Goal: Task Accomplishment & Management: Complete application form

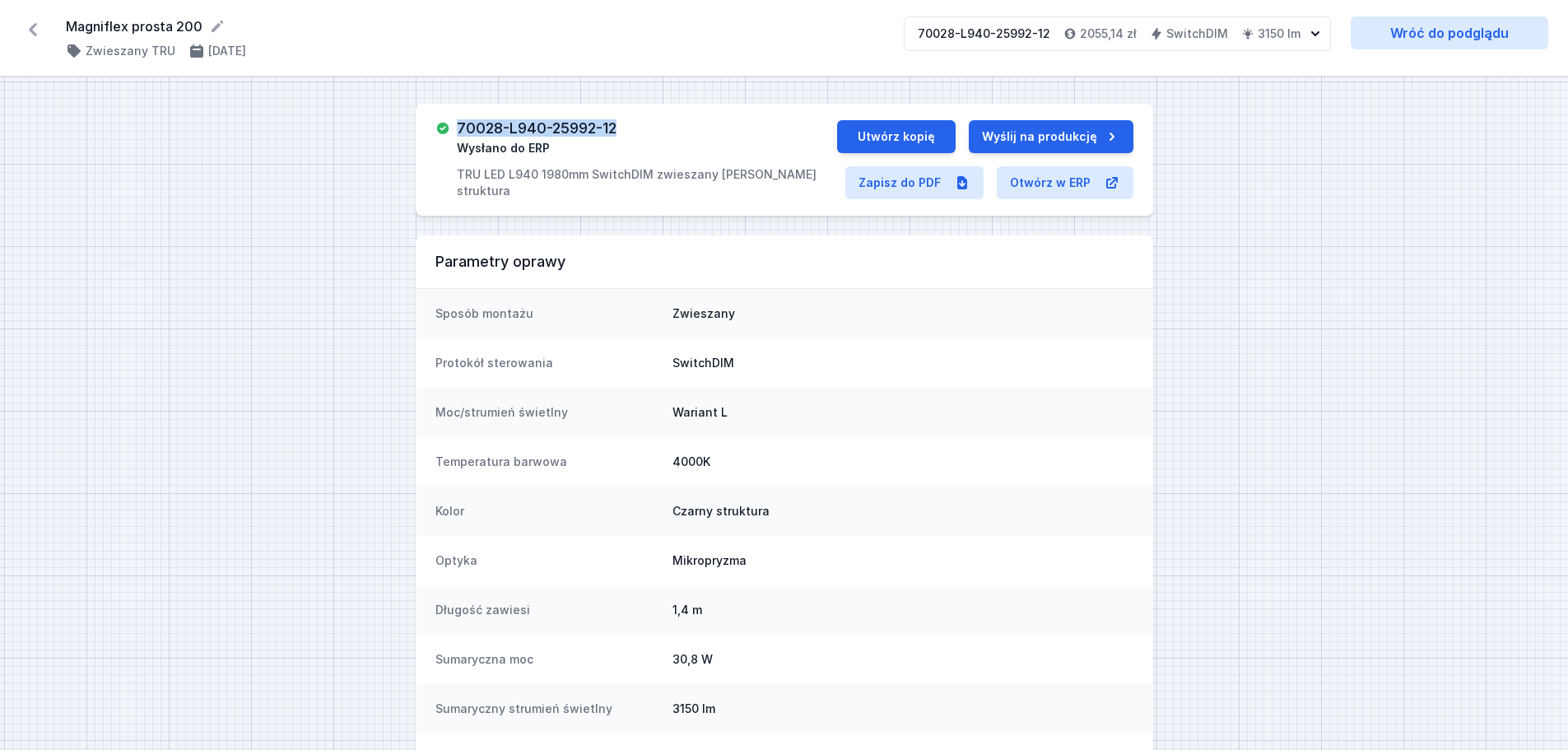
click at [39, 29] on icon at bounding box center [32, 29] width 26 height 26
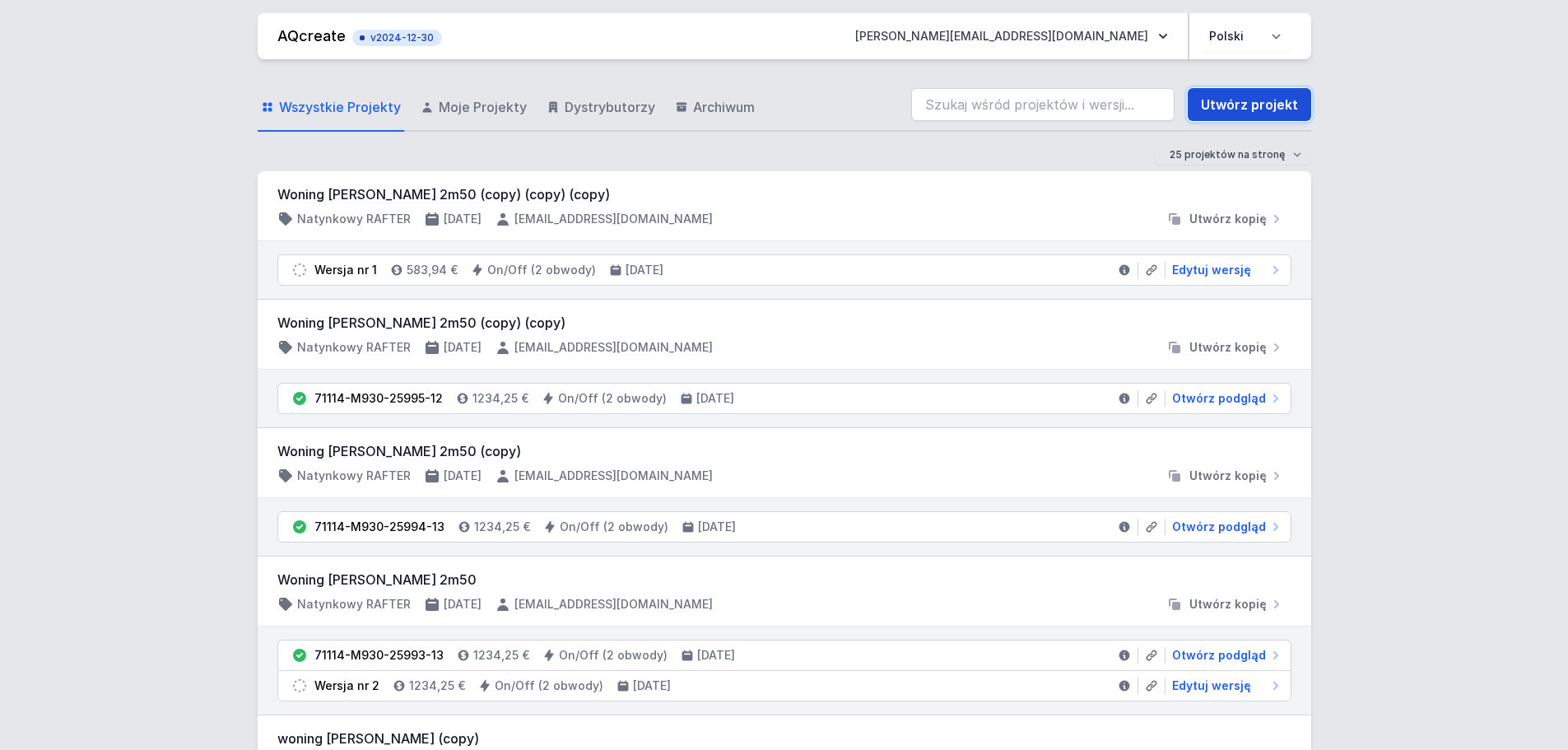
click at [1228, 95] on link "Utwórz projekt" at bounding box center [1250, 104] width 124 height 33
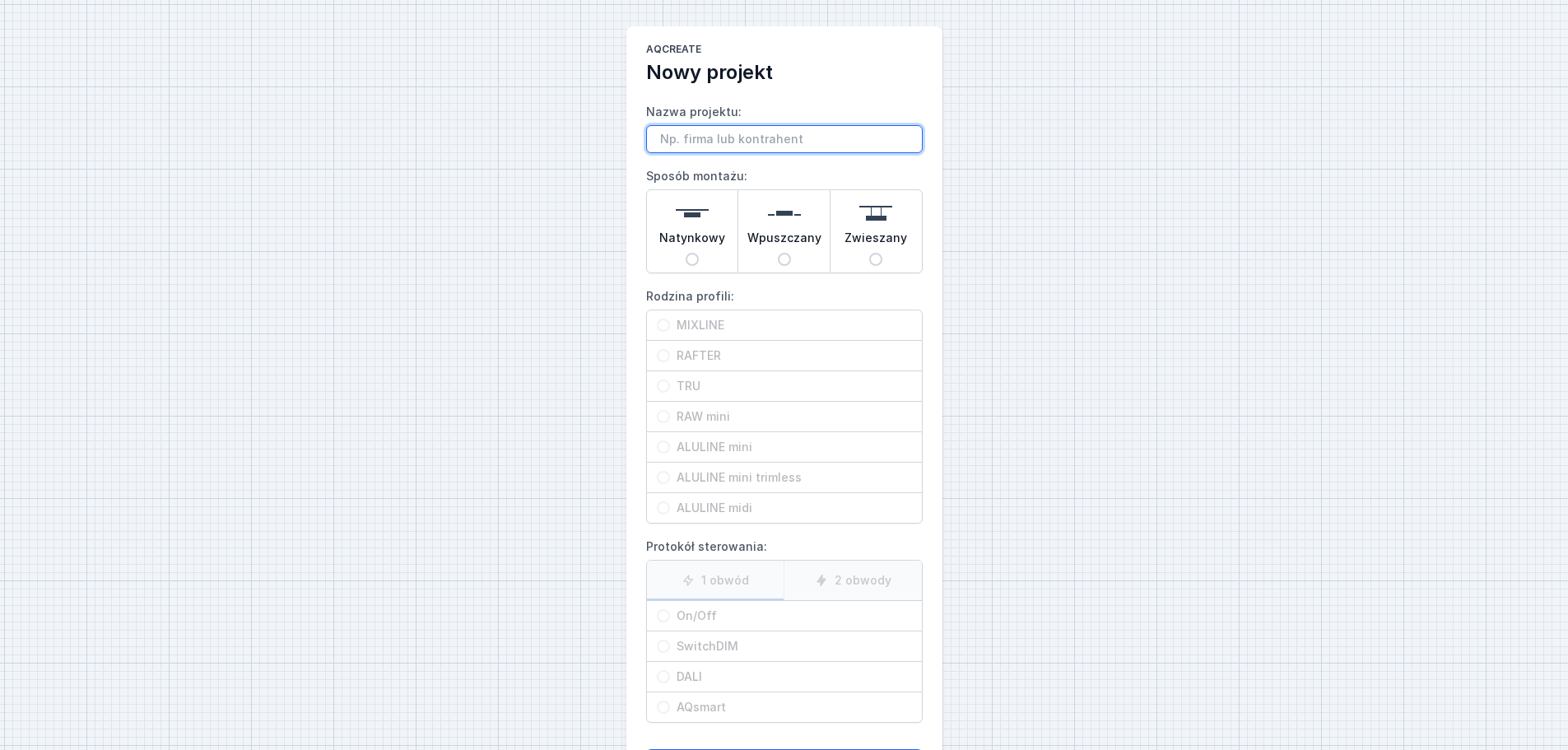
click at [693, 141] on input "Nazwa projektu:" at bounding box center [784, 139] width 277 height 28
type input "Kodo Rafter points kształ L 200 x 1400"
click at [782, 215] on img at bounding box center [784, 212] width 33 height 33
click at [782, 252] on input "Wpuszczany" at bounding box center [785, 259] width 14 height 14
radio input "true"
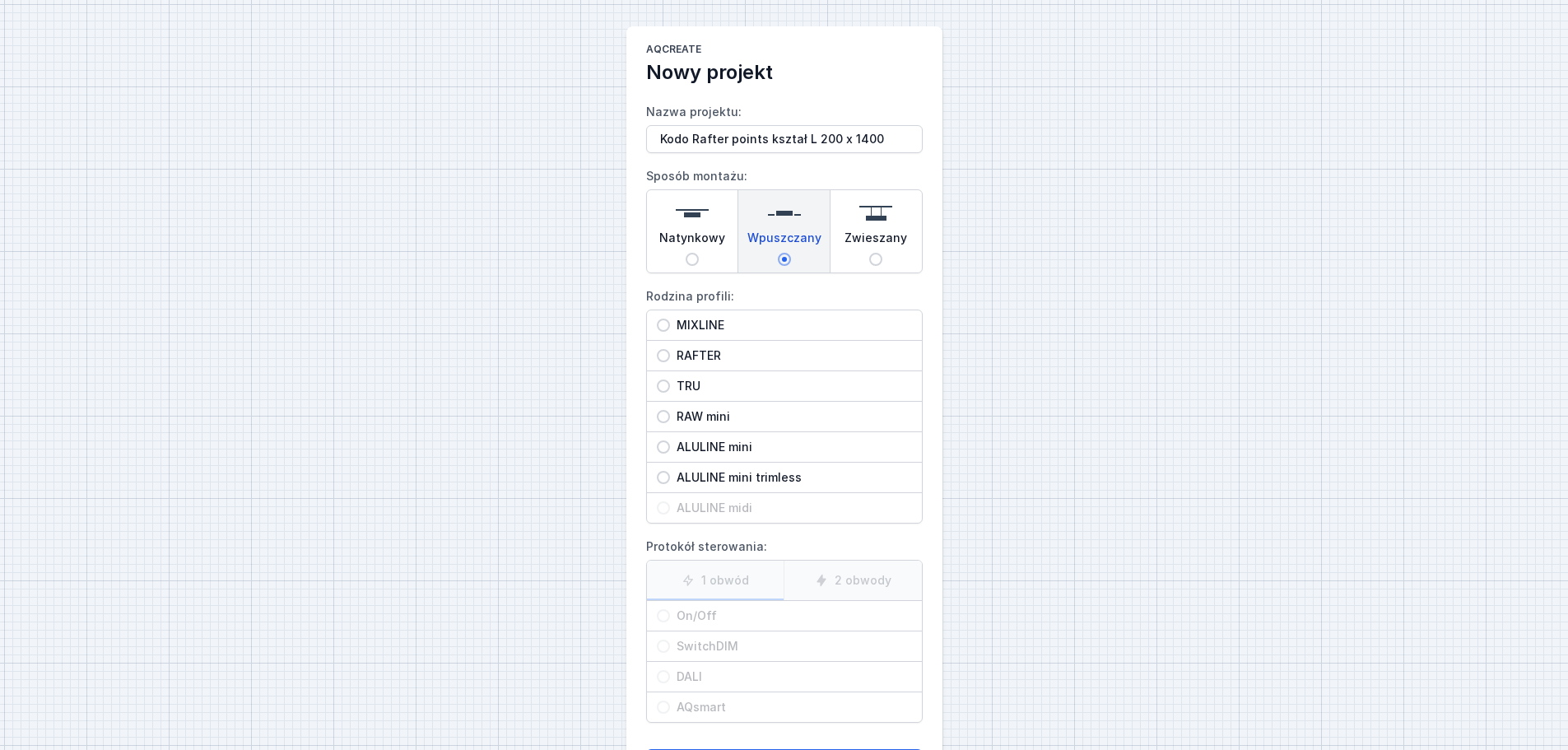
click at [737, 346] on div "RAFTER" at bounding box center [784, 355] width 275 height 30
click at [670, 349] on input "RAFTER" at bounding box center [664, 356] width 14 height 14
radio input "true"
click at [732, 615] on span "On/Off" at bounding box center [791, 615] width 242 height 16
click at [670, 615] on input "On/Off" at bounding box center [664, 615] width 14 height 14
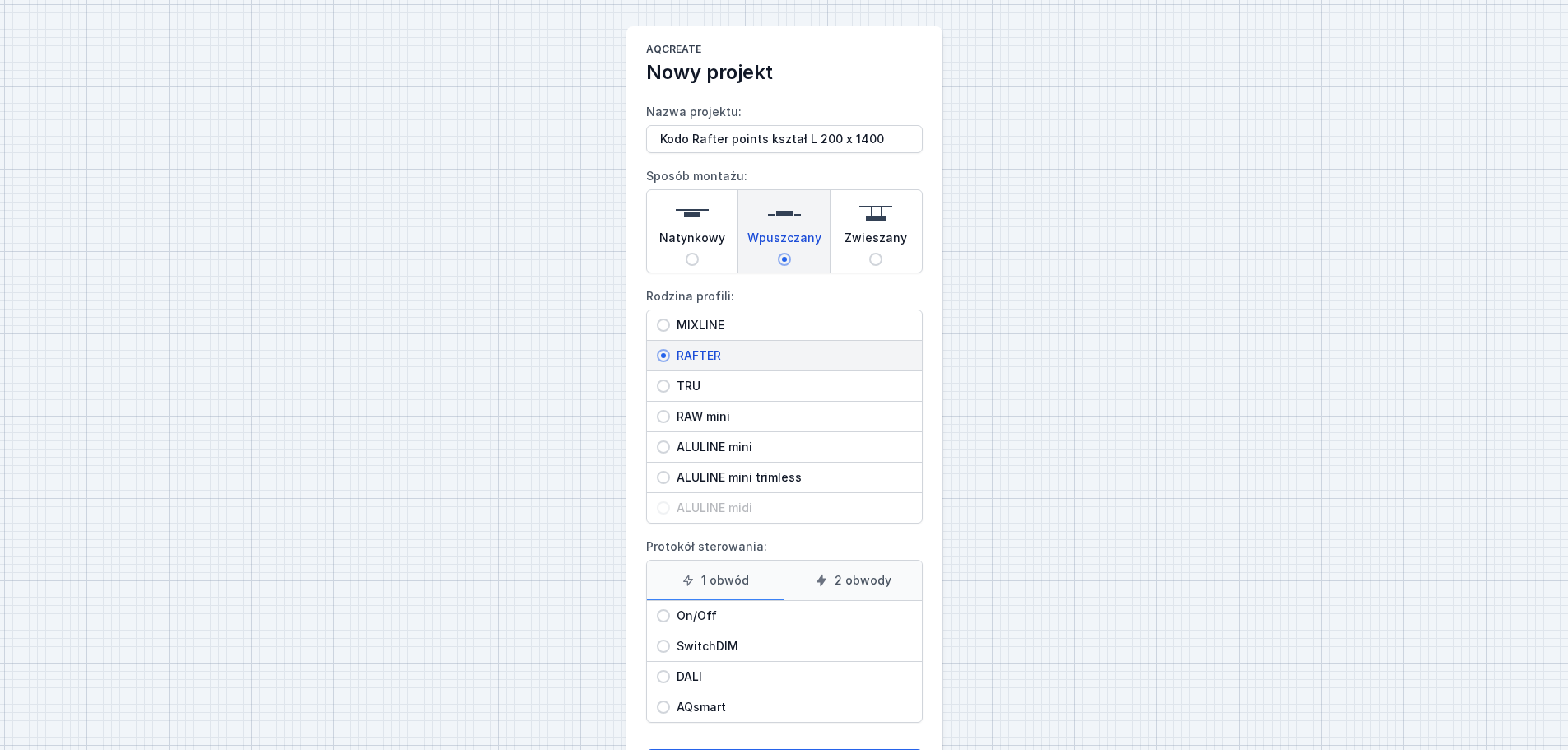
radio input "true"
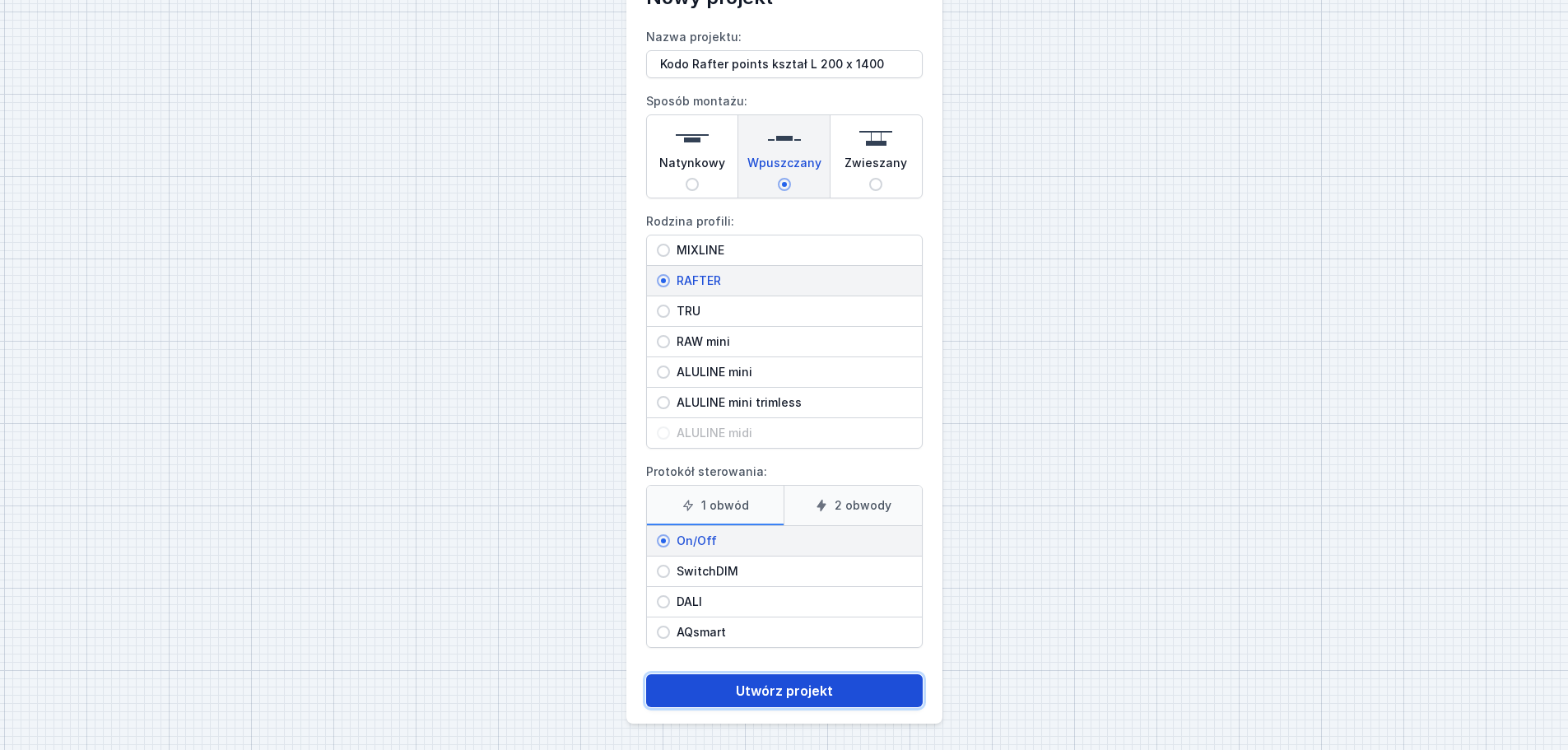
click at [791, 698] on button "Utwórz projekt" at bounding box center [784, 690] width 277 height 33
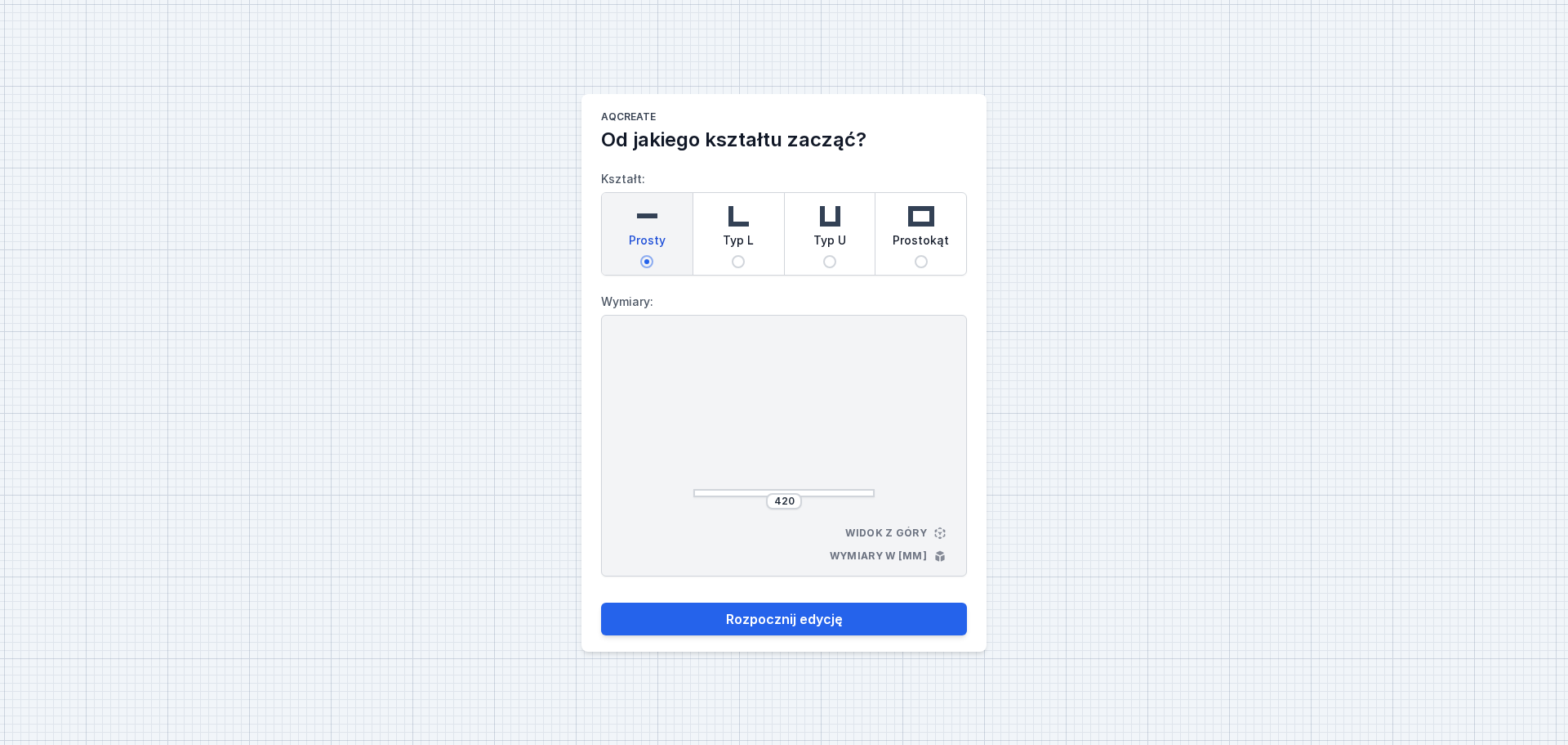
click at [718, 255] on div "Typ L" at bounding box center [739, 233] width 91 height 82
click at [732, 255] on input "Typ L" at bounding box center [739, 262] width 13 height 13
radio input "true"
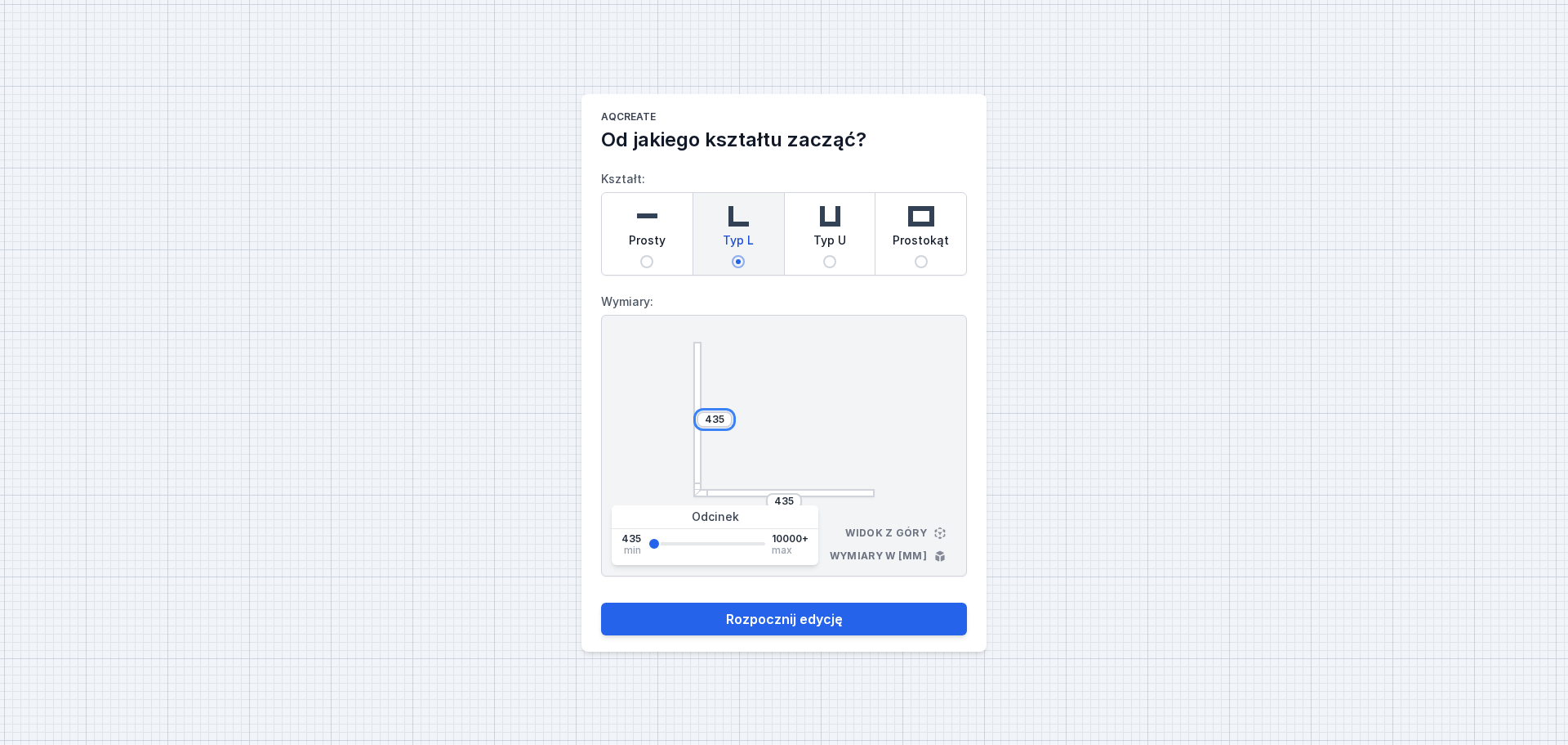
click at [727, 417] on input "435" at bounding box center [714, 420] width 26 height 13
type input "4"
type input "2000"
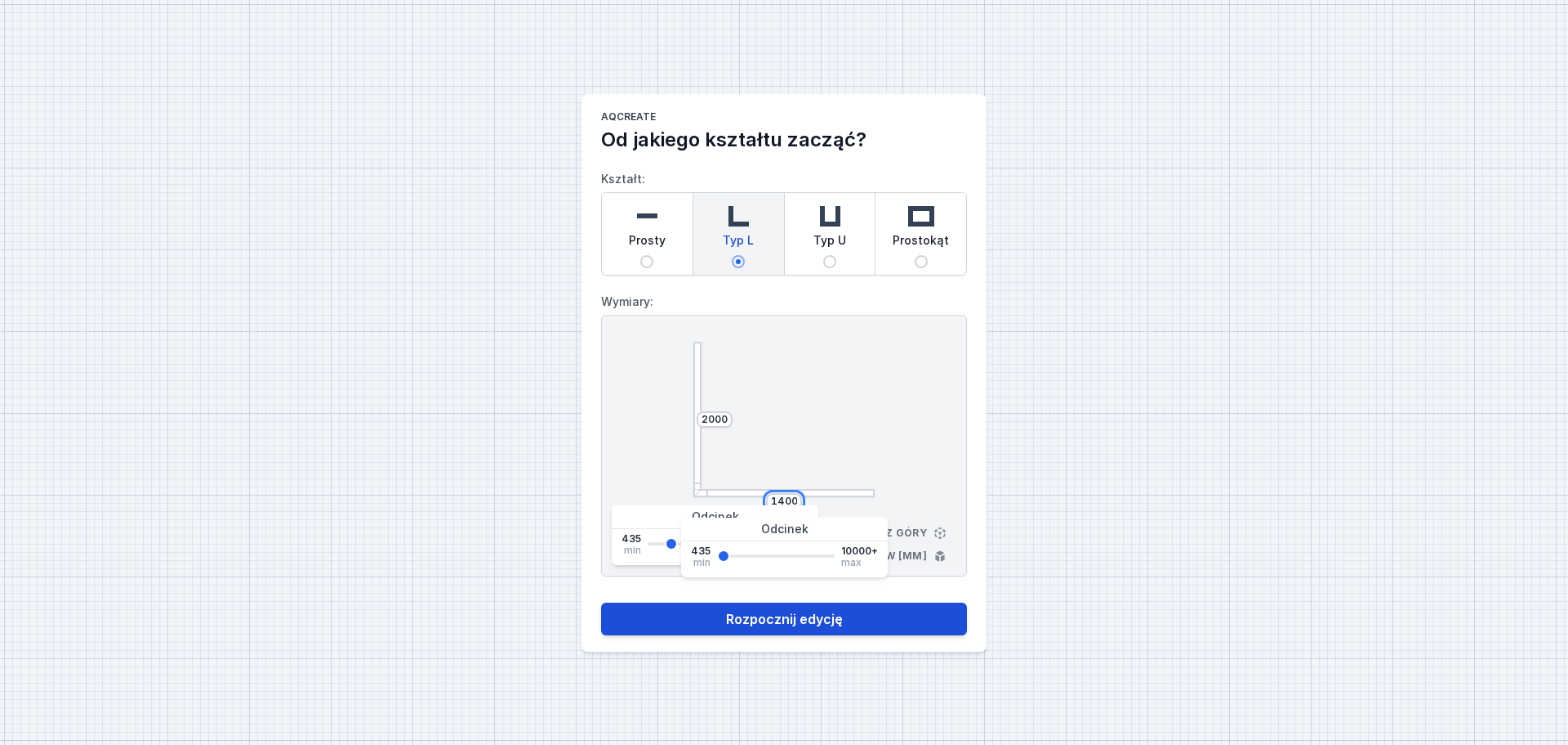
type input "1400"
click at [823, 611] on button "Rozpocznij edycję" at bounding box center [784, 618] width 366 height 33
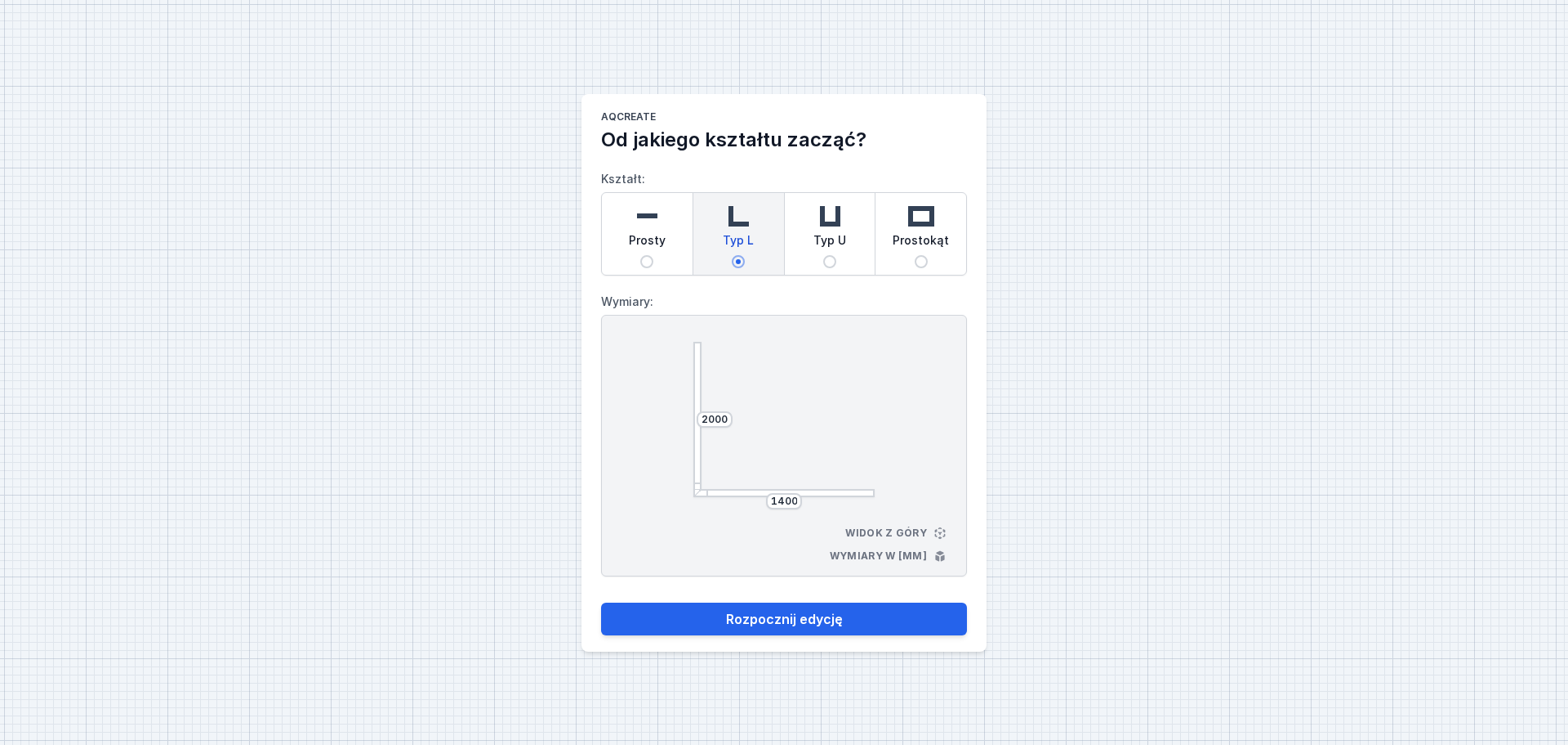
select select "M"
select select "3000"
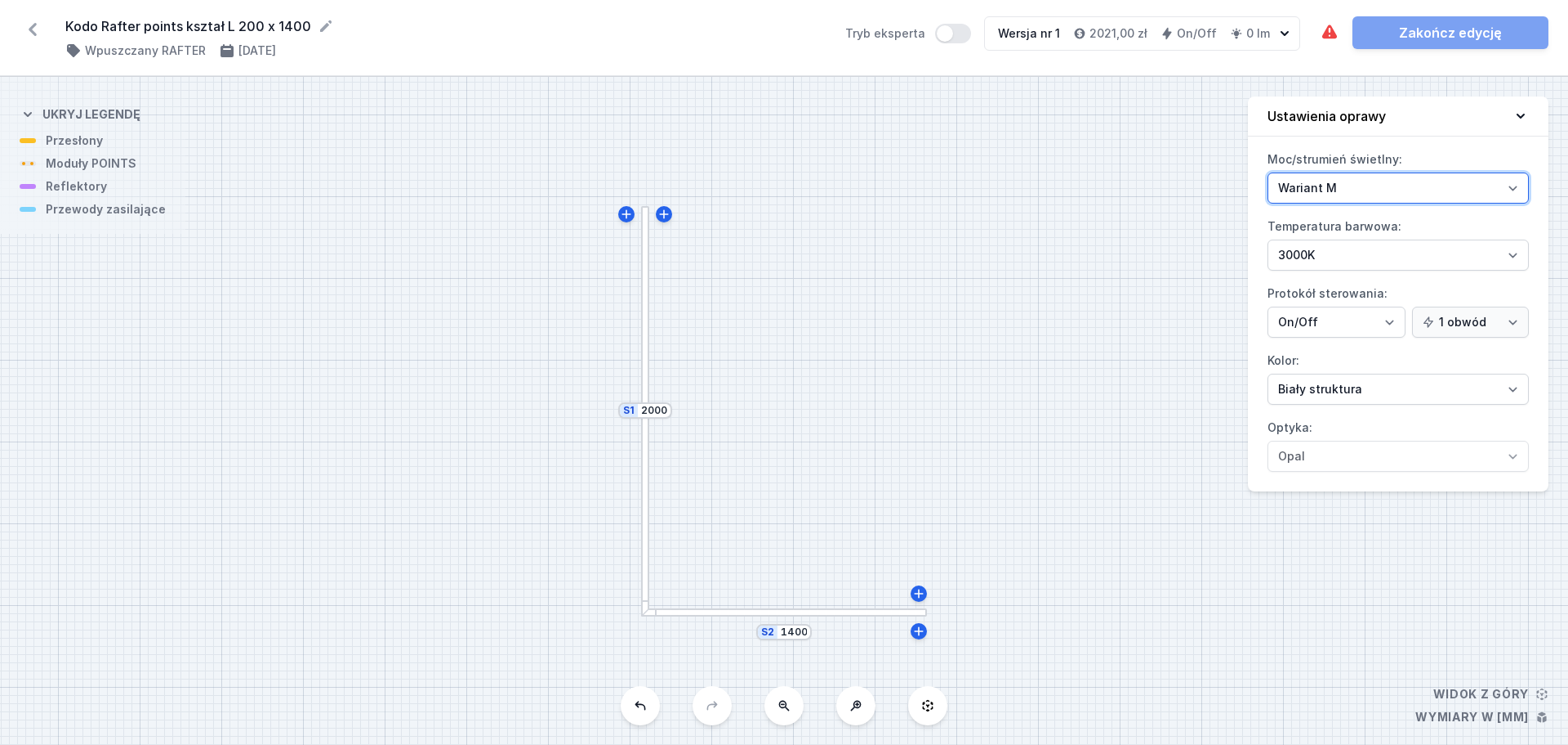
click at [1368, 195] on select "Wariant L Wariant M" at bounding box center [1398, 188] width 261 height 31
click at [645, 394] on div at bounding box center [645, 410] width 8 height 409
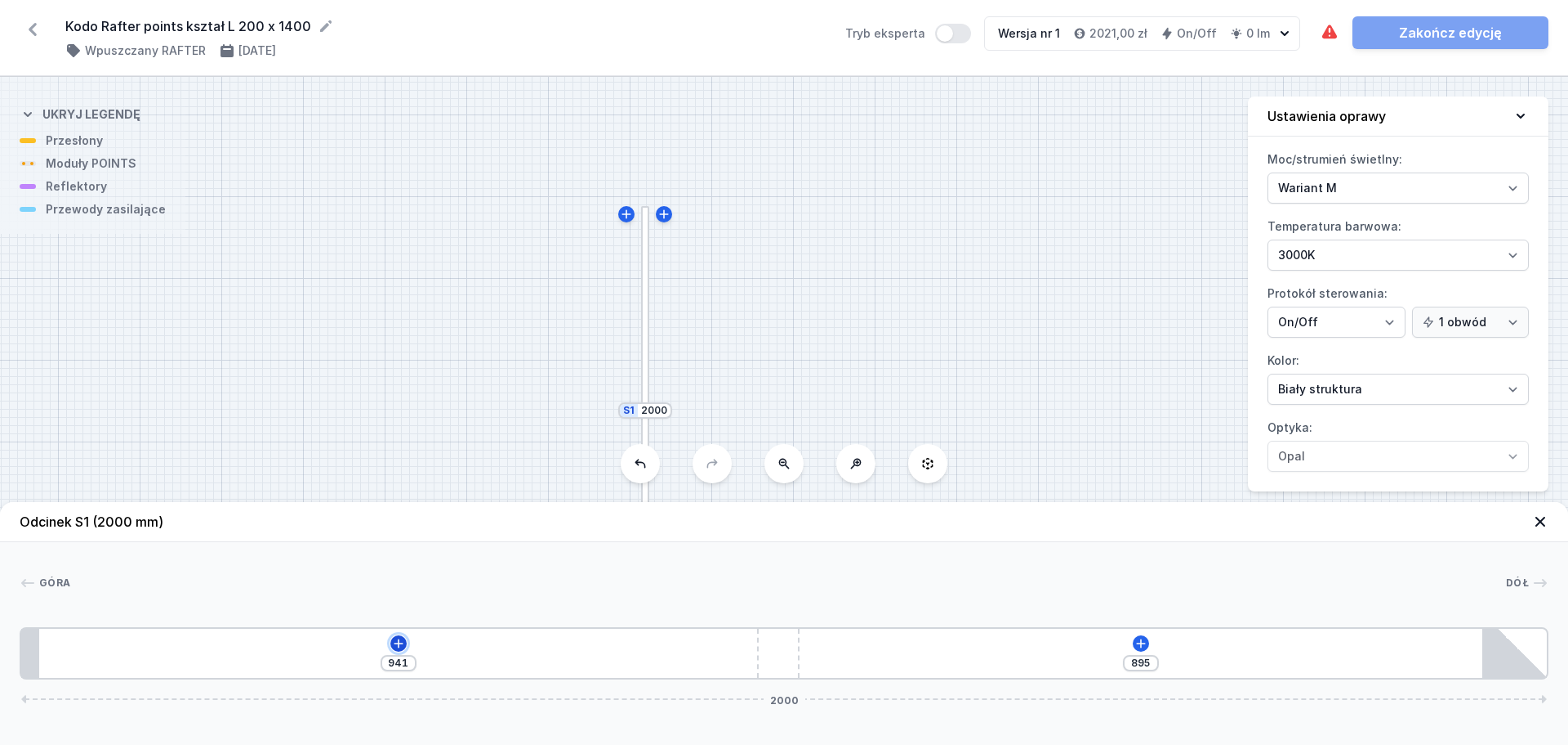
click at [397, 641] on icon at bounding box center [399, 643] width 13 height 13
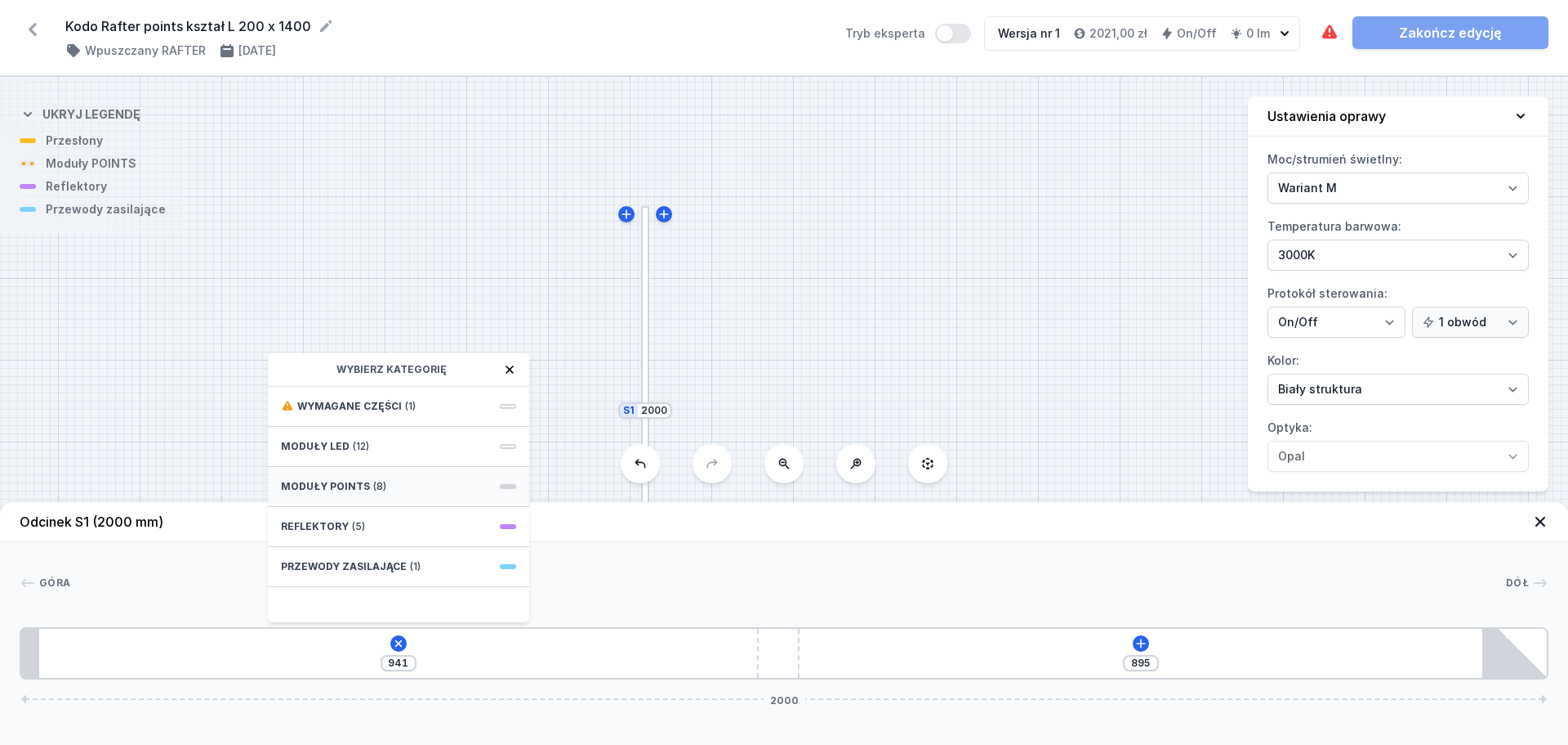
click at [406, 483] on div "Moduły POINTS (8)" at bounding box center [398, 487] width 261 height 40
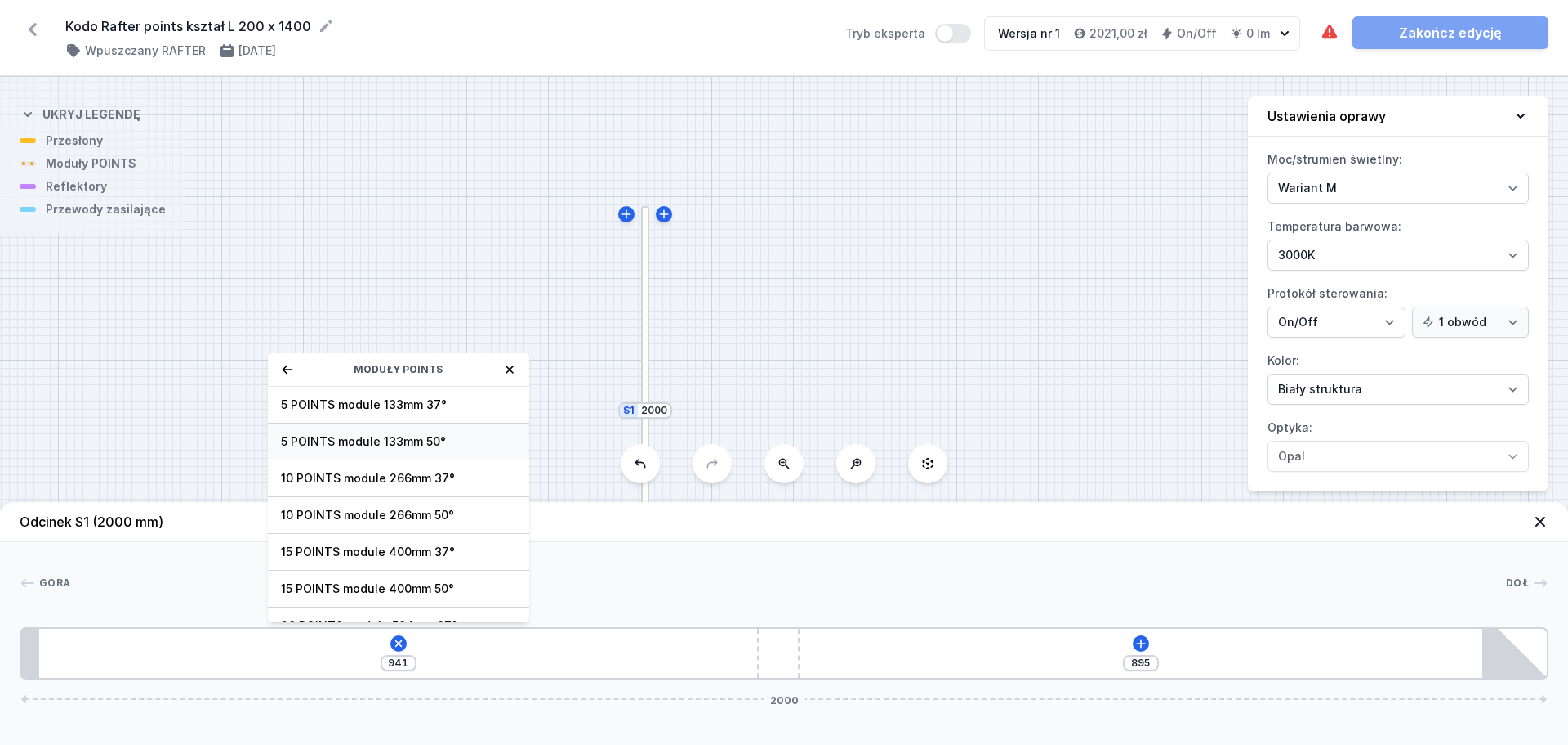
click at [450, 435] on span "5 POINTS module 133mm 50°" at bounding box center [398, 441] width 235 height 16
type input "830"
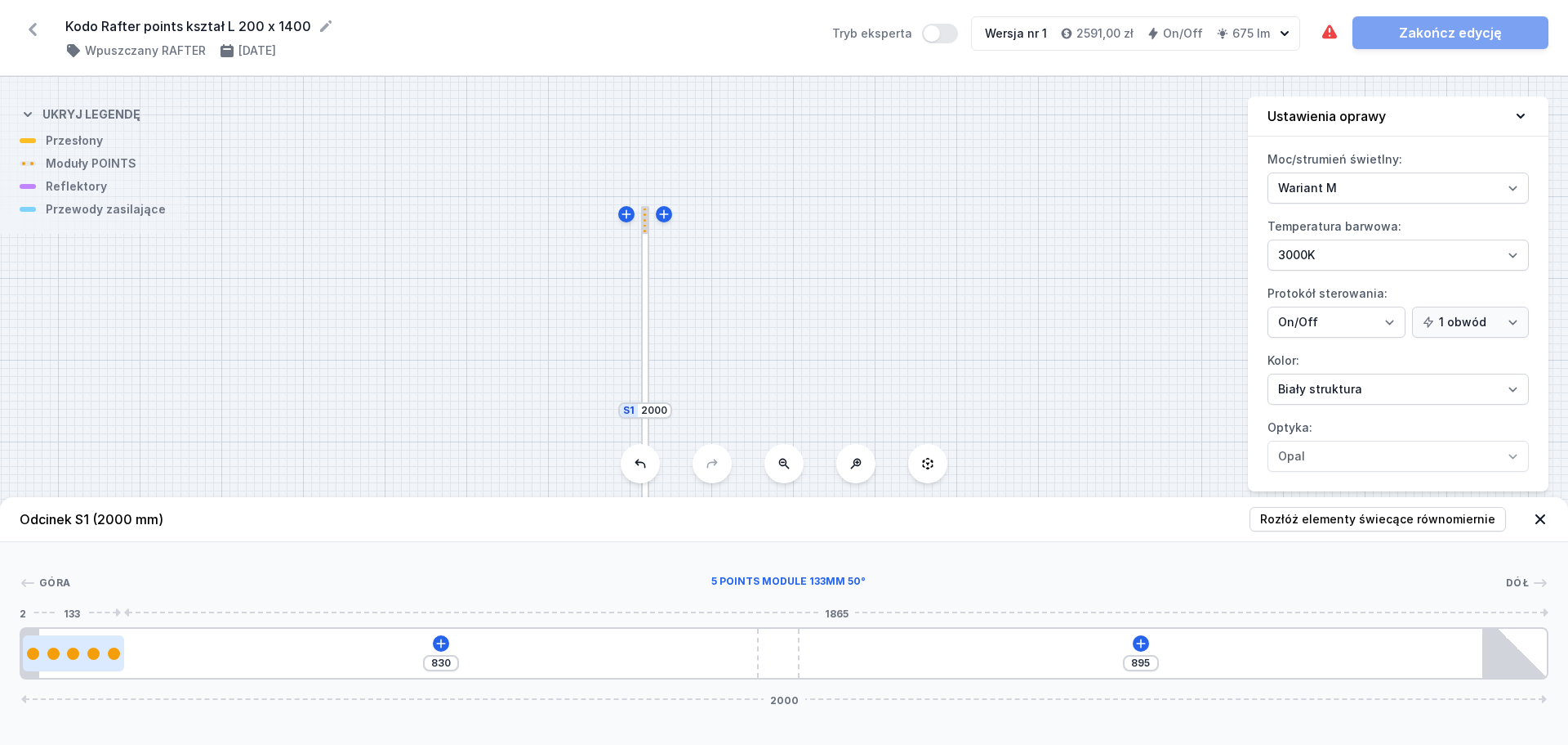
click at [74, 658] on div at bounding box center [73, 653] width 13 height 13
select select "2954"
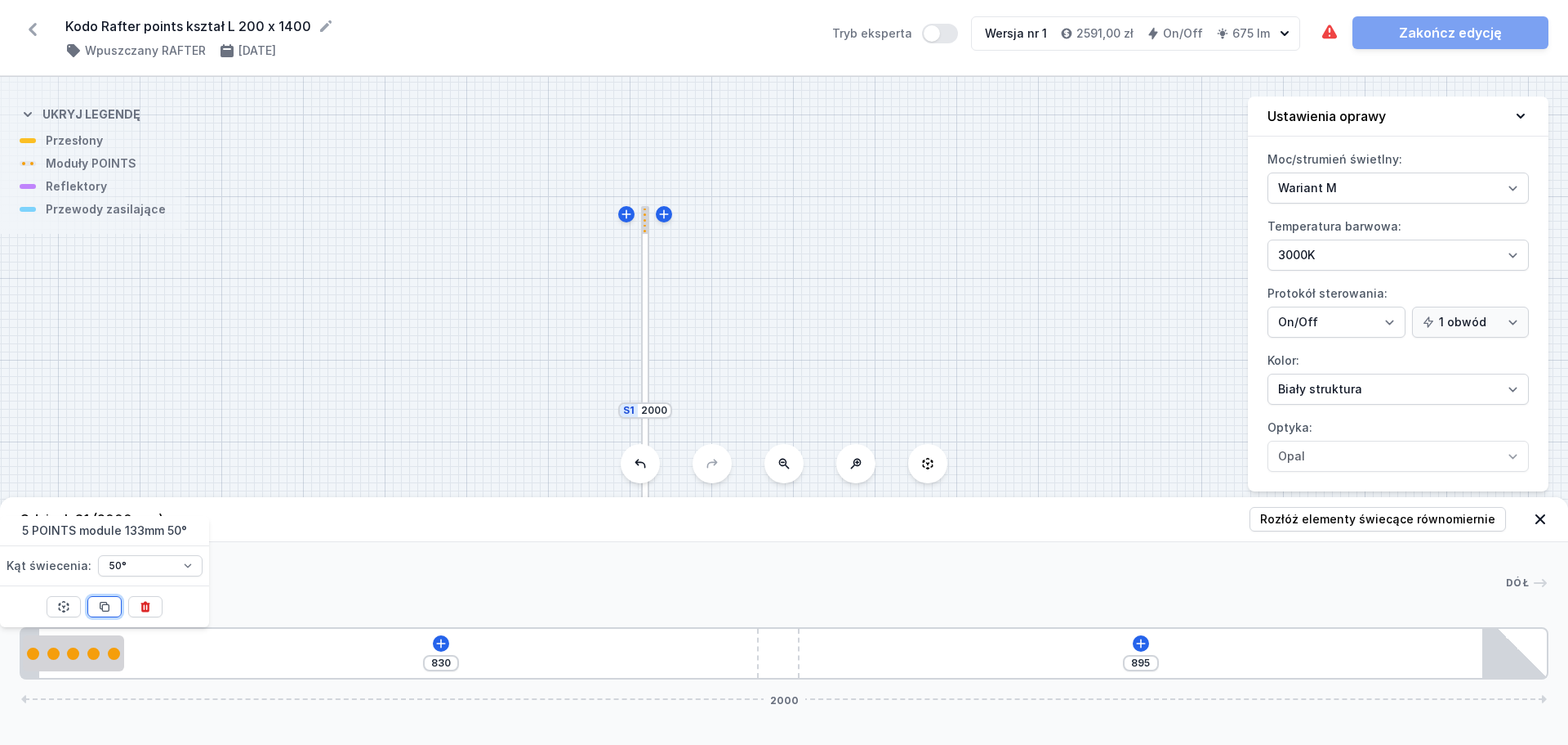
click at [104, 610] on icon at bounding box center [105, 607] width 13 height 13
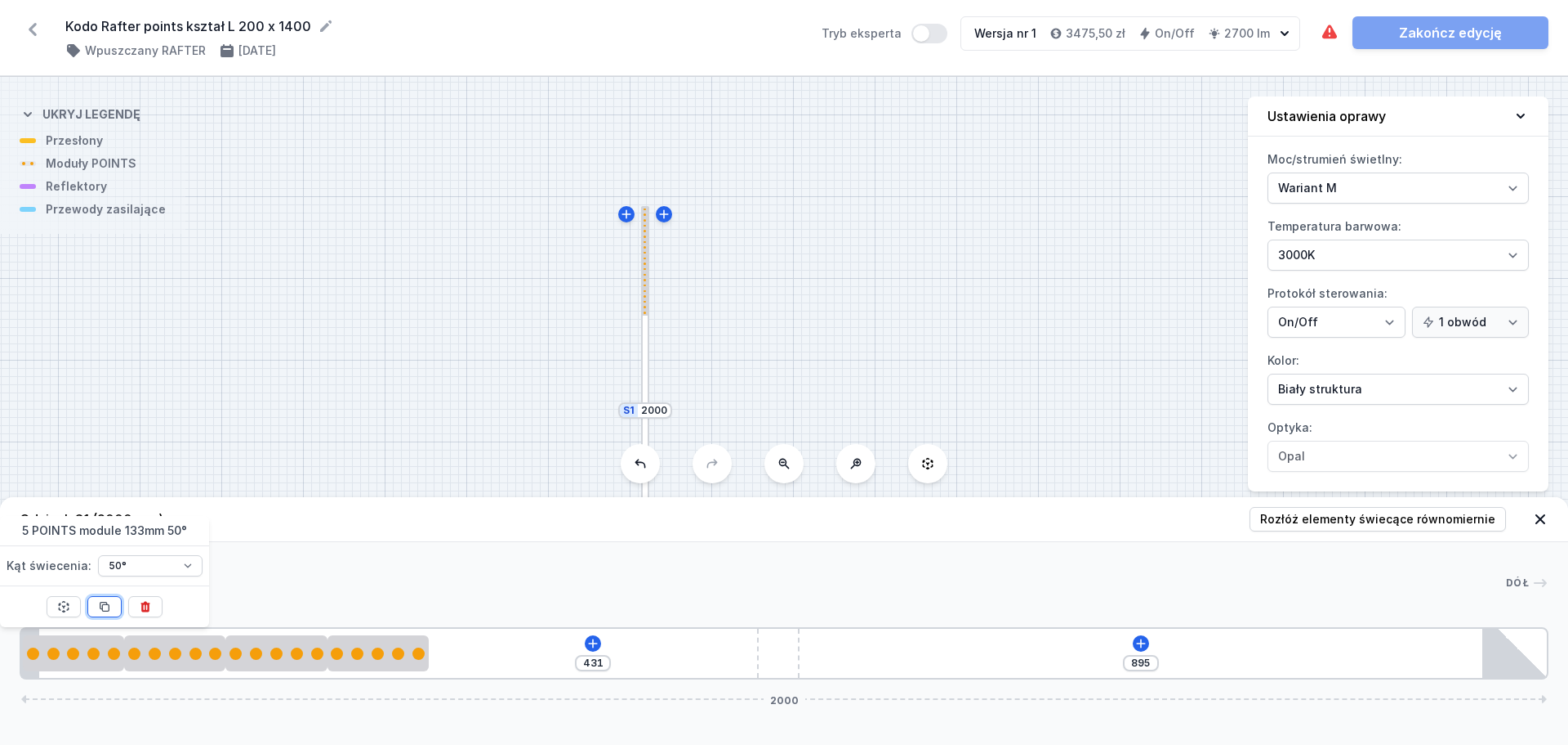
click at [104, 610] on icon at bounding box center [105, 607] width 13 height 13
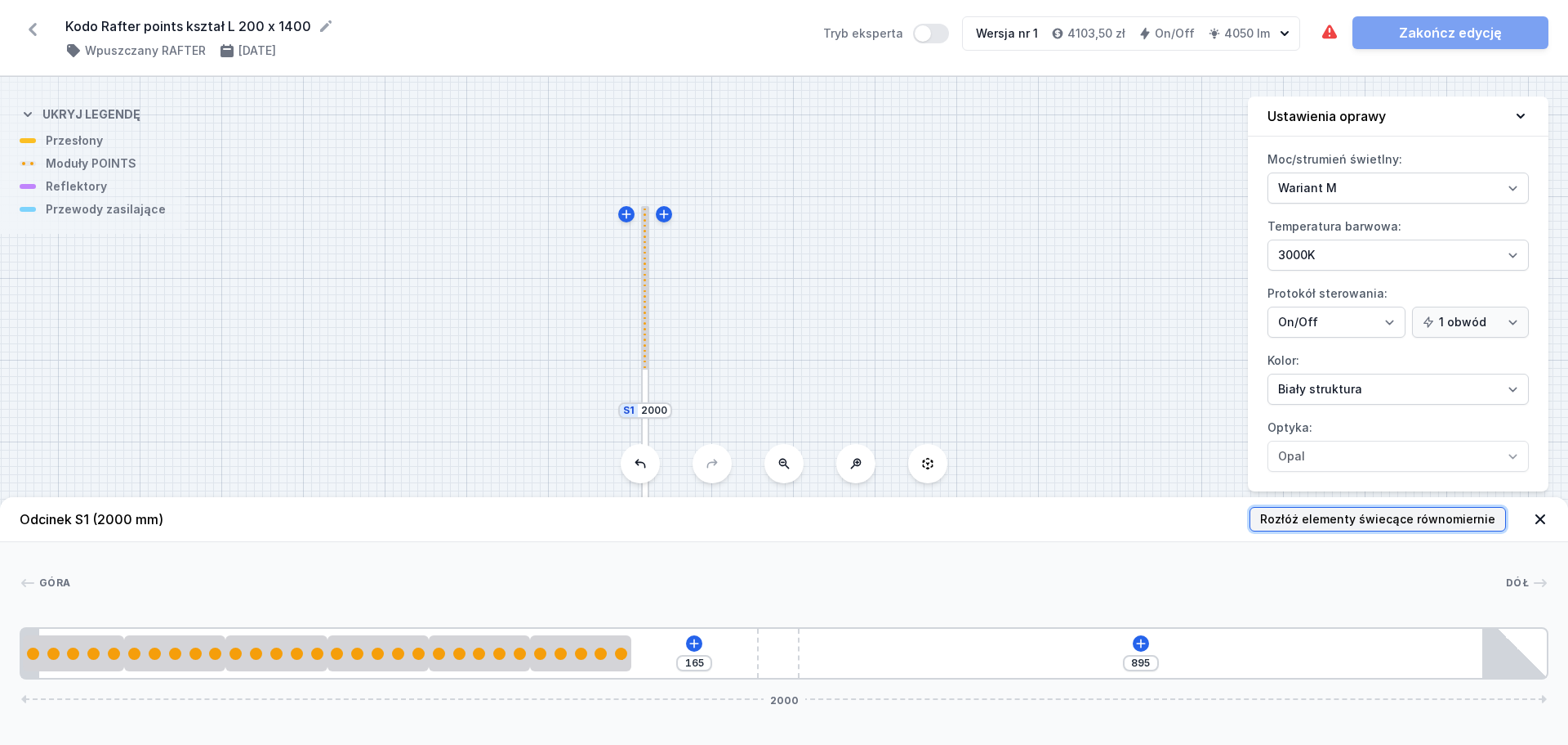
click at [1349, 524] on span "Rozłóż elementy świecące równomiernie" at bounding box center [1378, 519] width 235 height 16
type input "50"
type input "85"
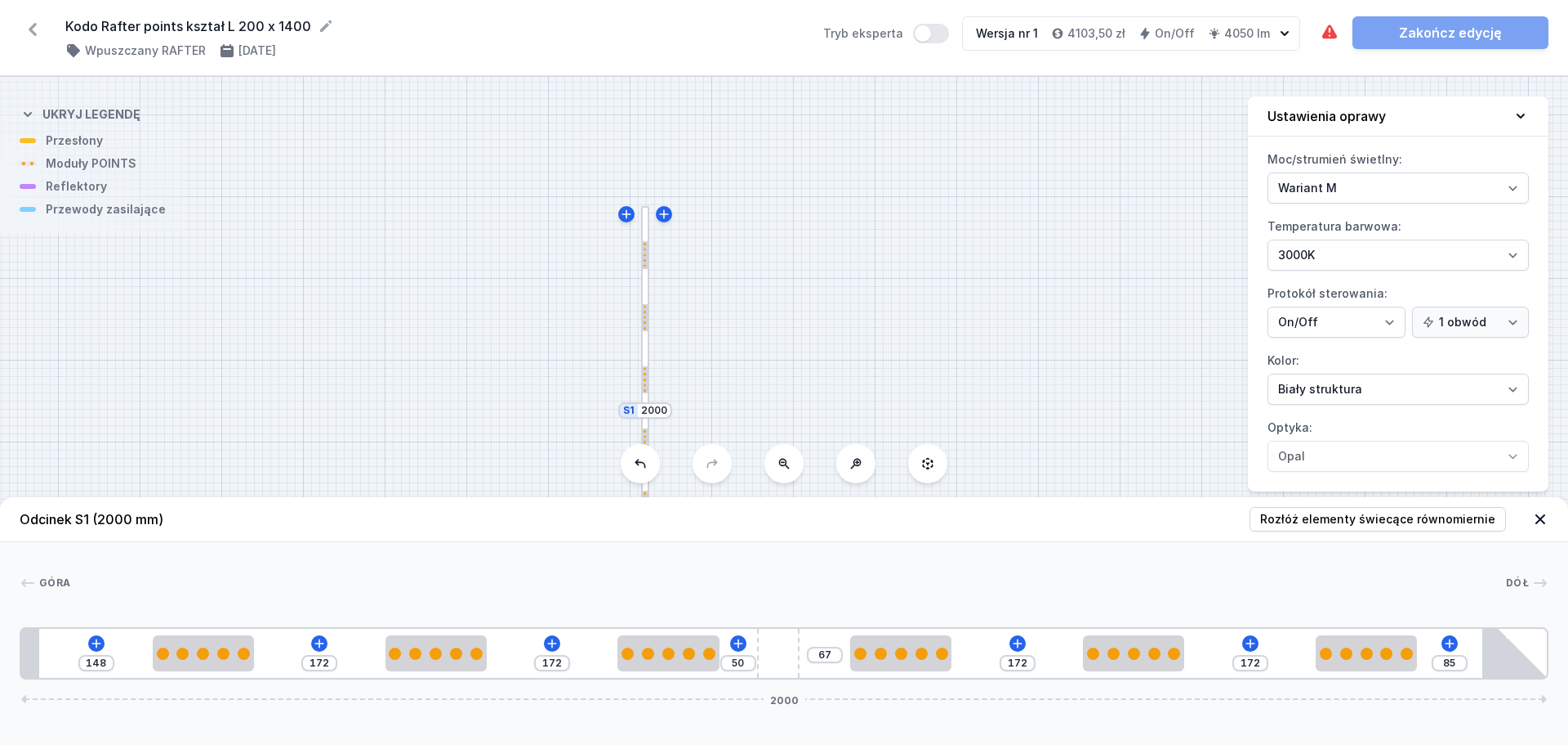
click at [1517, 118] on icon at bounding box center [1520, 115] width 16 height 16
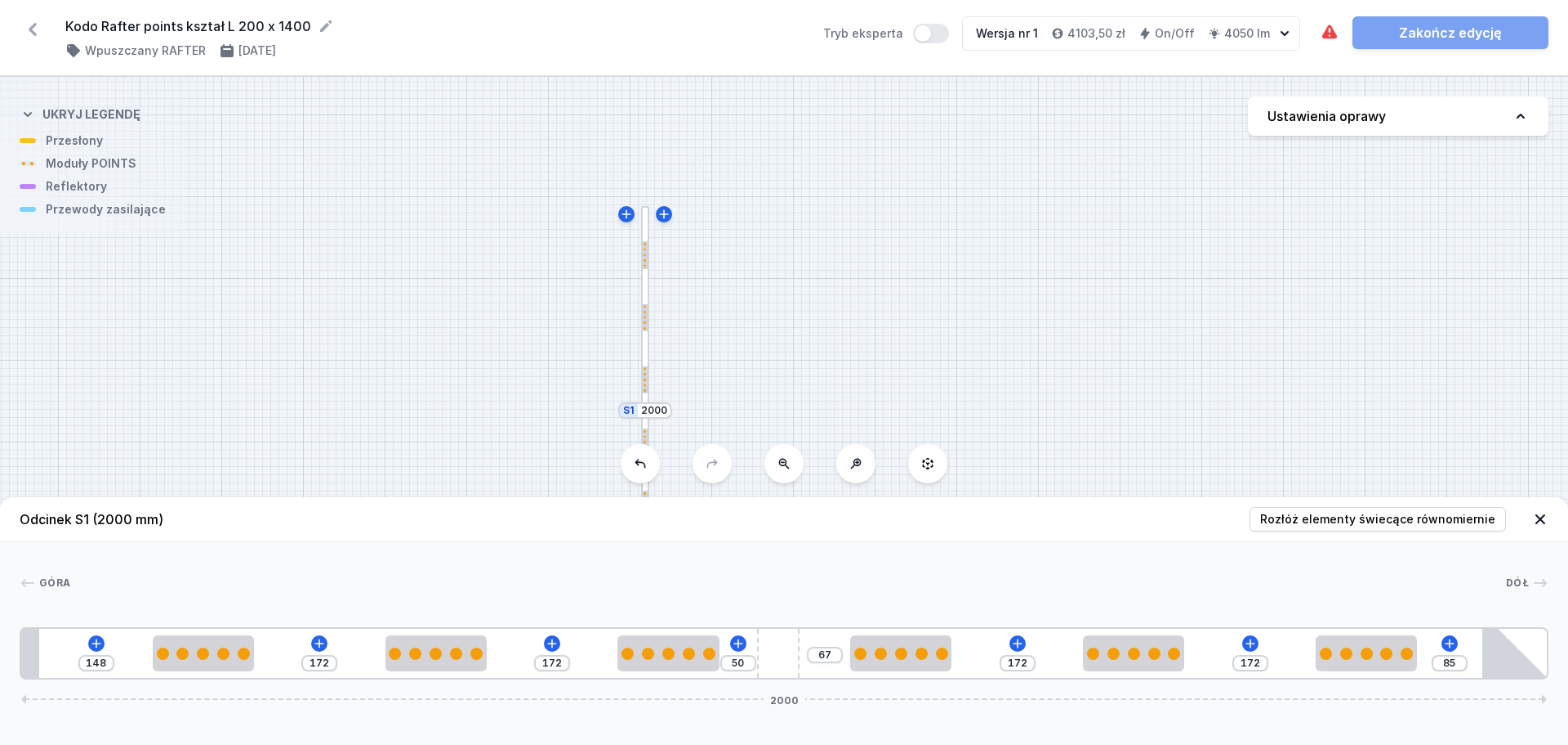
click at [1443, 119] on button "Ustawienia oprawy" at bounding box center [1398, 116] width 301 height 40
select select "M"
select select "3000"
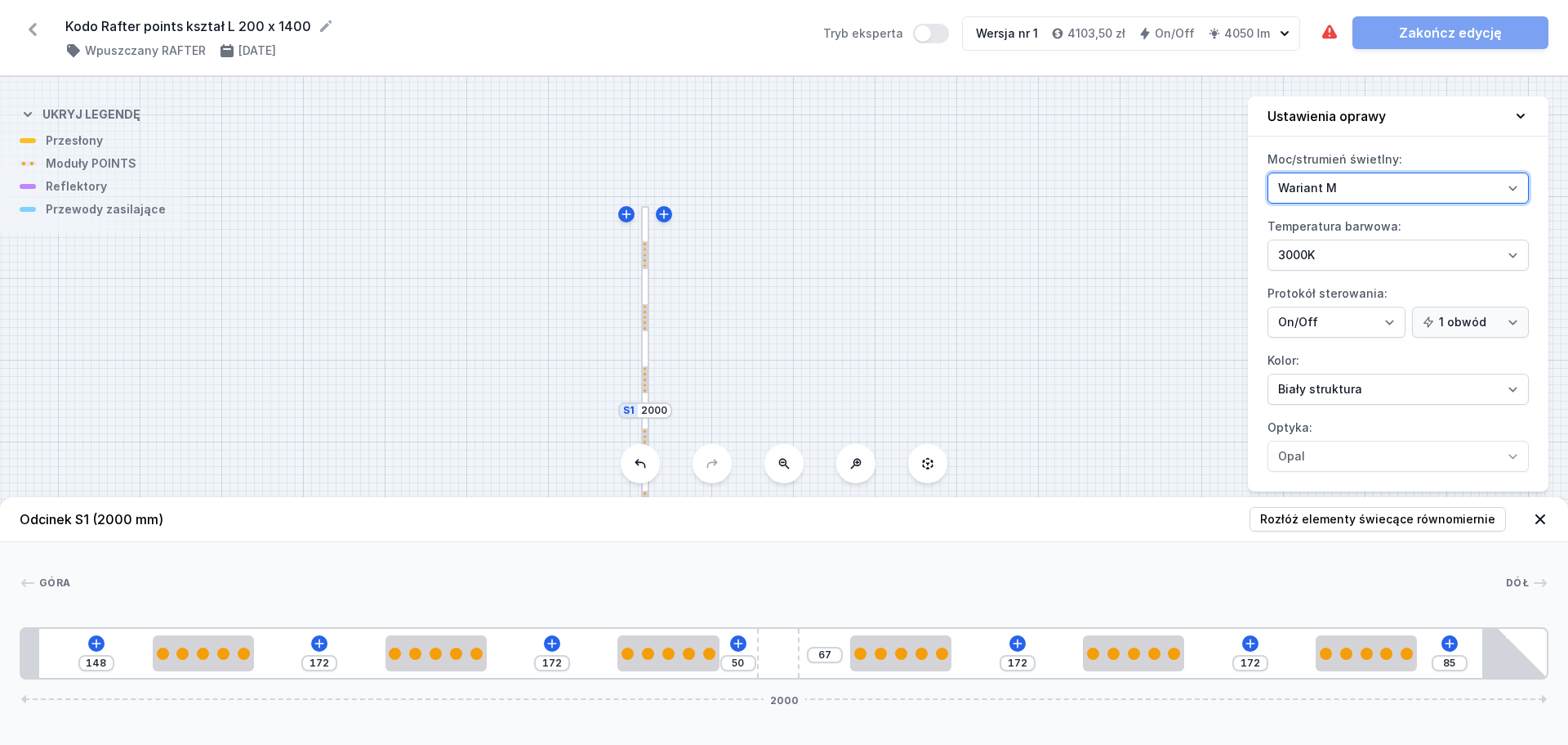
click at [1361, 187] on select "Wariant L Wariant M" at bounding box center [1398, 188] width 261 height 31
select select "L"
click at [1268, 172] on select "Wariant L Wariant M" at bounding box center [1398, 188] width 261 height 31
click at [1518, 112] on icon at bounding box center [1520, 115] width 16 height 16
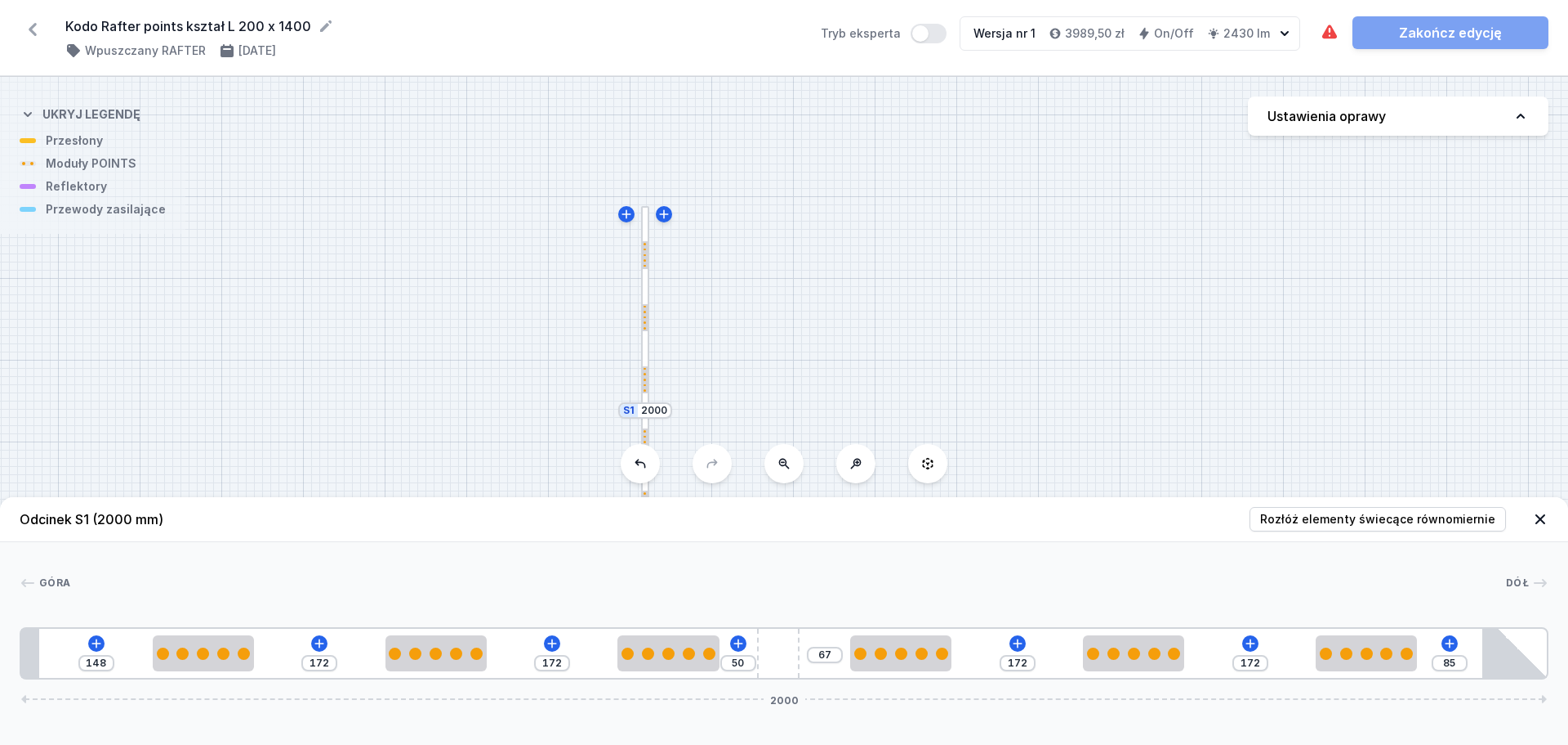
click at [1544, 519] on icon at bounding box center [1540, 519] width 16 height 16
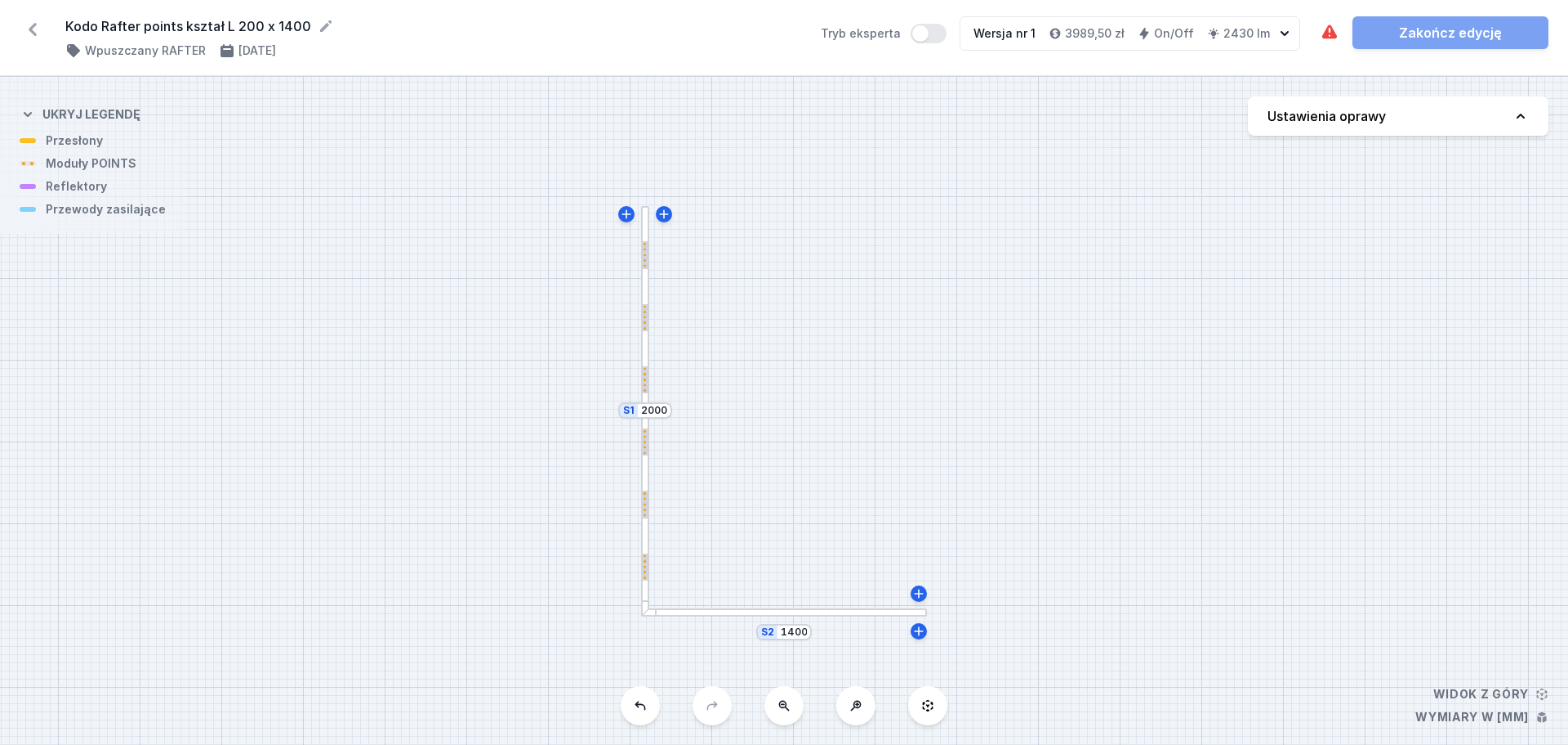
click at [791, 612] on div at bounding box center [784, 612] width 286 height 8
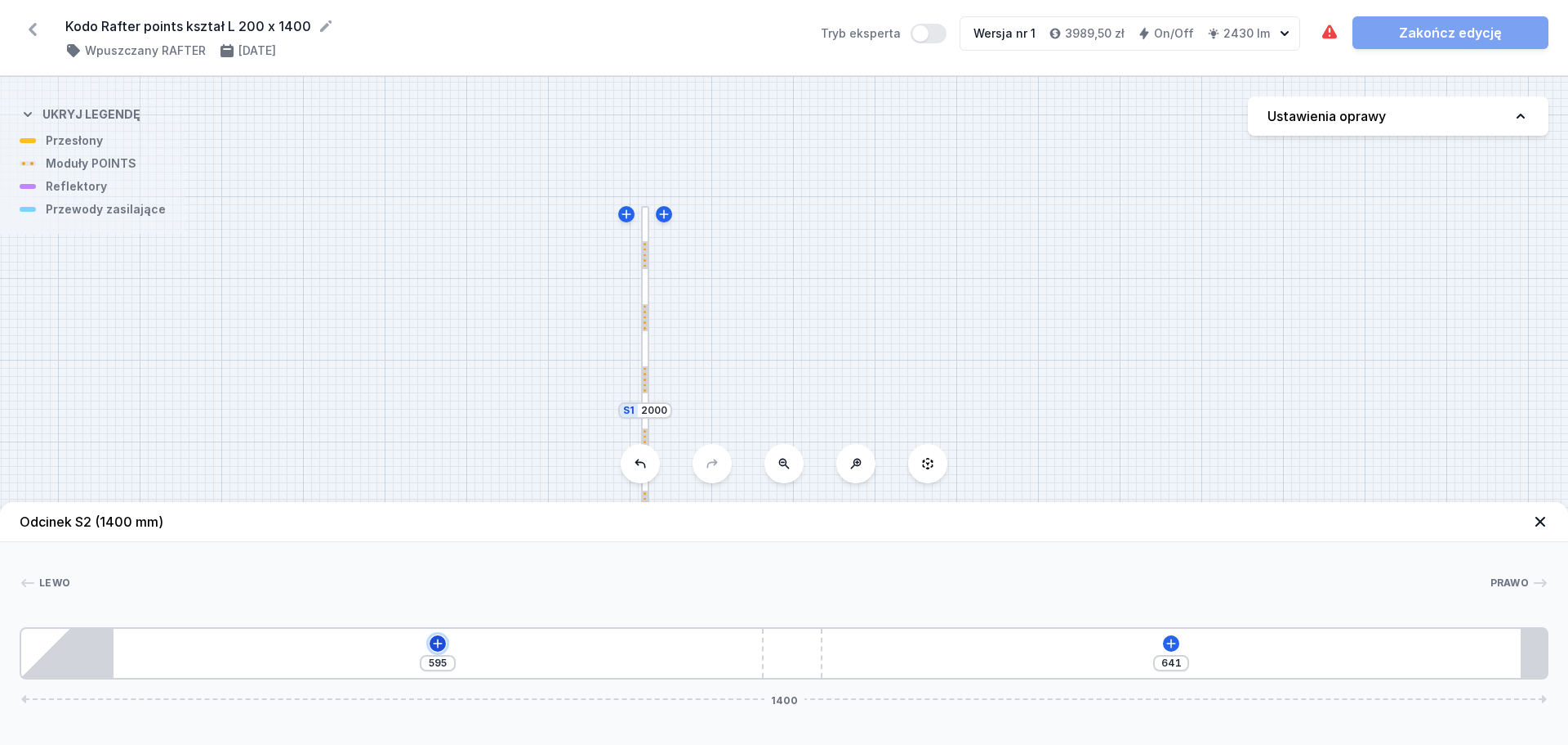
click at [439, 637] on icon at bounding box center [438, 643] width 13 height 13
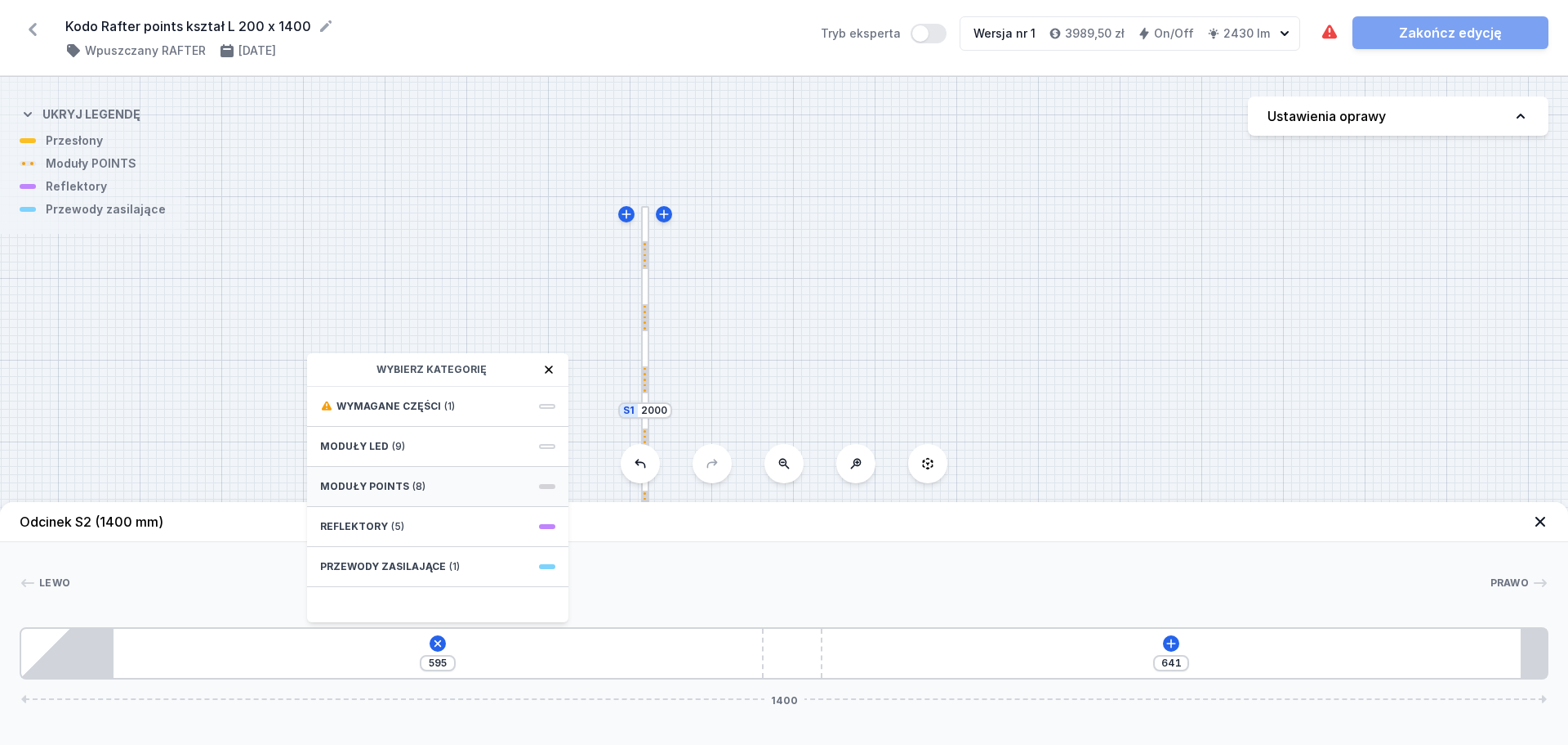
click at [435, 491] on div "Moduły POINTS (8)" at bounding box center [438, 487] width 261 height 40
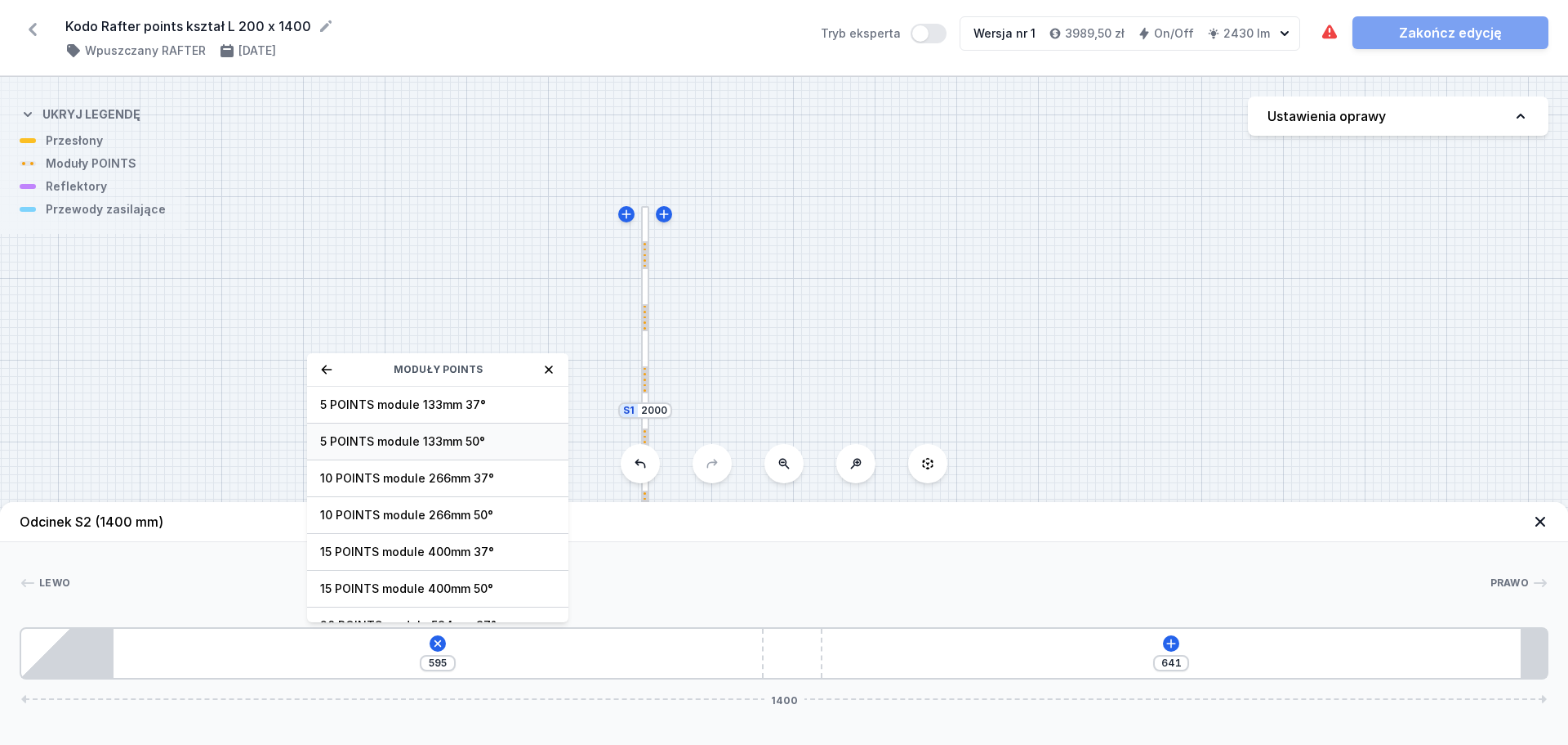
click at [455, 436] on span "5 POINTS module 133mm 50°" at bounding box center [438, 441] width 235 height 16
type input "462"
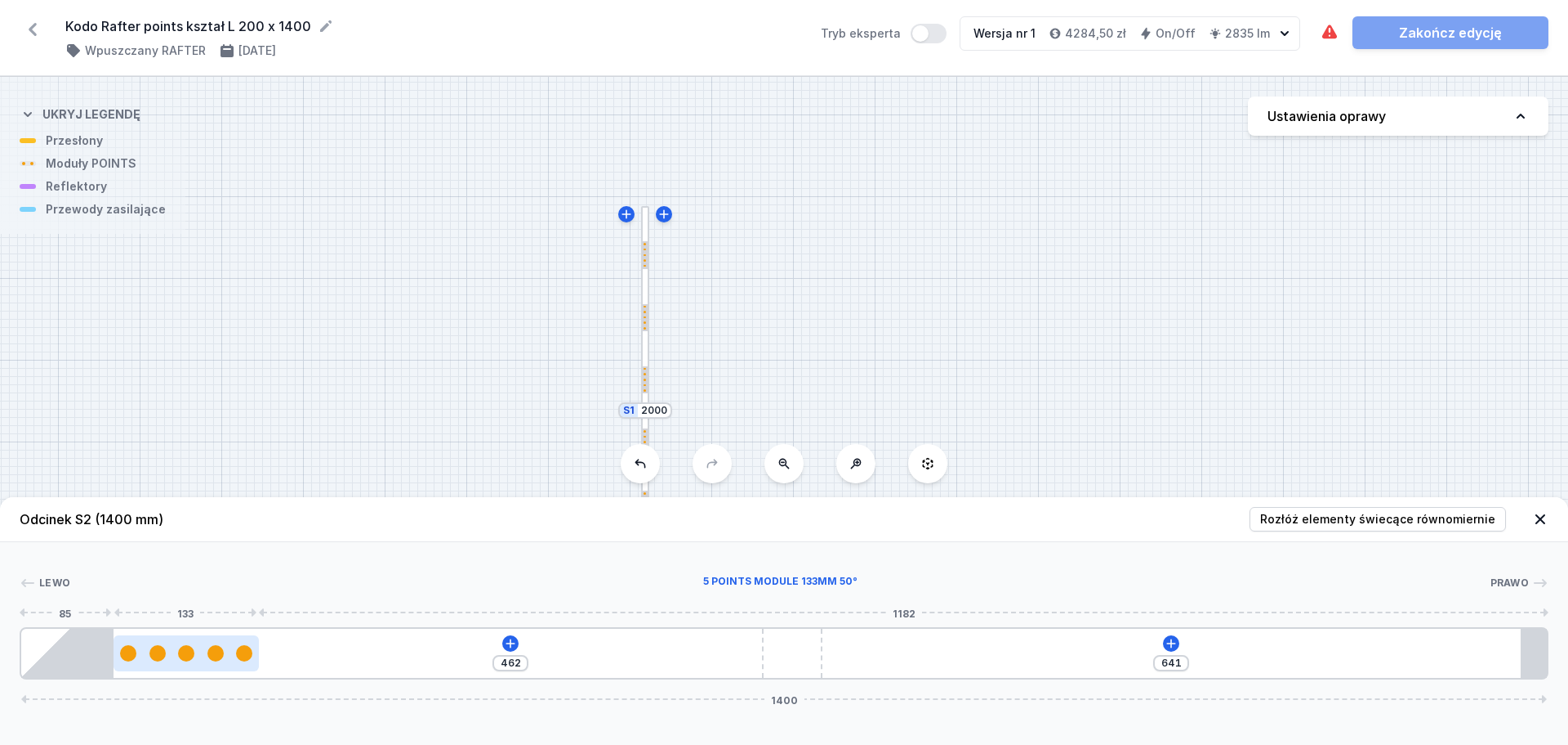
click at [184, 650] on div at bounding box center [186, 653] width 16 height 16
select select "2948"
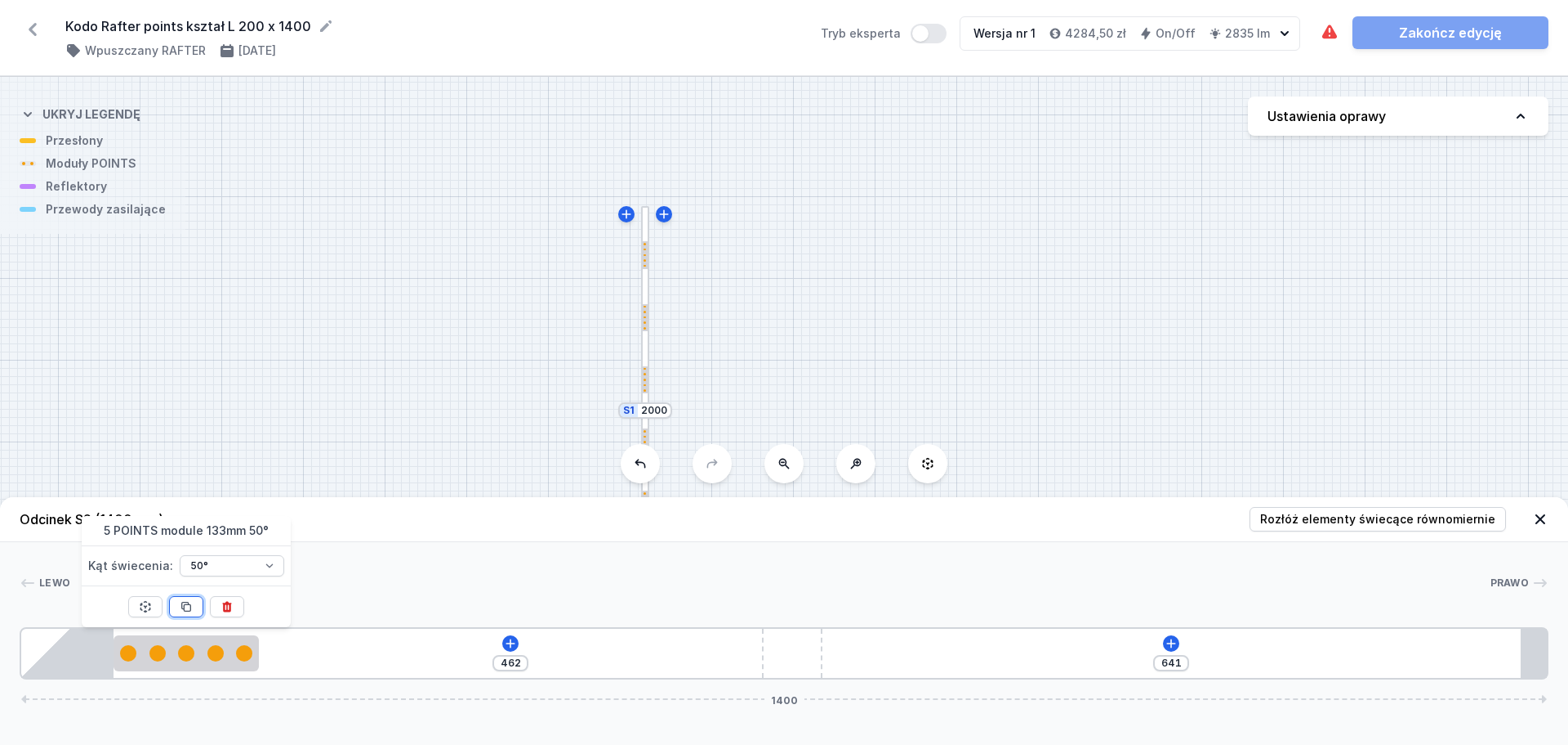
click at [187, 602] on icon at bounding box center [187, 606] width 9 height 9
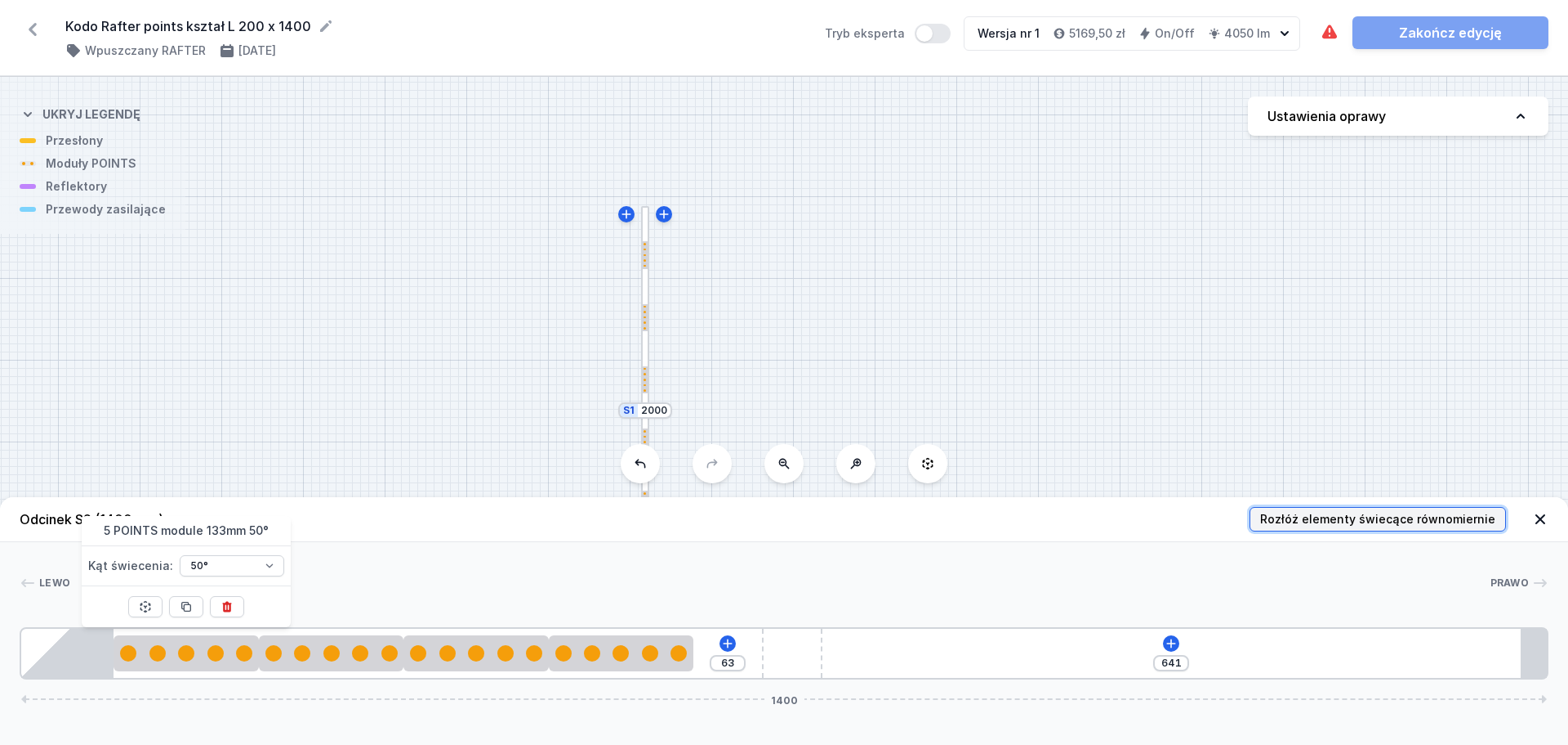
click at [1275, 518] on span "Rozłóż elementy świecące równomiernie" at bounding box center [1378, 519] width 235 height 16
type input "66"
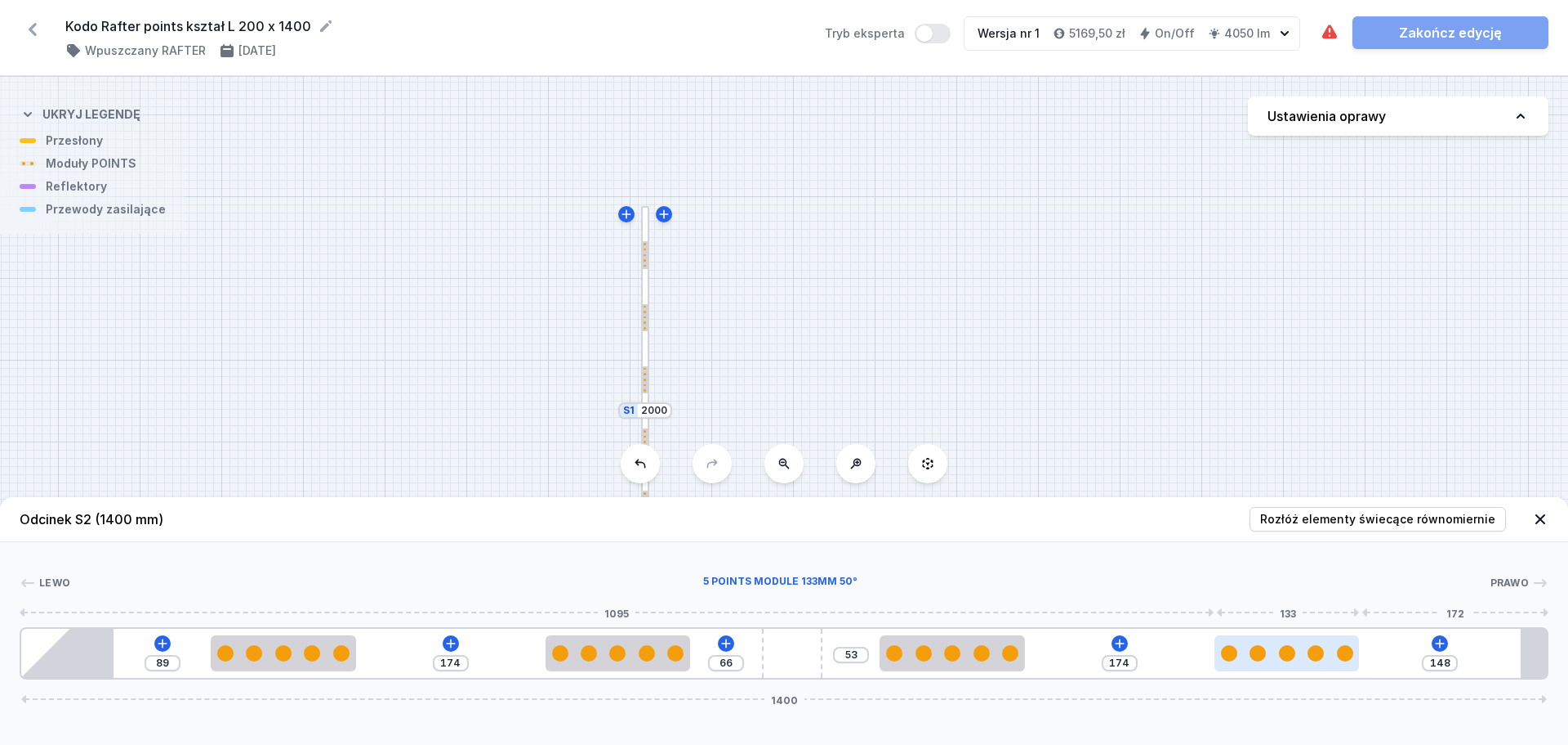
type input "158"
type input "164"
click at [1294, 659] on div at bounding box center [1276, 653] width 145 height 16
select select "2948"
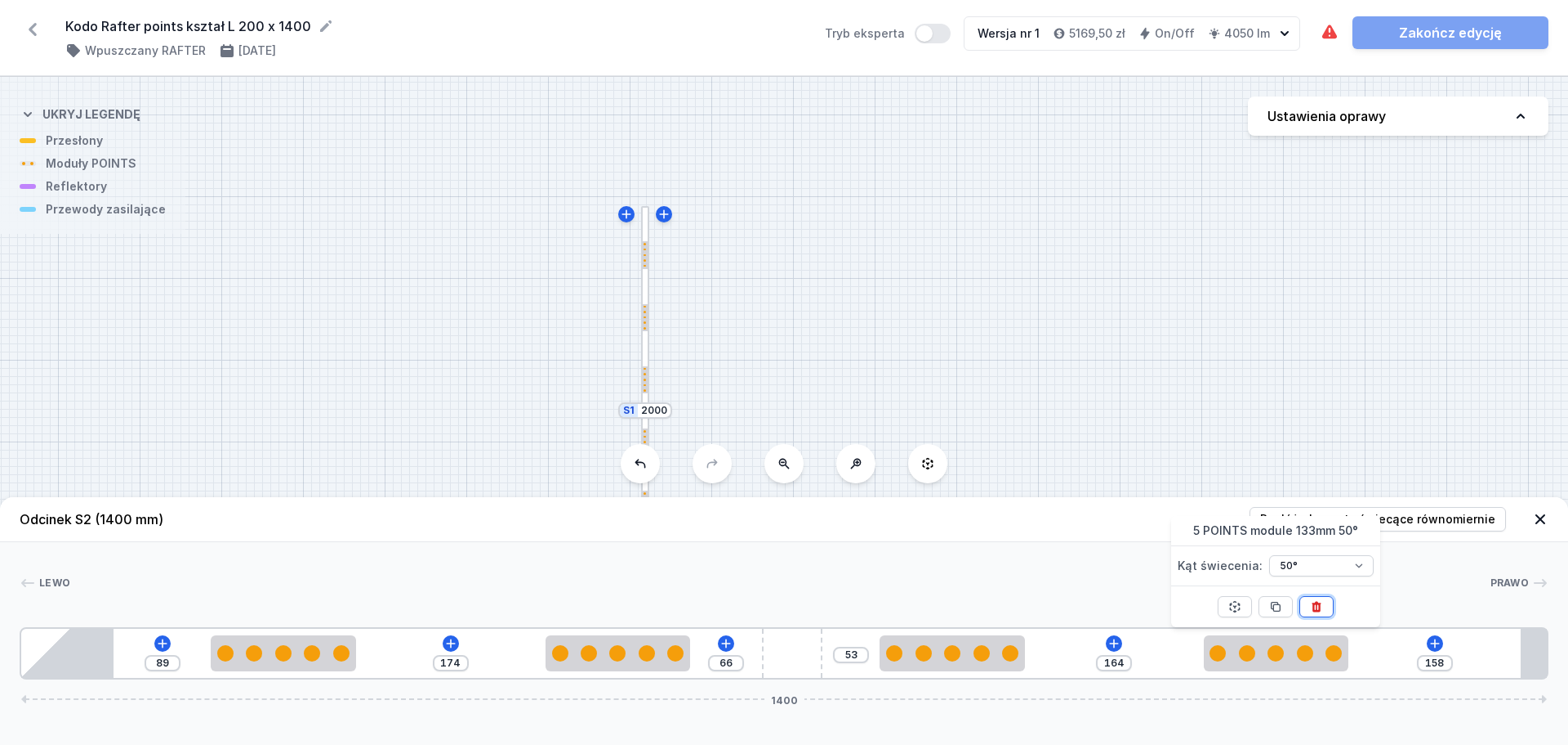
click at [1325, 610] on button at bounding box center [1317, 606] width 34 height 21
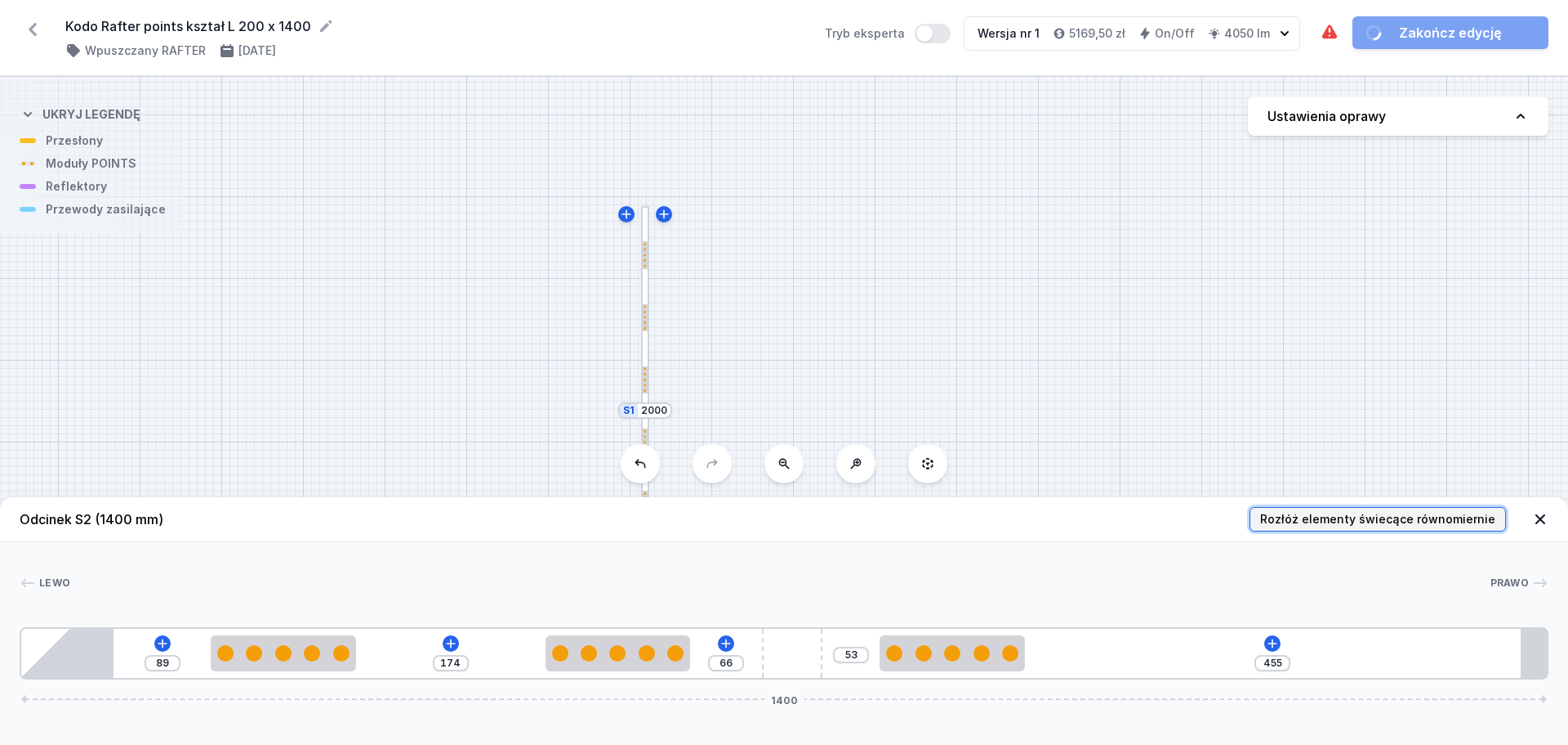
click at [1413, 521] on span "Rozłóż elementy świecące równomiernie" at bounding box center [1378, 519] width 235 height 16
type input "227"
type input "250"
type input "165"
type input "250"
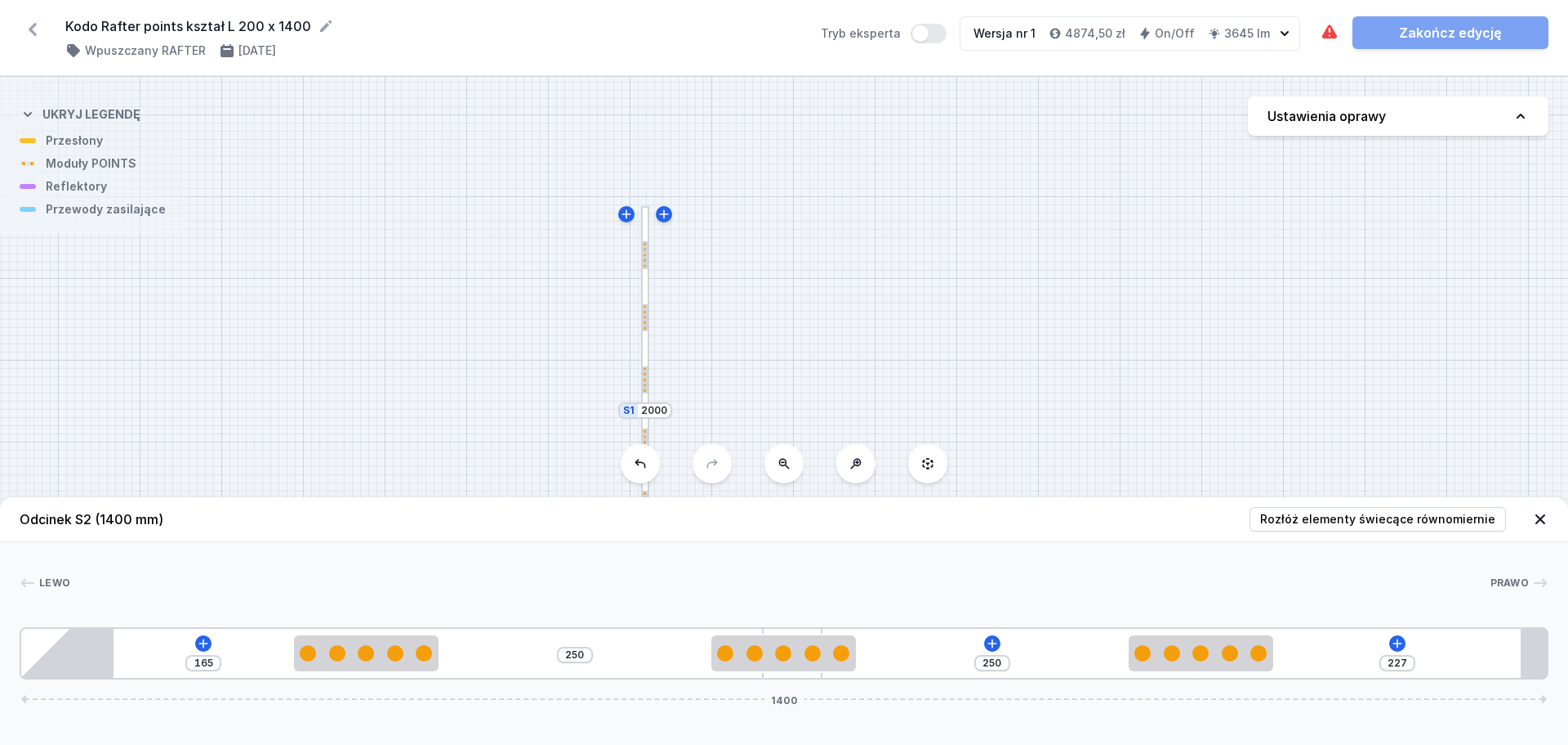
click at [648, 345] on div at bounding box center [645, 410] width 8 height 409
type input "85"
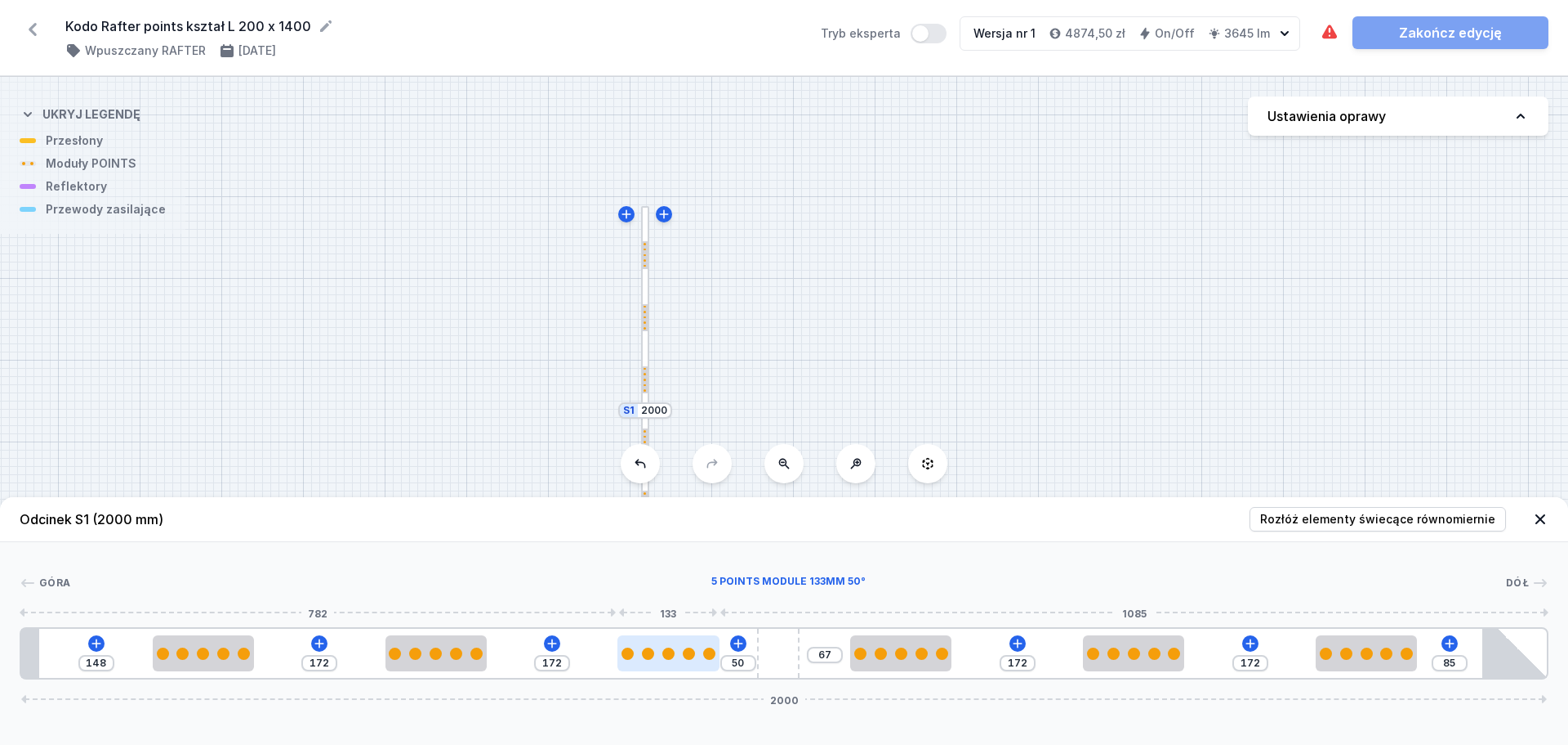
click at [671, 652] on div at bounding box center [668, 653] width 13 height 13
select select "2948"
click at [705, 605] on icon at bounding box center [709, 607] width 13 height 13
type input "355"
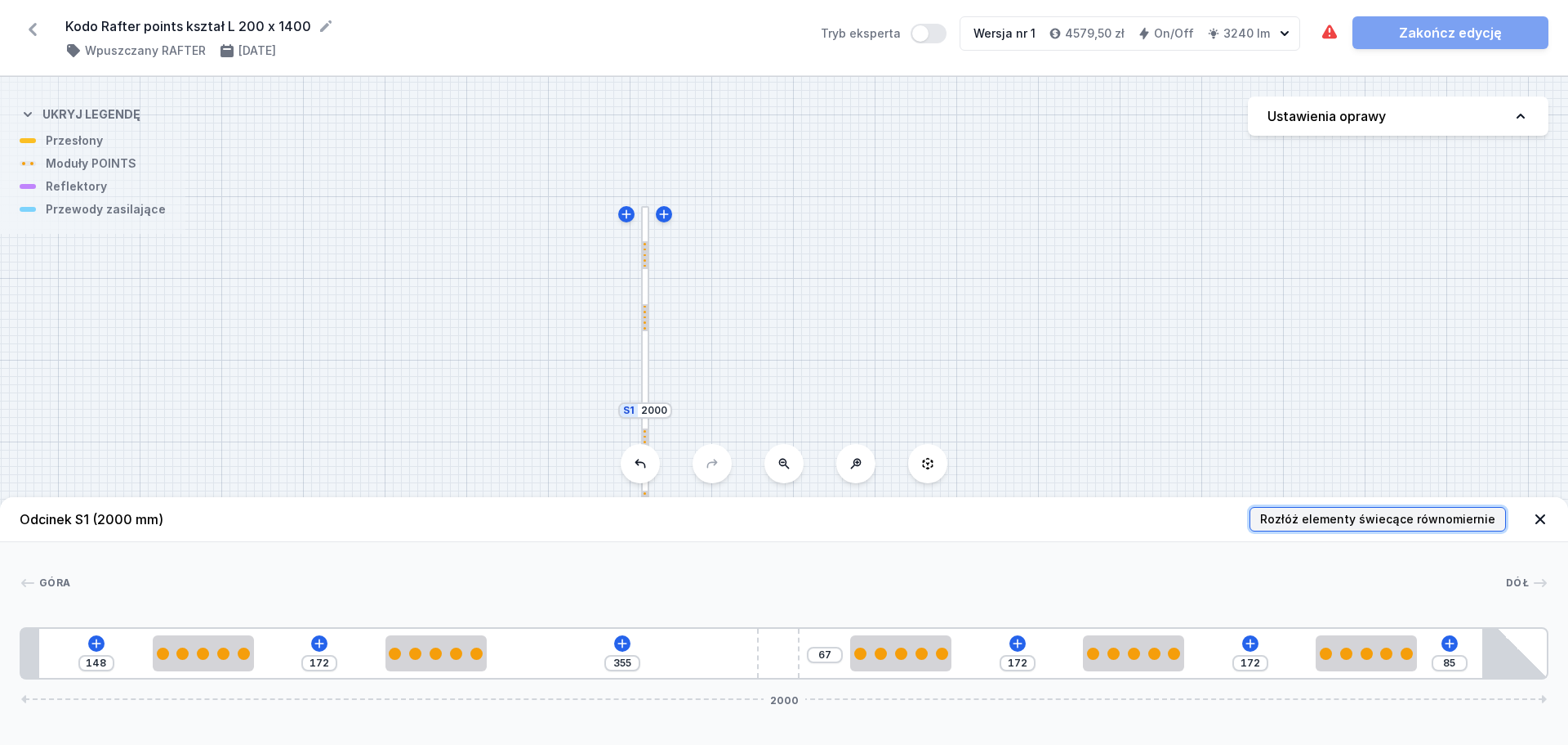
click at [1350, 526] on span "Rozłóż elementy świecące równomiernie" at bounding box center [1378, 519] width 235 height 16
type input "135"
type input "199"
type input "223"
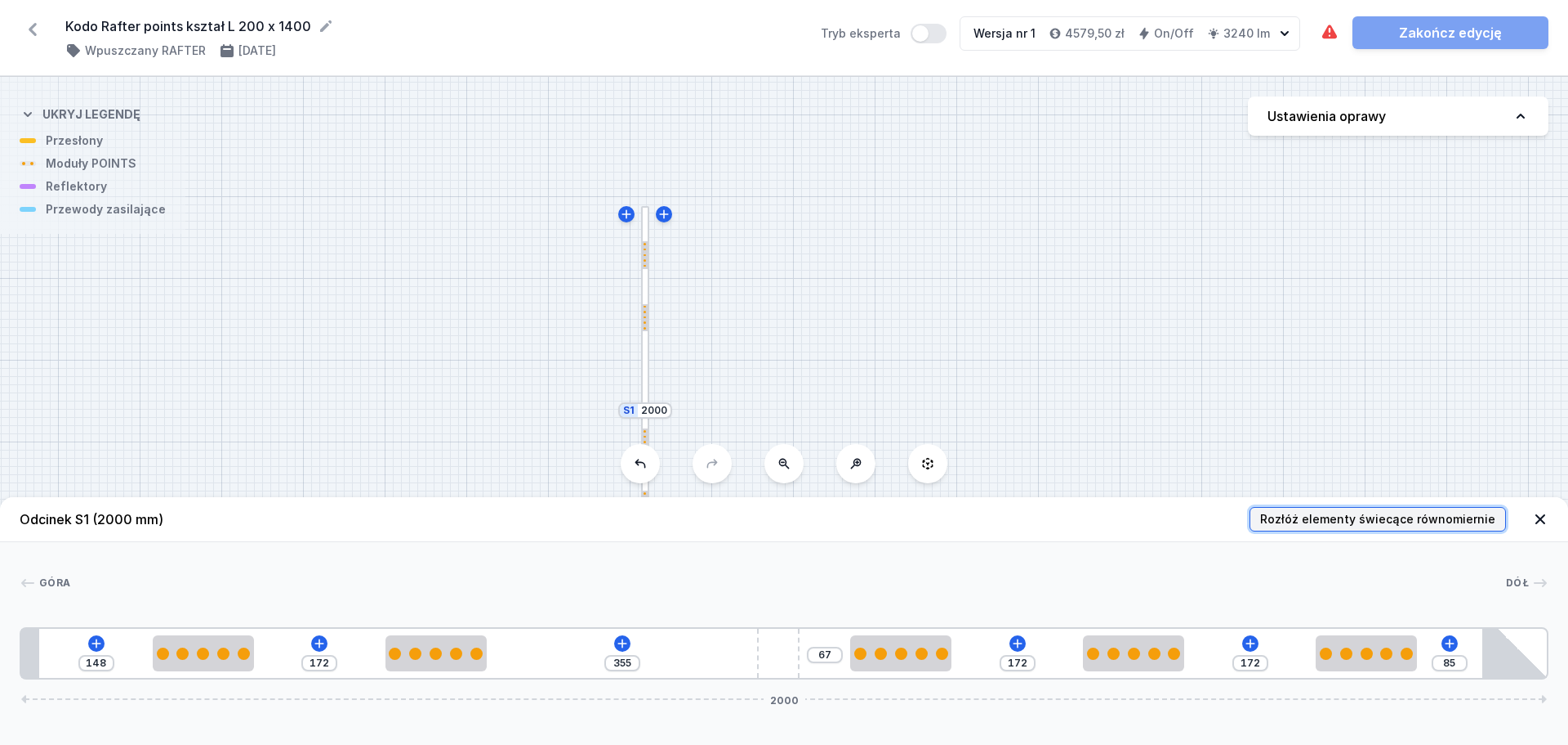
type input "223"
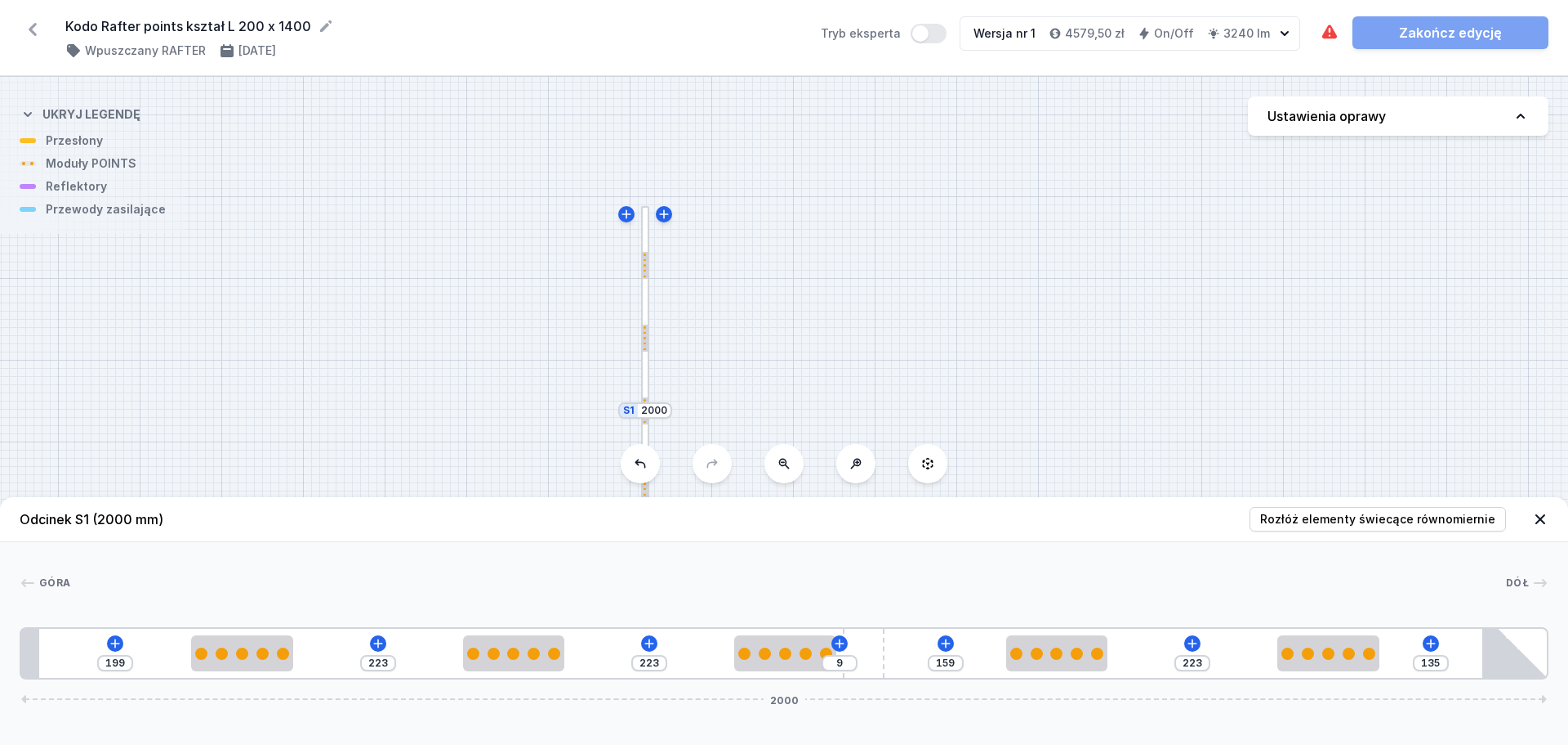
type input "158"
type input "10"
type input "157"
type input "11"
type input "156"
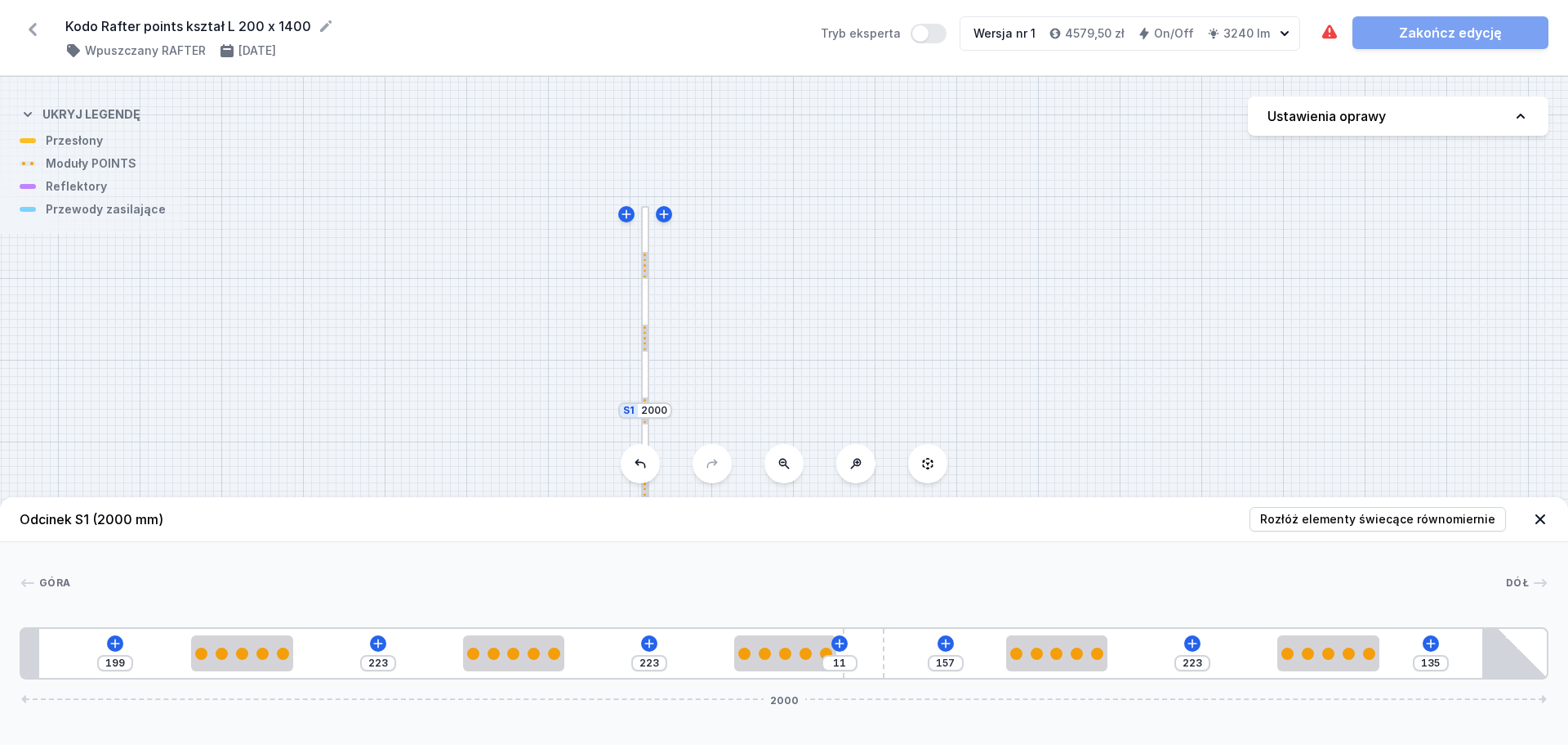
type input "12"
type input "149"
type input "19"
type input "141"
type input "27"
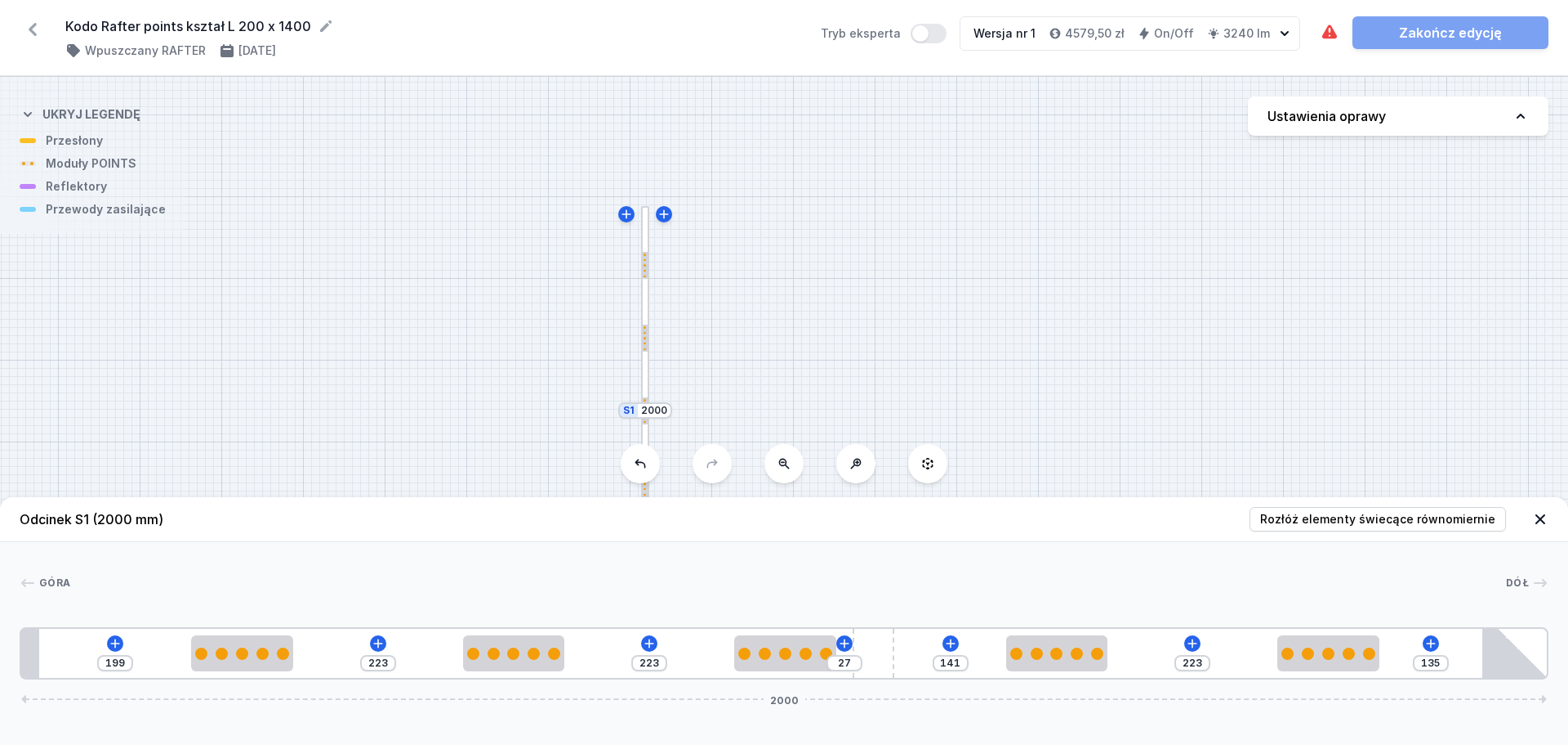
type input "140"
type input "28"
drag, startPoint x: 781, startPoint y: 633, endPoint x: 891, endPoint y: 621, distance: 110.7
click at [1300, 511] on span "Rozłóż elementy świecące równomiernie" at bounding box center [1378, 519] width 235 height 16
click at [112, 646] on icon at bounding box center [115, 643] width 13 height 13
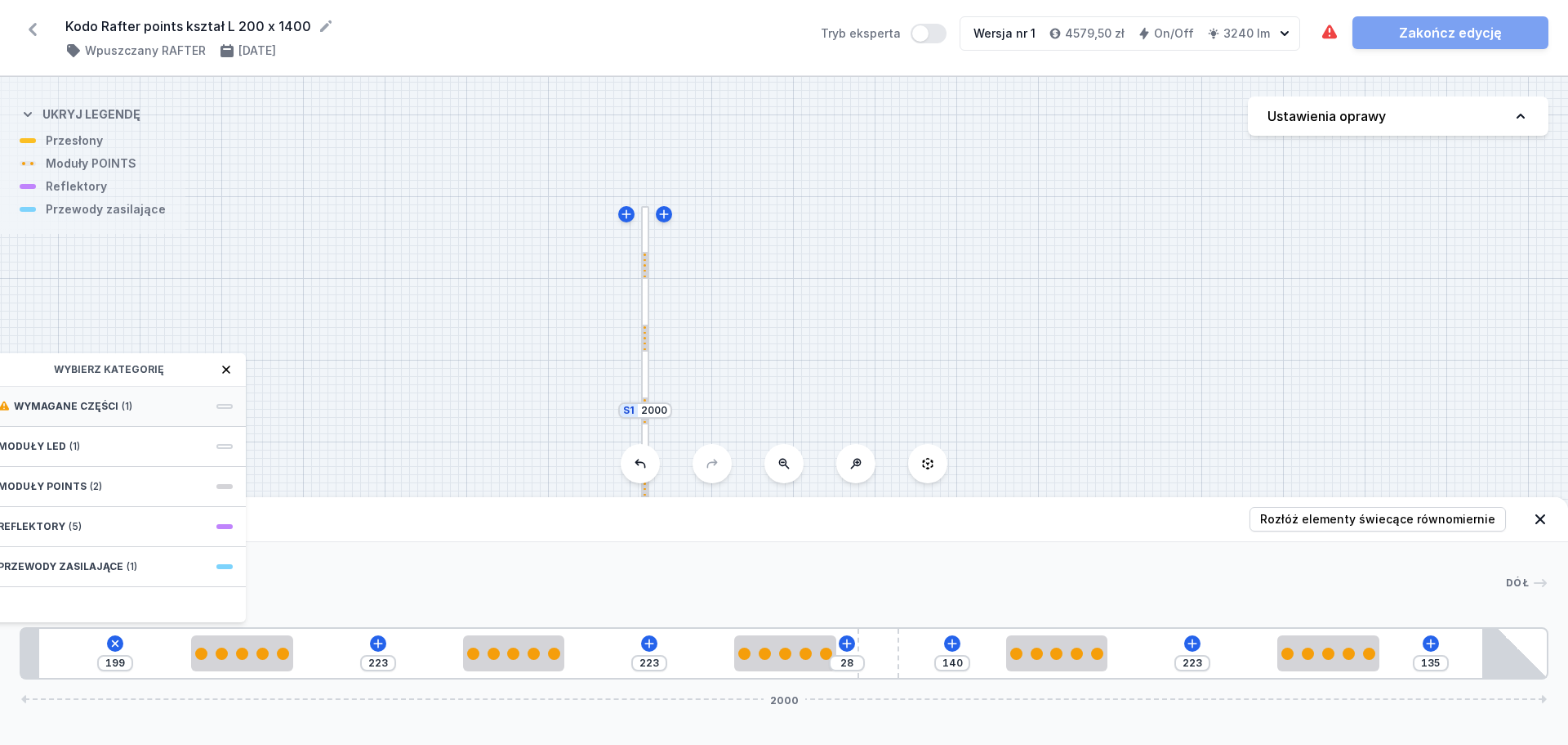
click at [157, 403] on div "Wymagane części (1)" at bounding box center [115, 407] width 261 height 40
click at [185, 404] on span "Hole for power supply cable" at bounding box center [115, 404] width 235 height 16
type input "119"
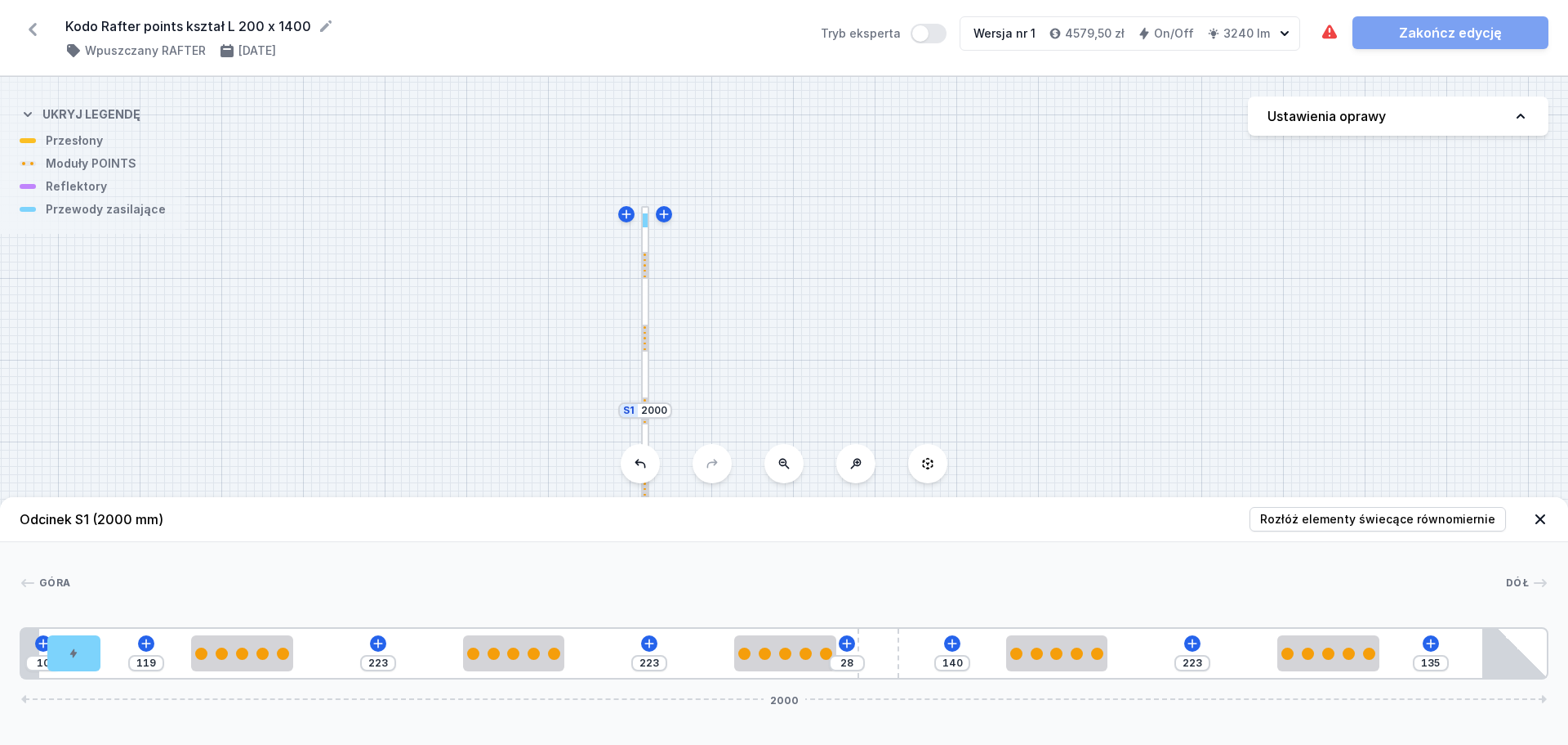
click at [1537, 517] on icon at bounding box center [1540, 519] width 16 height 16
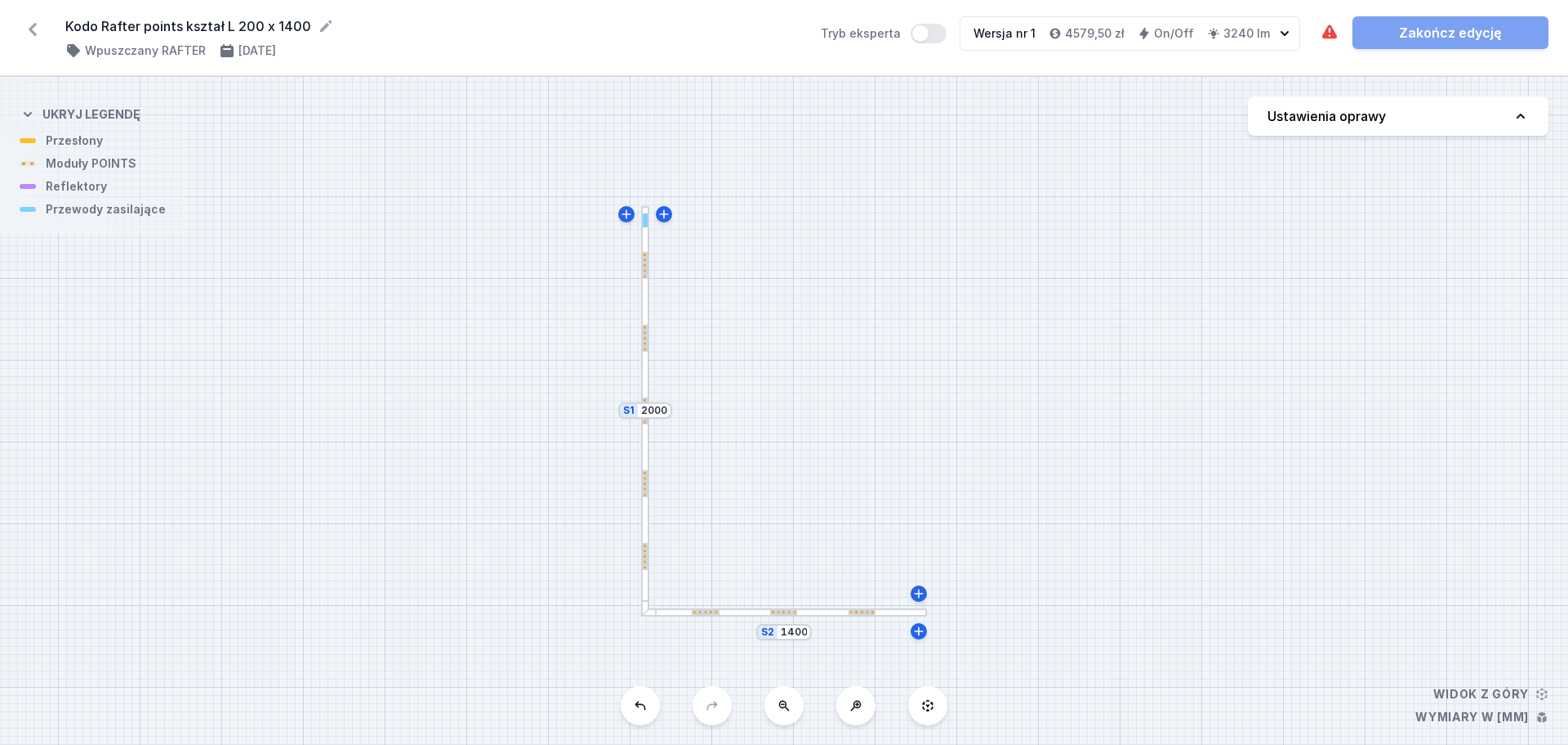
click at [830, 615] on div at bounding box center [784, 612] width 286 height 8
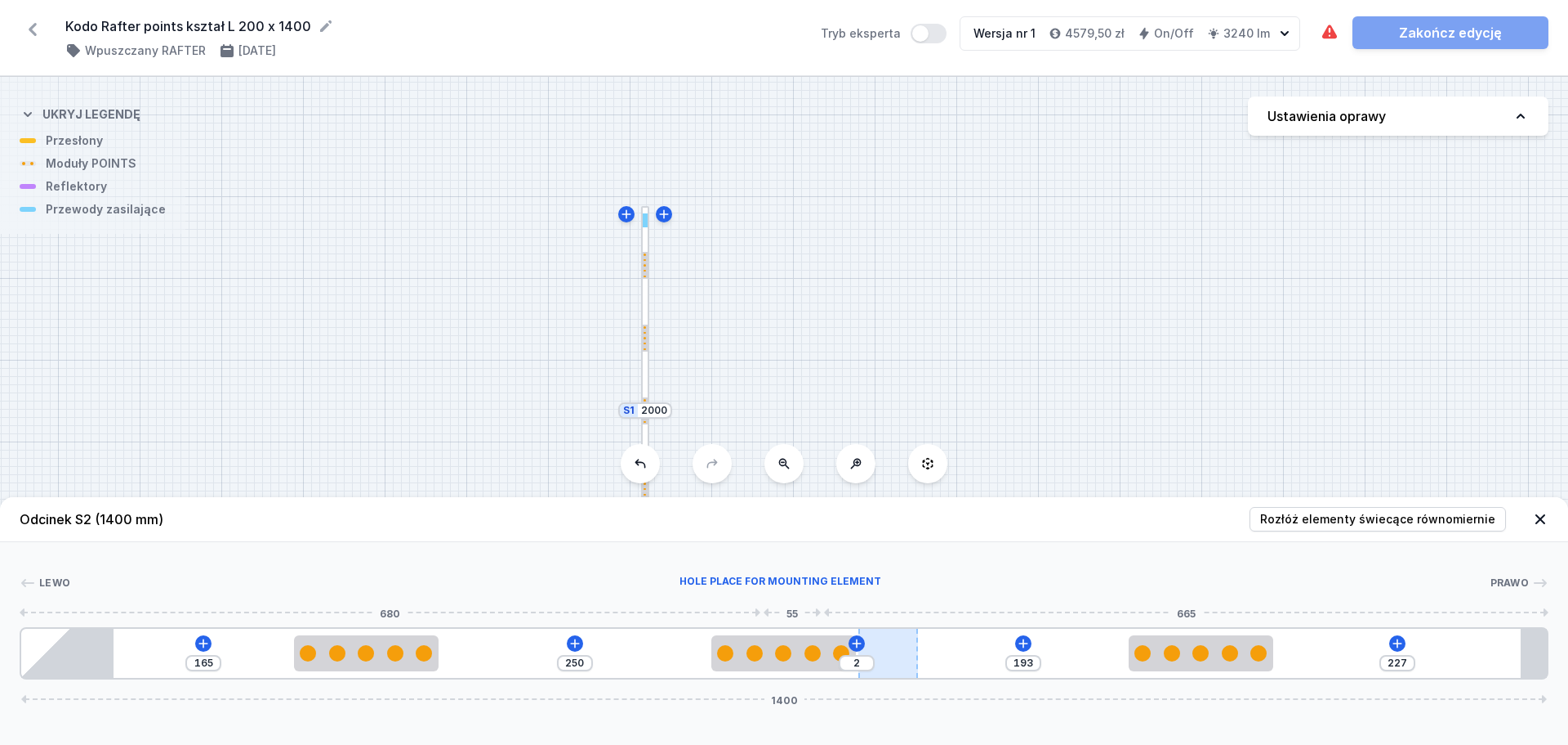
type input "192"
type input "3"
type input "191"
type input "4"
type input "190"
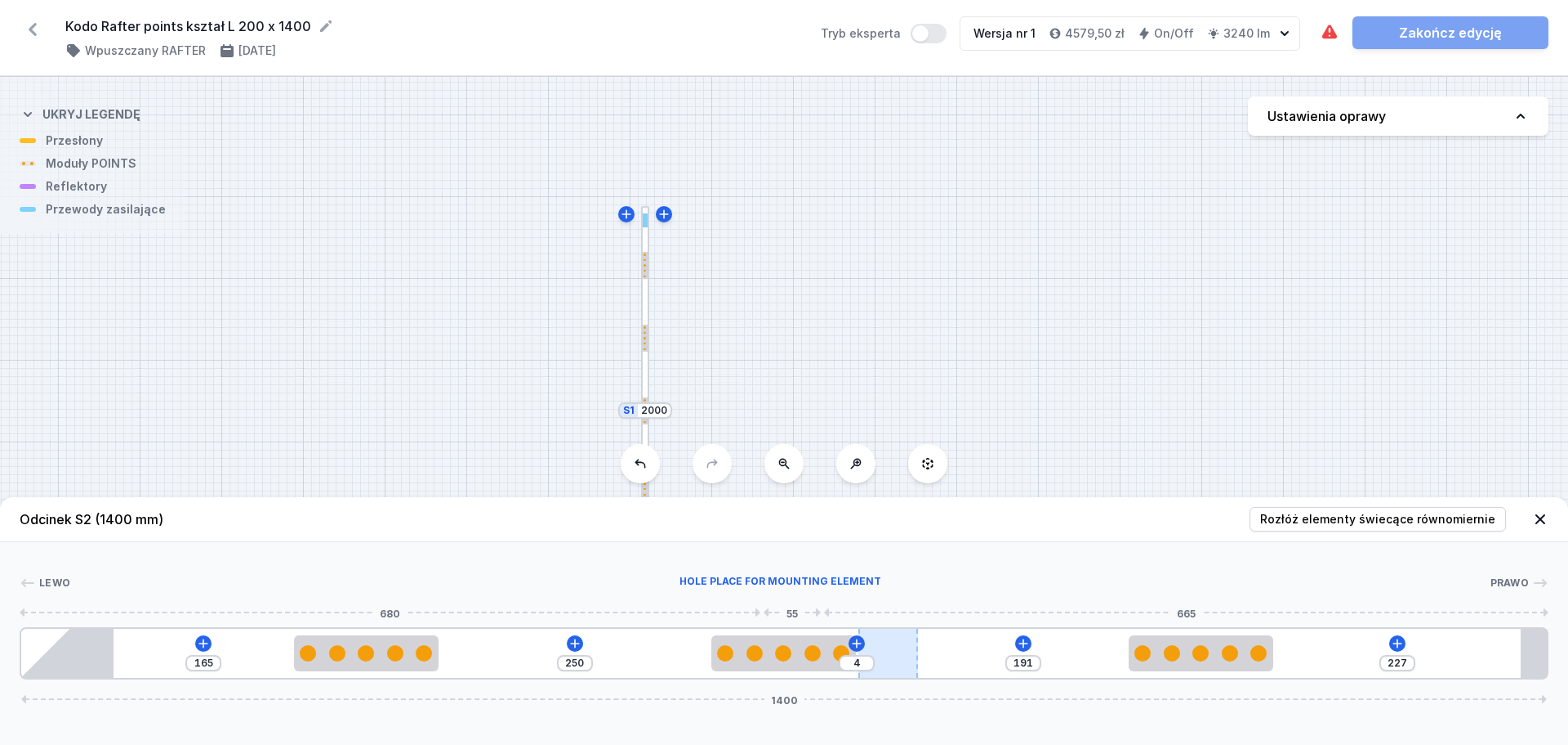
type input "5"
type input "187"
type input "8"
type input "186"
type input "9"
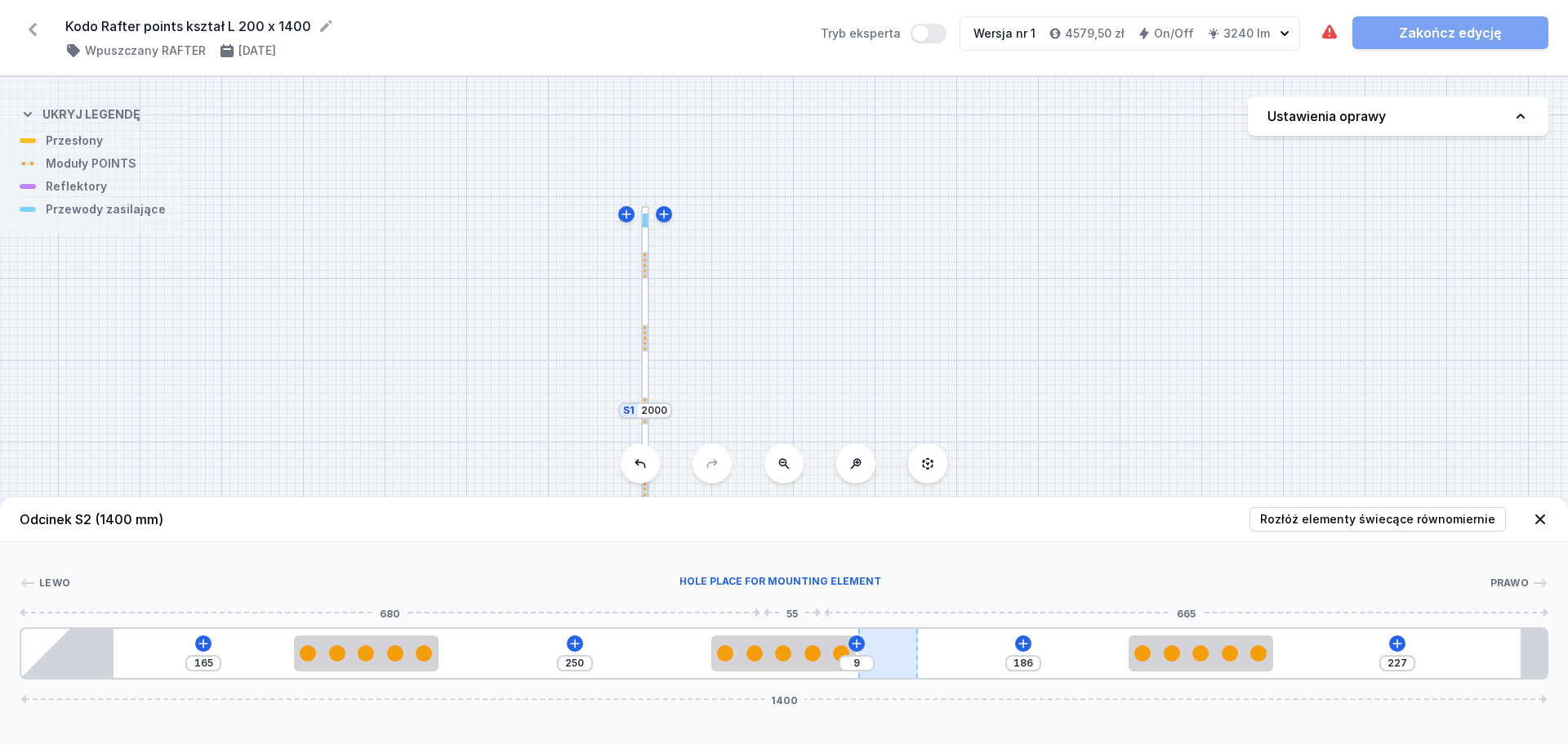
type input "185"
type input "10"
type input "184"
type input "11"
type input "183"
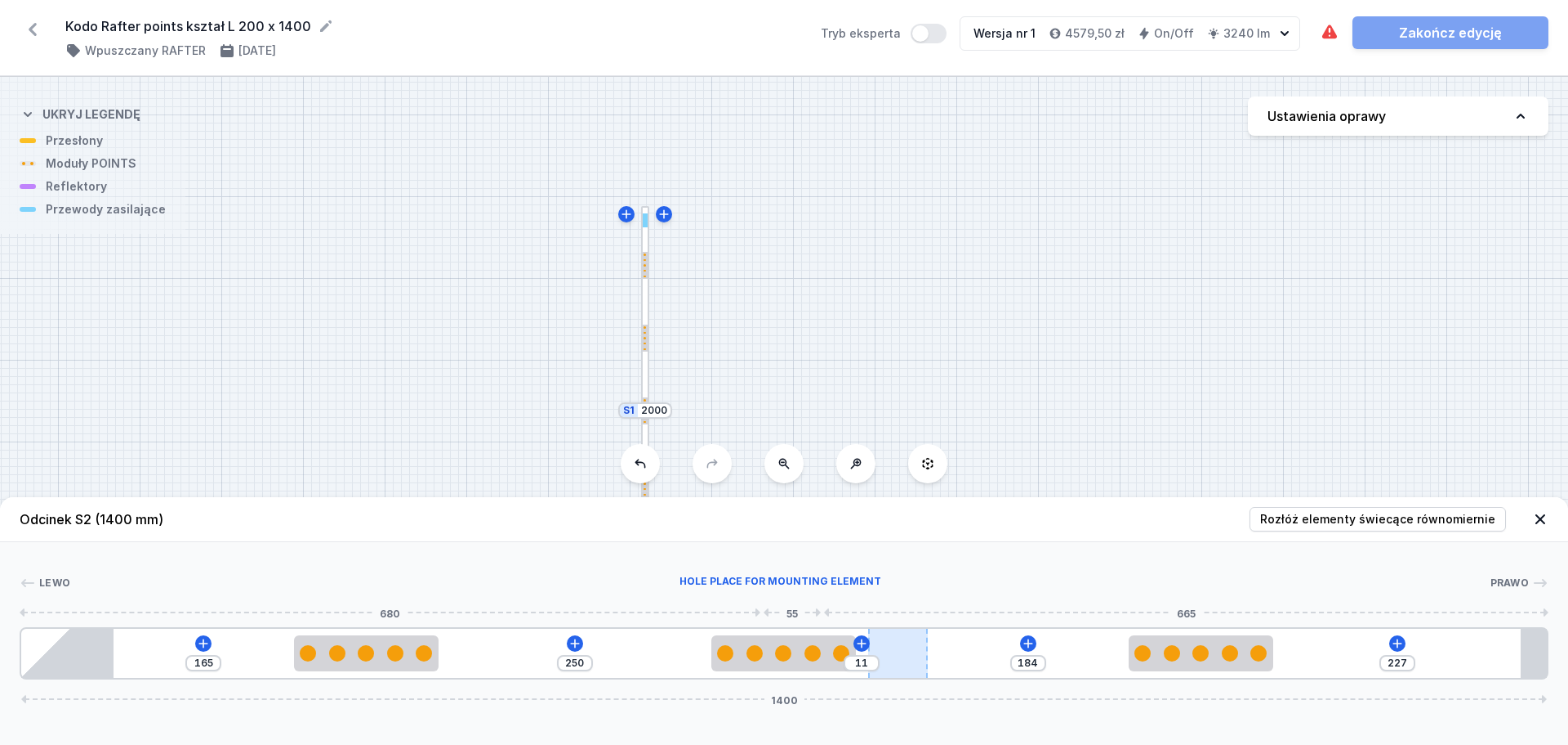
type input "12"
type input "182"
type input "13"
type input "181"
type input "14"
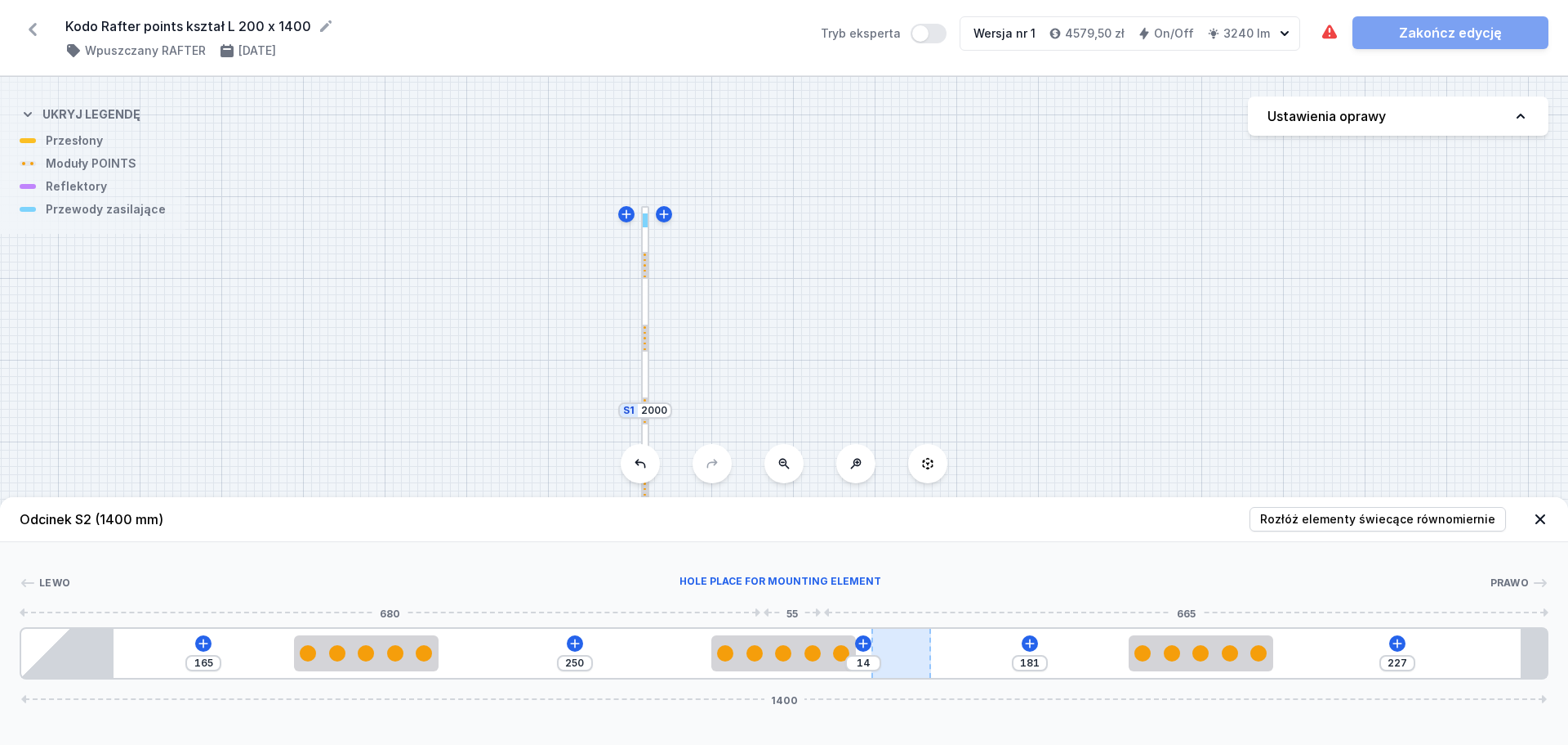
drag, startPoint x: 795, startPoint y: 631, endPoint x: 900, endPoint y: 632, distance: 105.0
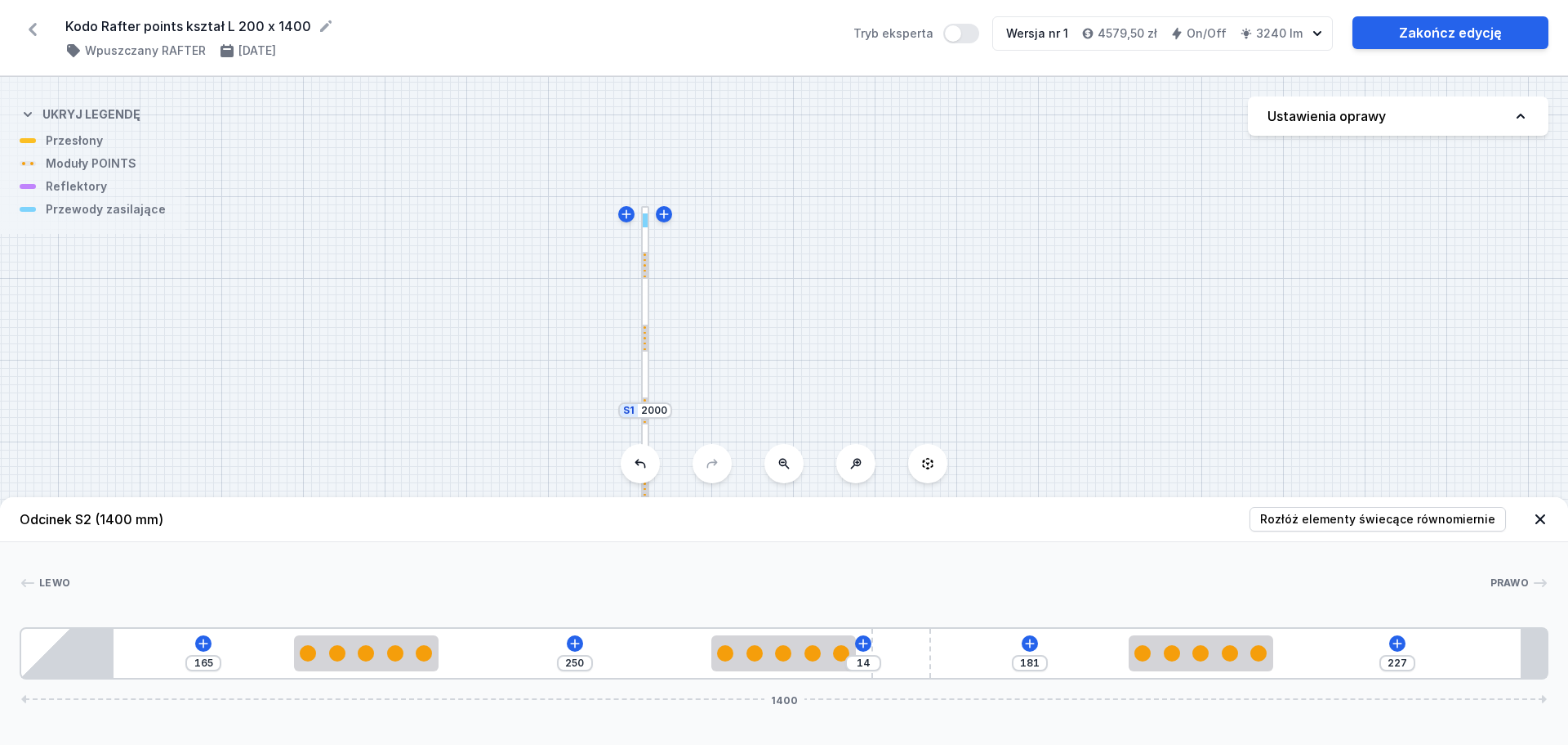
click at [1542, 522] on icon at bounding box center [1540, 519] width 16 height 16
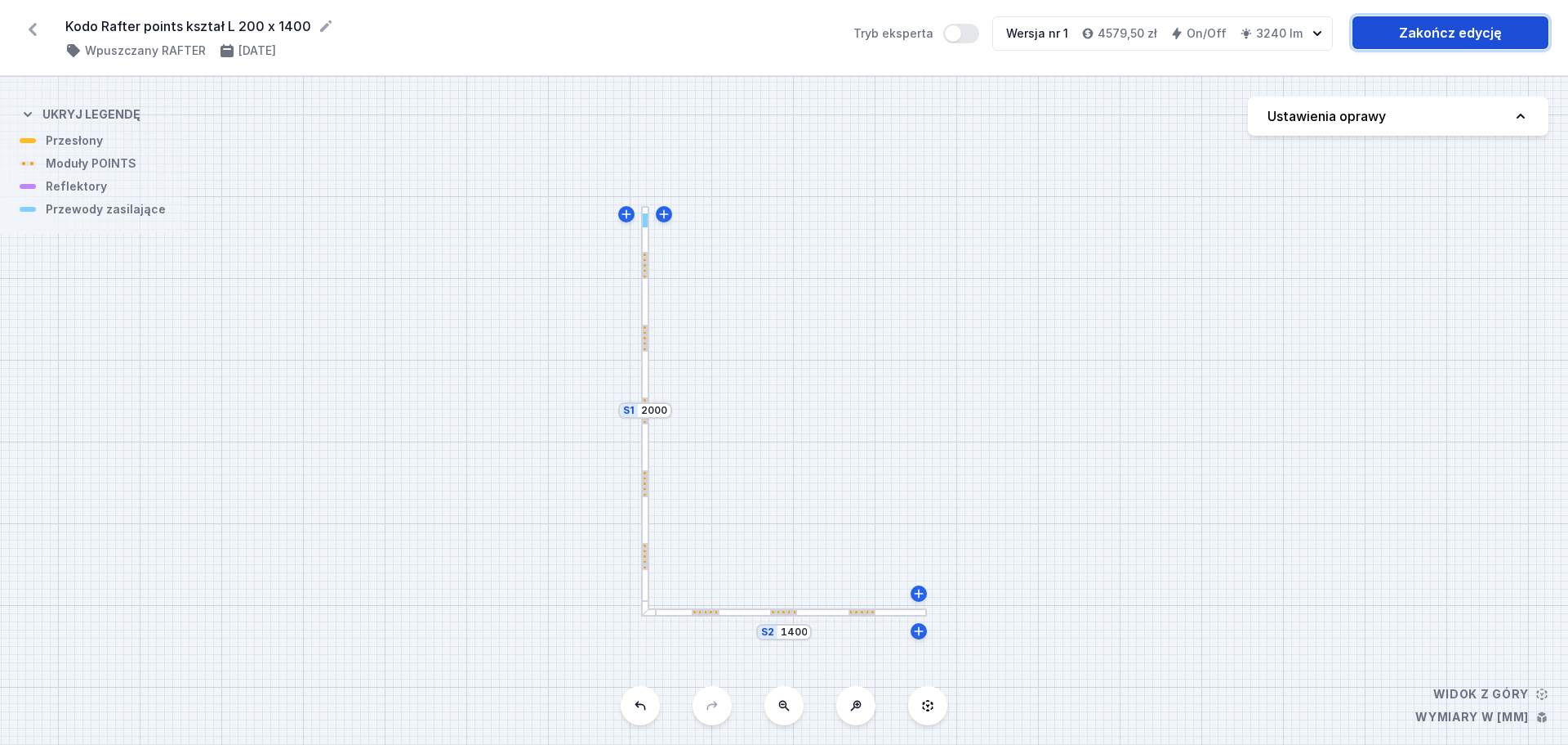
click at [1433, 41] on link "Zakończ edycję" at bounding box center [1450, 32] width 196 height 33
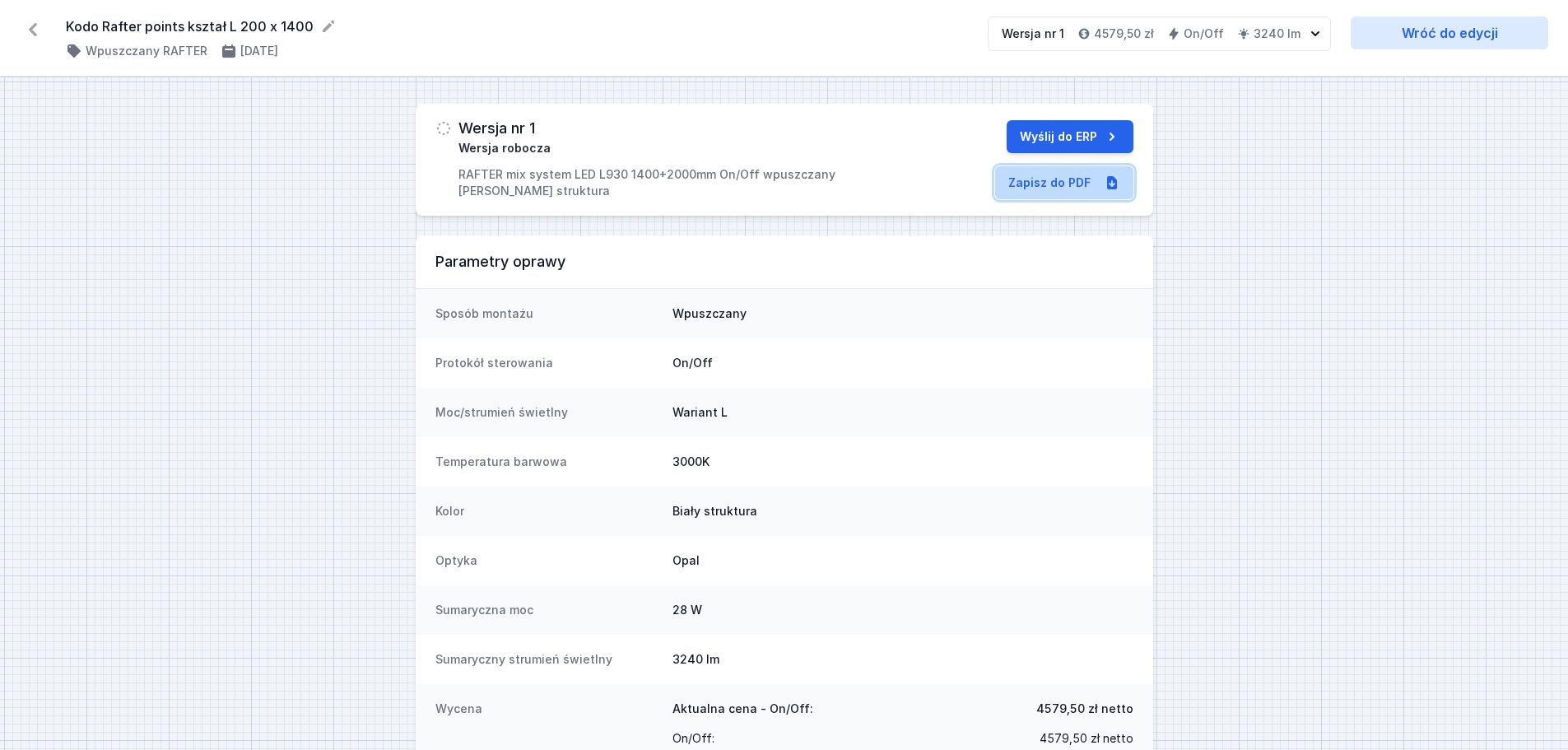
click at [1068, 186] on link "Zapisz do PDF" at bounding box center [1063, 182] width 138 height 33
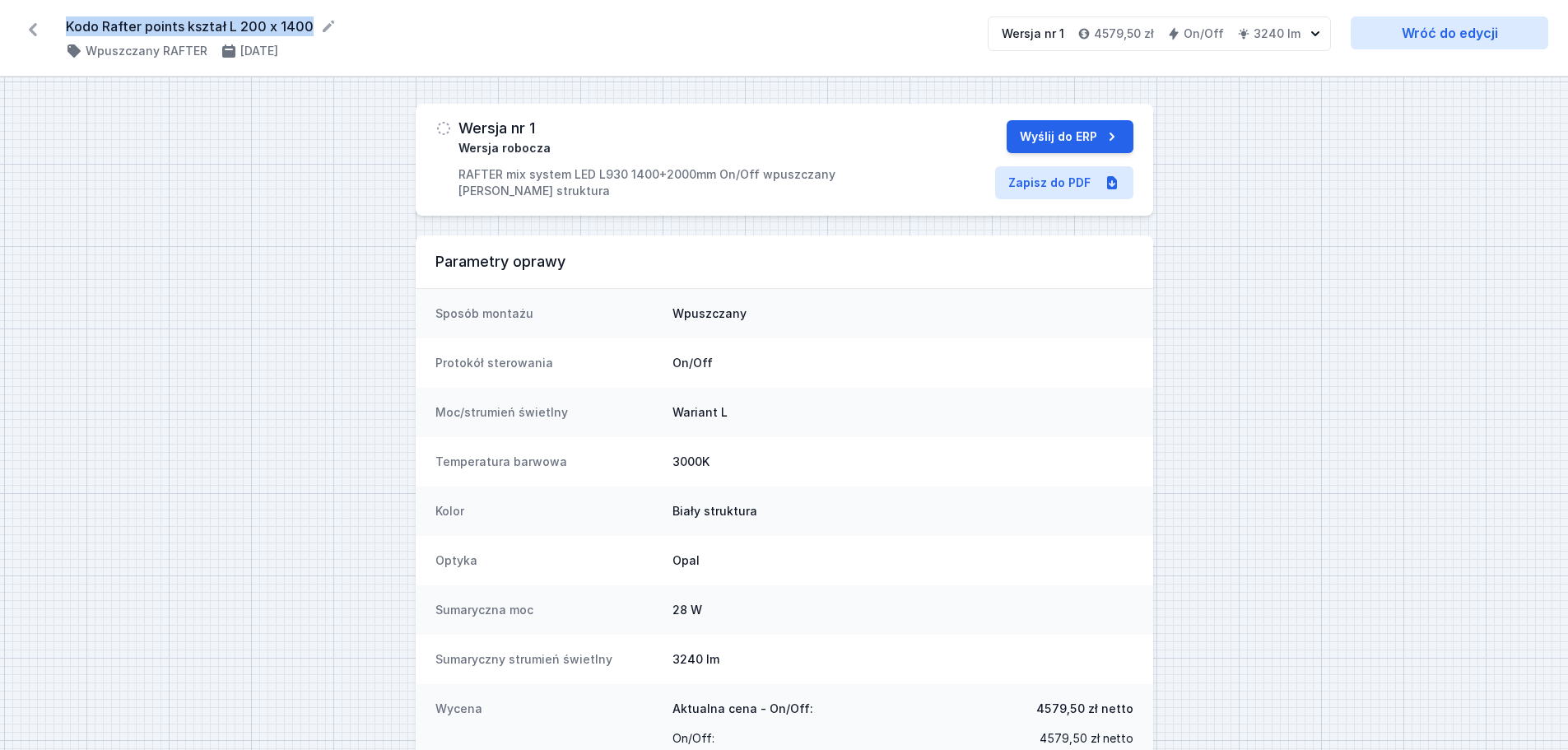
drag, startPoint x: 309, startPoint y: 25, endPoint x: 64, endPoint y: 33, distance: 245.1
click at [64, 33] on div "Kodo Rafter points kształ L 200 x 1400 ( 11758 /v 1 ) Wpuszczany RAFTER [DATE] …" at bounding box center [784, 38] width 1568 height 76
copy form "Kodo Rafter points kształ L 200 x 1400"
click at [31, 30] on icon at bounding box center [33, 30] width 8 height 14
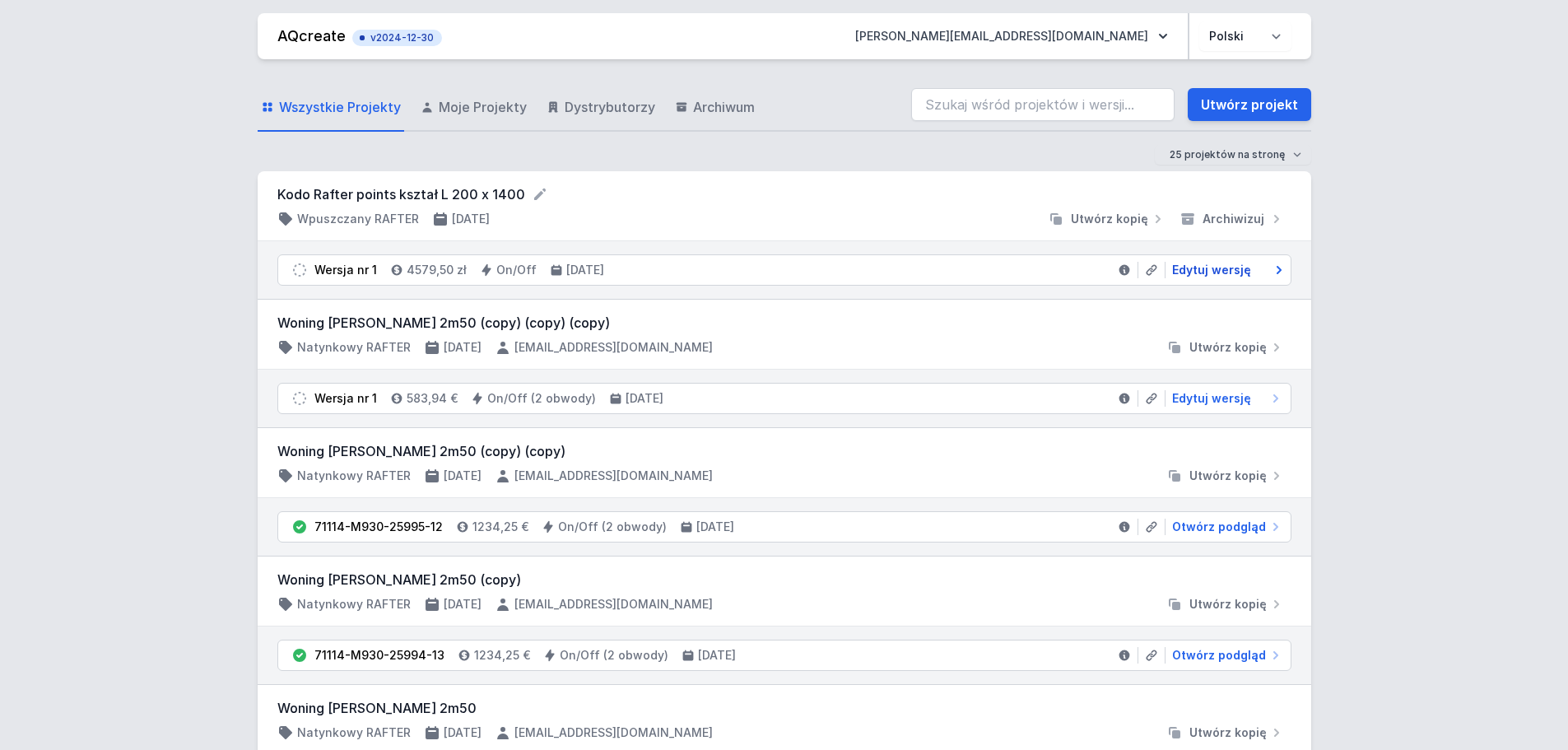
click at [1201, 271] on span "Edytuj wersję" at bounding box center [1211, 269] width 79 height 16
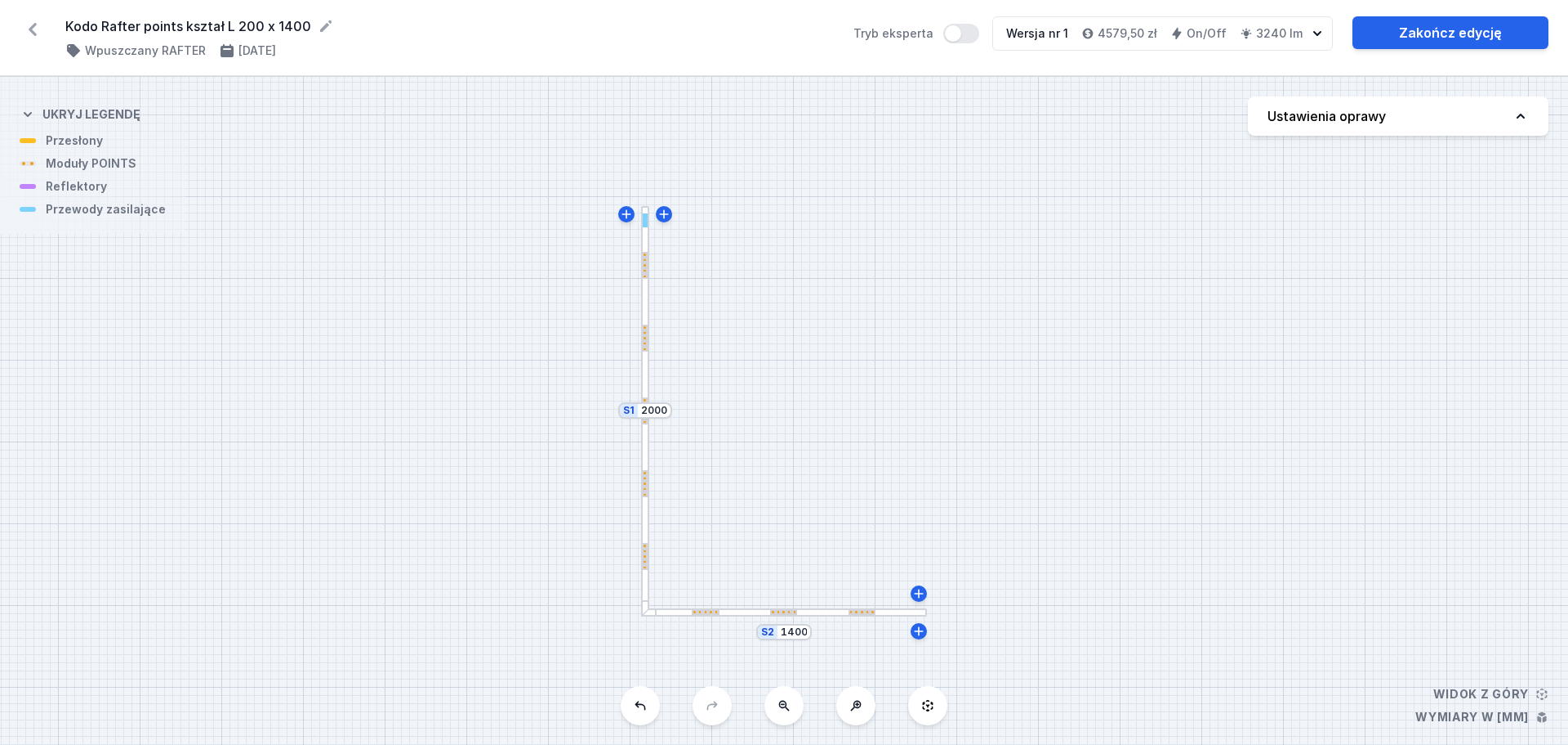
click at [1327, 127] on button "Ustawienia oprawy" at bounding box center [1398, 116] width 301 height 40
select select "3000"
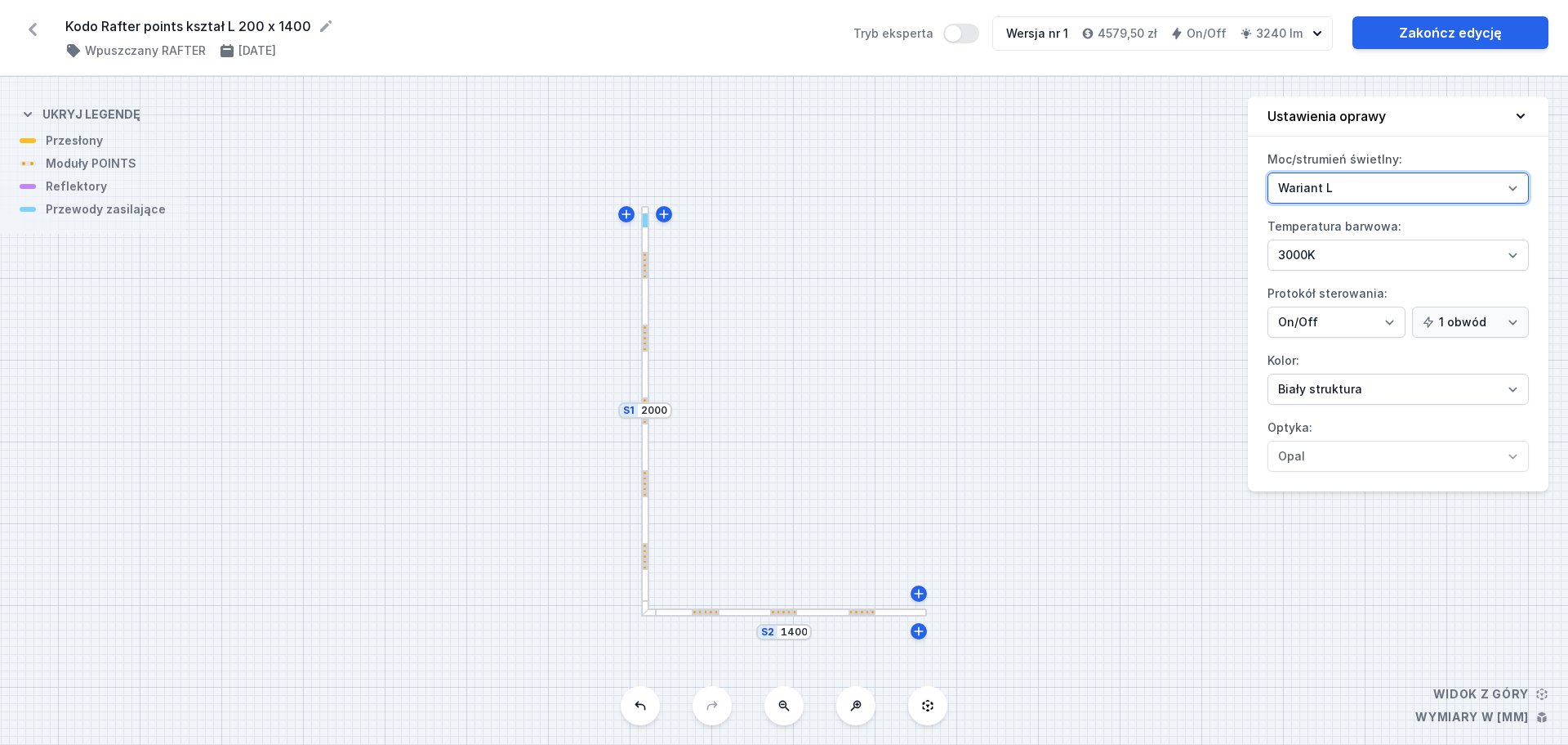
click at [1334, 187] on select "Wariant L Wariant M" at bounding box center [1398, 188] width 261 height 31
select select "M"
click at [1268, 172] on select "Wariant L Wariant M" at bounding box center [1398, 188] width 261 height 31
click at [1118, 235] on div "S2 1400 S1 2000" at bounding box center [784, 410] width 1568 height 668
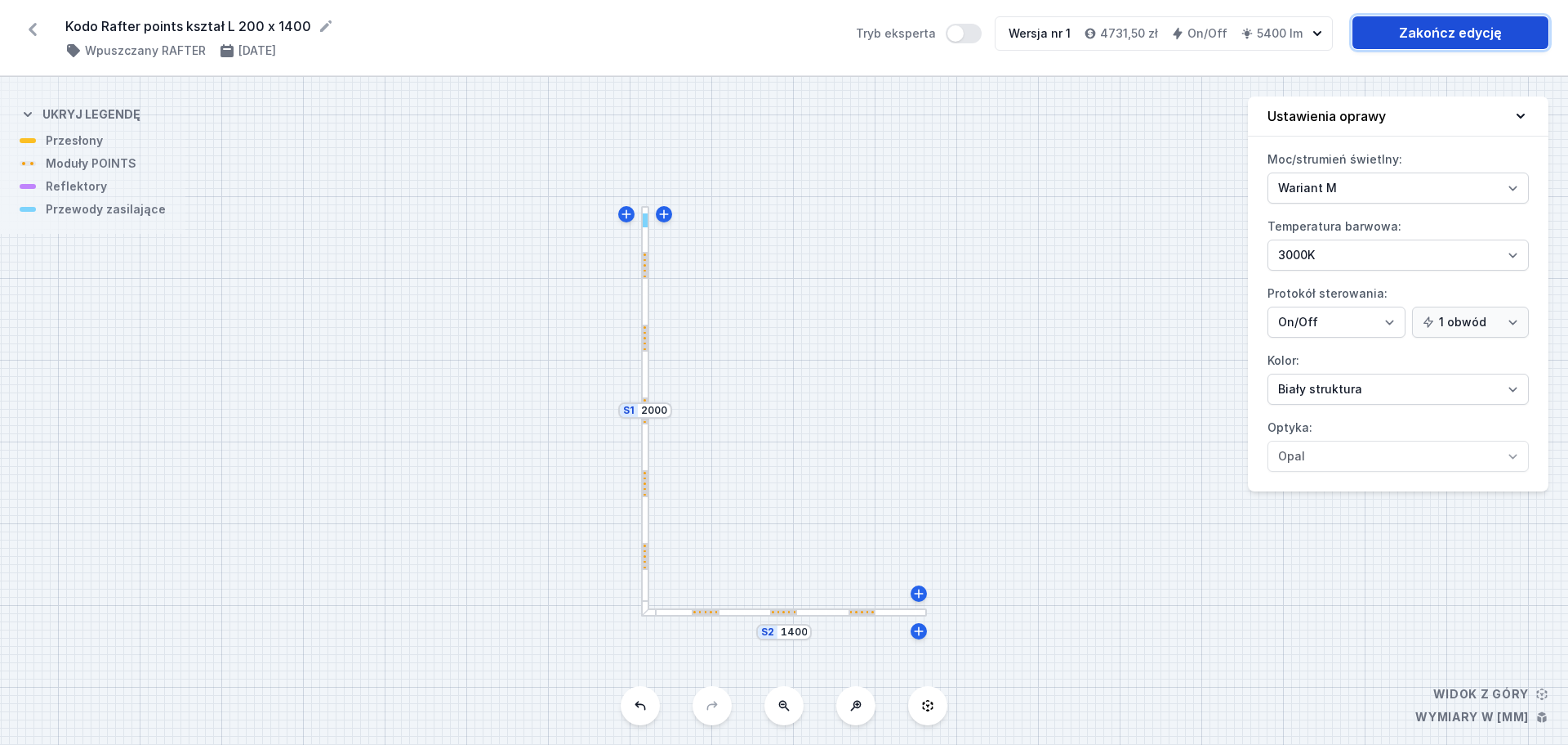
click at [1431, 34] on link "Zakończ edycję" at bounding box center [1450, 32] width 196 height 33
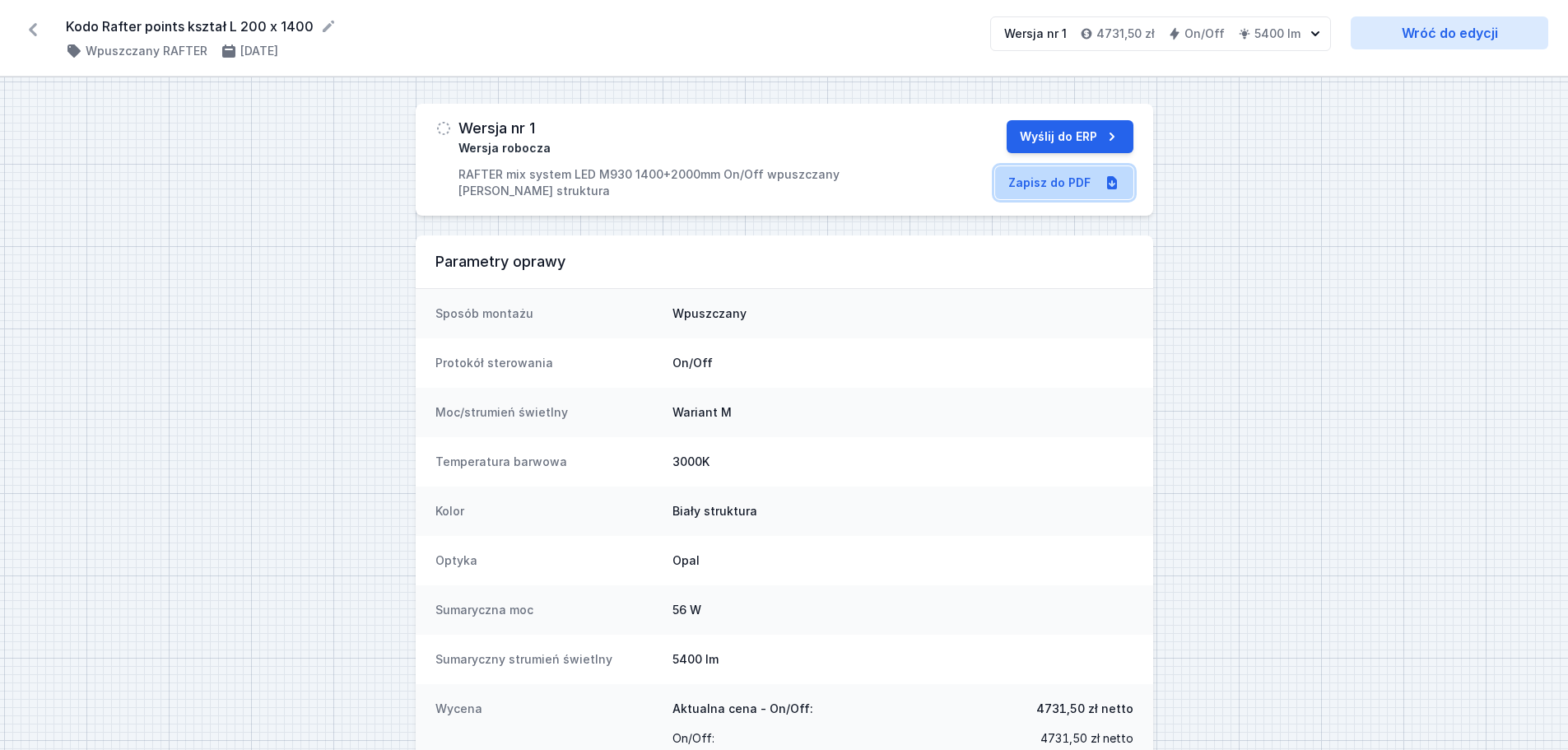
click at [1066, 188] on link "Zapisz do PDF" at bounding box center [1063, 182] width 138 height 33
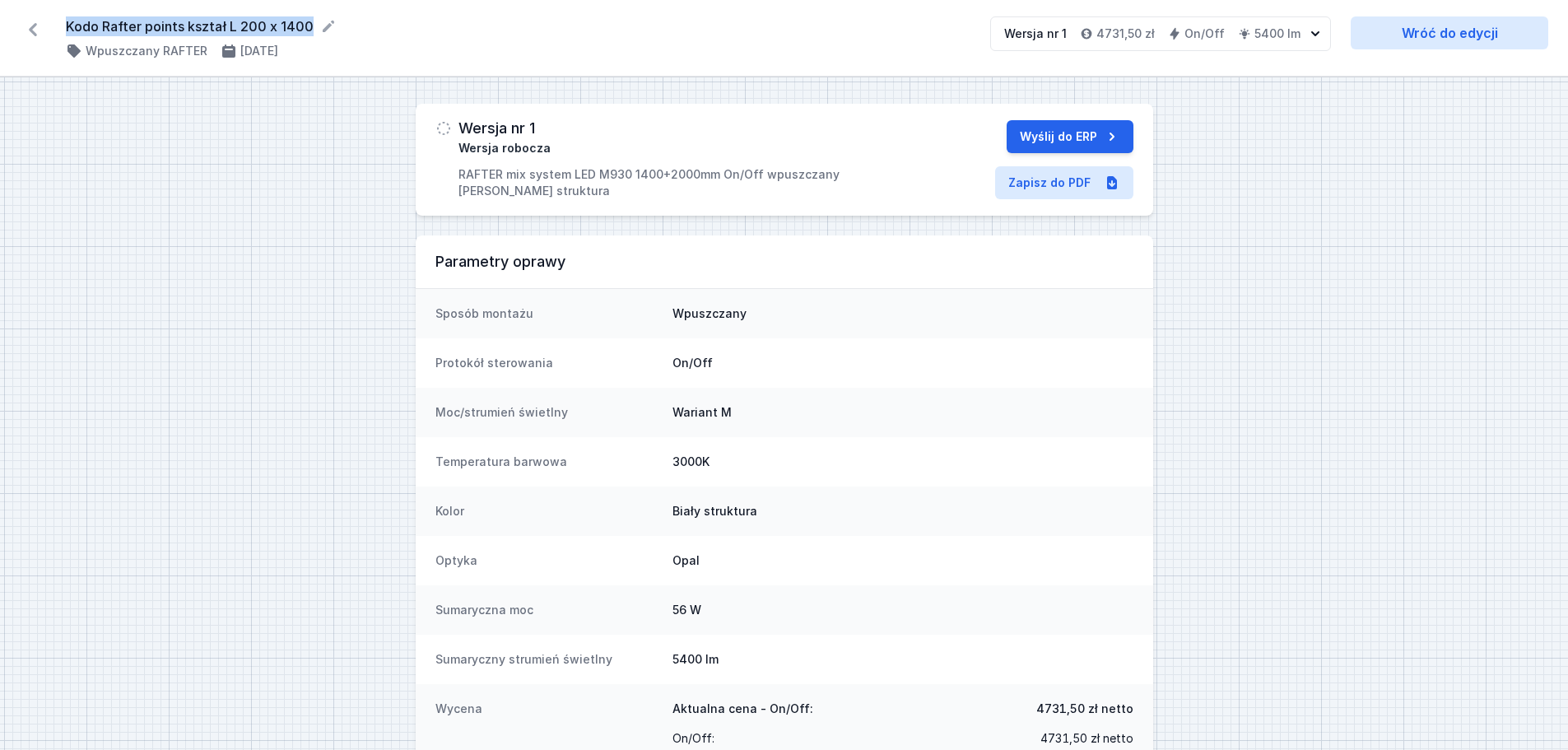
drag, startPoint x: 65, startPoint y: 21, endPoint x: 306, endPoint y: 20, distance: 241.0
click at [306, 20] on div "Kodo Rafter points kształ L 200 x 1400 ( 11758 /v 1 ) Wpuszczany RAFTER [DATE] …" at bounding box center [784, 38] width 1568 height 76
click at [36, 30] on icon at bounding box center [32, 29] width 26 height 26
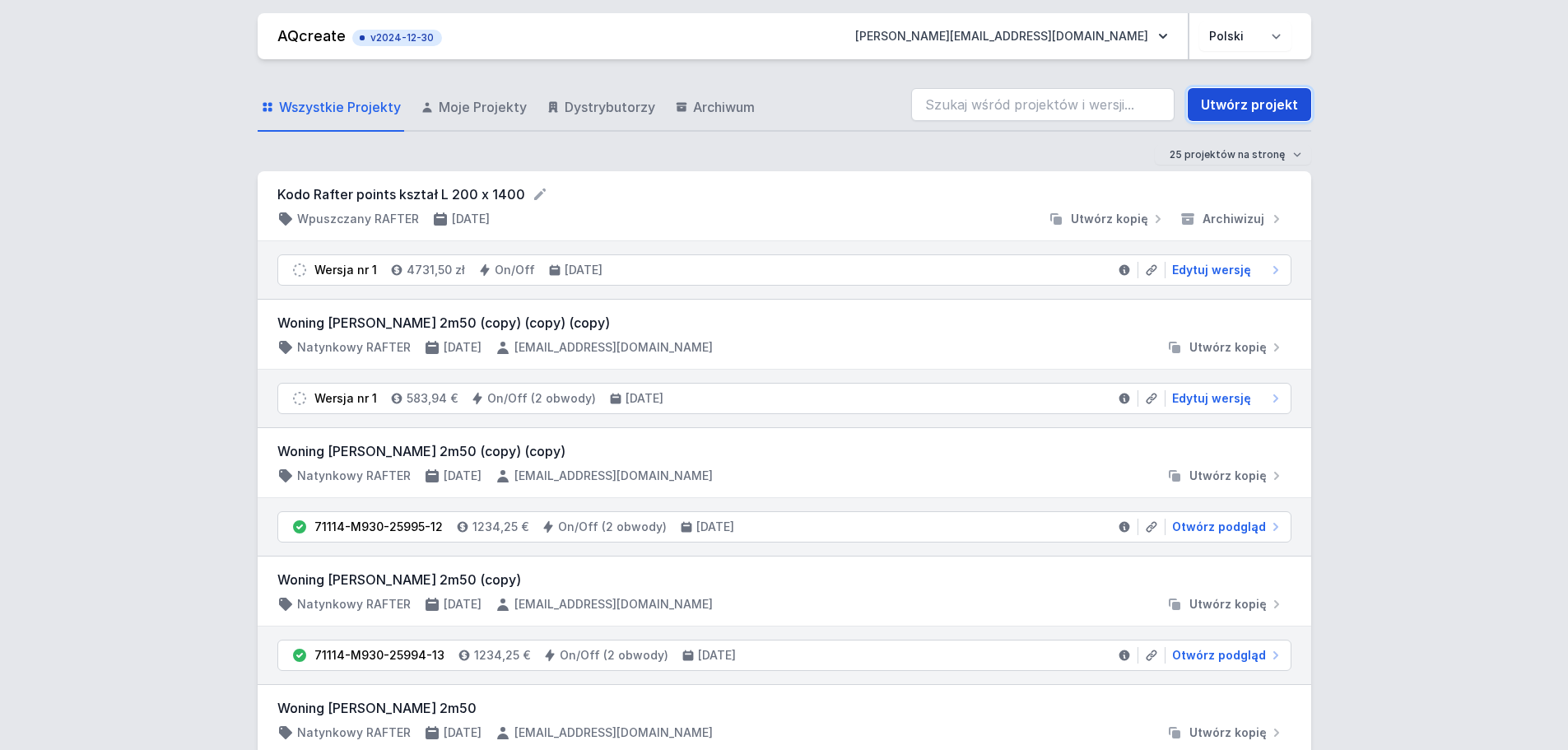
click at [1232, 108] on link "Utwórz projekt" at bounding box center [1250, 104] width 124 height 33
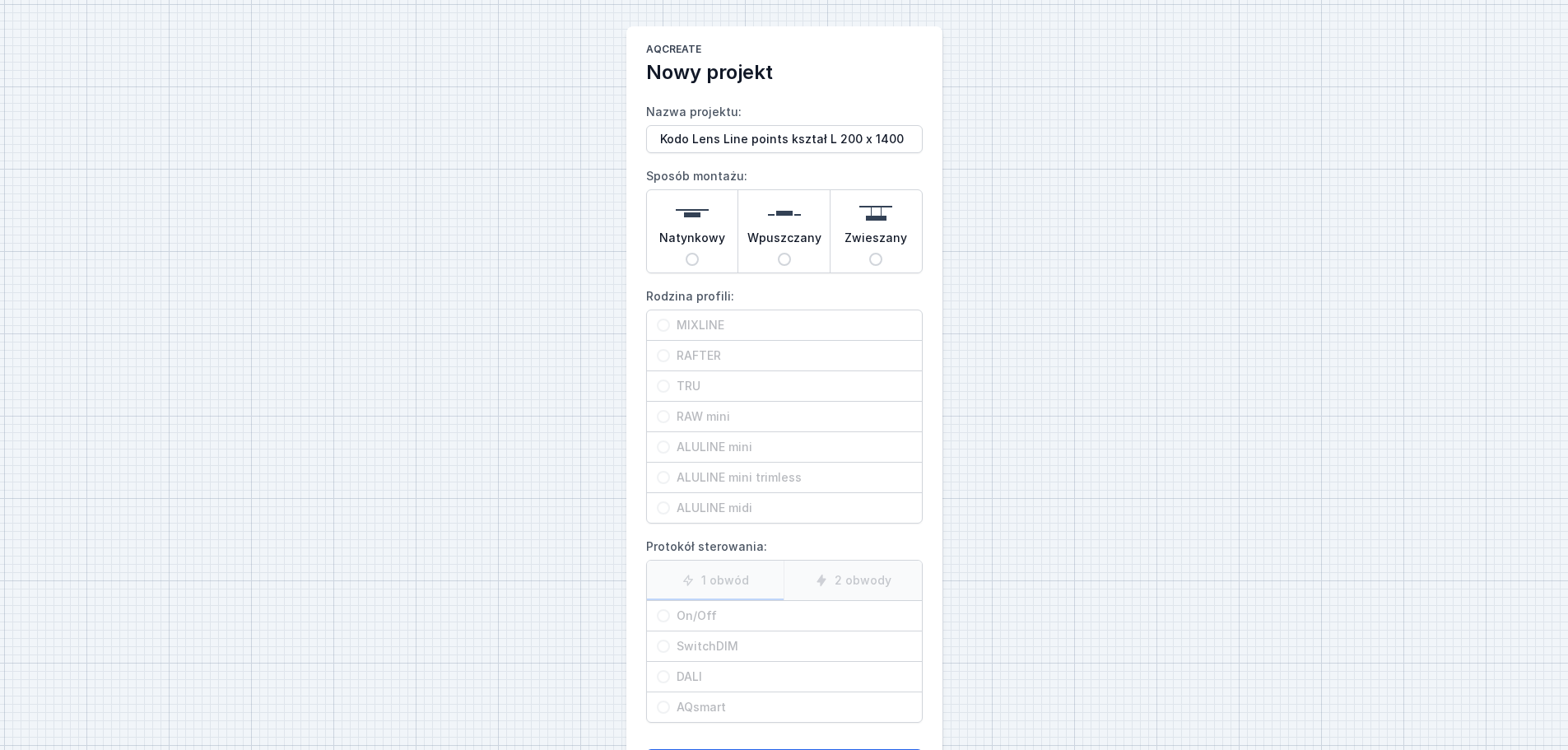
type input "Kodo Lens Line points kształ L 200 x 1400"
click at [788, 229] on img at bounding box center [784, 212] width 33 height 33
click at [788, 252] on input "Wpuszczany" at bounding box center [785, 259] width 14 height 14
radio input "true"
click at [737, 327] on span "MIXLINE" at bounding box center [791, 324] width 242 height 16
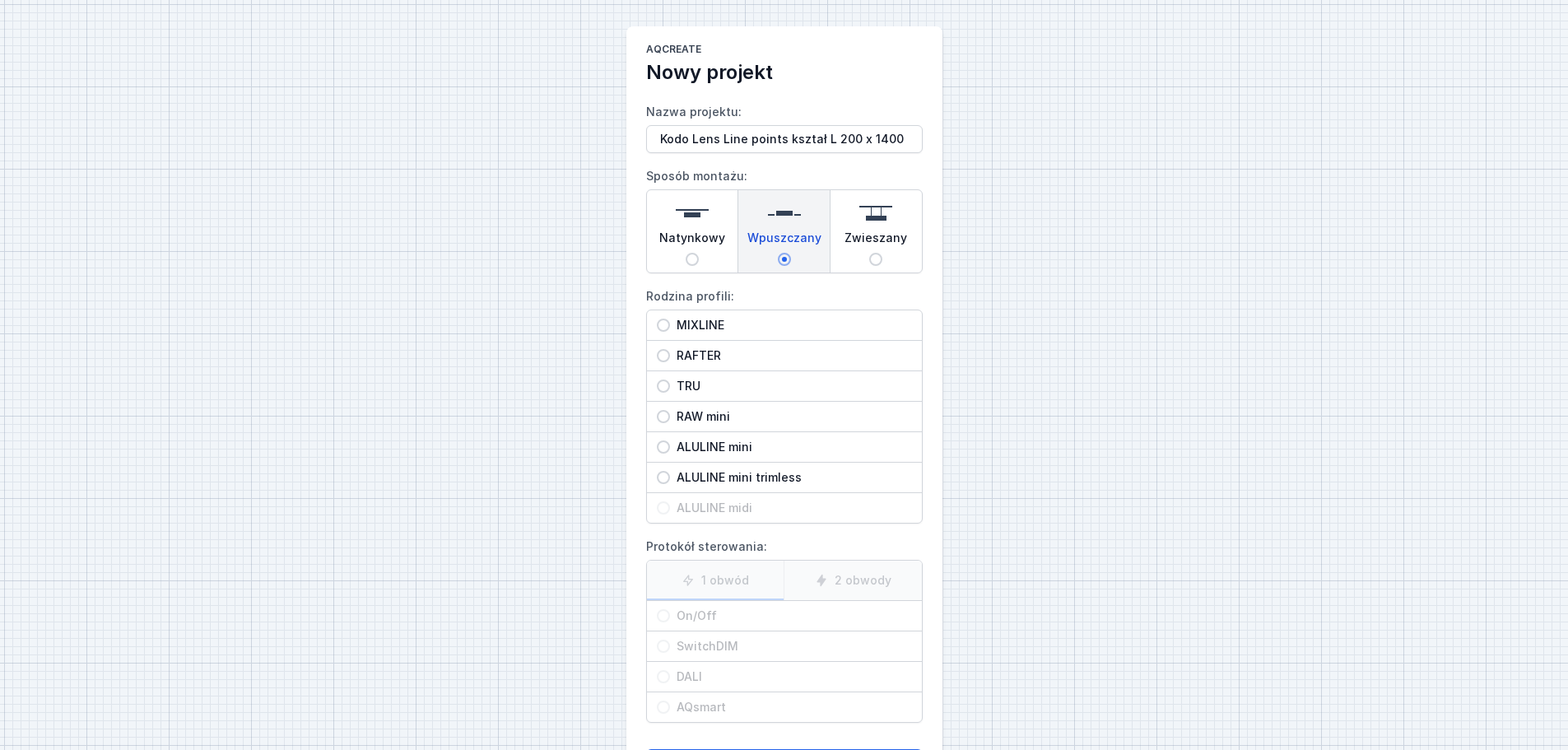
click at [670, 327] on input "MIXLINE" at bounding box center [664, 325] width 14 height 14
radio input "true"
click at [704, 616] on span "On/Off" at bounding box center [791, 615] width 242 height 16
click at [670, 616] on input "On/Off" at bounding box center [664, 615] width 14 height 14
radio input "true"
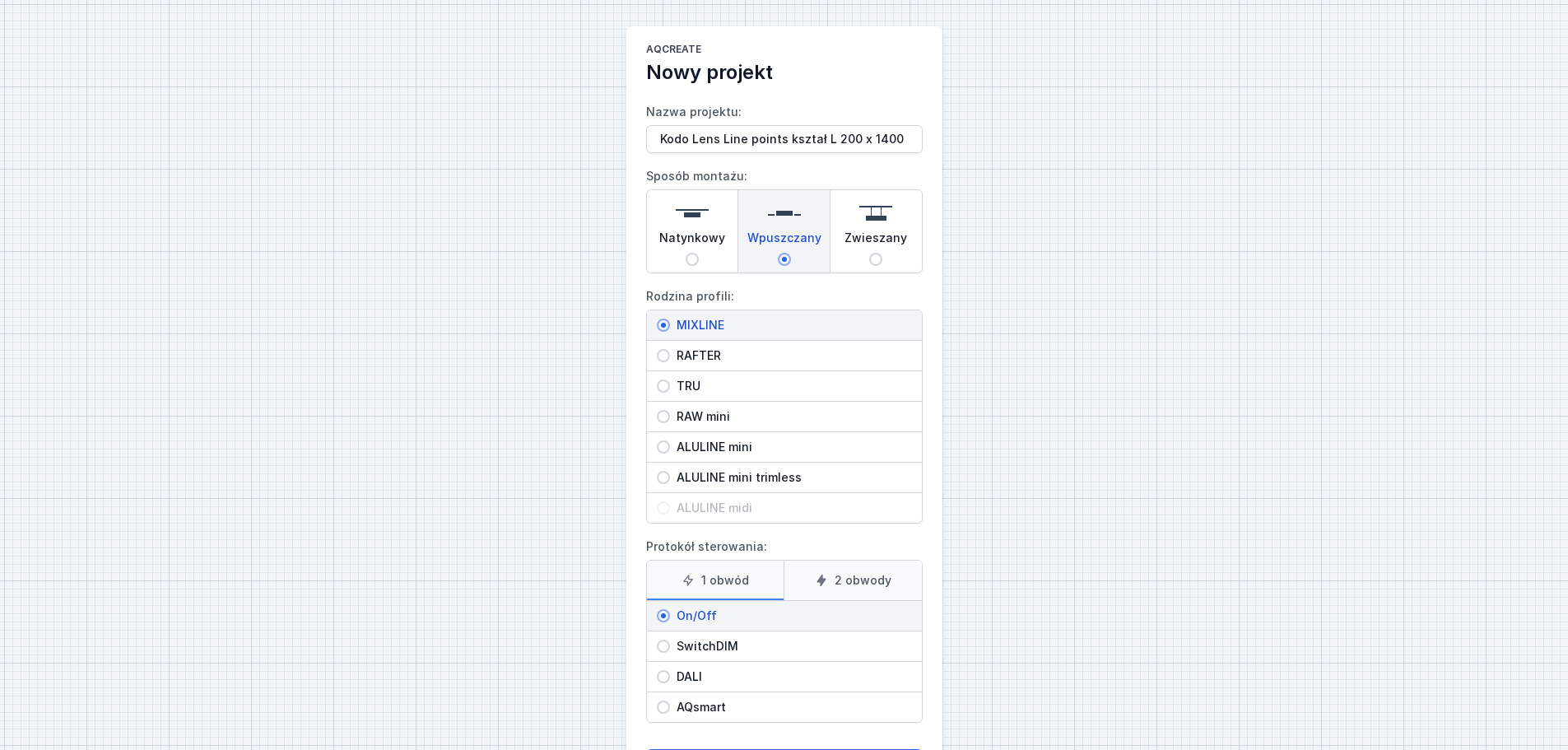
scroll to position [74, 0]
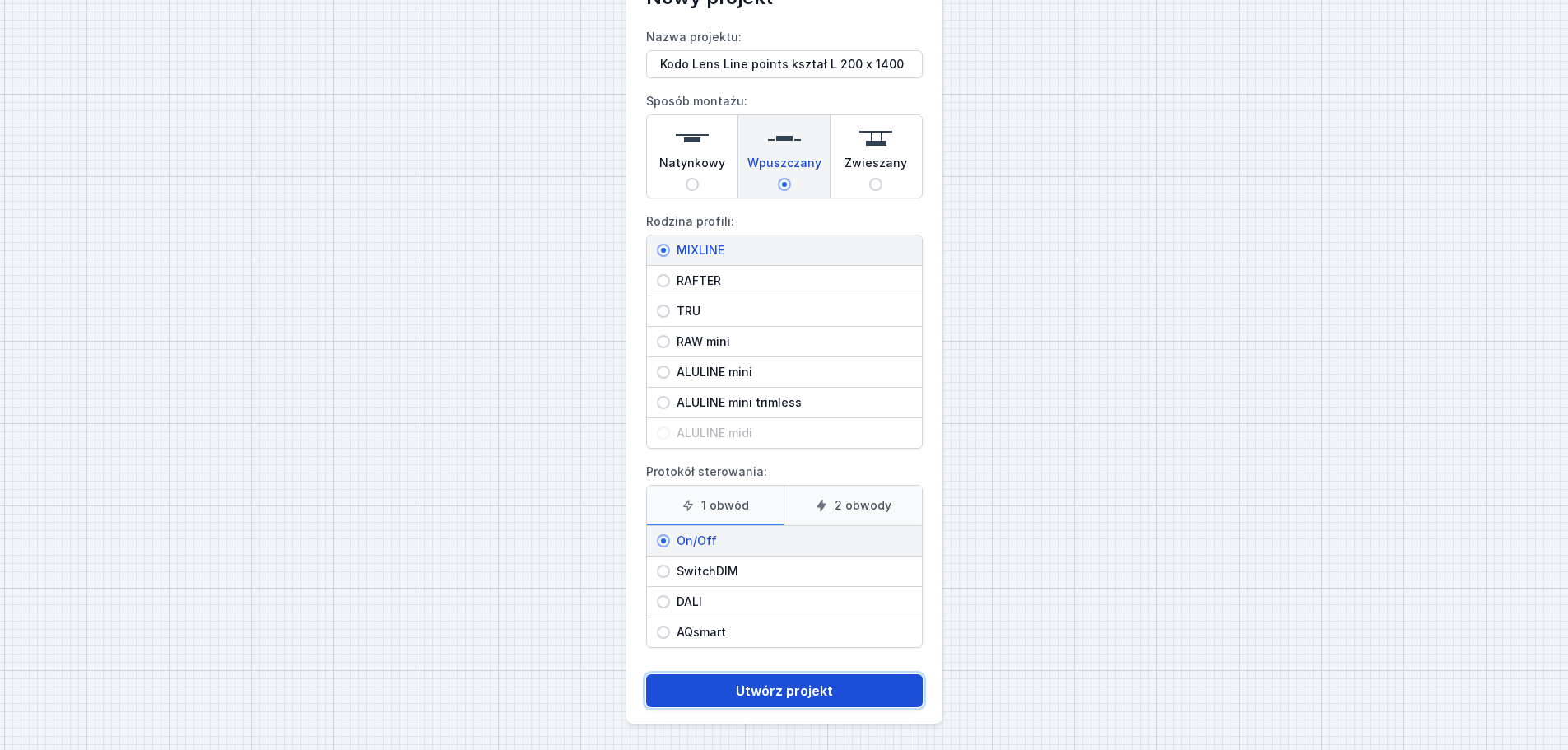
click at [768, 683] on button "Utwórz projekt" at bounding box center [784, 690] width 277 height 33
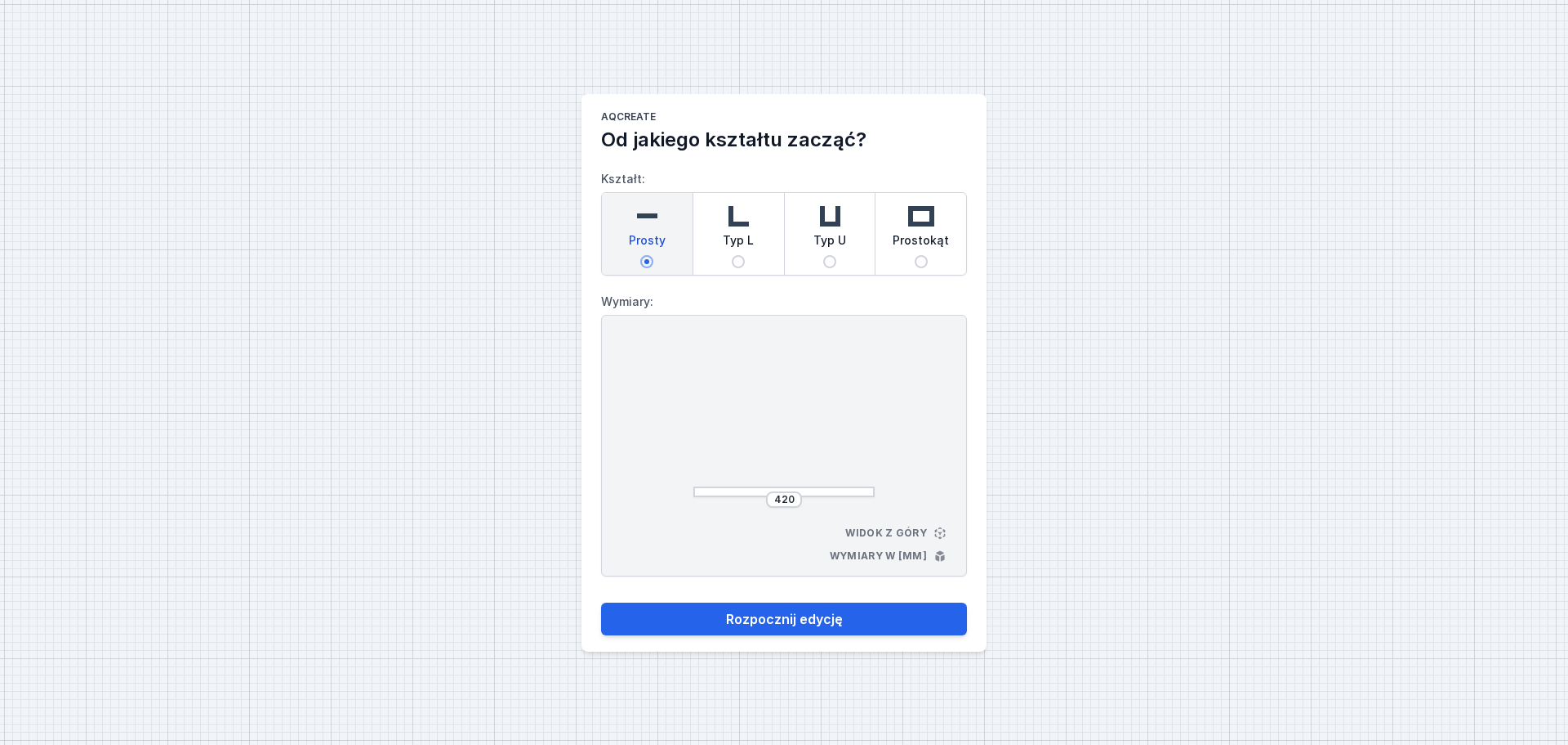
click at [738, 255] on input "Typ L" at bounding box center [739, 262] width 13 height 13
radio input "true"
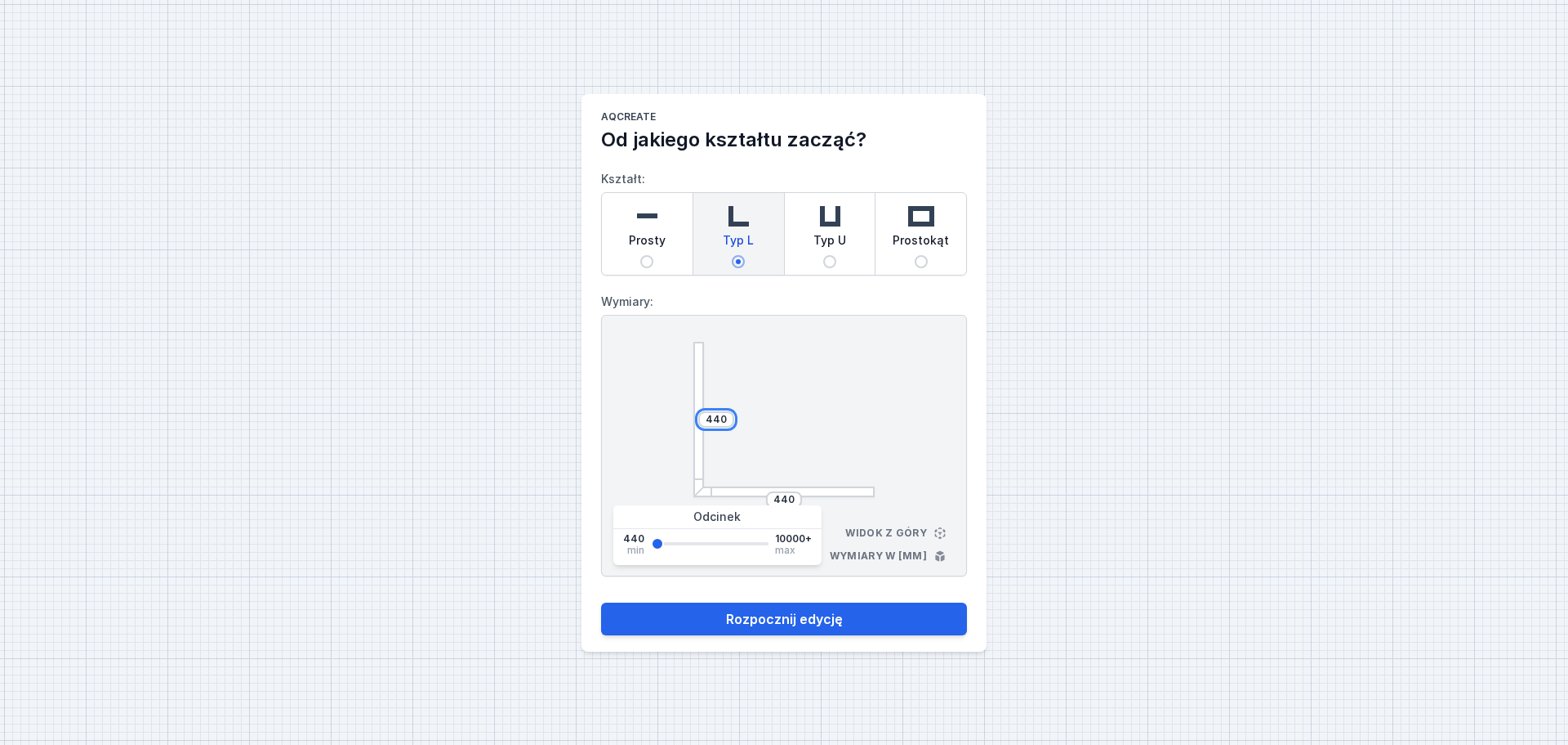
click at [728, 417] on input "440" at bounding box center [716, 420] width 26 height 13
type input "4"
type input "2000"
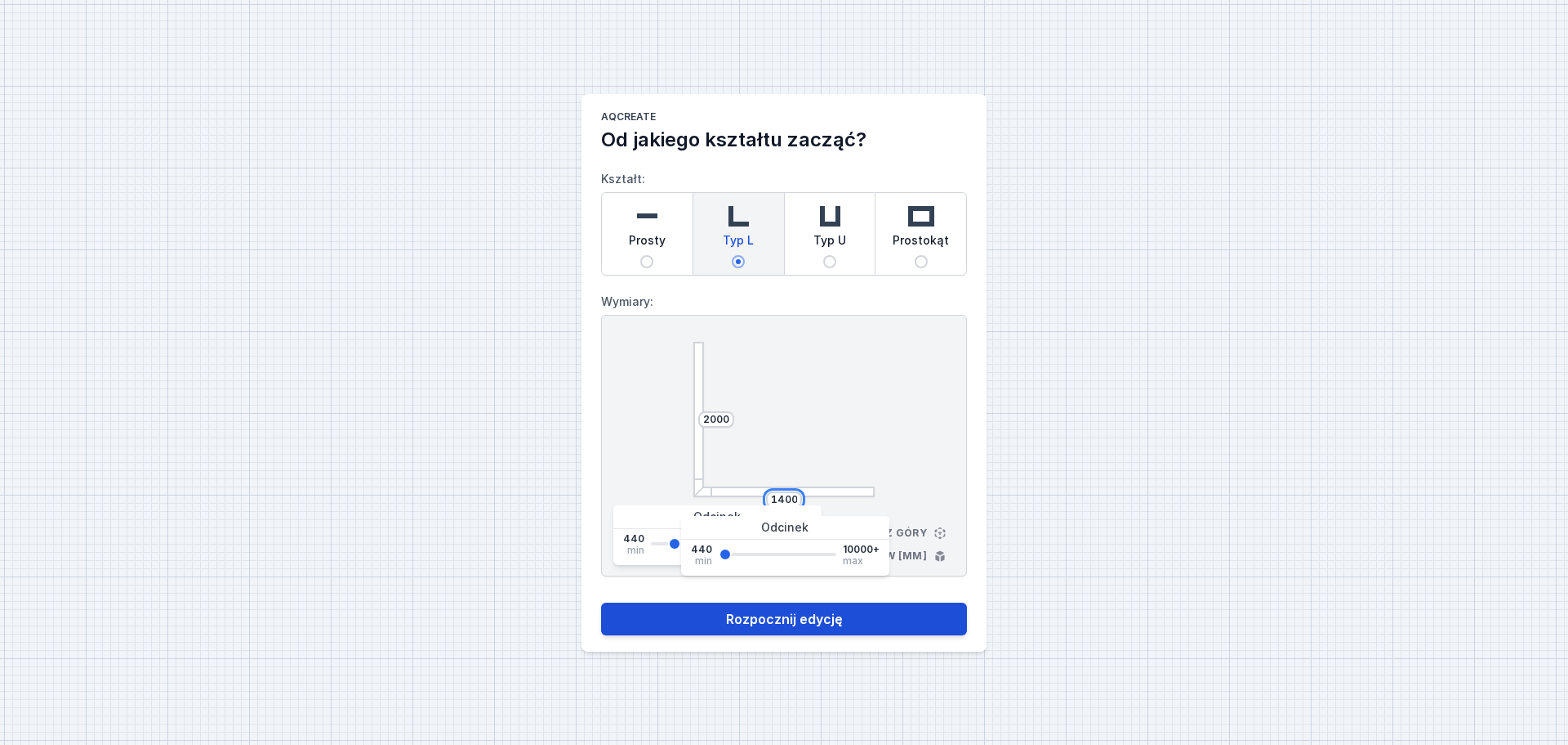
type input "1400"
click at [782, 613] on button "Rozpocznij edycję" at bounding box center [784, 618] width 366 height 33
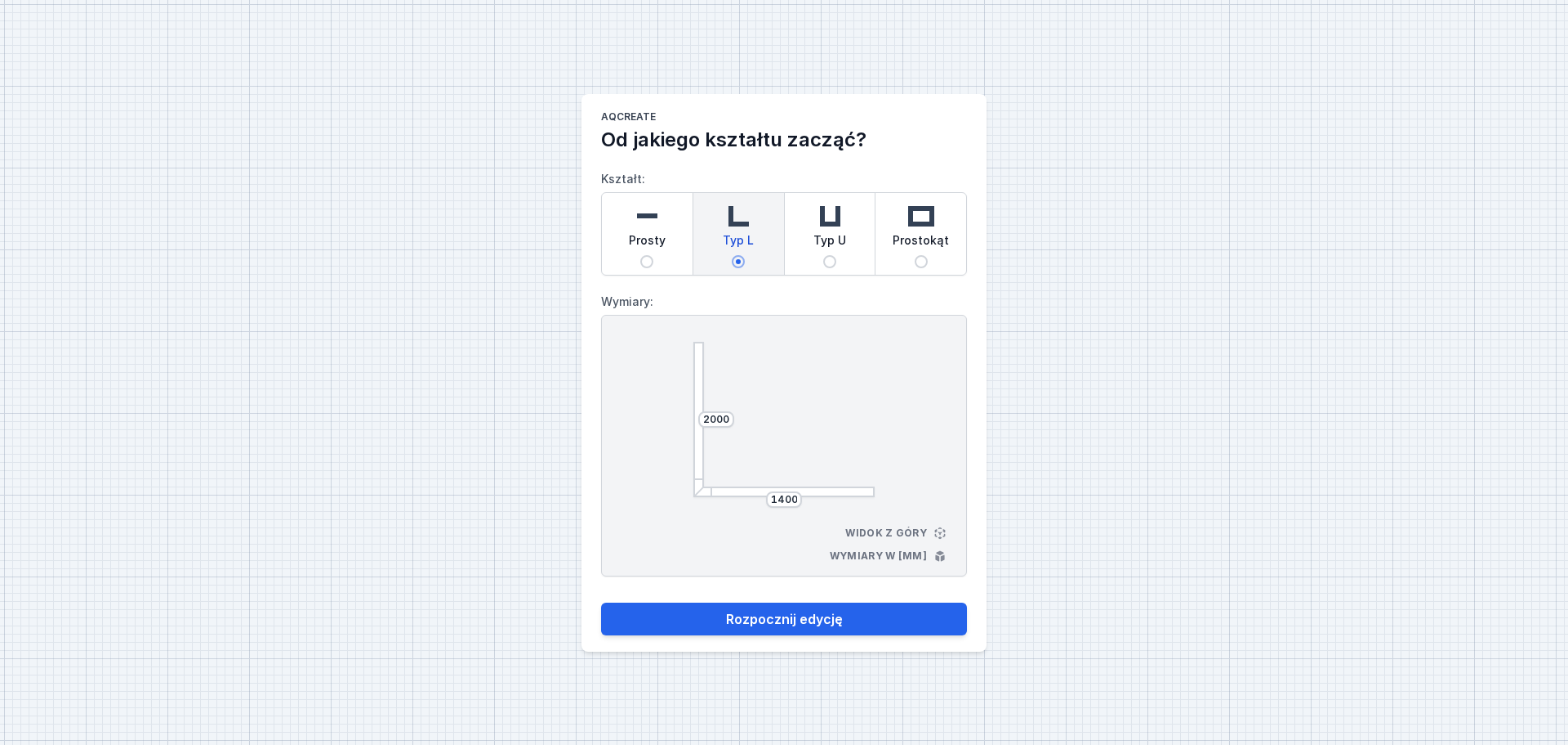
select select "3000"
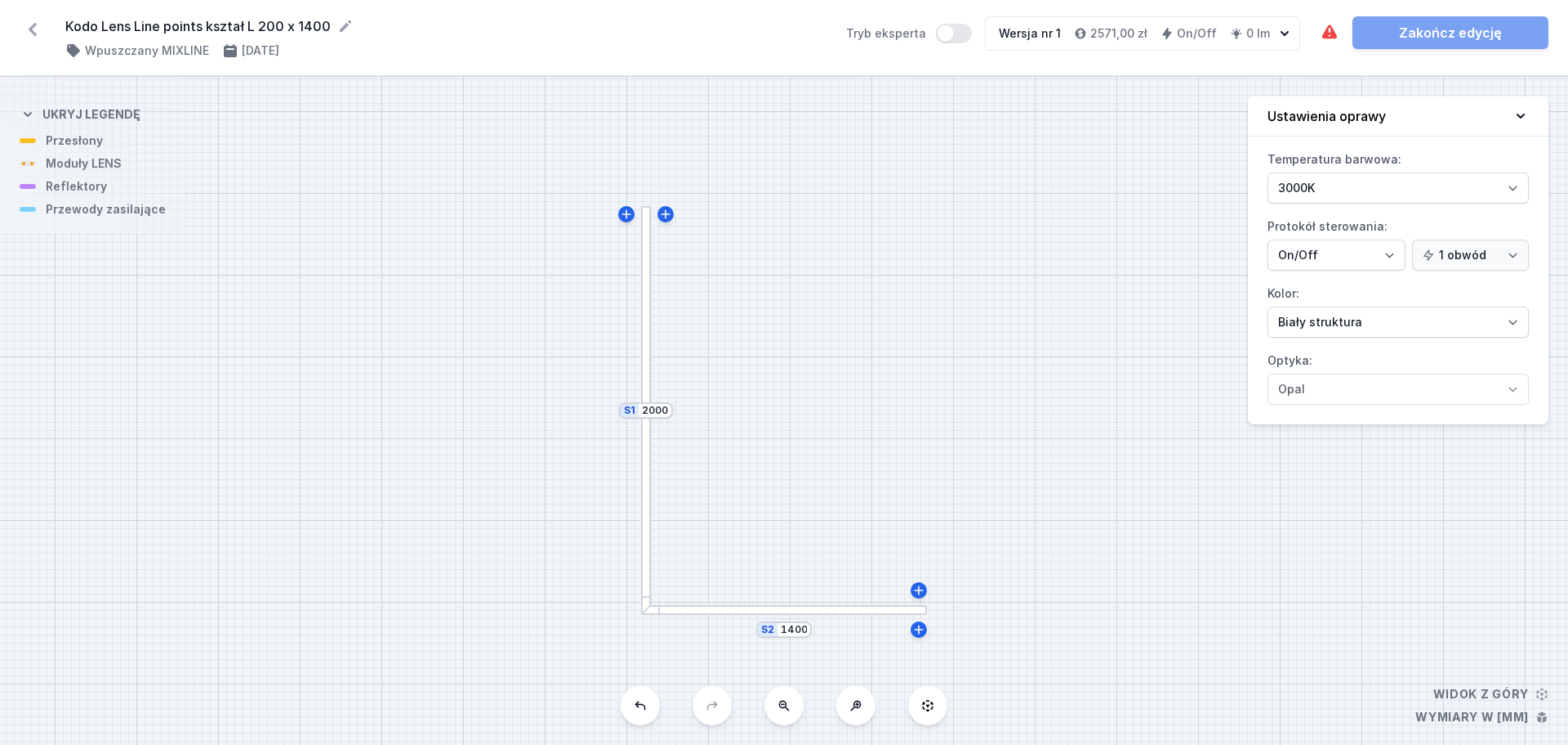
click at [1523, 112] on icon at bounding box center [1520, 115] width 16 height 16
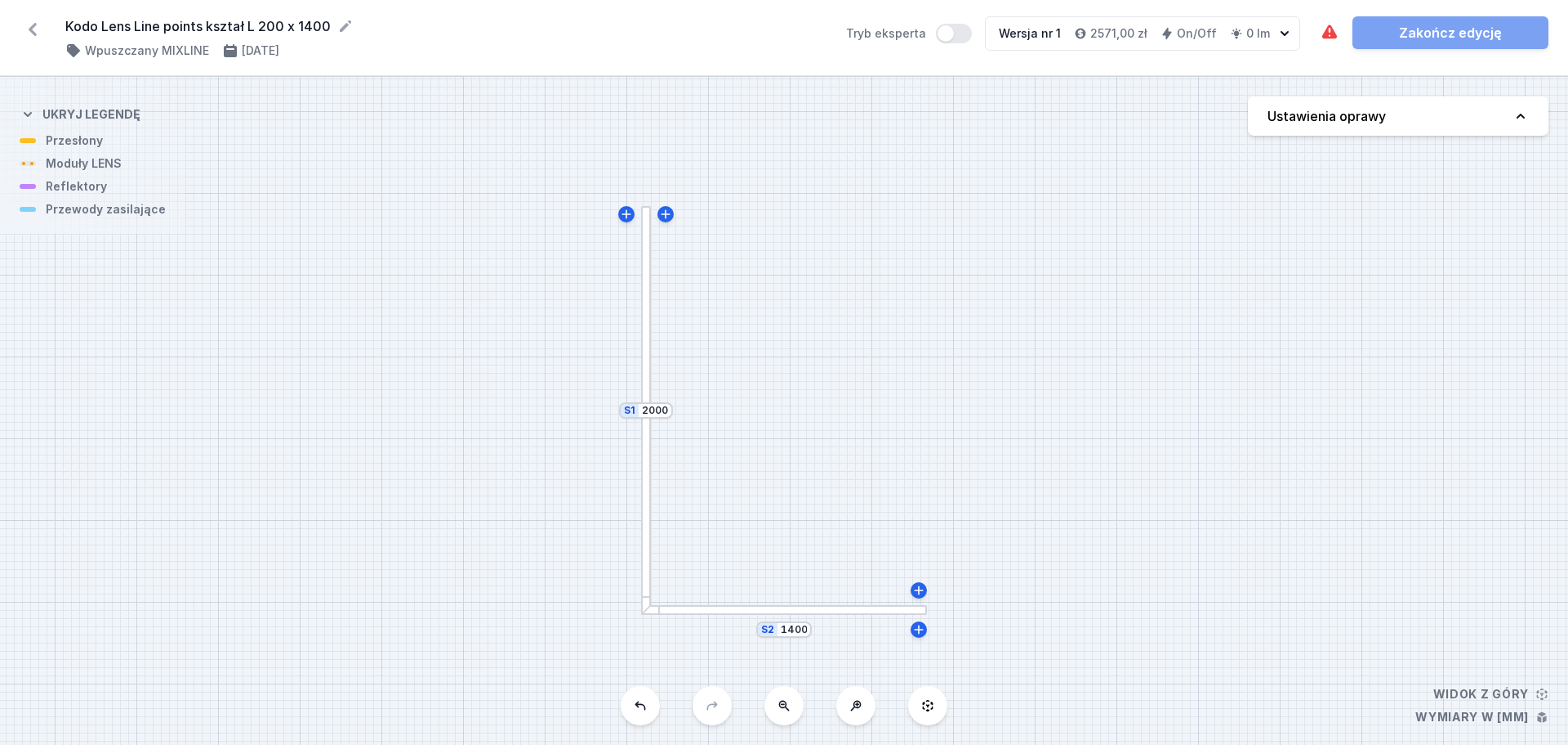
click at [645, 343] on div at bounding box center [646, 410] width 11 height 409
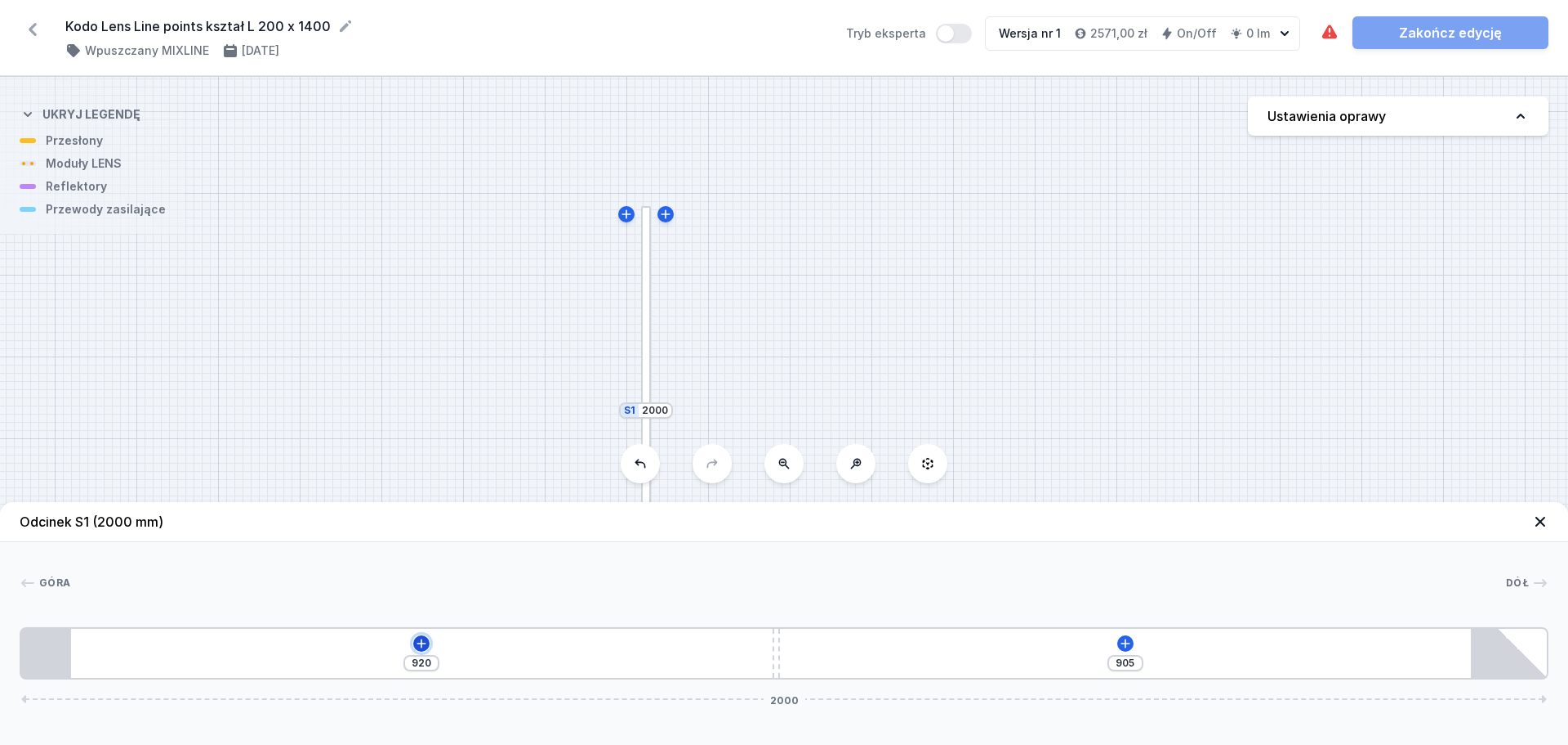
click at [418, 646] on icon at bounding box center [422, 643] width 13 height 13
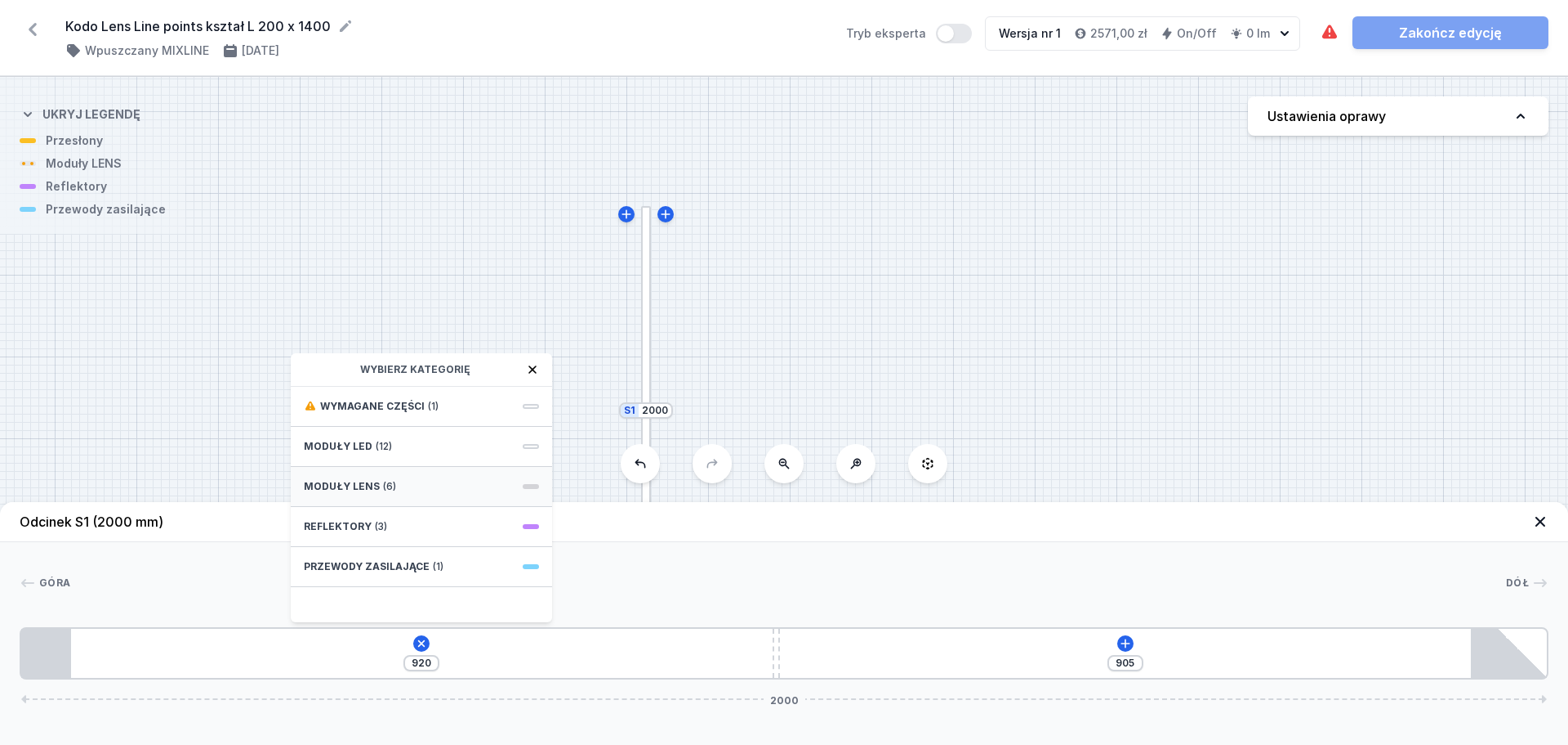
click at [419, 496] on div "Moduły LENS (6)" at bounding box center [421, 487] width 261 height 40
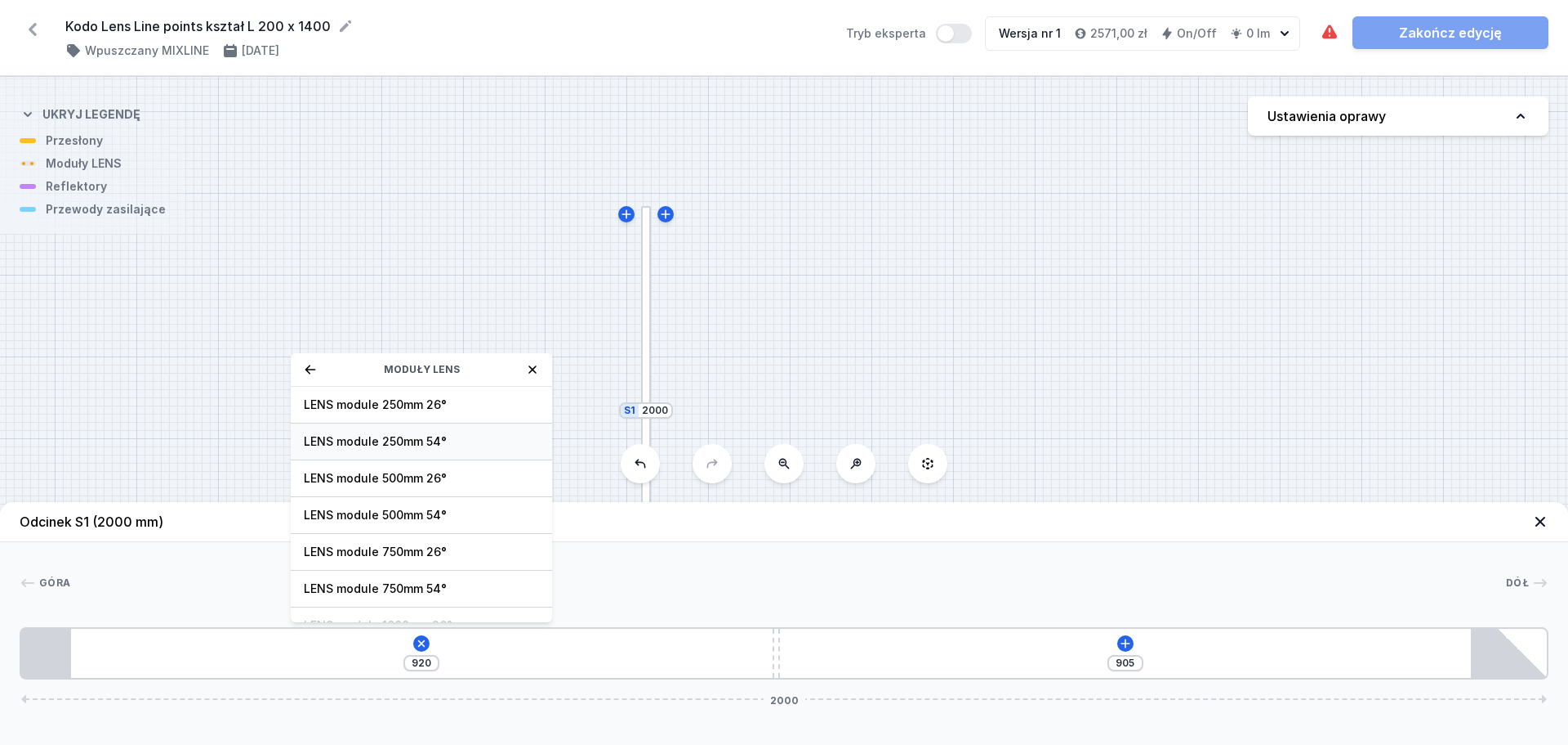
click at [412, 440] on span "LENS module 250mm 54°" at bounding box center [422, 441] width 235 height 16
type input "670"
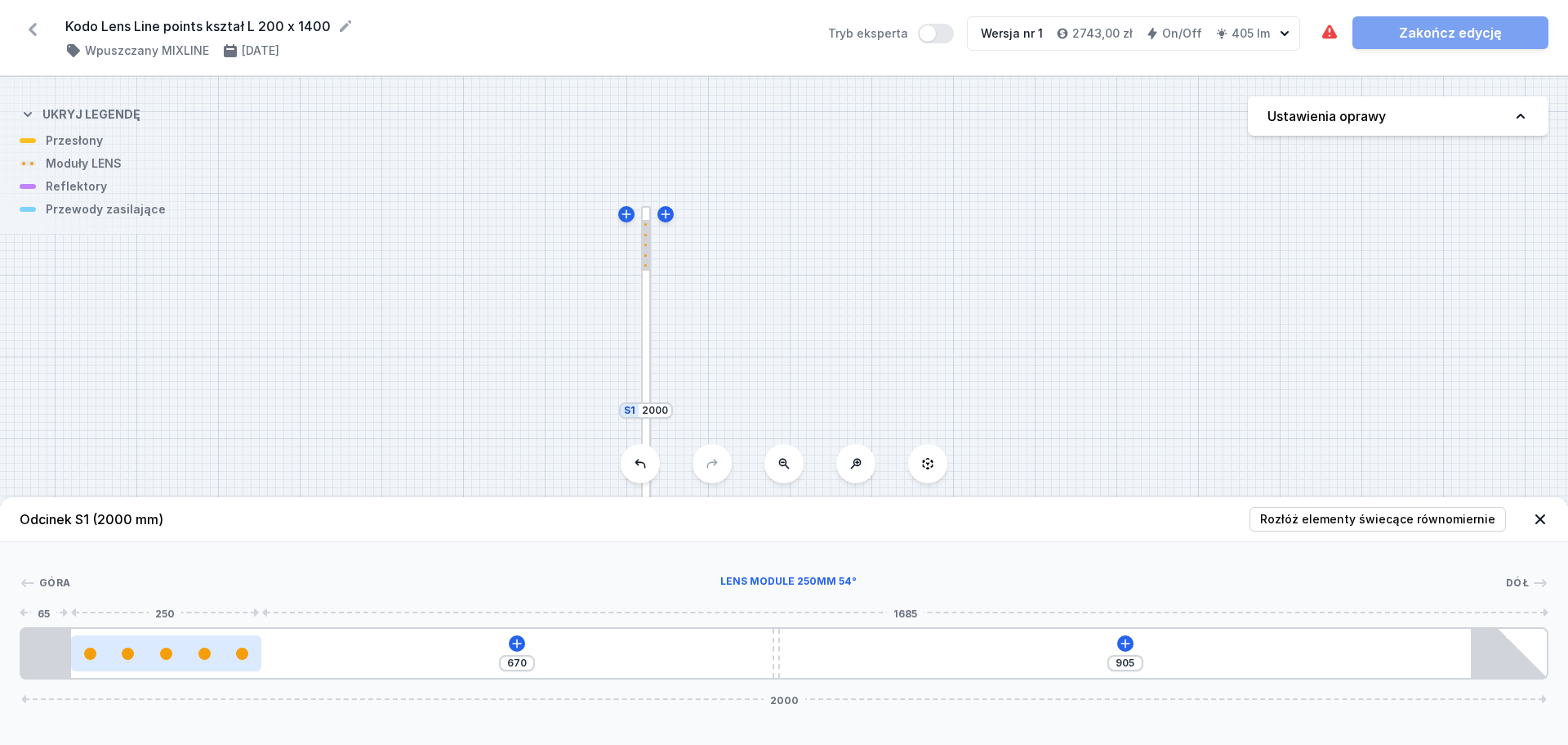
click at [157, 654] on div at bounding box center [166, 653] width 191 height 13
select select "1604"
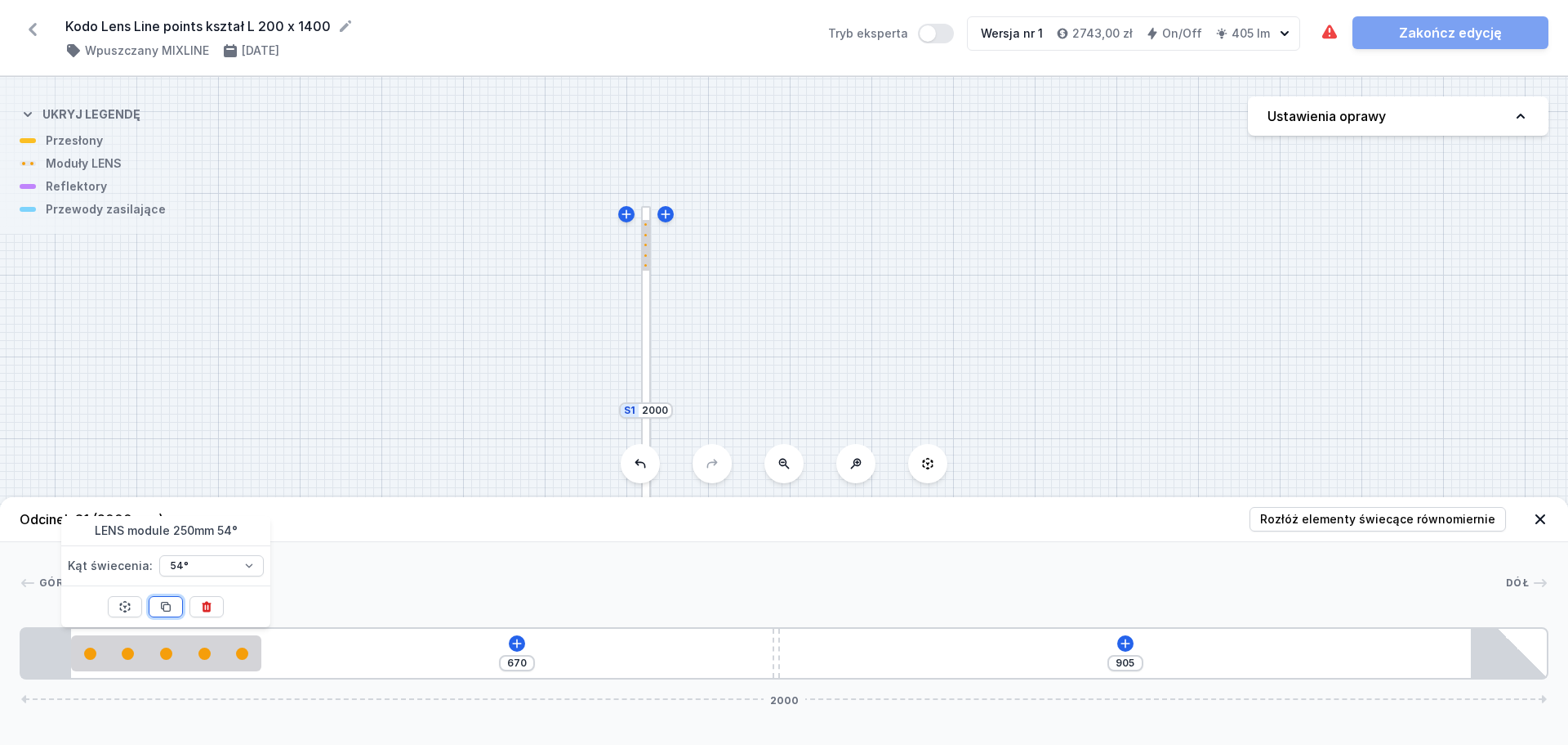
click at [163, 600] on button at bounding box center [166, 606] width 34 height 21
type input "170"
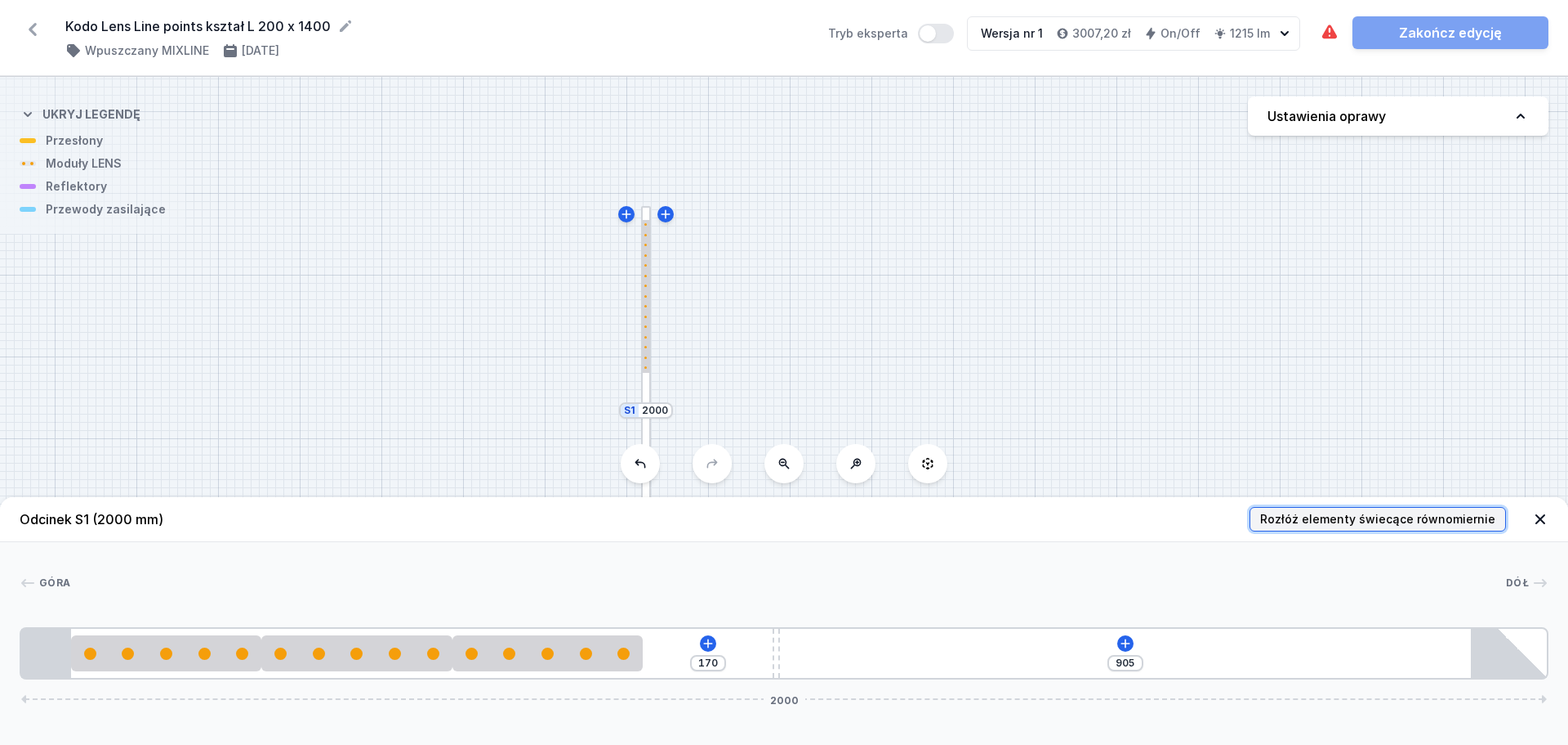
click at [1296, 514] on span "Rozłóż elementy świecące równomiernie" at bounding box center [1378, 519] width 235 height 16
type input "211"
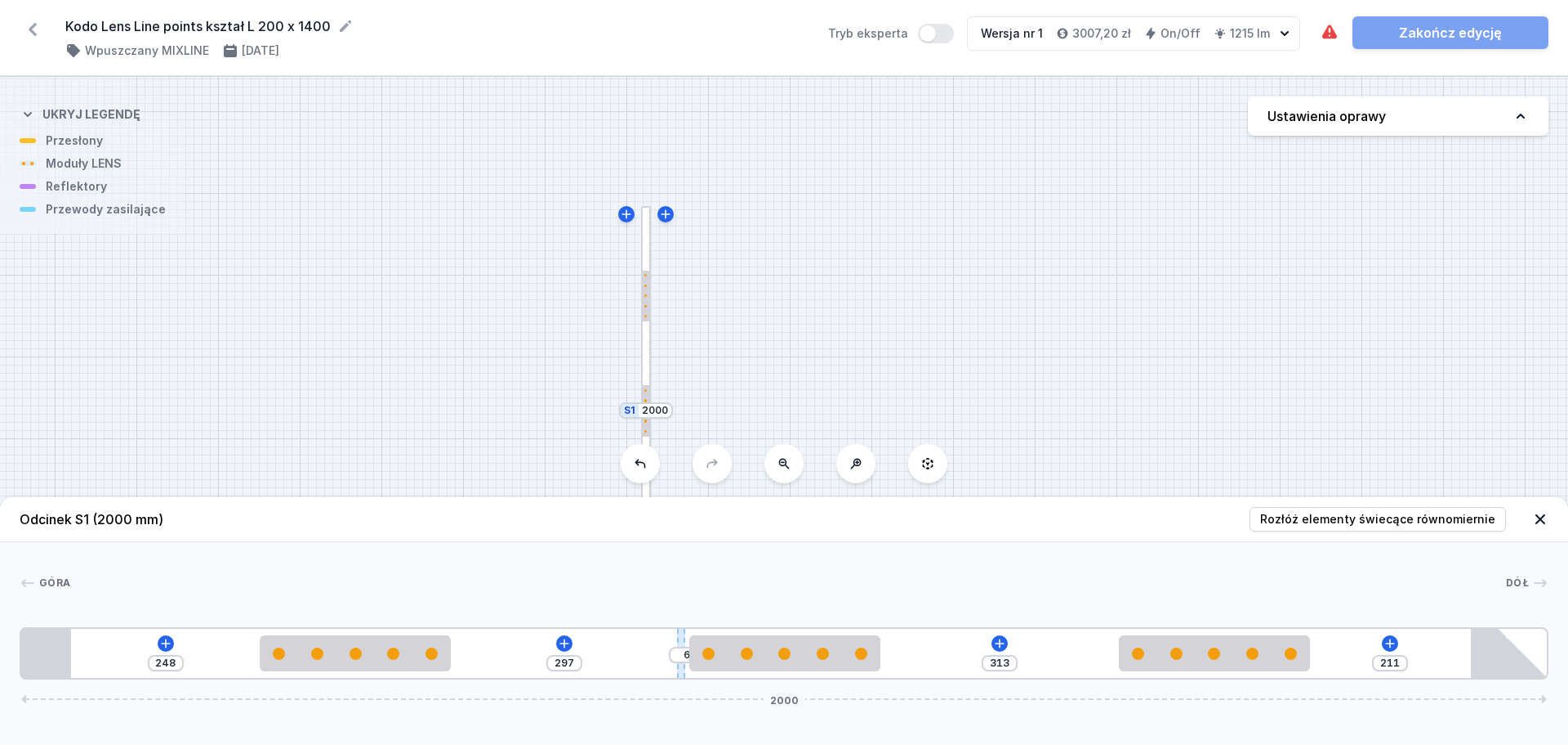
type input "291"
type input "12"
type input "286"
type input "17"
type input "283"
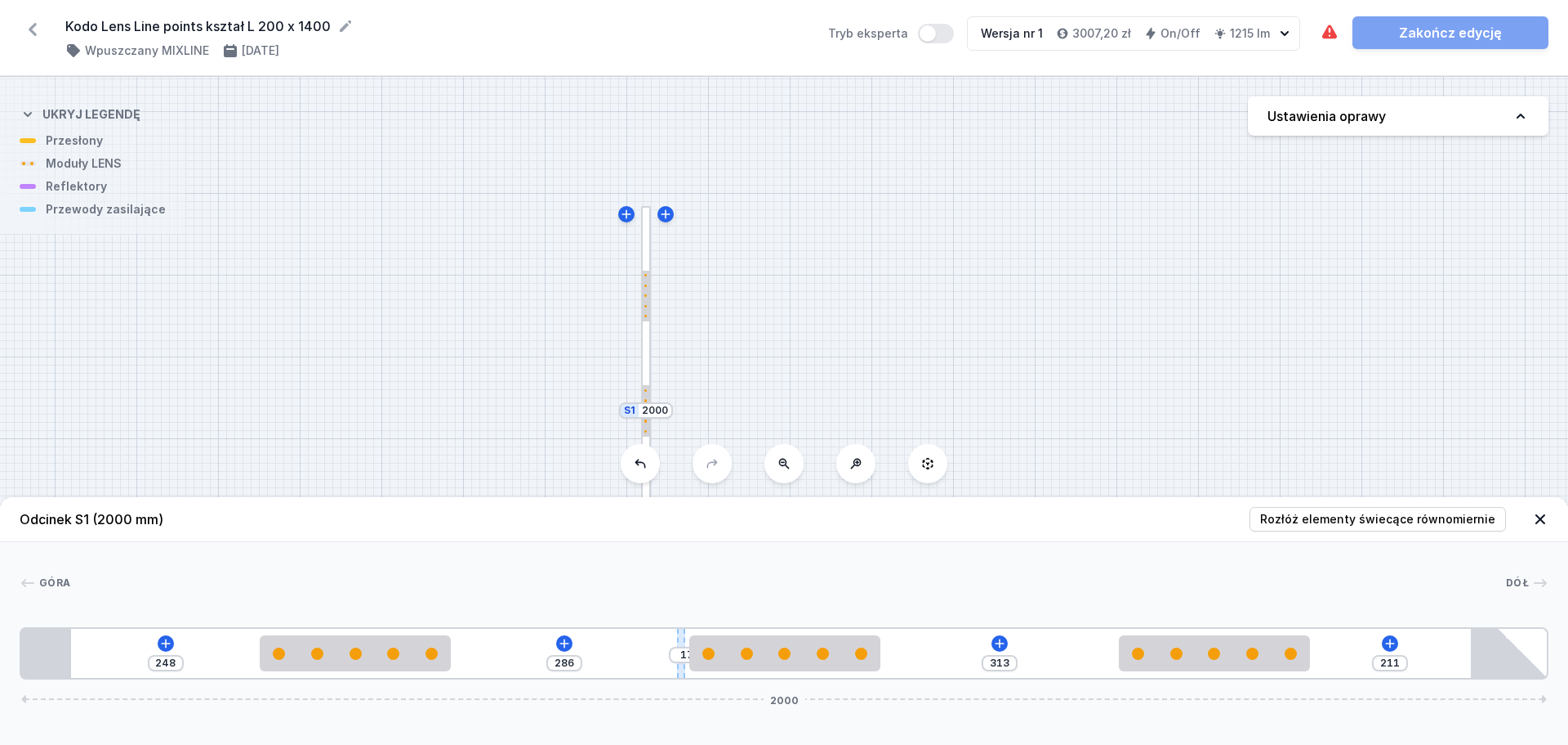
type input "20"
type input "276"
type input "27"
type input "264"
type input "39"
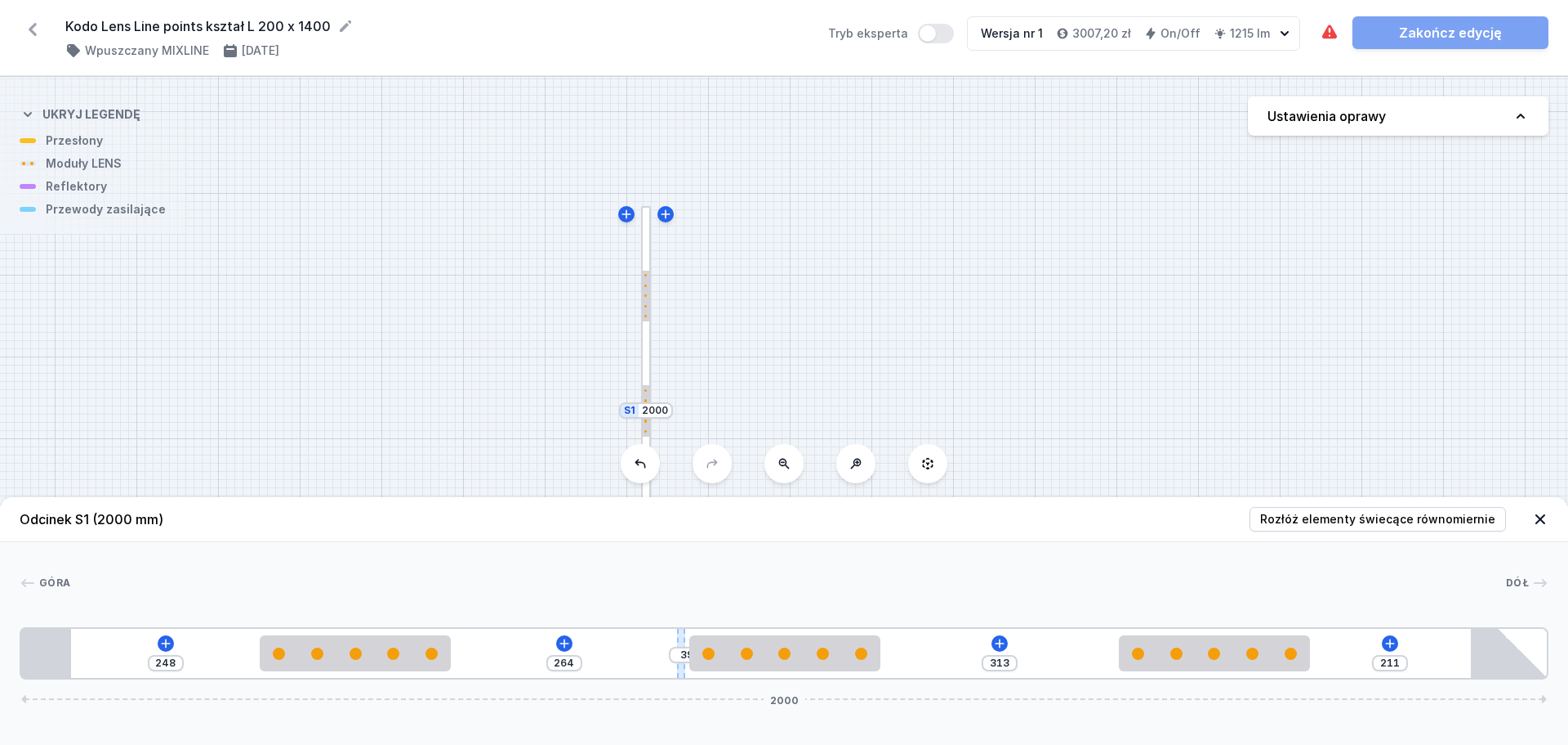
type input "257"
type input "46"
type input "253"
type input "50"
type input "250"
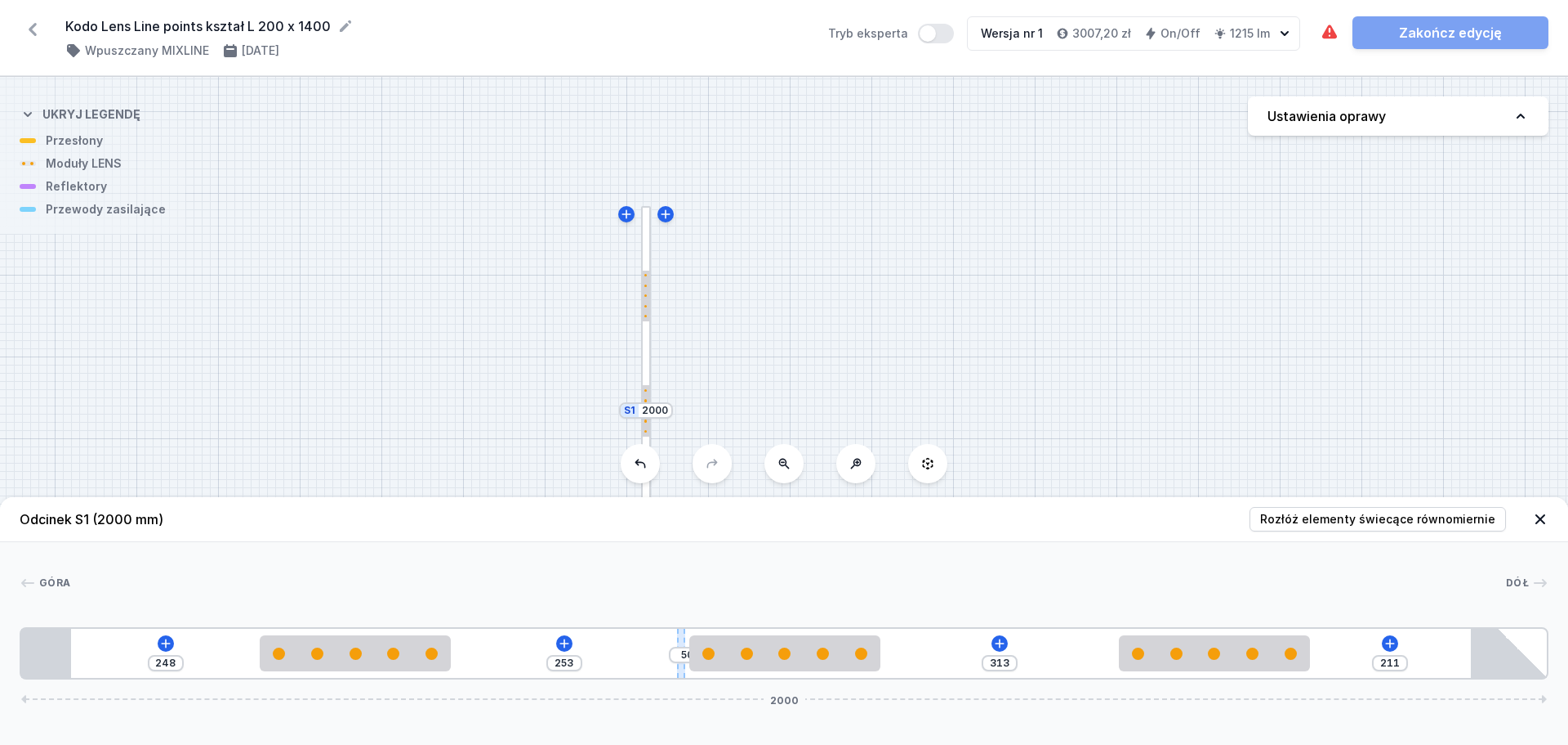
type input "53"
type input "248"
type input "55"
type input "247"
type input "56"
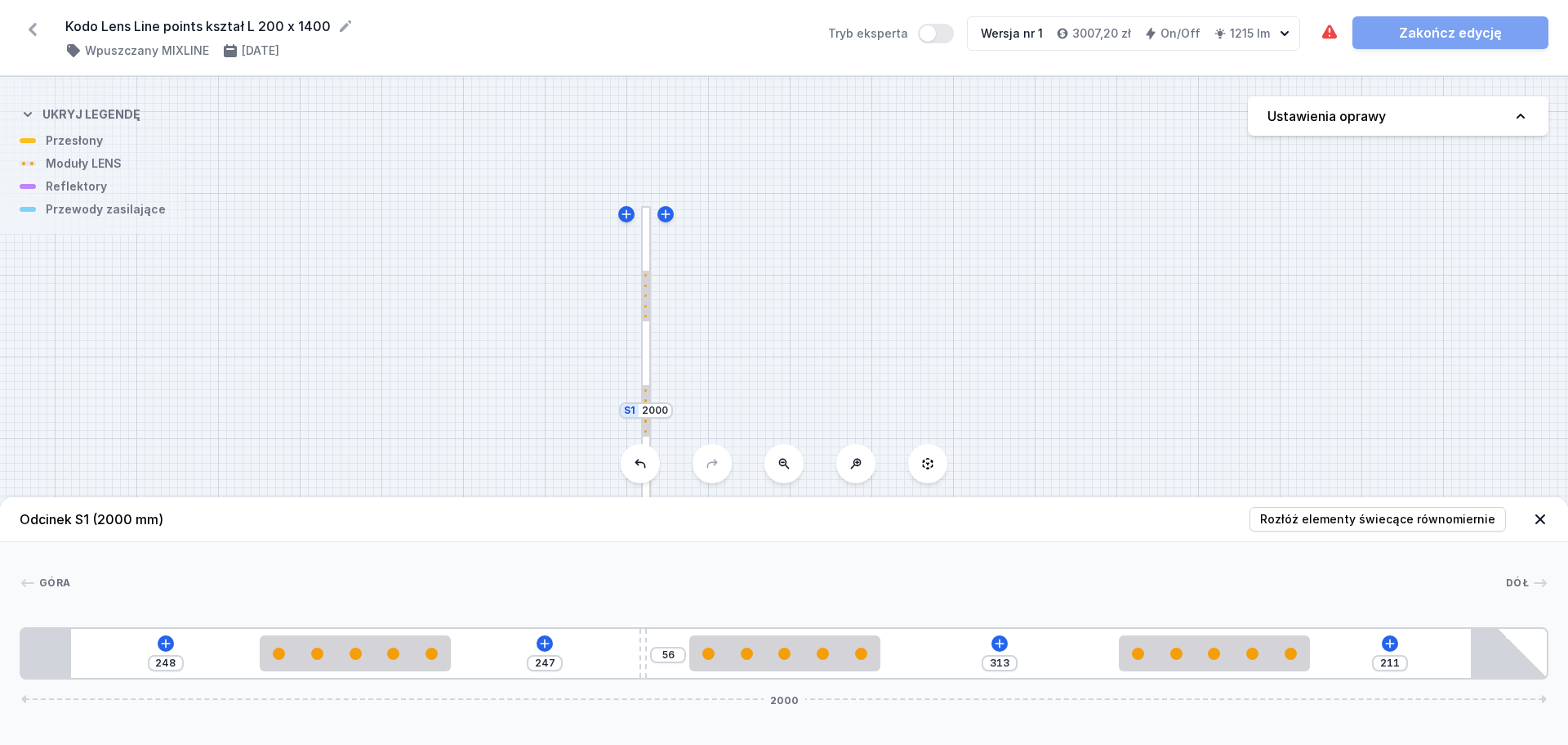
type input "248"
type input "55"
type input "249"
type input "54"
type input "250"
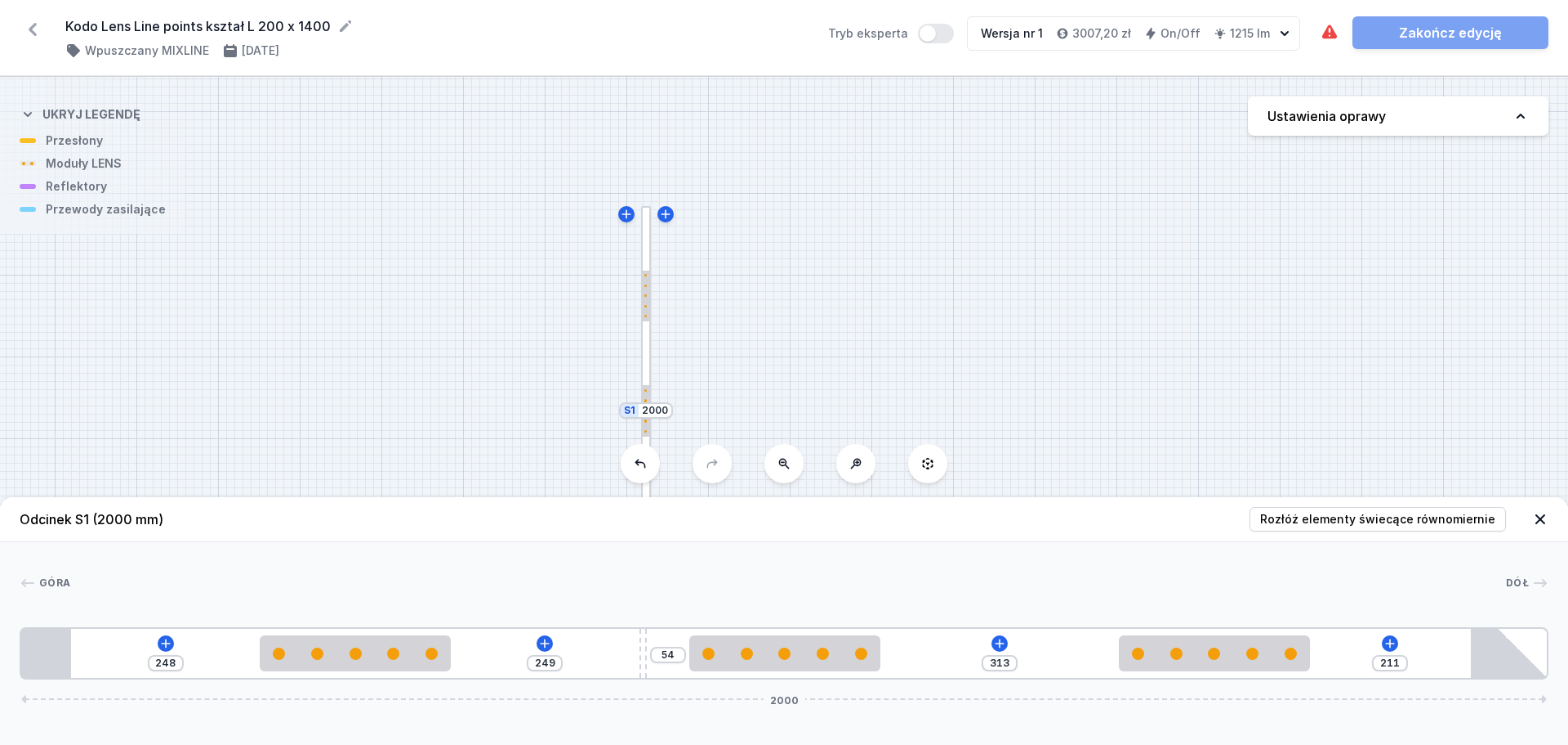
type input "53"
type input "251"
type input "52"
type input "252"
type input "51"
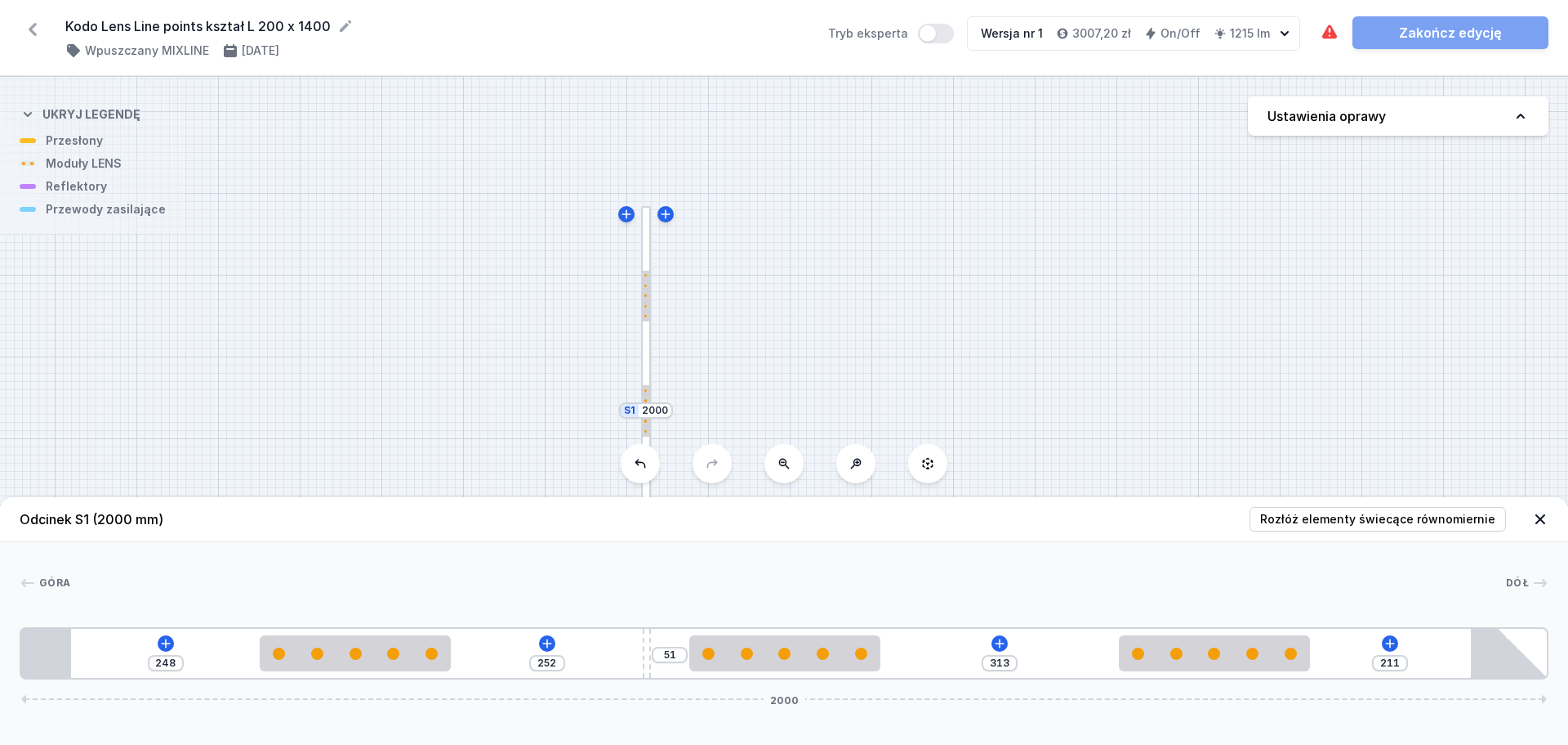
type input "255"
type input "48"
type input "259"
type input "44"
type input "264"
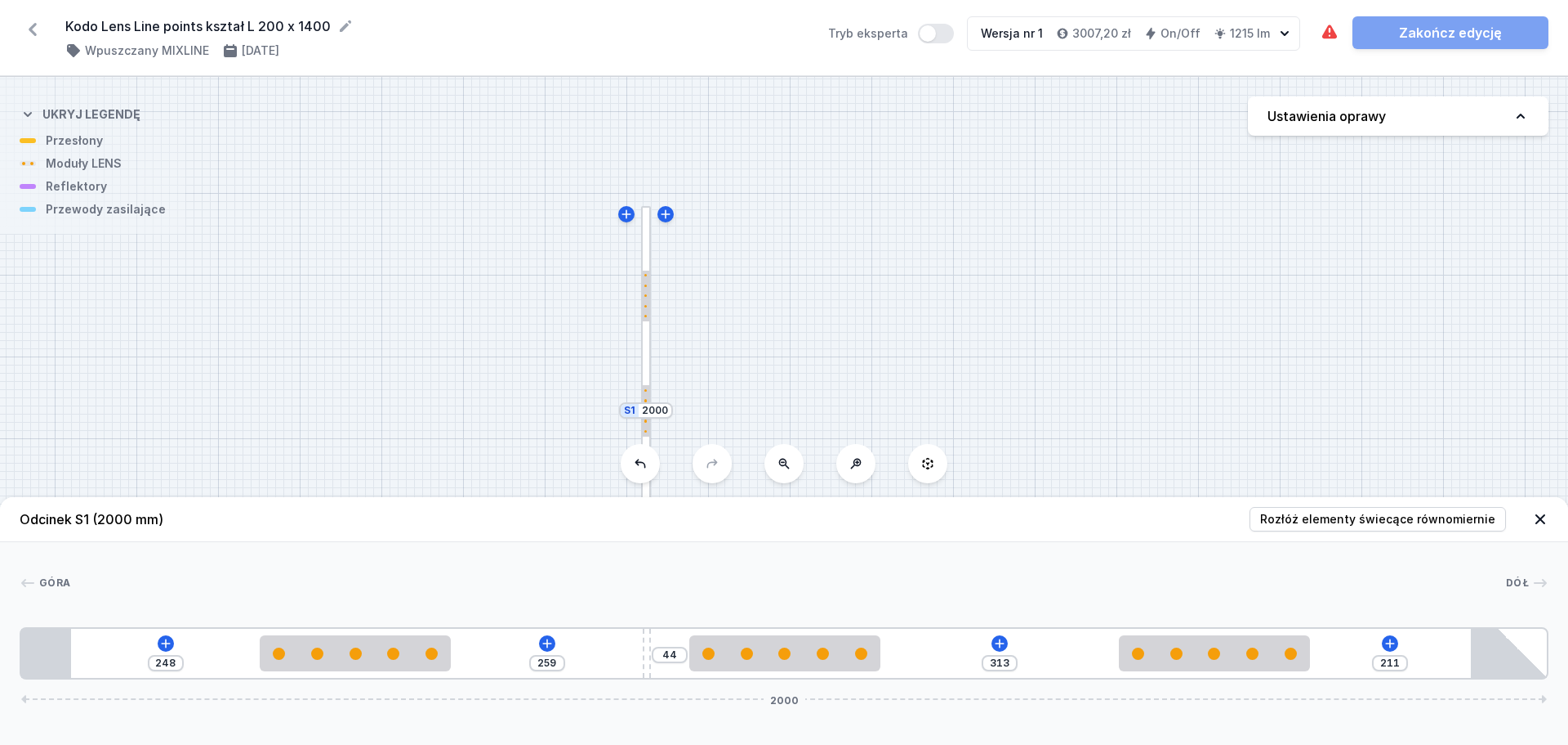
type input "39"
type input "265"
type input "38"
type input "267"
type input "36"
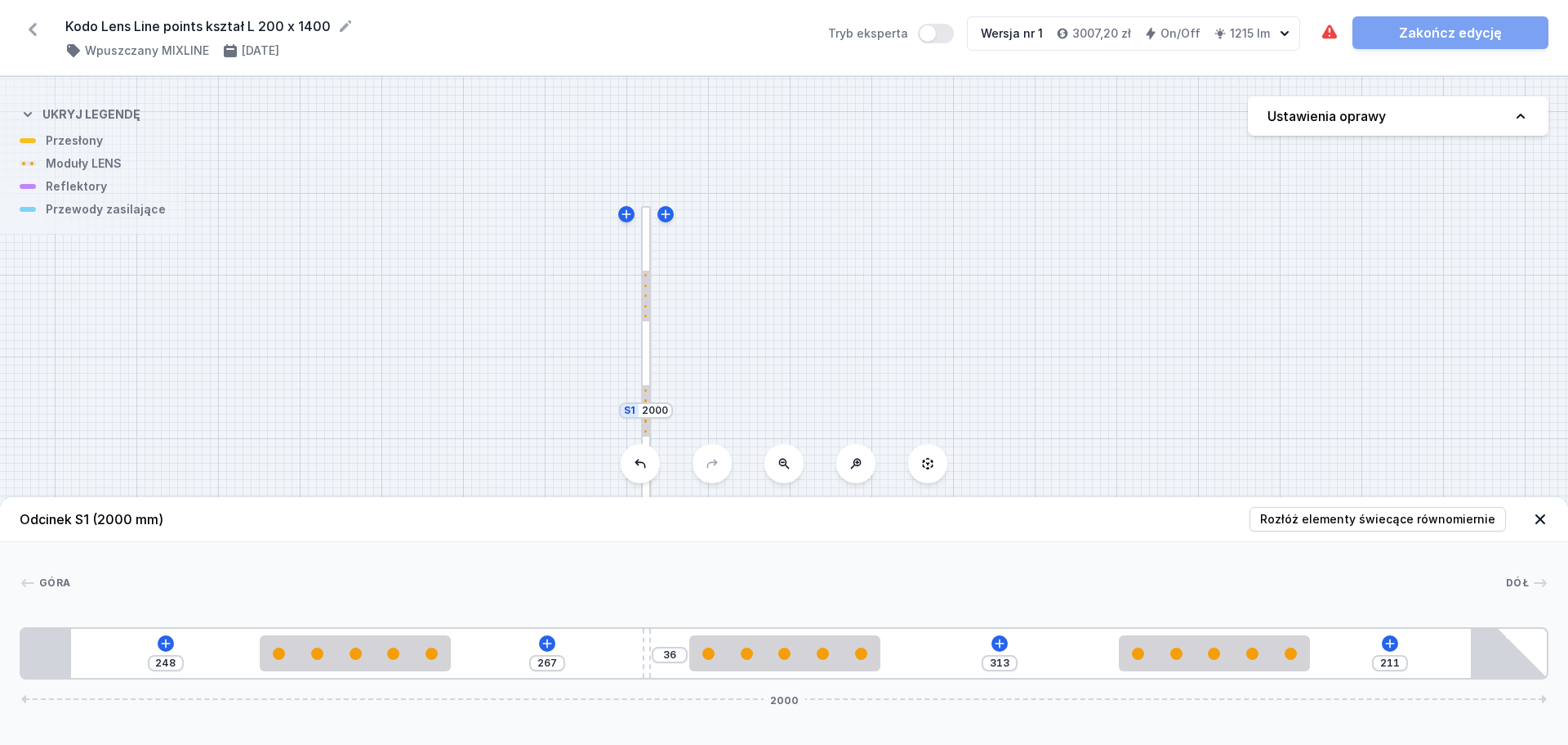
type input "268"
type input "35"
type input "269"
type input "34"
type input "272"
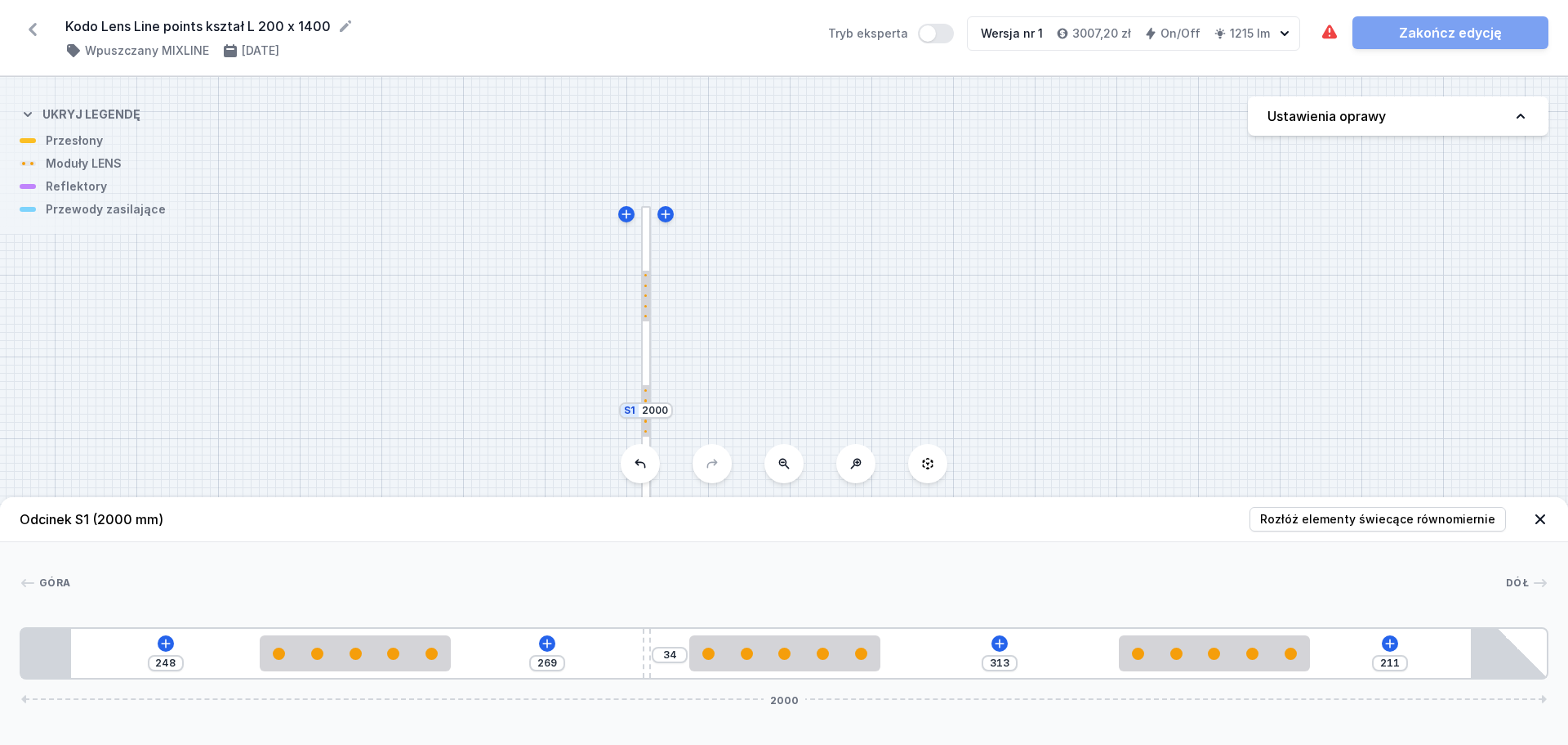
type input "31"
type input "274"
type input "29"
type input "275"
type input "28"
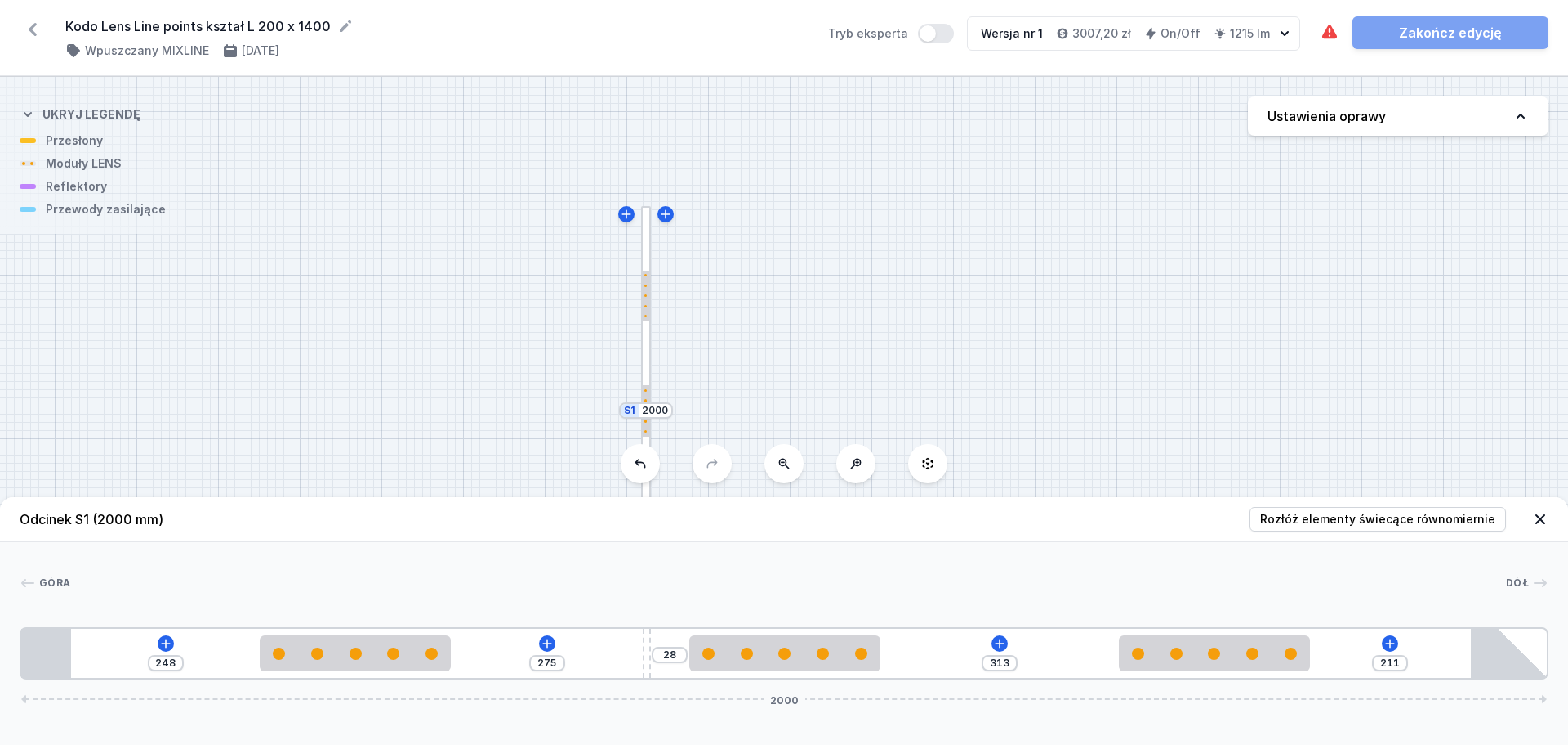
type input "277"
type input "26"
type input "278"
type input "25"
type input "280"
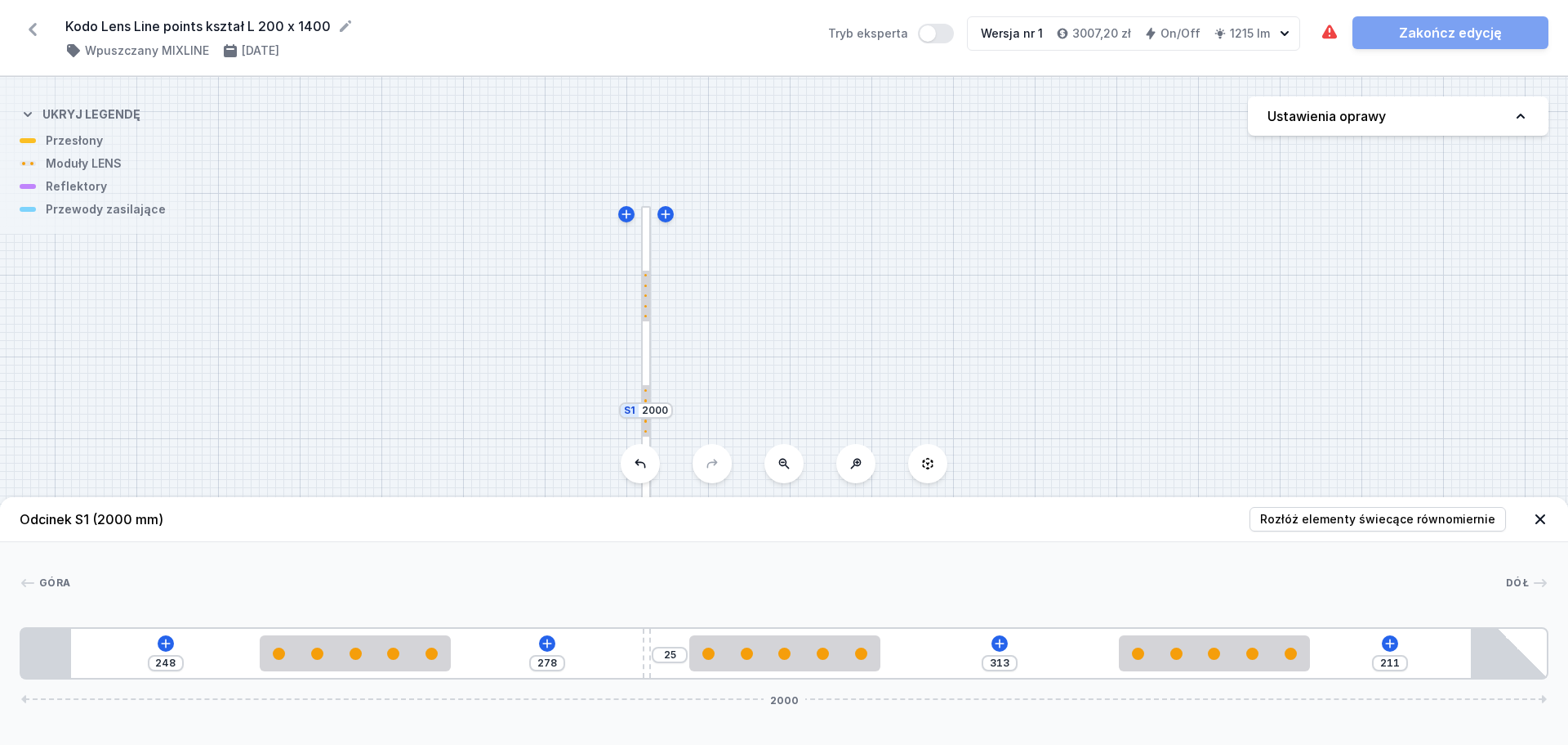
type input "23"
type input "281"
type input "22"
type input "282"
type input "21"
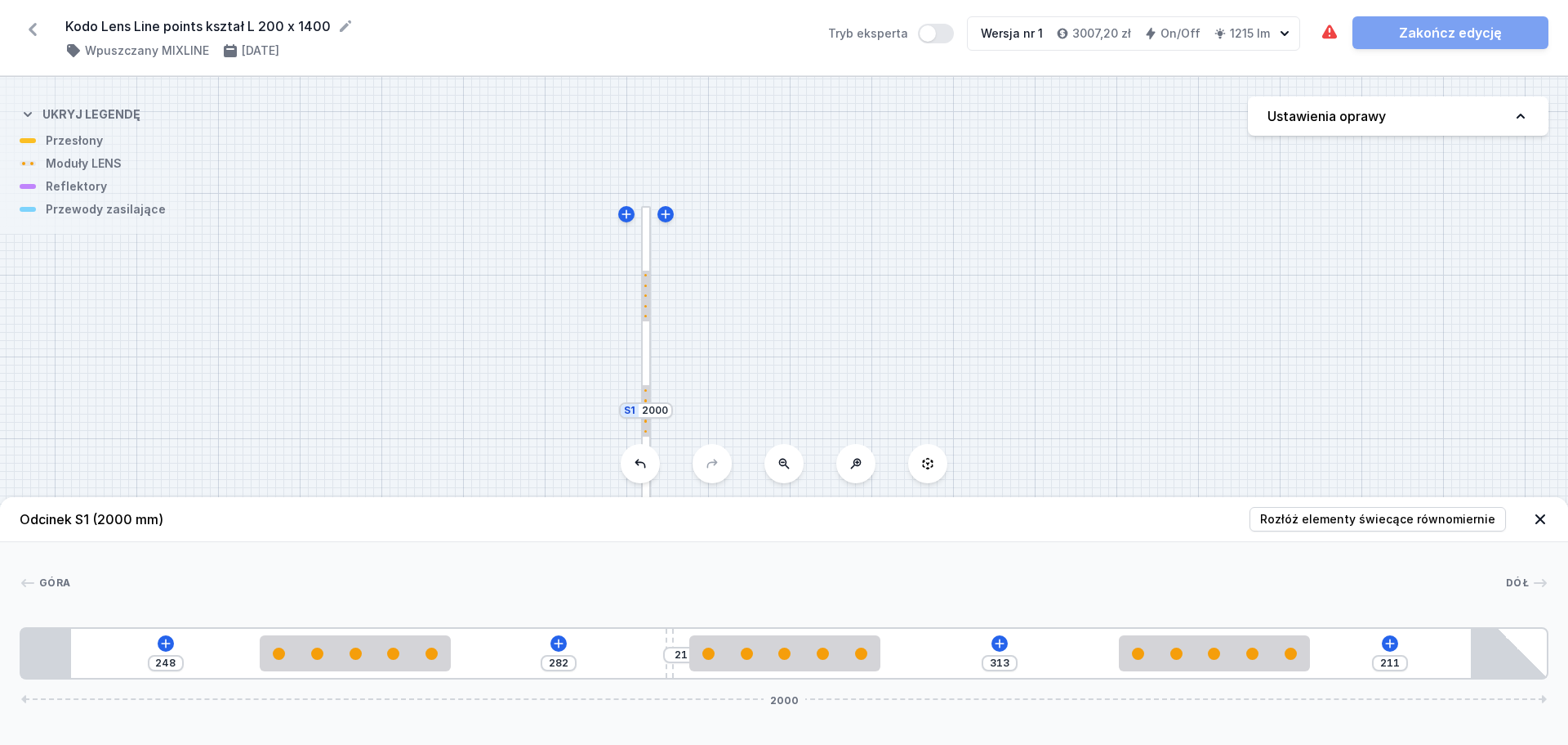
type input "283"
type input "20"
type input "284"
type input "19"
type input "286"
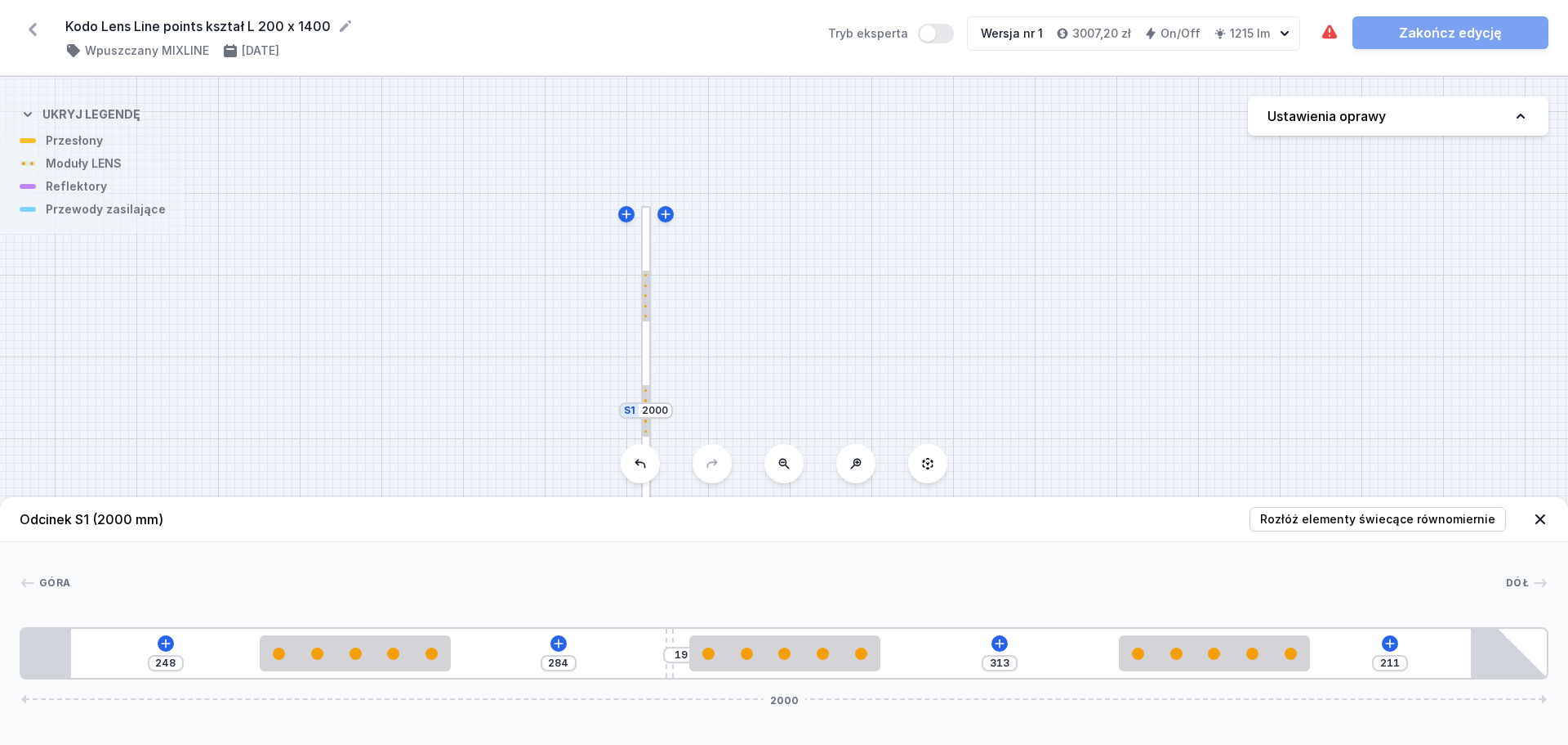
type input "17"
type input "287"
type input "16"
type input "288"
type input "15"
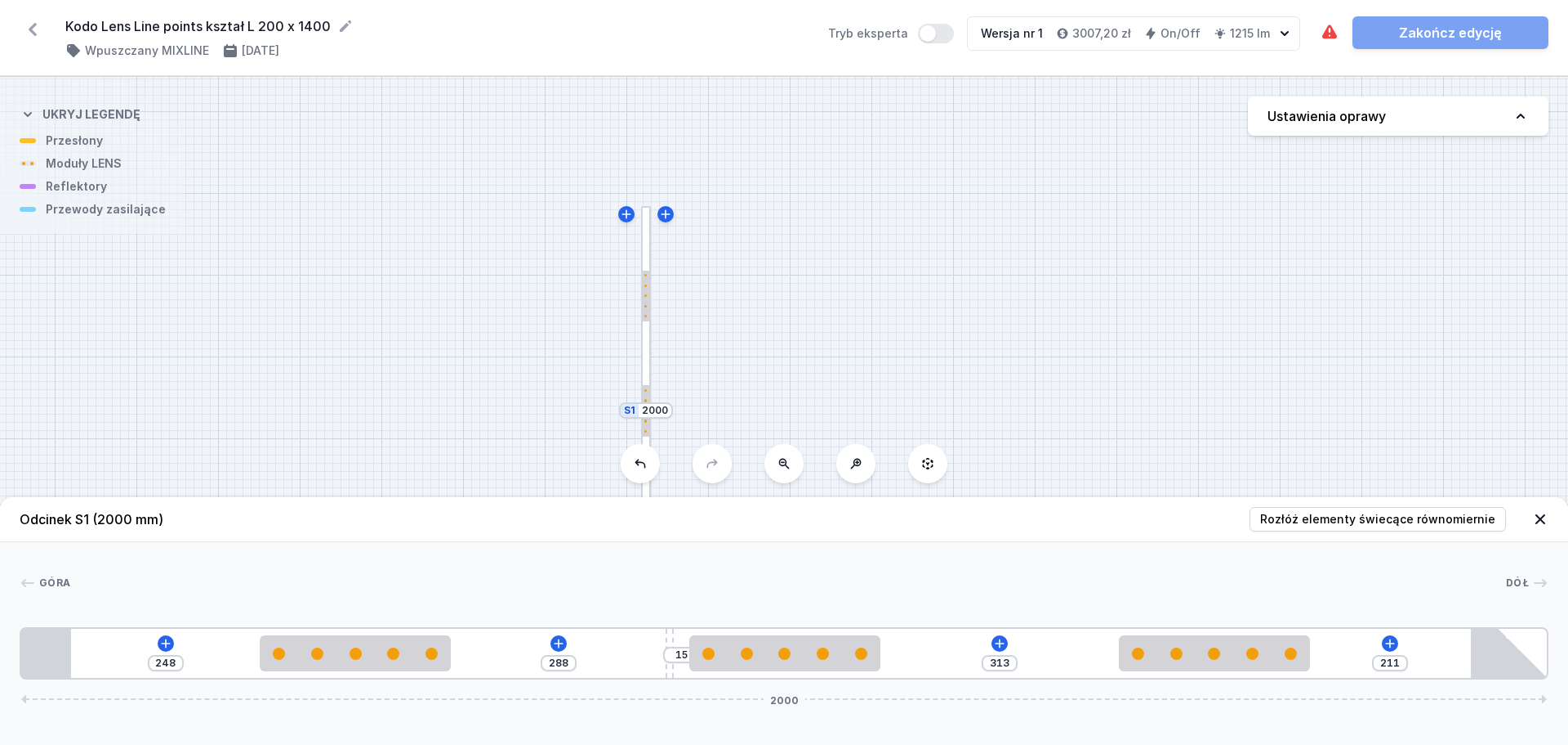
type input "289"
type input "14"
type input "290"
type input "13"
drag, startPoint x: 776, startPoint y: 631, endPoint x: 681, endPoint y: 637, distance: 95.2
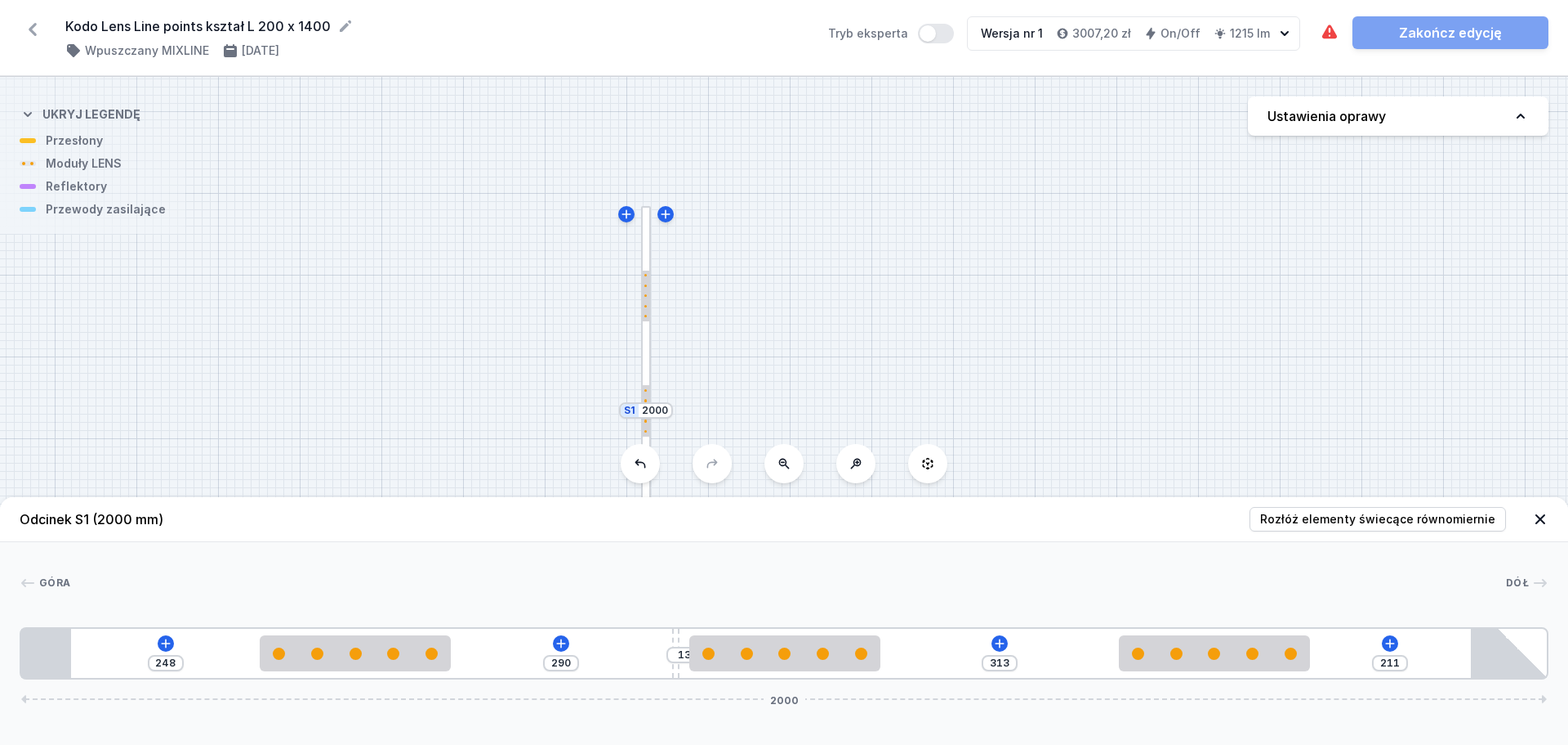
click at [681, 637] on div "248 290 13 313 211 2000" at bounding box center [784, 653] width 1529 height 52
click at [1543, 520] on icon at bounding box center [1541, 519] width 10 height 10
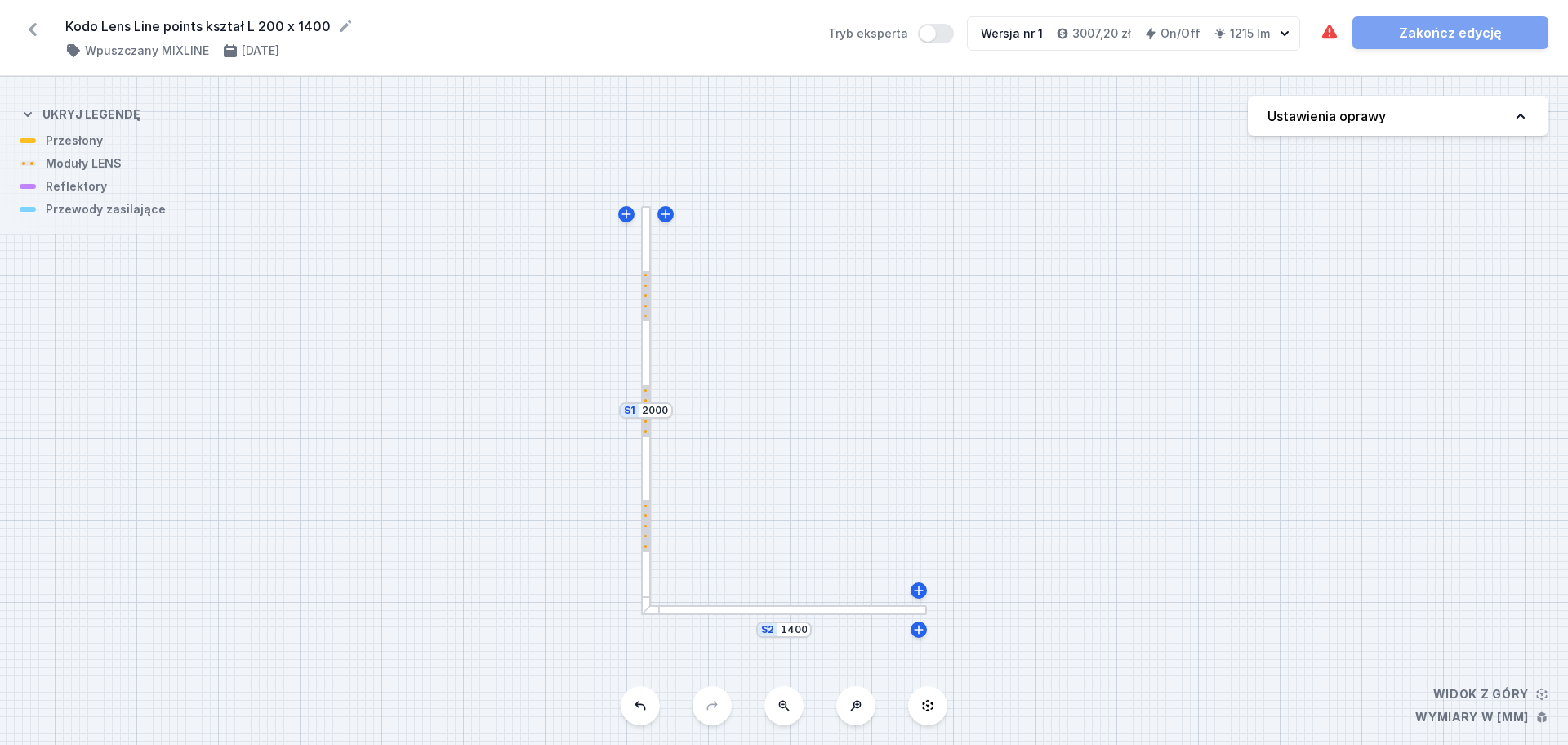
click at [866, 610] on div at bounding box center [784, 610] width 286 height 11
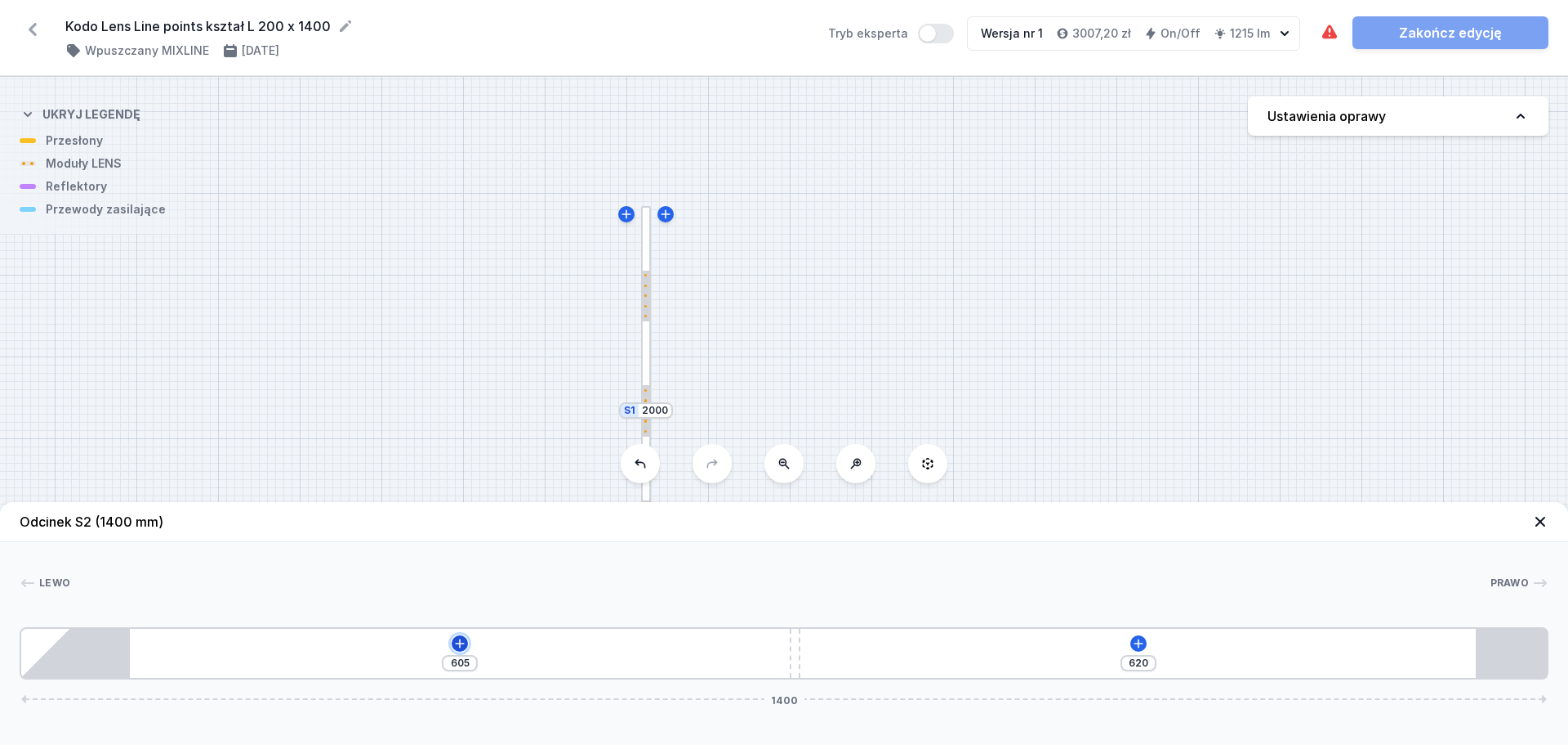
click at [459, 641] on icon at bounding box center [460, 643] width 13 height 13
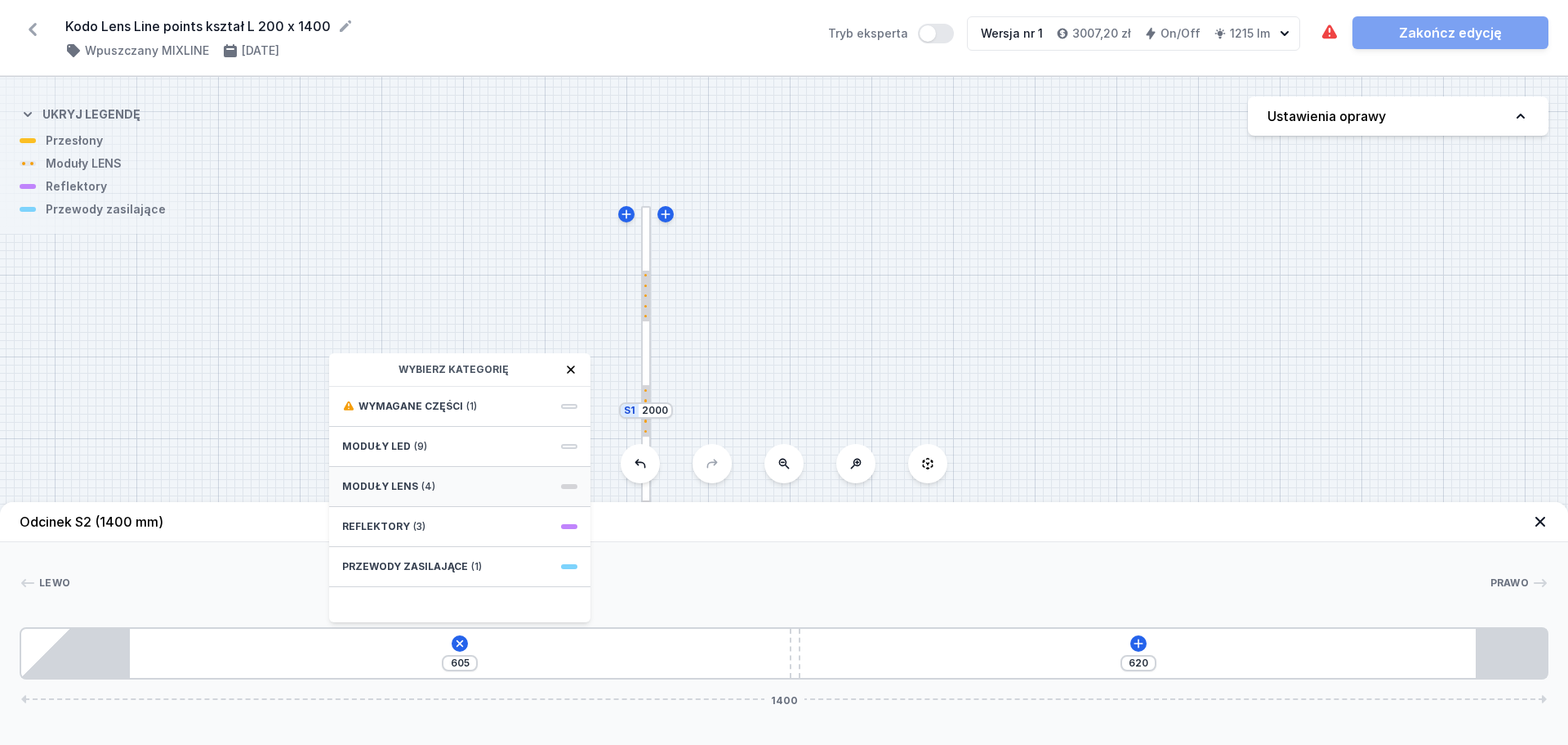
click at [471, 485] on div "Moduły LENS (4)" at bounding box center [460, 487] width 261 height 40
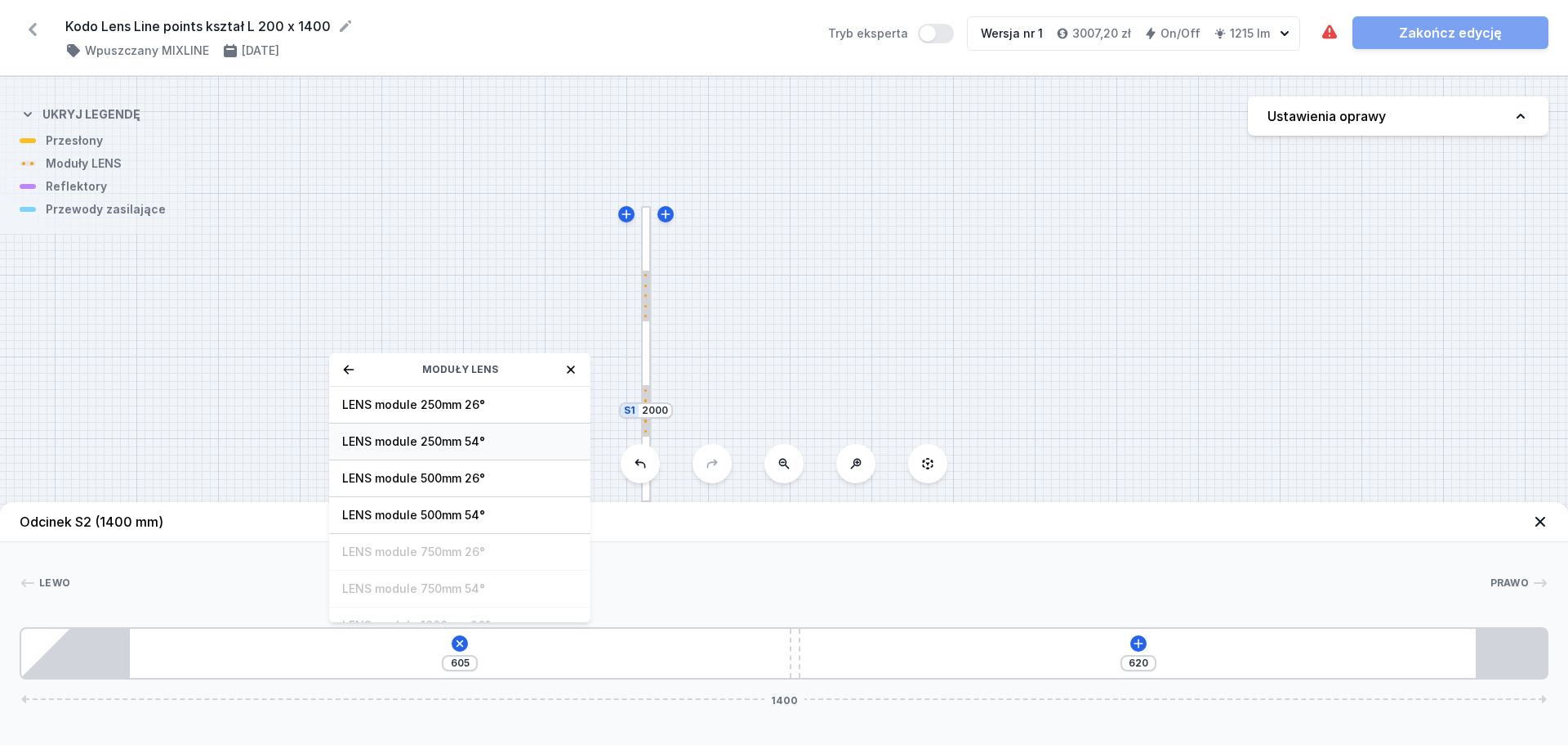
click at [510, 446] on span "LENS module 250mm 54°" at bounding box center [460, 441] width 235 height 16
type input "350"
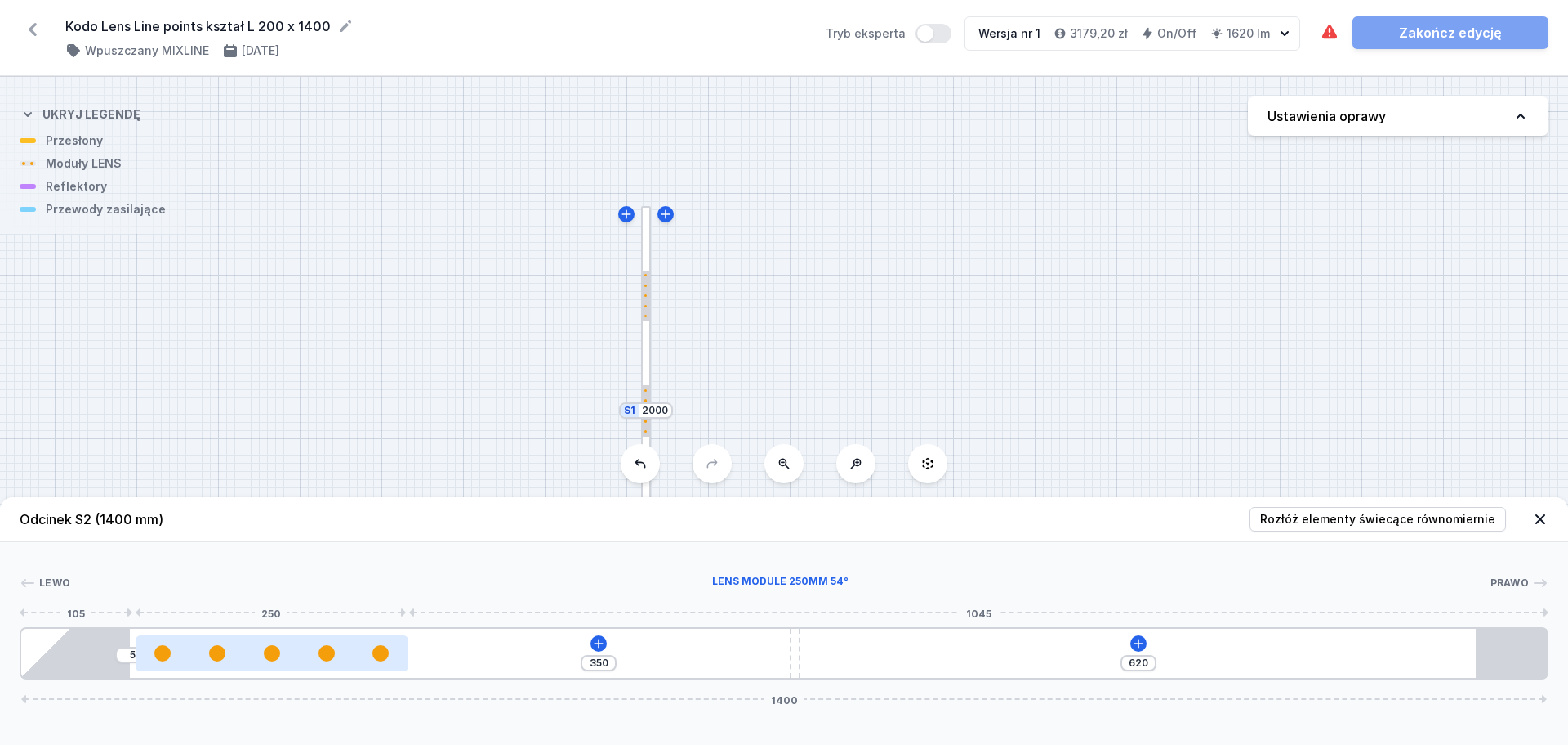
click at [262, 653] on div at bounding box center [271, 653] width 273 height 16
select select "1604"
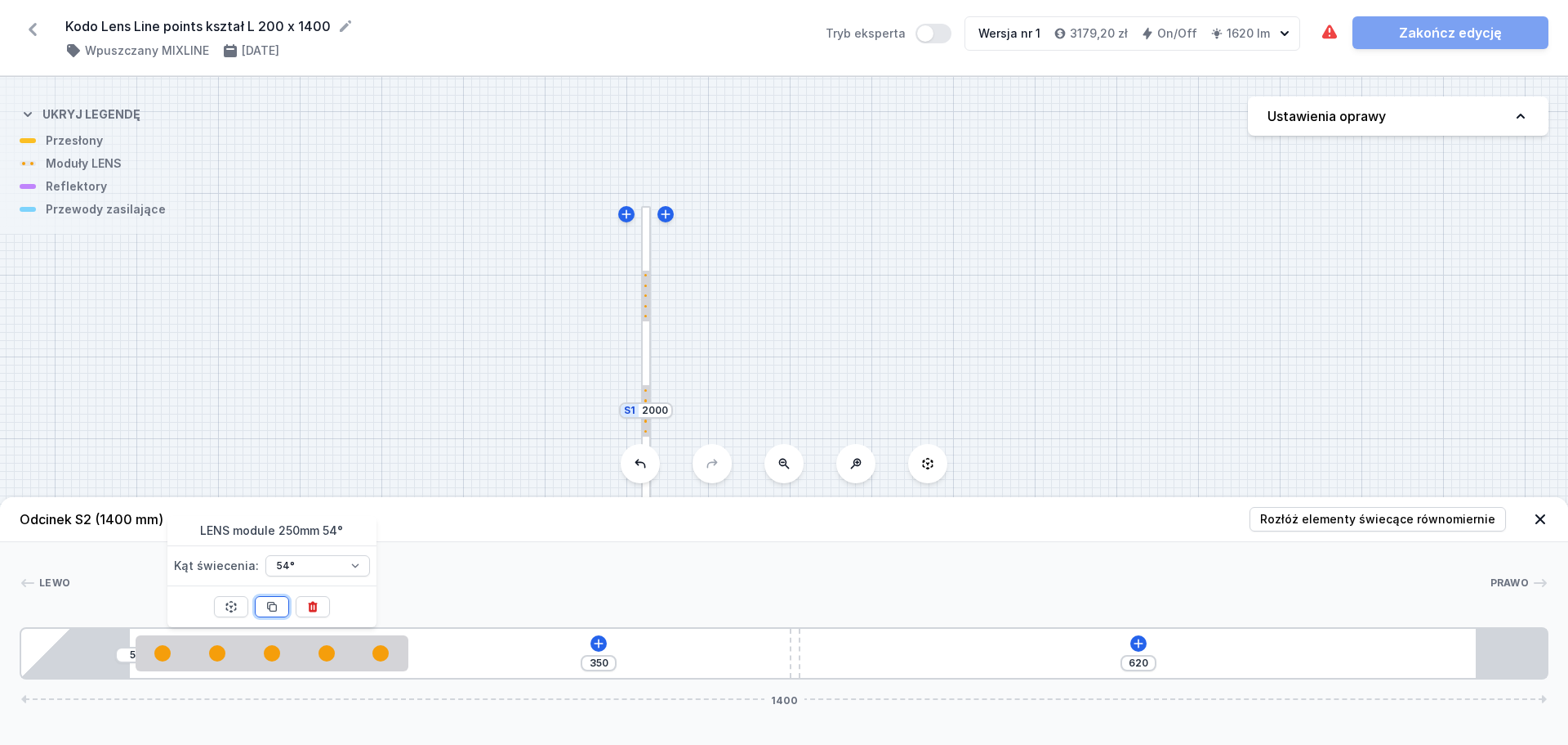
click at [275, 605] on icon at bounding box center [272, 606] width 9 height 9
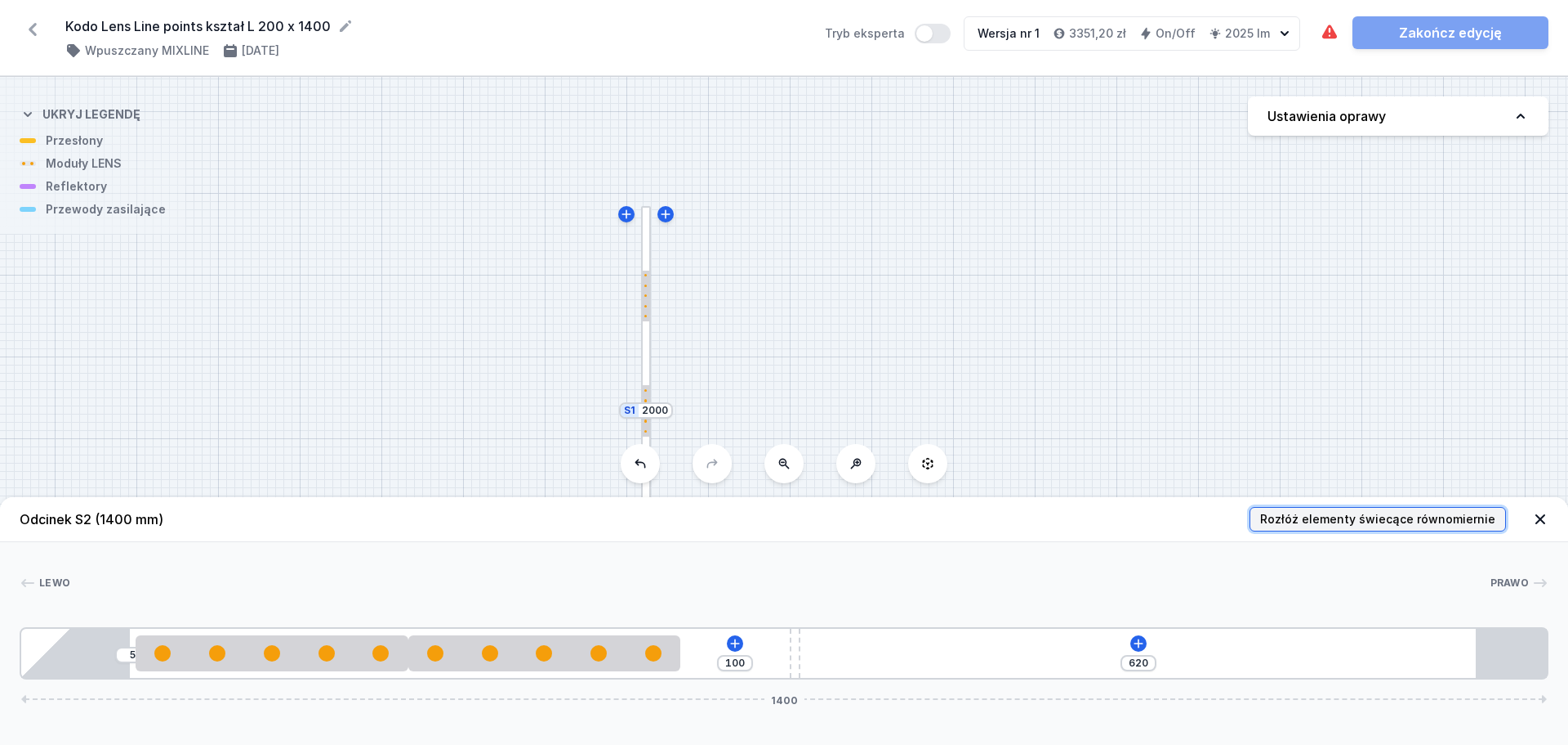
click at [1291, 520] on span "Rozłóż elementy świecące równomiernie" at bounding box center [1378, 519] width 235 height 16
type input "155"
type input "235"
type input "200"
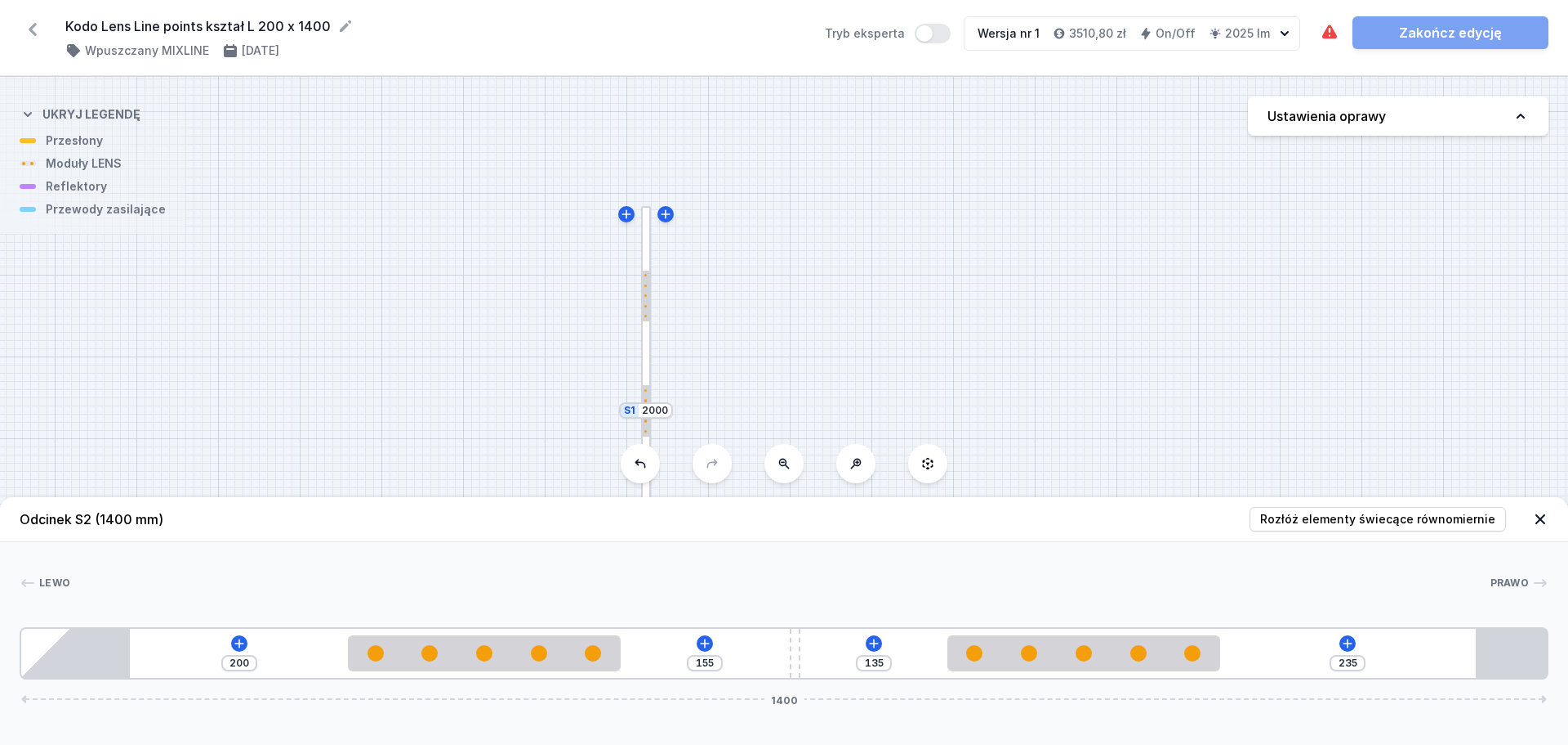
click at [645, 363] on div at bounding box center [646, 410] width 11 height 409
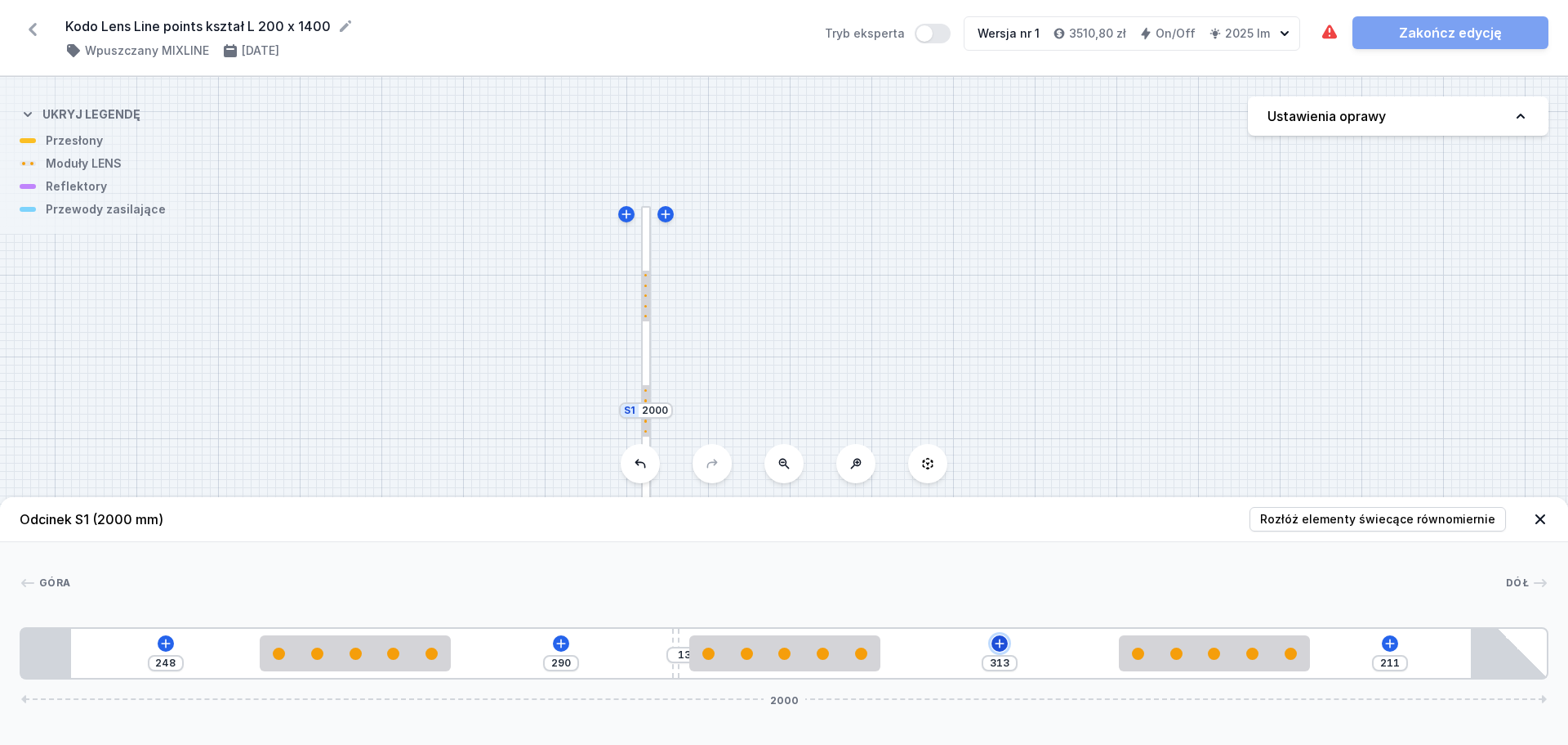
click at [1006, 644] on icon at bounding box center [1000, 643] width 13 height 13
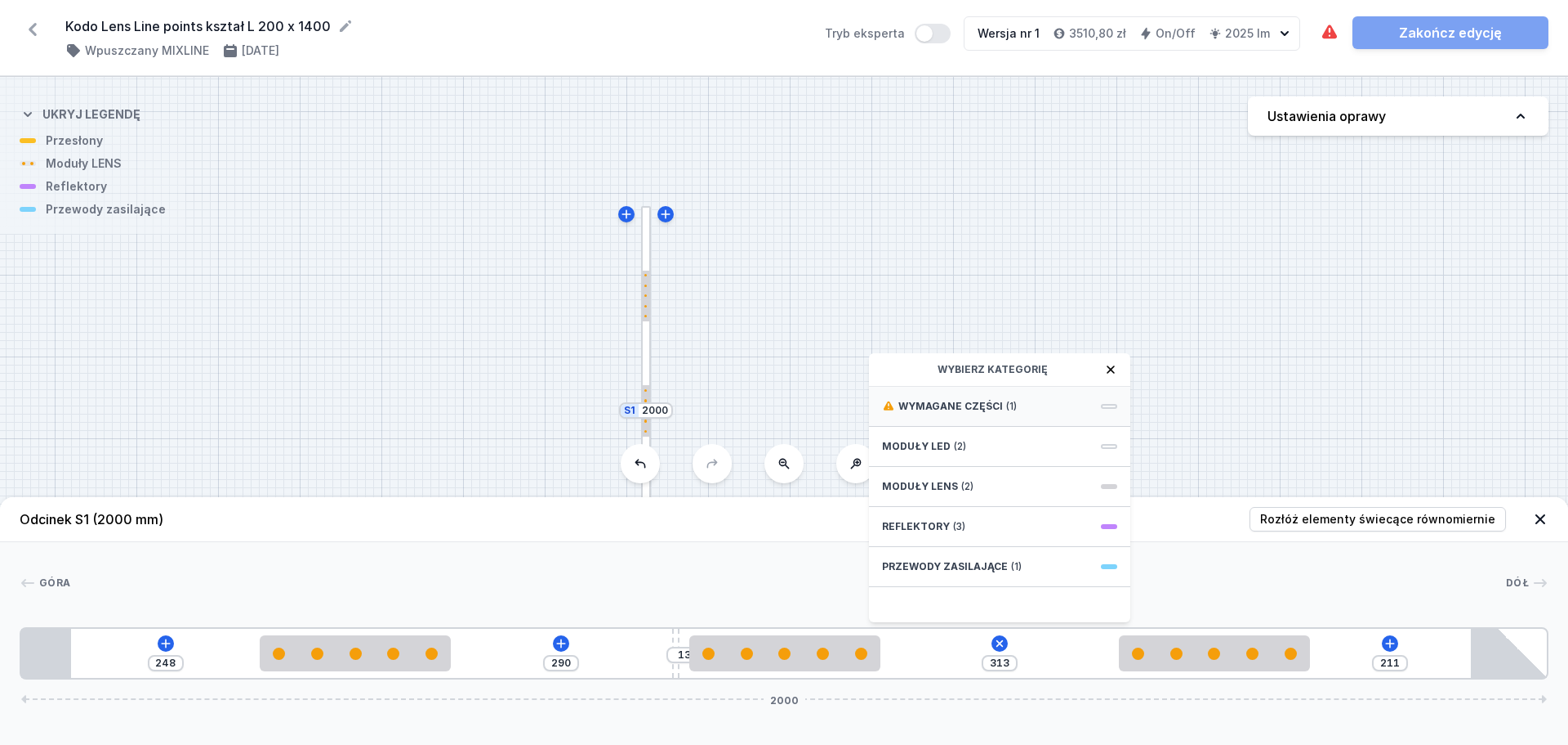
click at [1065, 409] on div "Wymagane części (1)" at bounding box center [999, 407] width 261 height 40
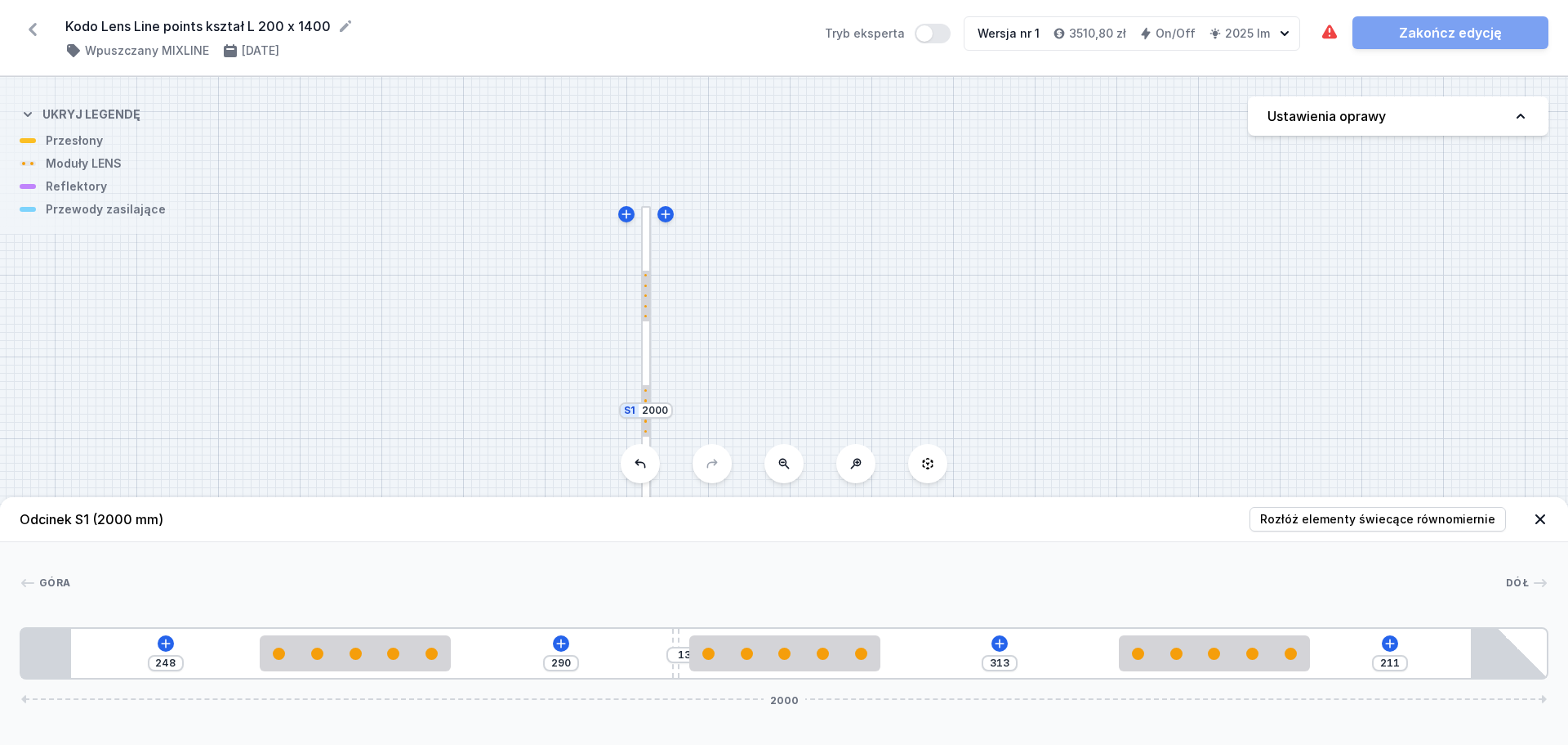
click at [1213, 394] on div "S2 1400 S1 2000" at bounding box center [784, 410] width 1568 height 668
click at [1012, 660] on input "313" at bounding box center [999, 663] width 26 height 13
type input "492"
type input "32"
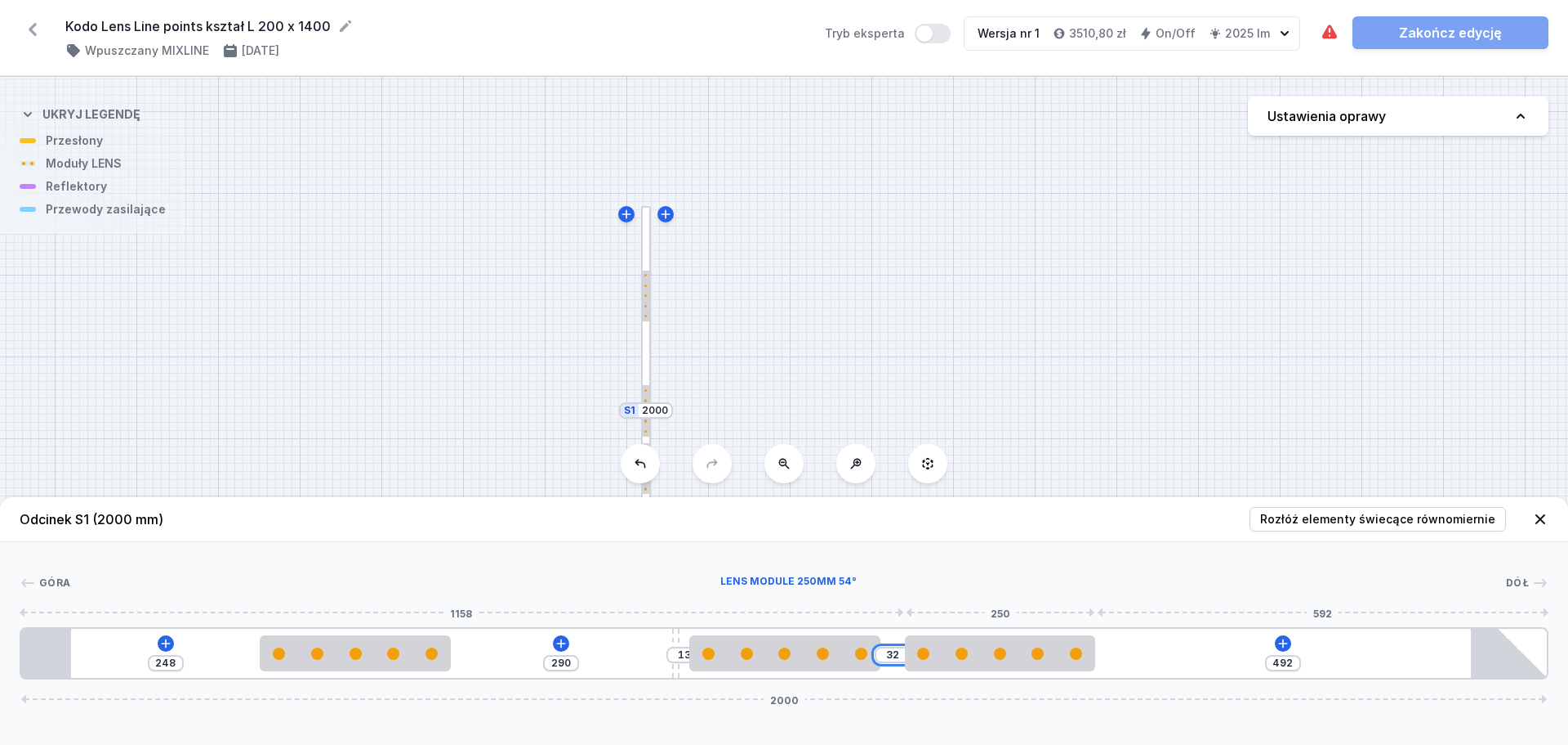
type input "199"
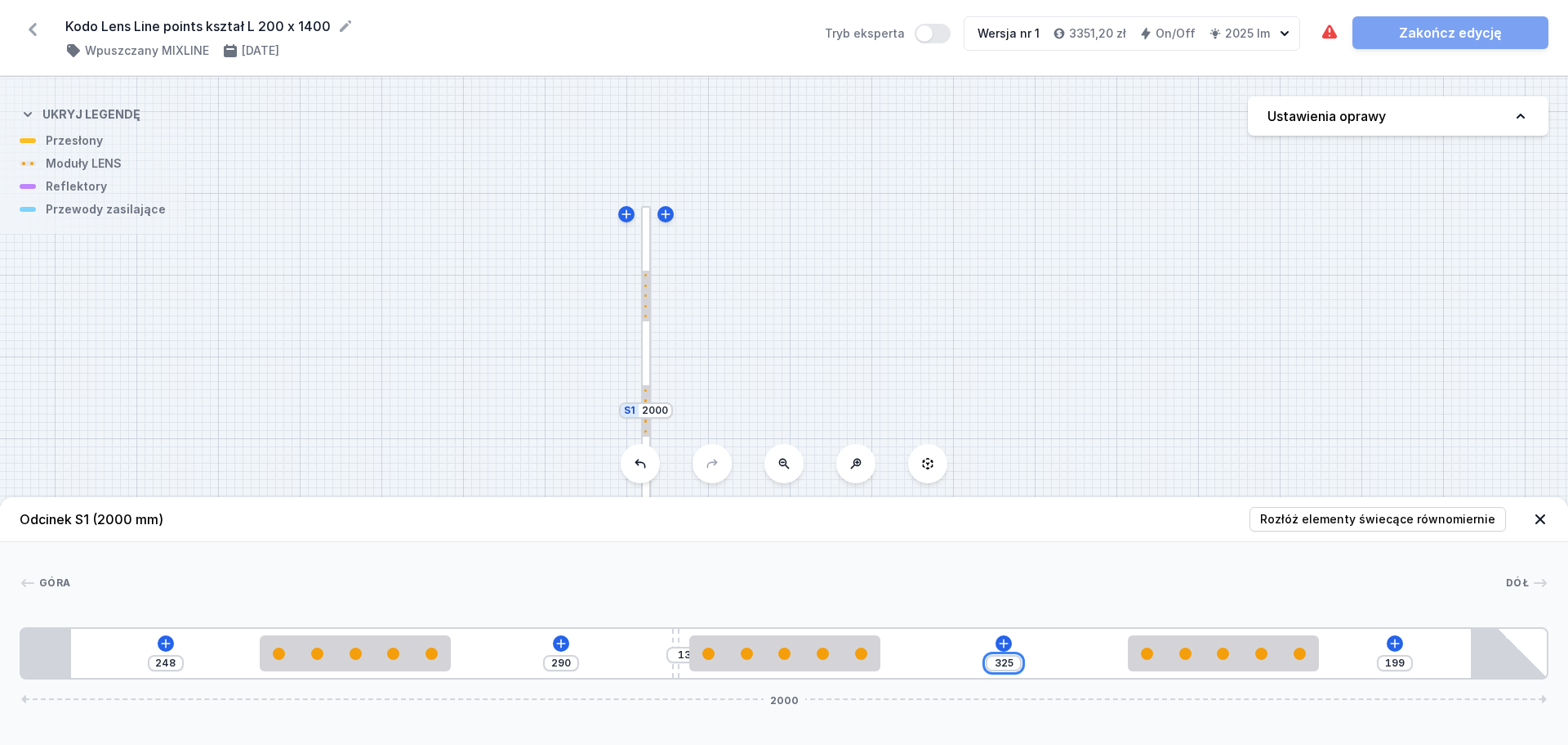
type input "325"
click at [1108, 565] on div "[GEOGRAPHIC_DATA] 1 2 3 2 2 4 248 290 13 325 199 2000 313 250 313 250 325 250 2…" at bounding box center [784, 610] width 1568 height 137
type input "257"
type input "281"
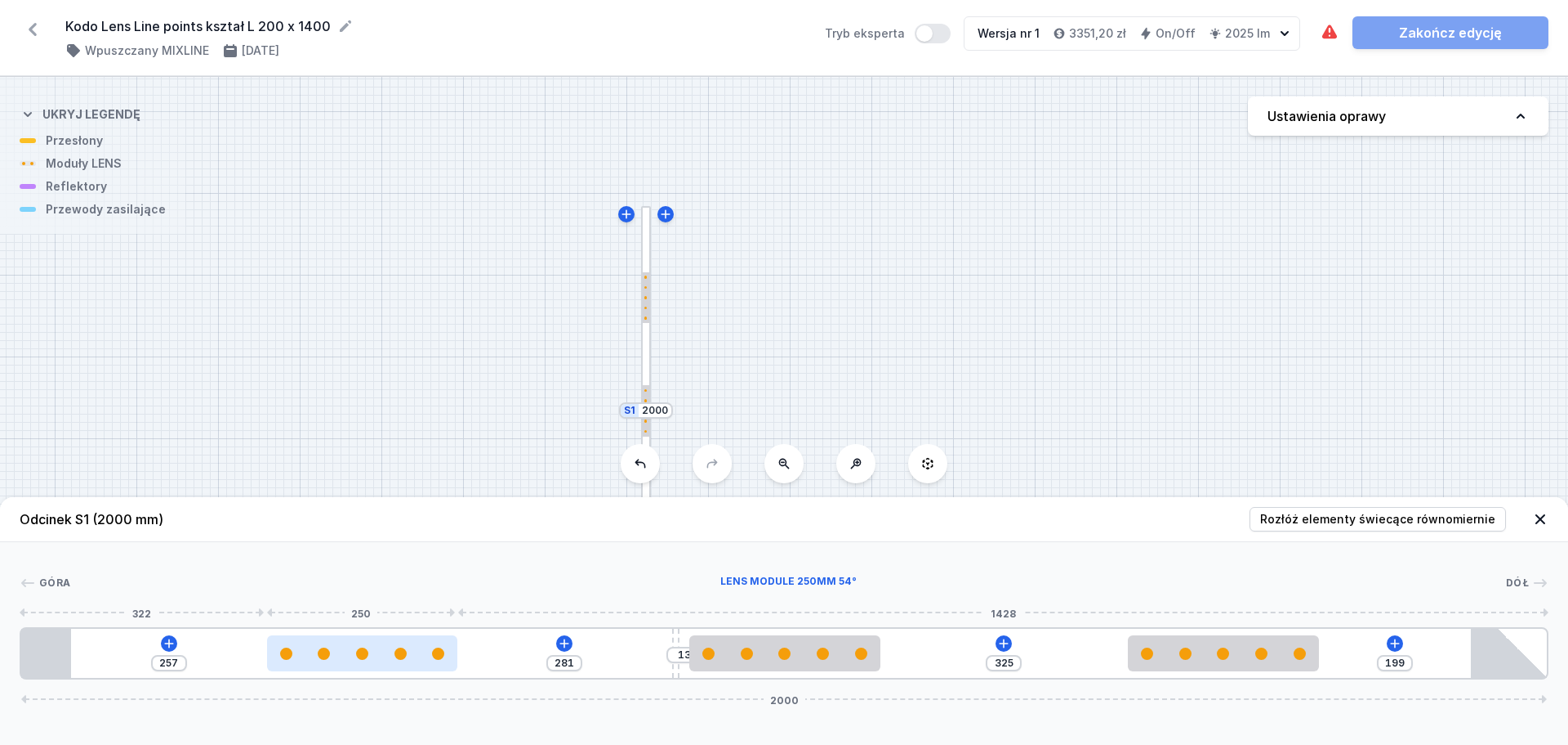
type input "256"
type input "282"
type input "255"
type input "283"
type input "254"
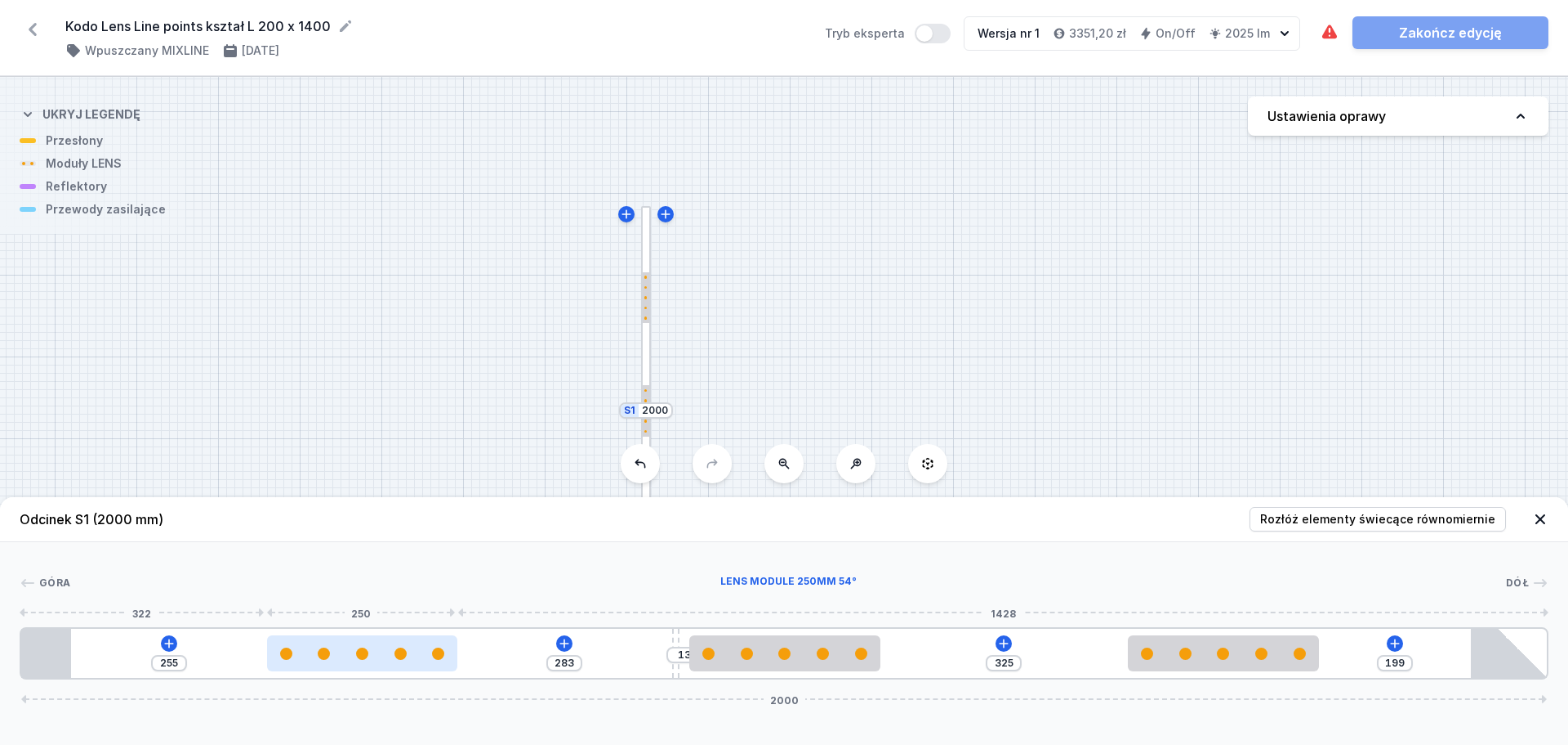
type input "284"
type input "253"
type input "285"
type input "252"
type input "286"
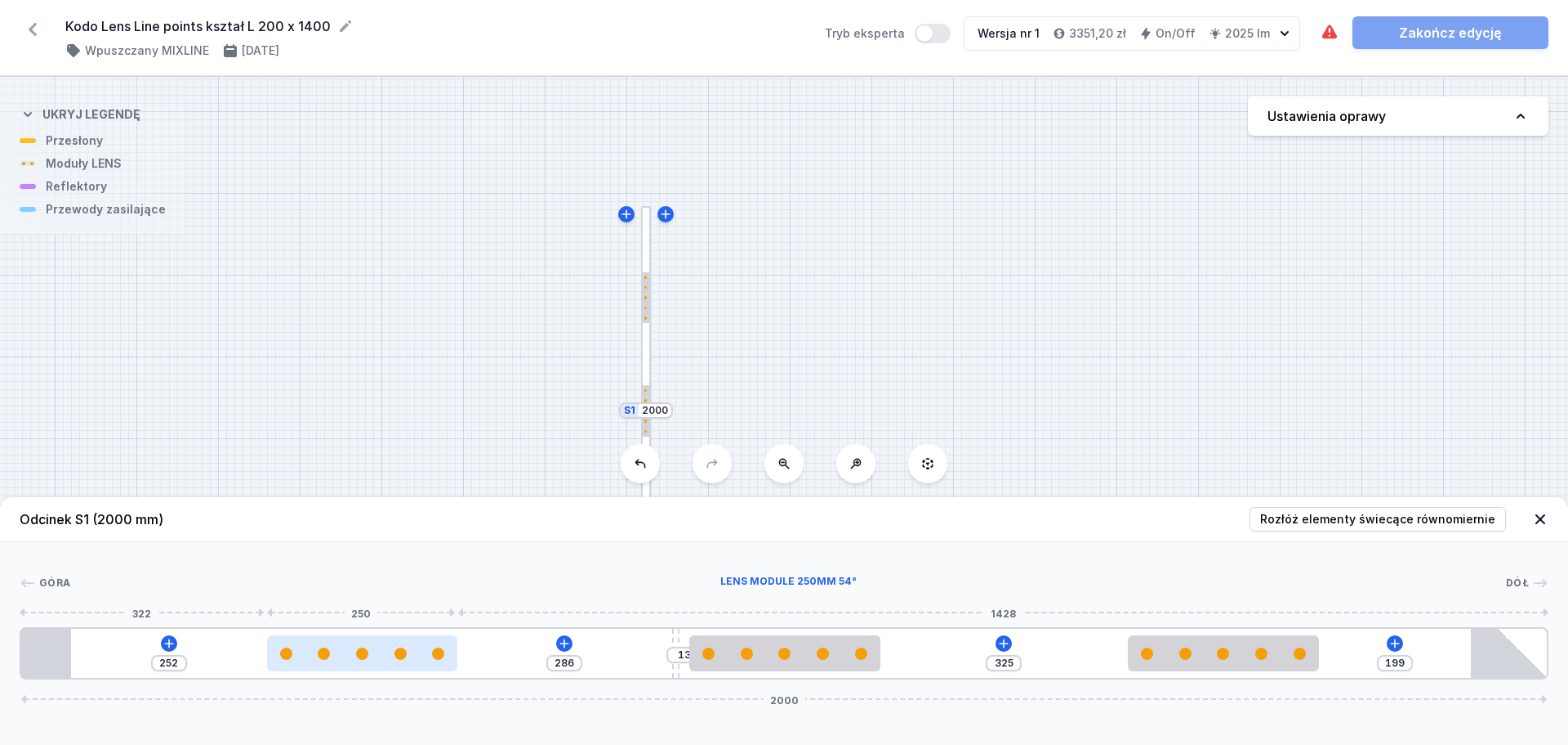
type input "251"
type input "287"
type input "250"
type input "288"
type input "249"
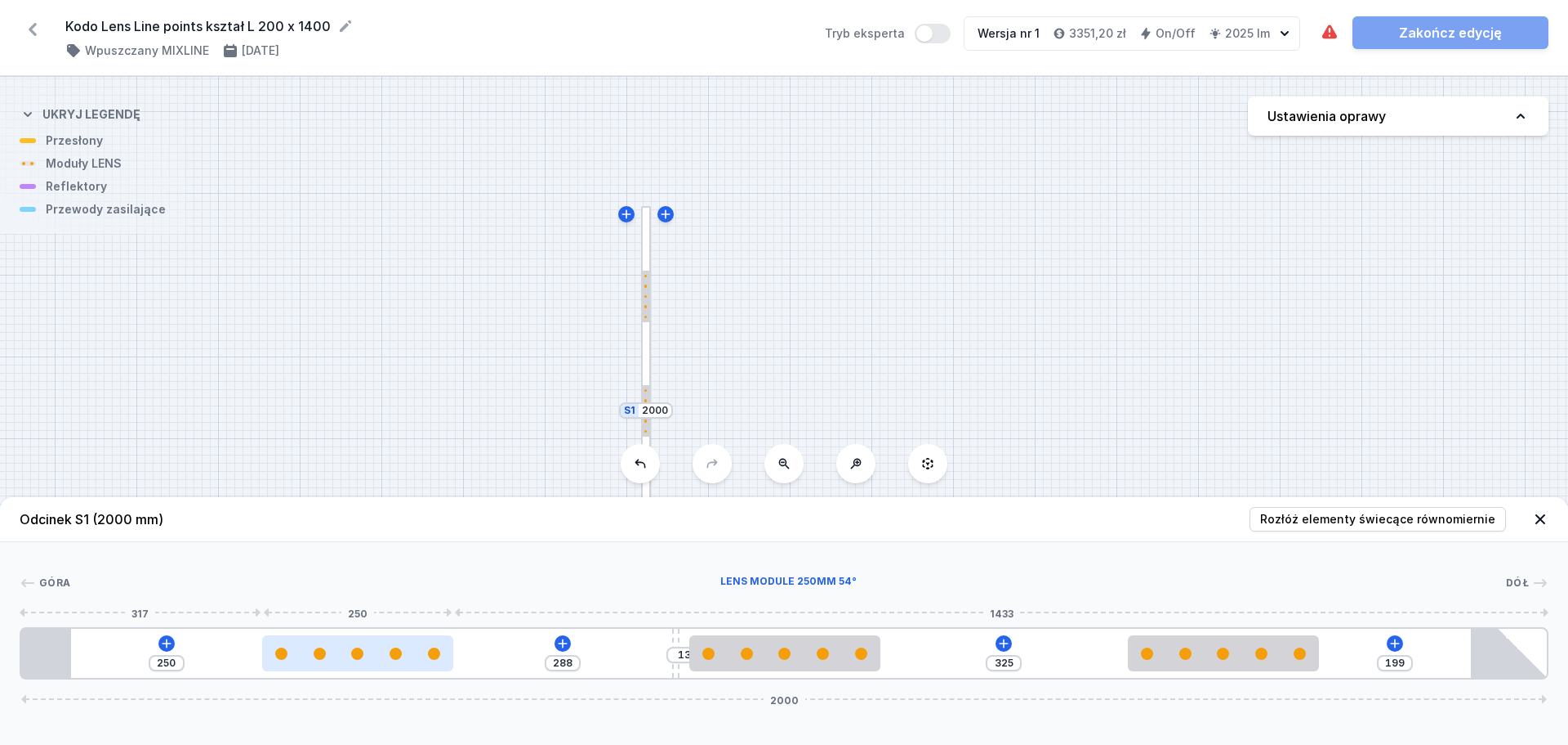
type input "289"
type input "248"
type input "290"
type input "247"
type input "291"
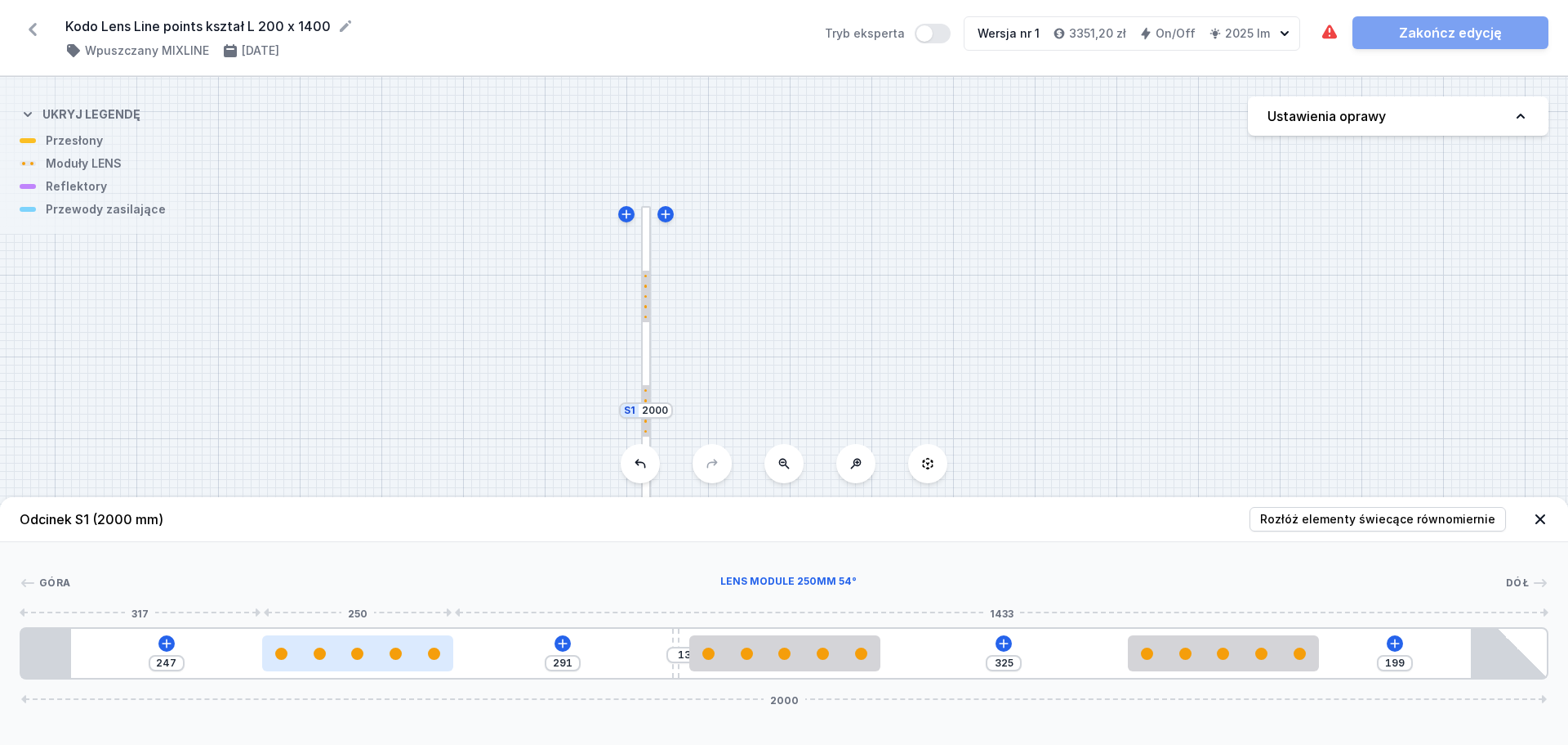
type input "246"
type input "292"
type input "244"
type input "294"
type input "242"
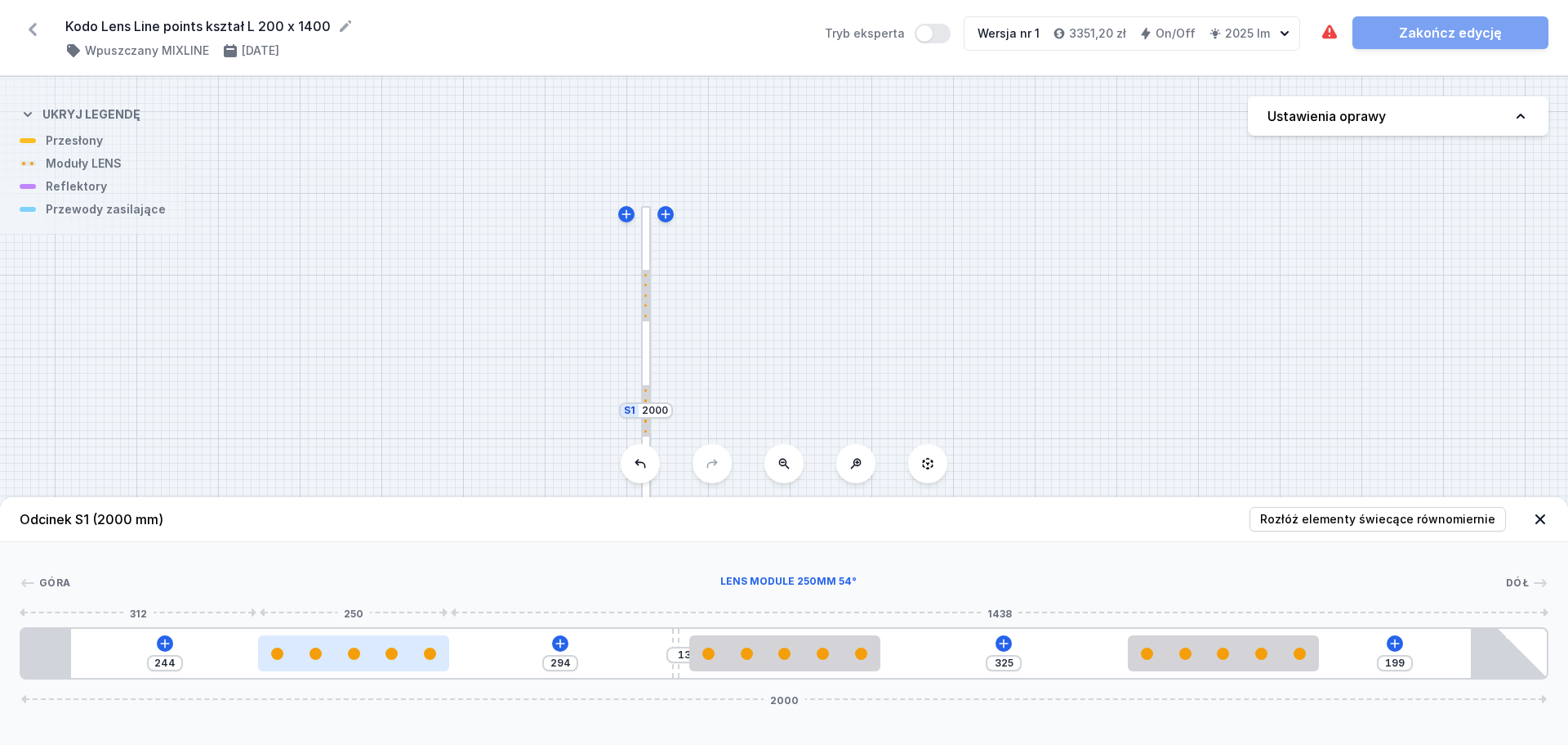
type input "296"
type input "241"
type input "297"
type input "240"
drag, startPoint x: 289, startPoint y: 658, endPoint x: 270, endPoint y: 659, distance: 19.0
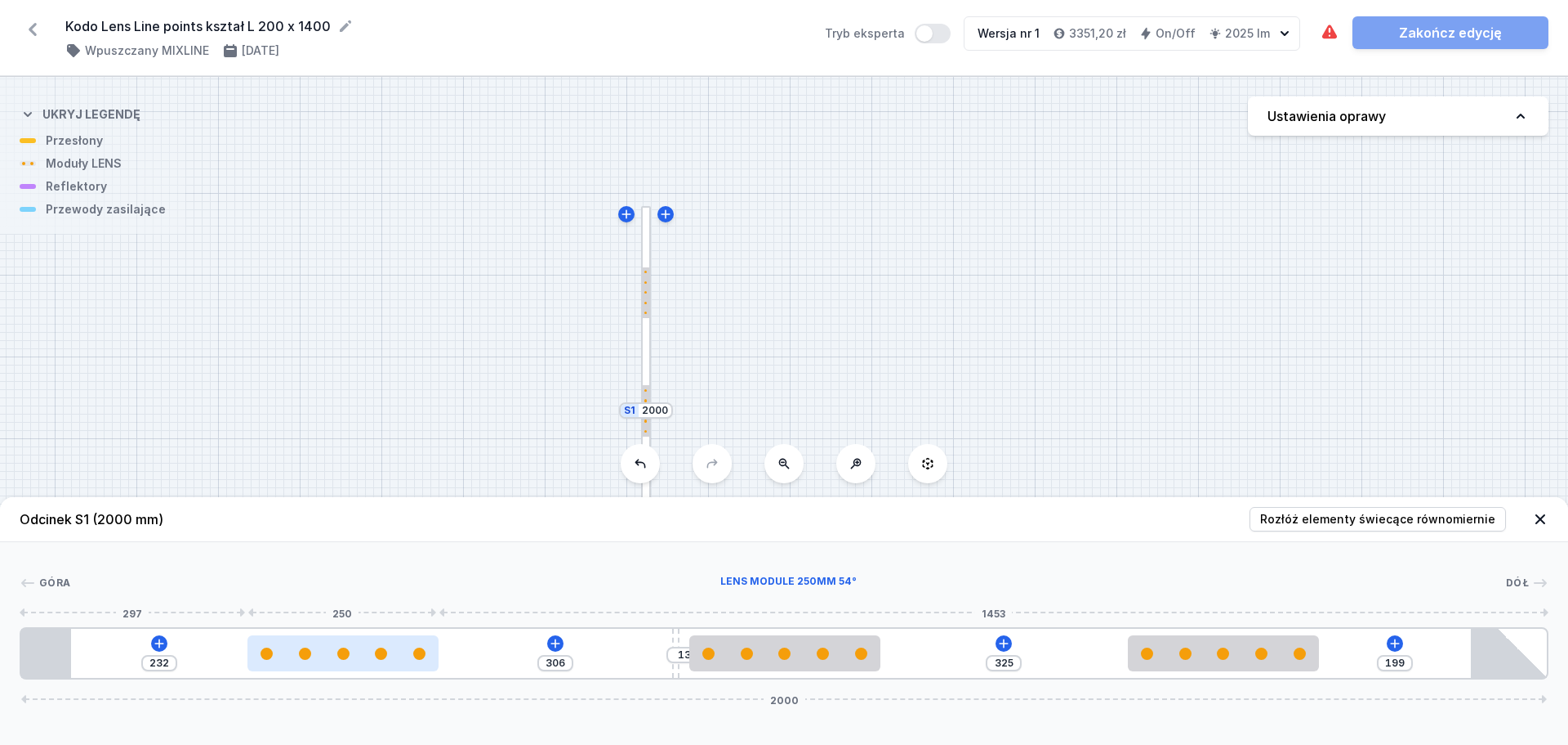
click at [270, 659] on div at bounding box center [343, 653] width 191 height 13
click at [171, 658] on input "232" at bounding box center [159, 663] width 26 height 13
click at [1012, 641] on button at bounding box center [1003, 642] width 16 height 16
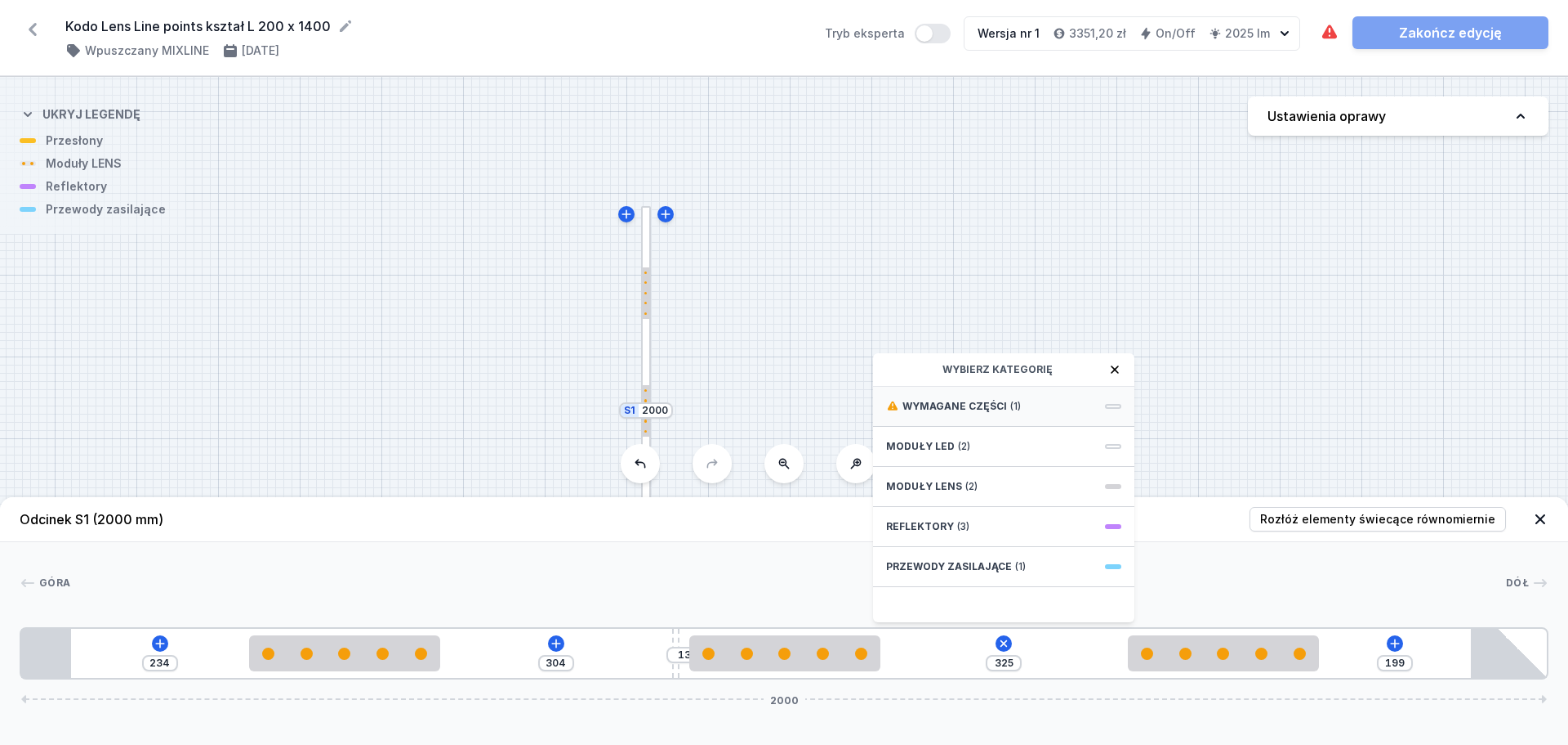
click at [1052, 410] on div "Wymagane części (1)" at bounding box center [1003, 407] width 261 height 40
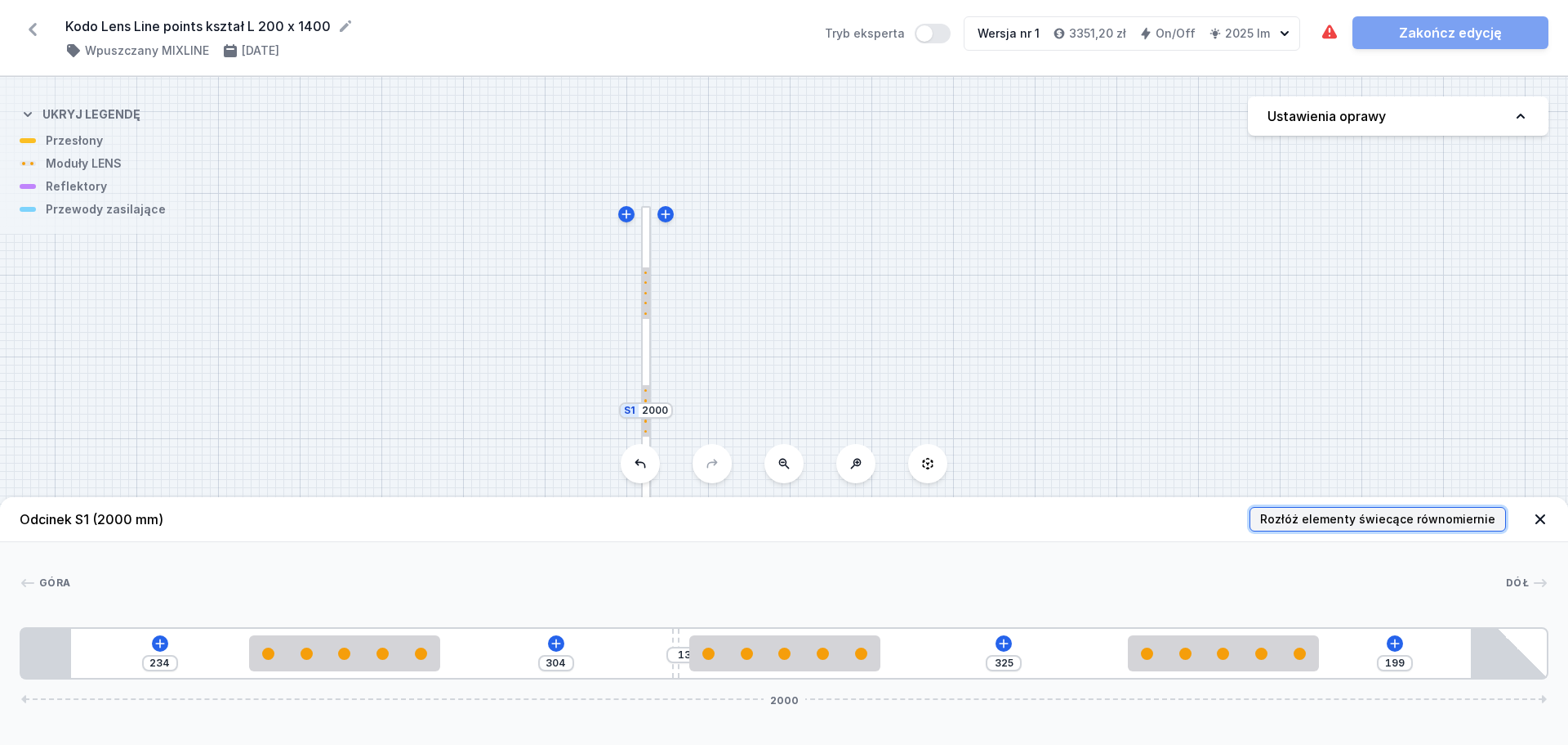
click at [1313, 517] on span "Rozłóż elementy świecące równomiernie" at bounding box center [1378, 519] width 235 height 16
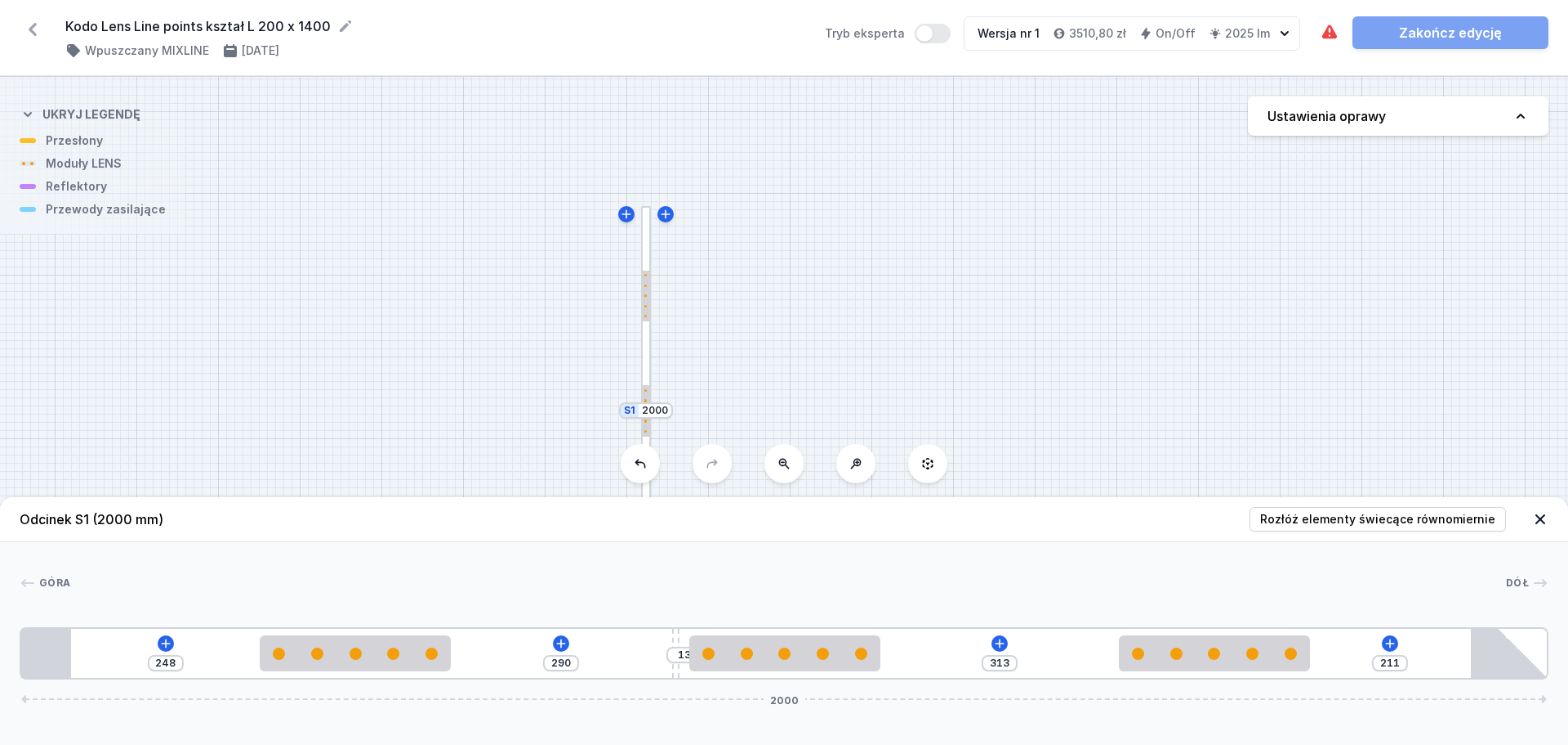
click at [158, 637] on div "248 290 13 313 211 2000" at bounding box center [784, 653] width 1529 height 52
click at [169, 647] on icon at bounding box center [166, 643] width 13 height 13
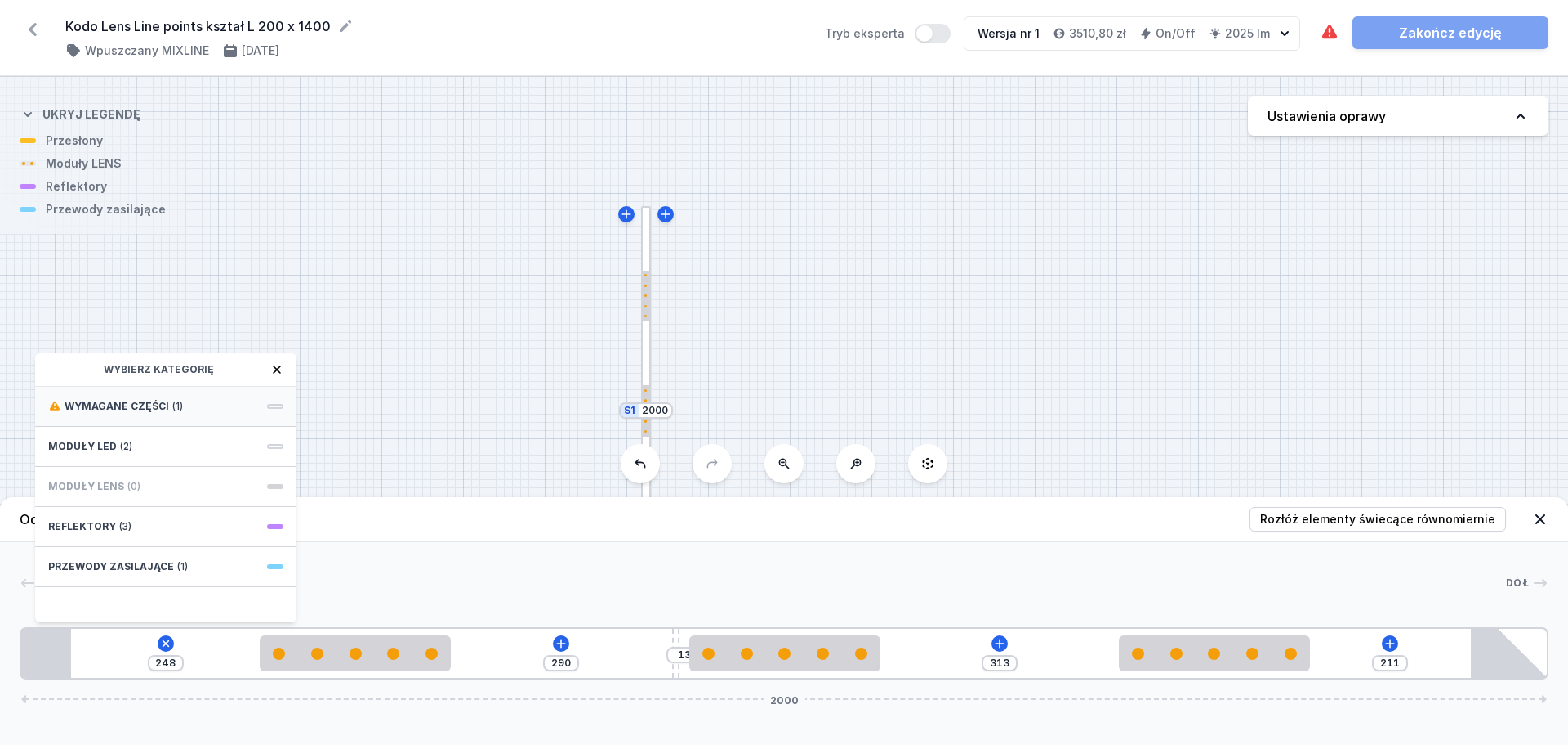
click at [239, 391] on div "Wymagane części (1)" at bounding box center [166, 407] width 261 height 40
click at [199, 399] on span "Hole for power supply cable" at bounding box center [166, 404] width 235 height 16
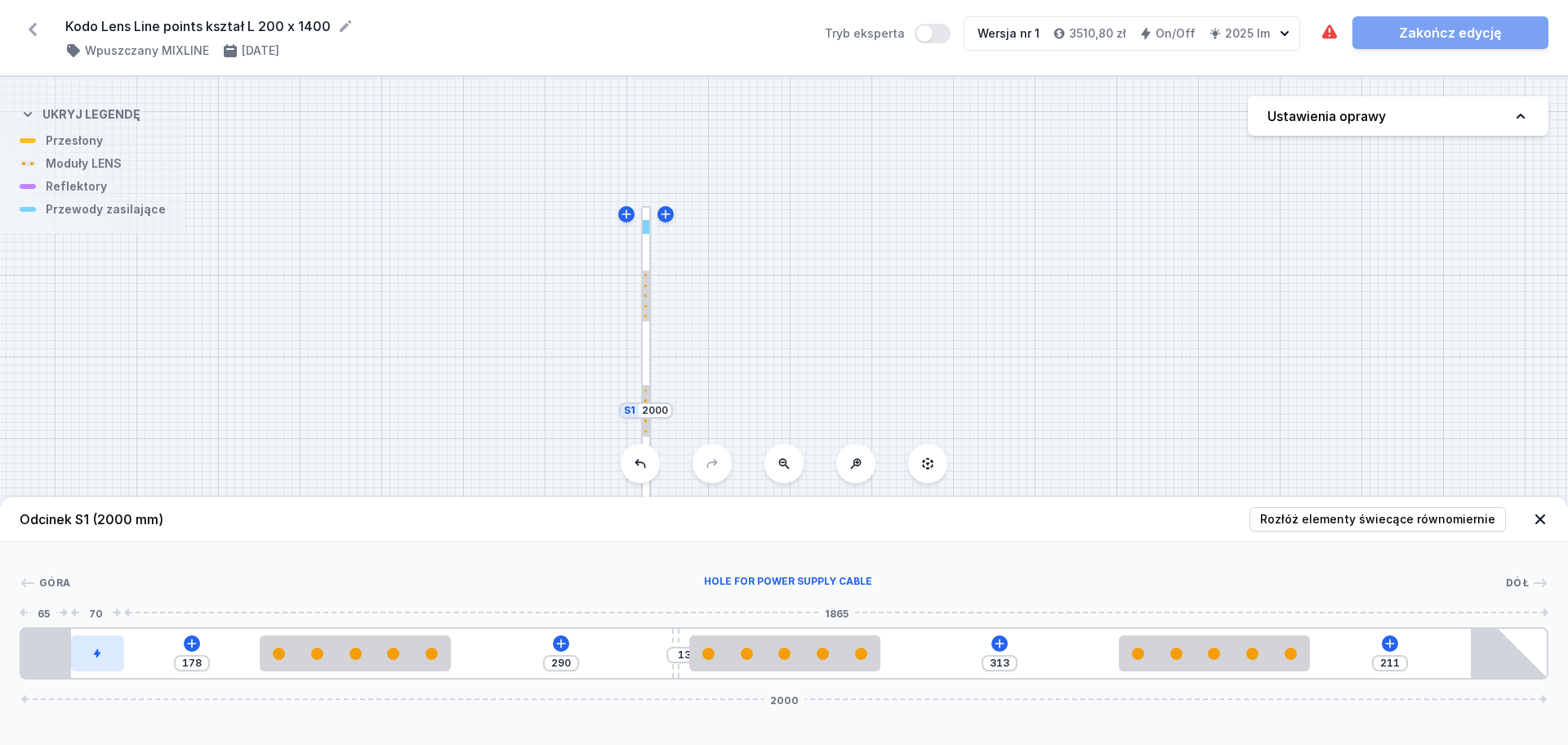
click at [103, 658] on div at bounding box center [97, 653] width 53 height 36
click at [113, 605] on button at bounding box center [104, 606] width 34 height 21
click at [1013, 659] on div "313" at bounding box center [1000, 663] width 36 height 16
click at [1011, 659] on input "313" at bounding box center [999, 663] width 26 height 13
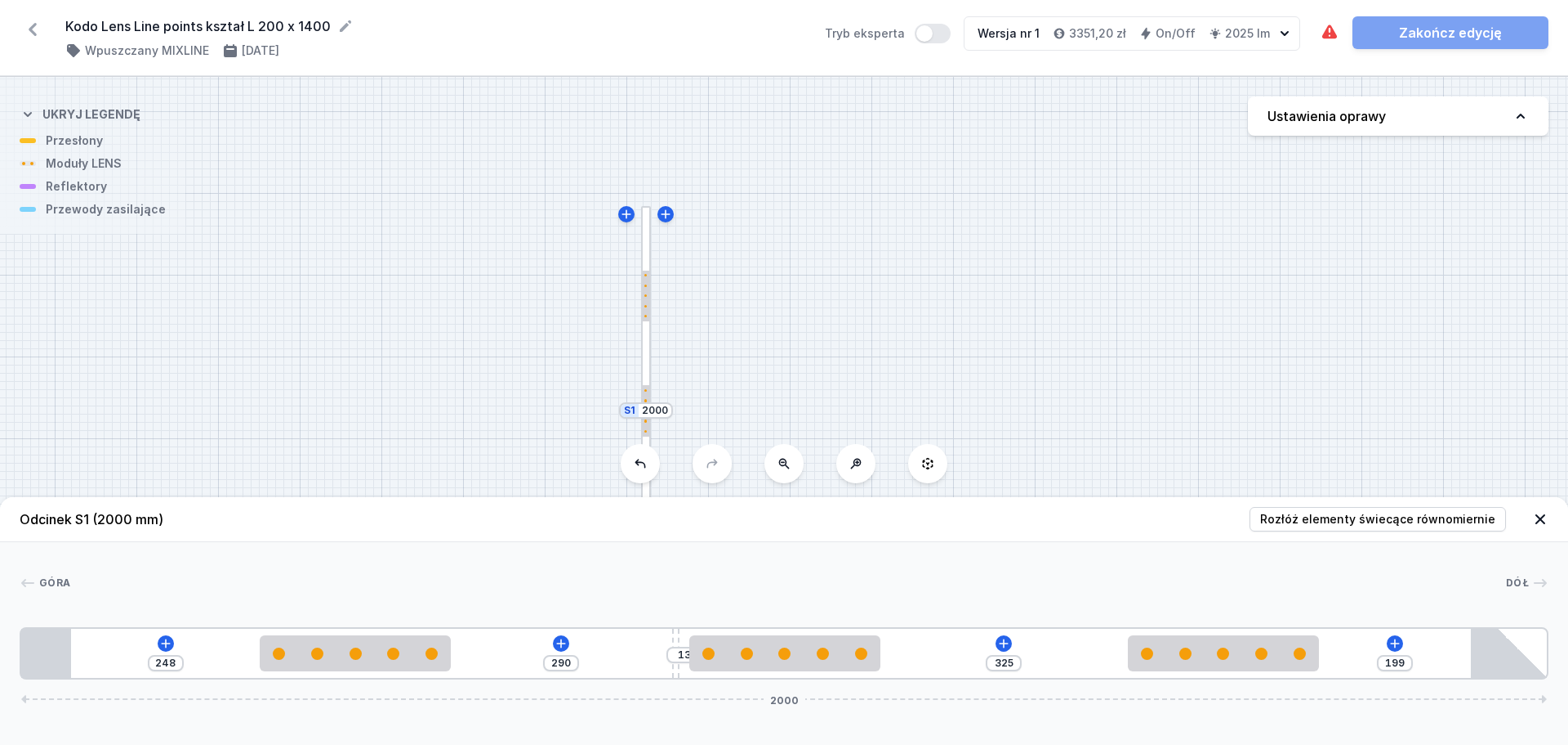
click at [1071, 568] on div "[GEOGRAPHIC_DATA] 1 2 3 2 2 4 248 290 13 325 199 2000 313 250 313 250 325 250 2…" at bounding box center [784, 610] width 1568 height 137
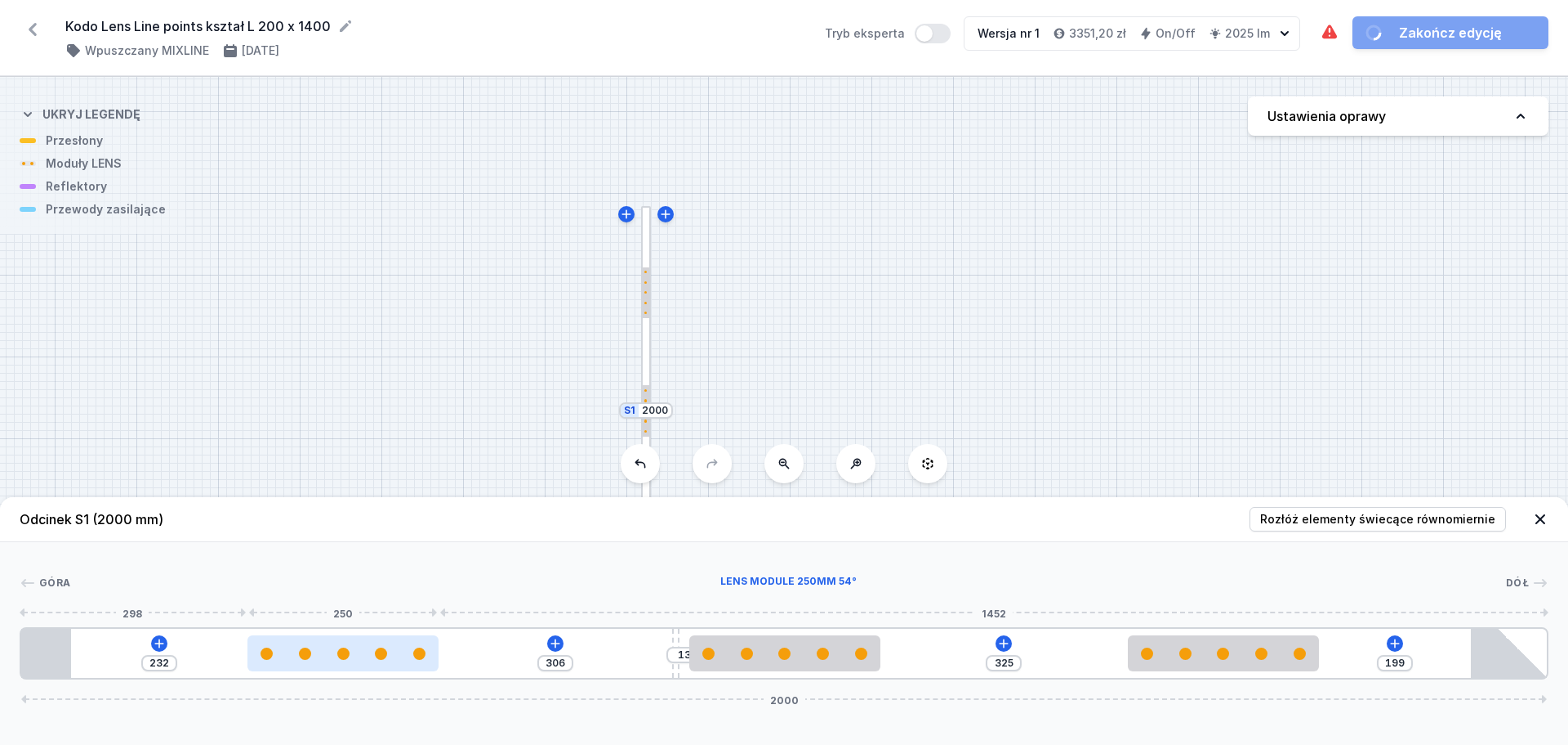
drag, startPoint x: 352, startPoint y: 660, endPoint x: 332, endPoint y: 659, distance: 20.0
click at [332, 659] on div at bounding box center [343, 653] width 191 height 36
click at [172, 662] on div "232" at bounding box center [159, 663] width 36 height 16
click at [157, 642] on icon at bounding box center [160, 643] width 13 height 13
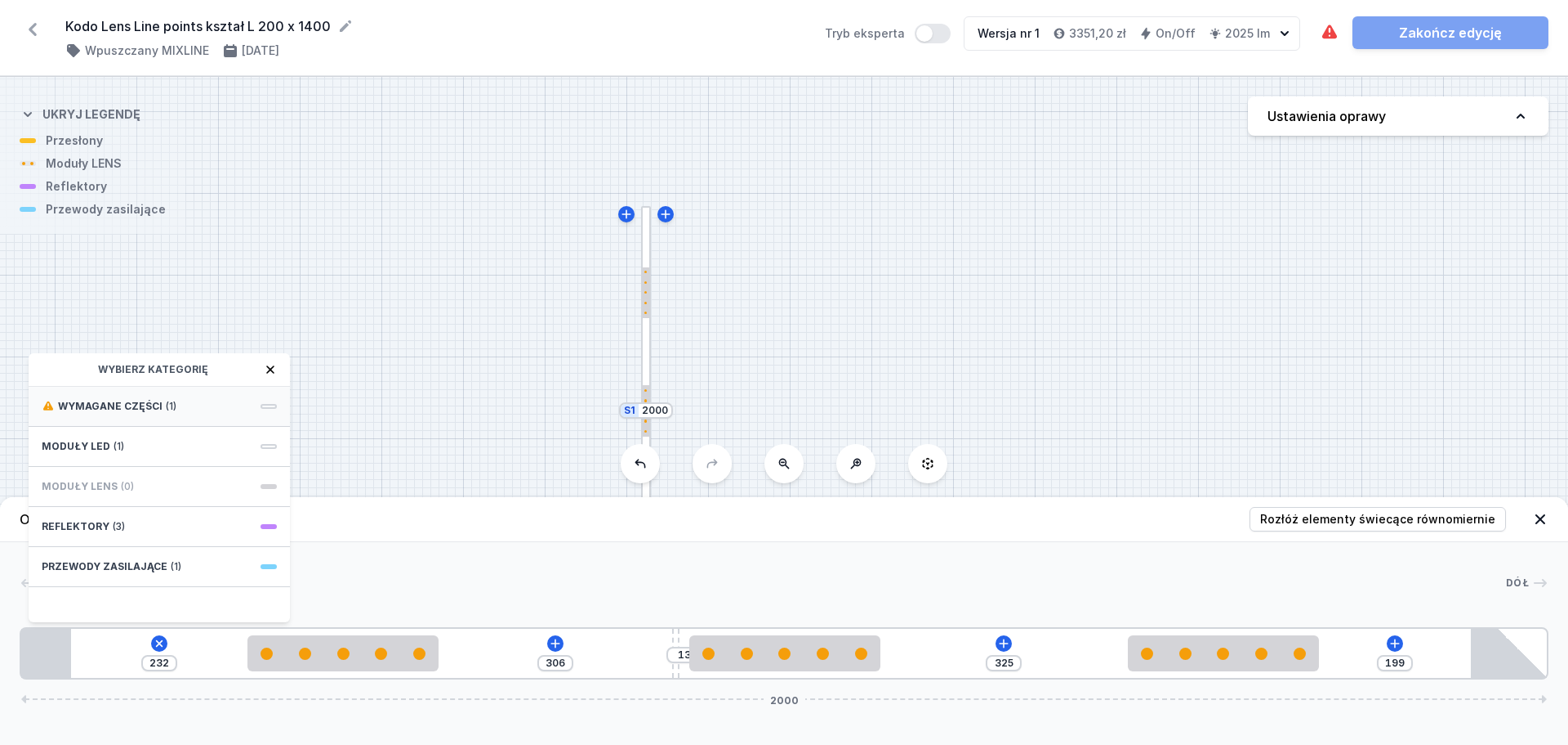
click at [213, 403] on div "Wymagane części (1)" at bounding box center [159, 407] width 261 height 40
click at [213, 403] on span "Hole for power supply cable" at bounding box center [160, 404] width 235 height 16
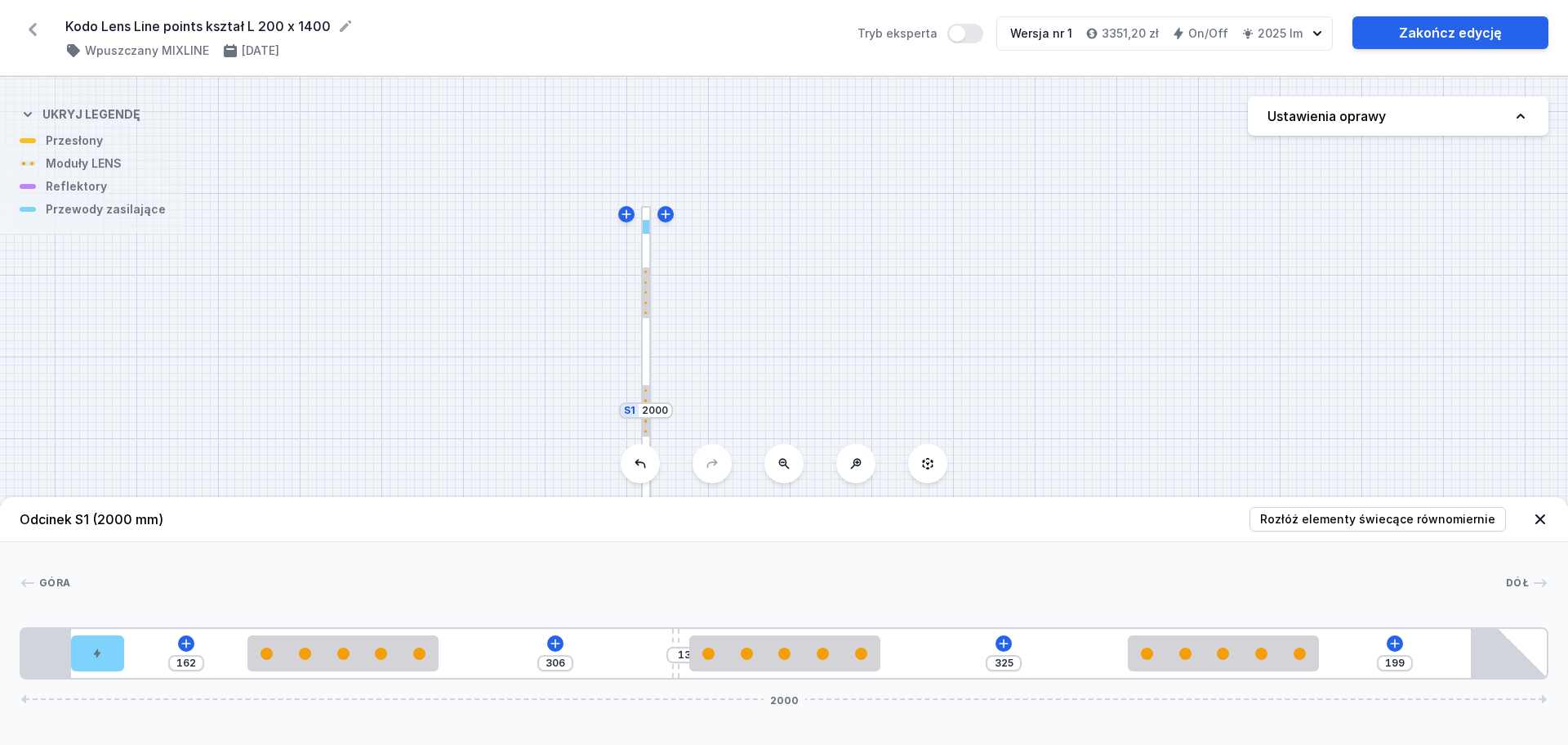
click at [1469, 131] on button "Ustawienia oprawy" at bounding box center [1398, 116] width 301 height 40
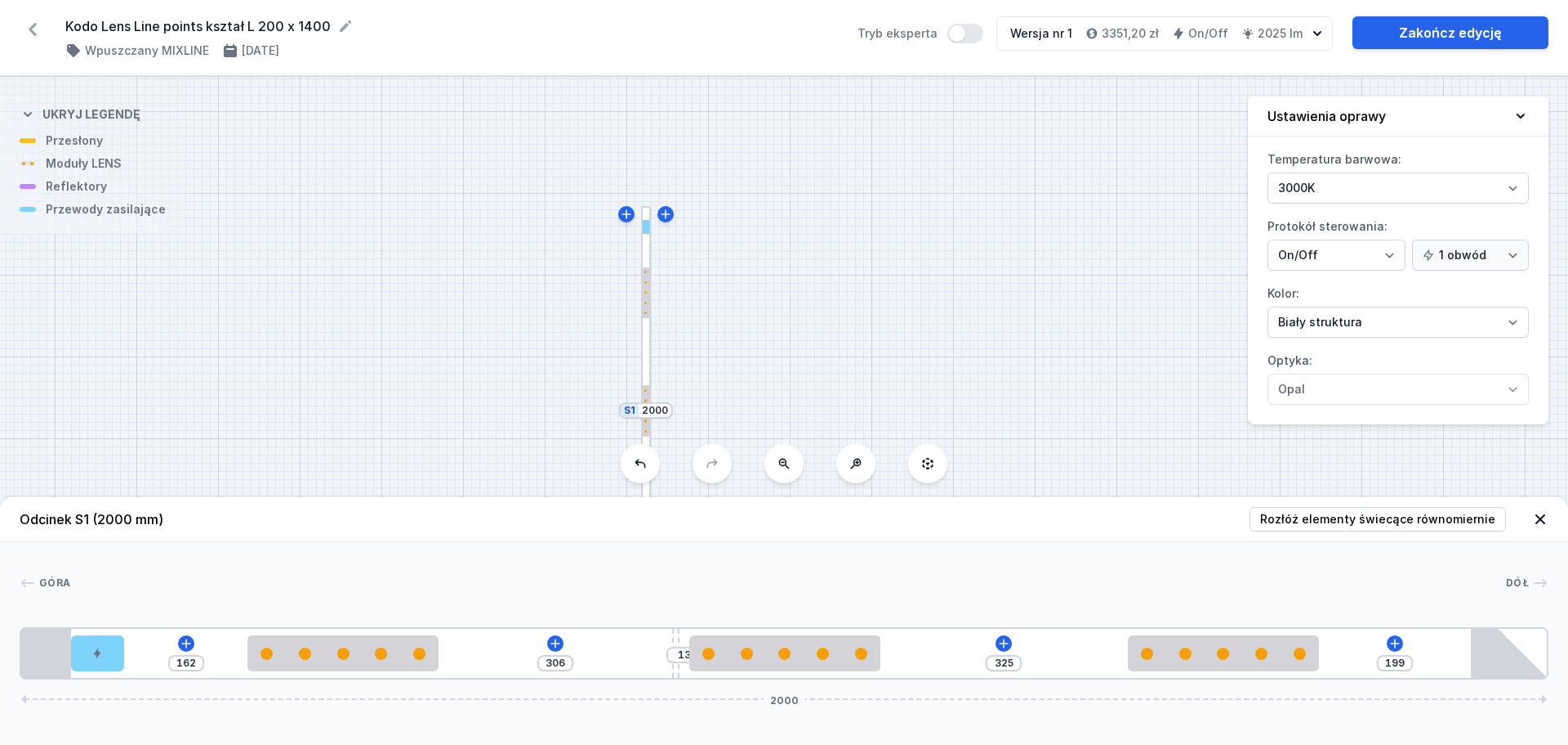
click at [1469, 131] on button "Ustawienia oprawy" at bounding box center [1398, 117] width 301 height 40
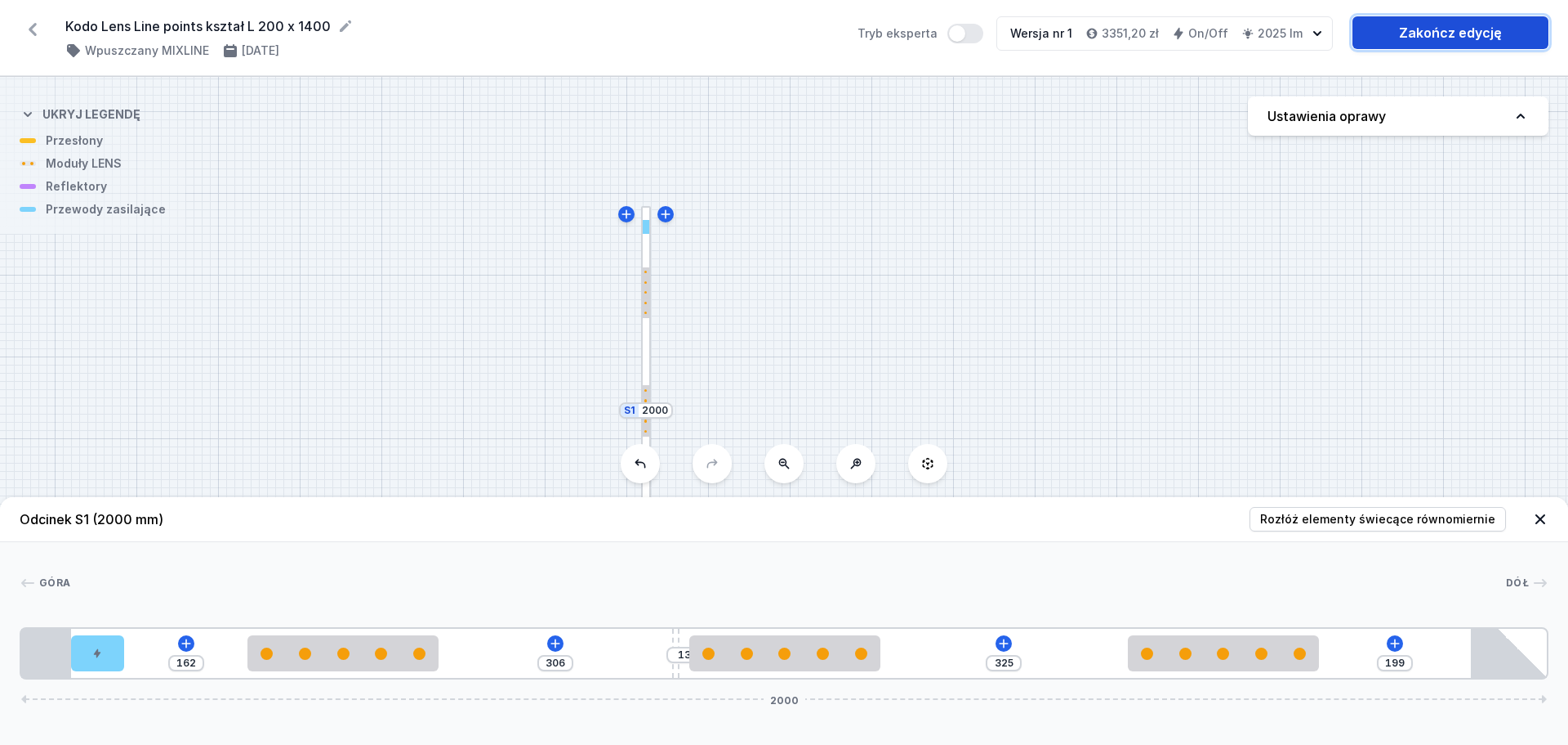
click at [1476, 43] on link "Zakończ edycję" at bounding box center [1450, 32] width 196 height 33
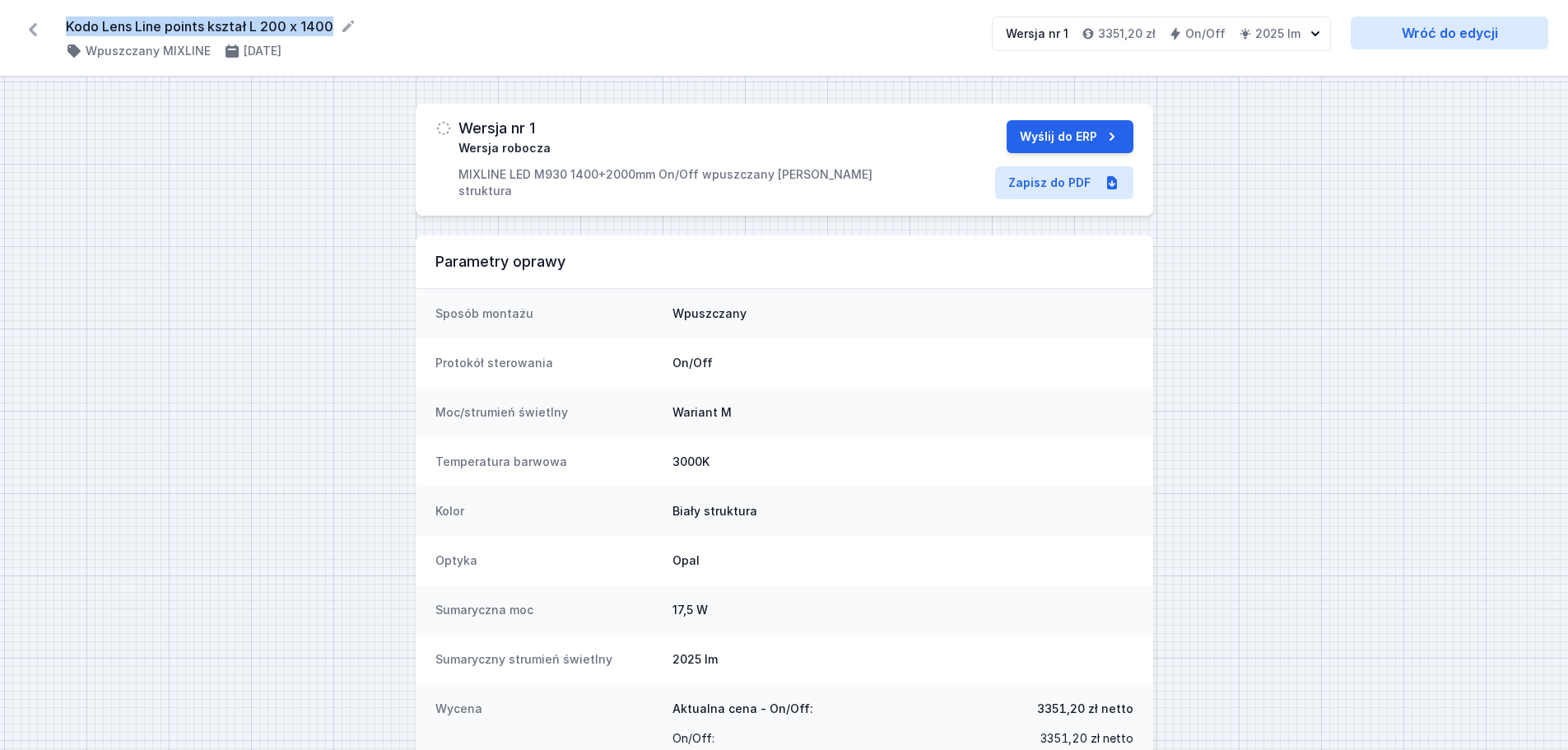
drag, startPoint x: 63, startPoint y: 21, endPoint x: 326, endPoint y: 21, distance: 263.0
click at [329, 20] on div "Kodo Lens Line points kształ L 200 x 1400 ( 11759 /v 1 ) Wpuszczany MIXLINE [DA…" at bounding box center [784, 38] width 1568 height 76
copy form "Kodo Lens Line points kształ L 200 x 1400"
click at [1057, 184] on link "Zapisz do PDF" at bounding box center [1063, 182] width 138 height 33
click at [32, 19] on icon at bounding box center [32, 29] width 26 height 26
